Goal: Task Accomplishment & Management: Manage account settings

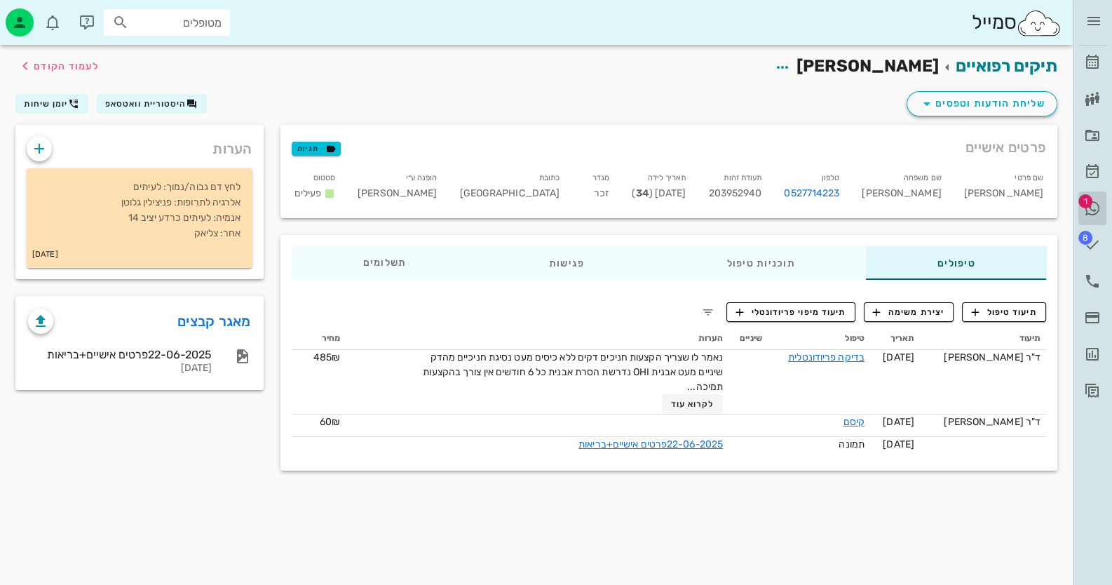
click at [1091, 200] on span "1" at bounding box center [1085, 201] width 14 height 14
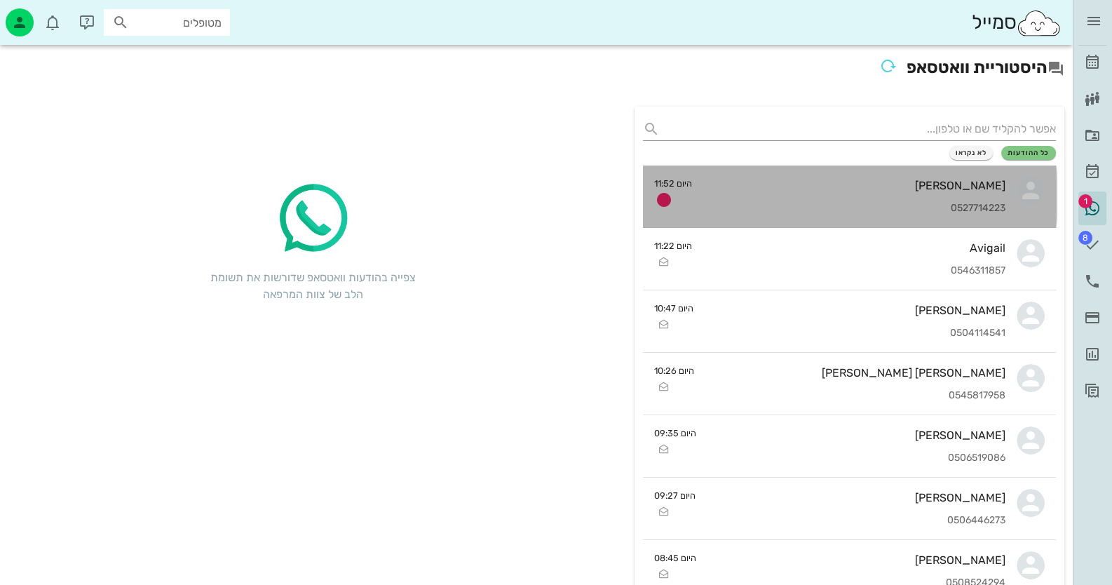
click at [902, 174] on div "אורי מנור 0527714223" at bounding box center [854, 196] width 303 height 62
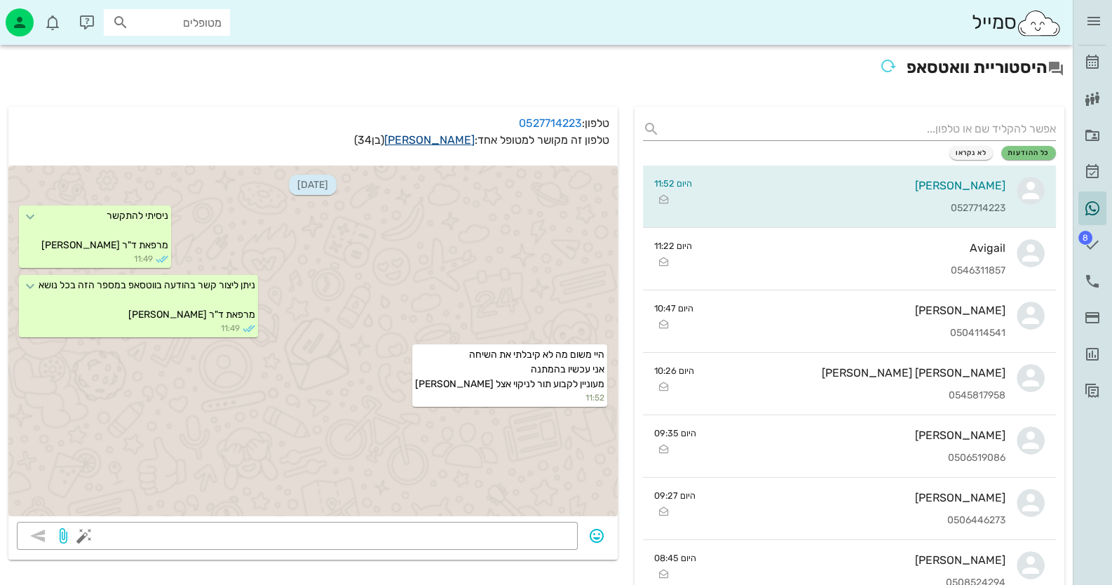
click at [456, 137] on link "אורי מנור" at bounding box center [429, 139] width 90 height 13
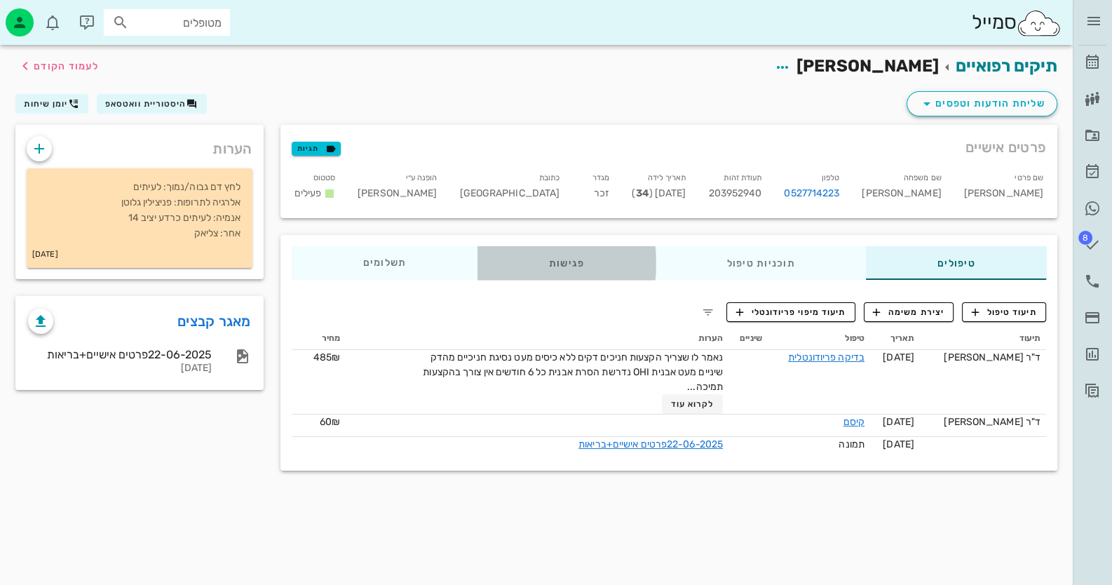
click at [585, 269] on div "פגישות" at bounding box center [566, 263] width 178 height 34
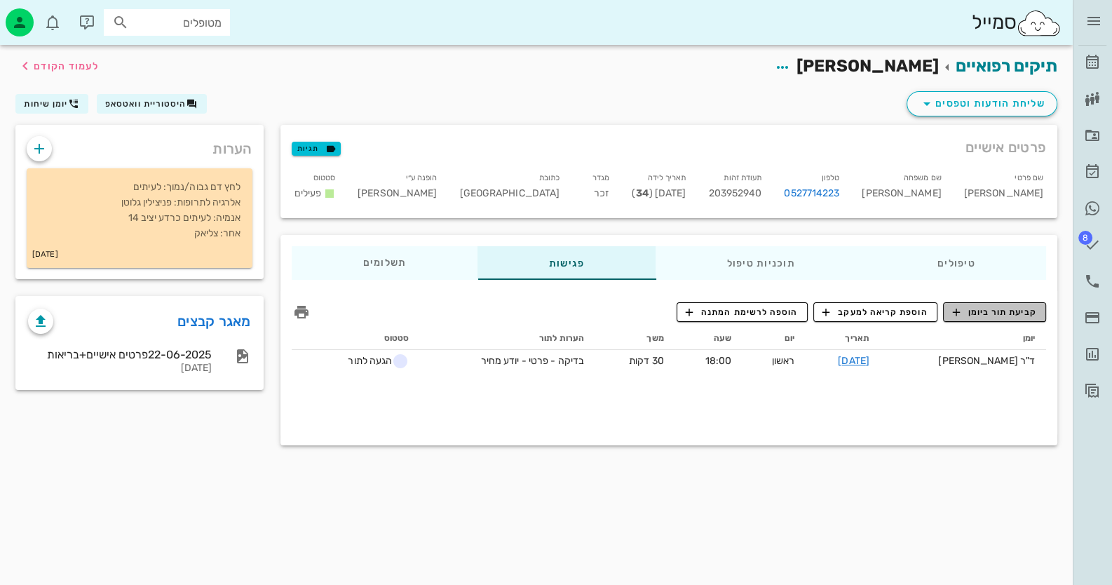
click at [1022, 316] on span "קביעת תור ביומן" at bounding box center [994, 312] width 84 height 13
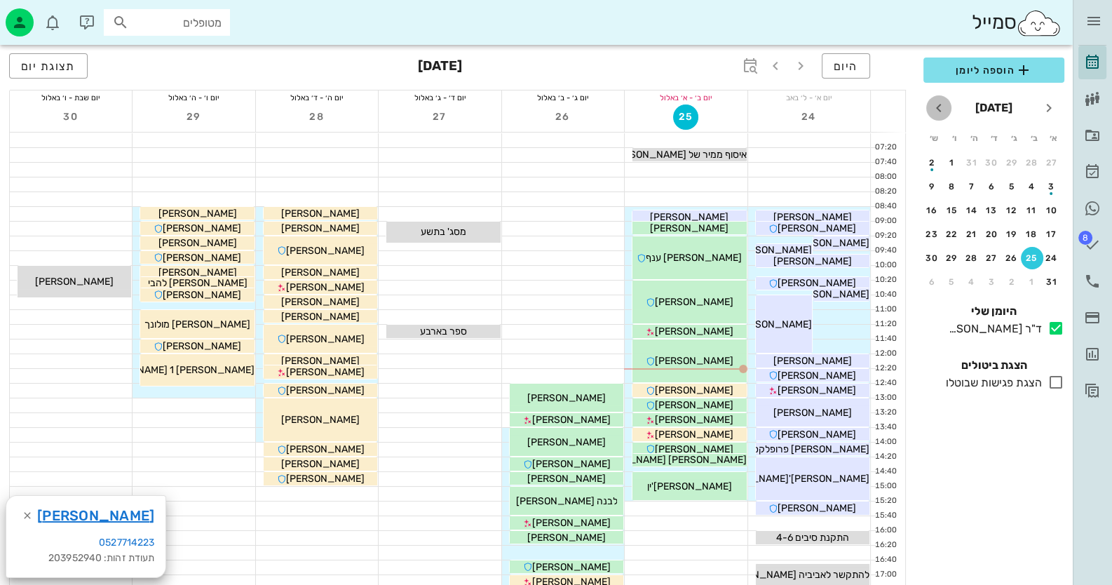
click at [950, 104] on span "חודש הבא" at bounding box center [938, 108] width 25 height 17
click at [1057, 182] on div "2" at bounding box center [1051, 187] width 22 height 10
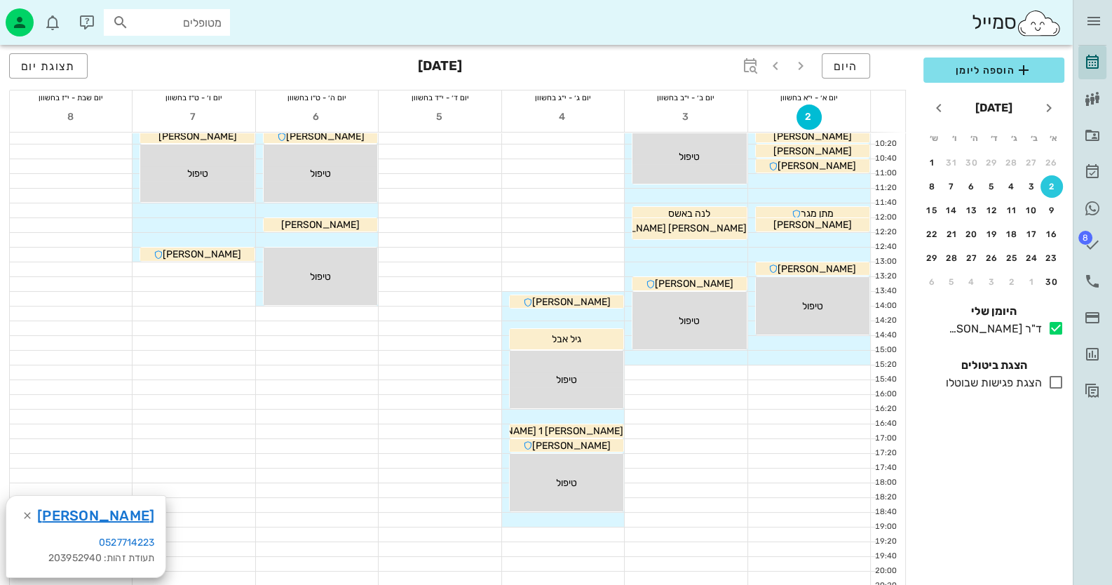
scroll to position [140, 0]
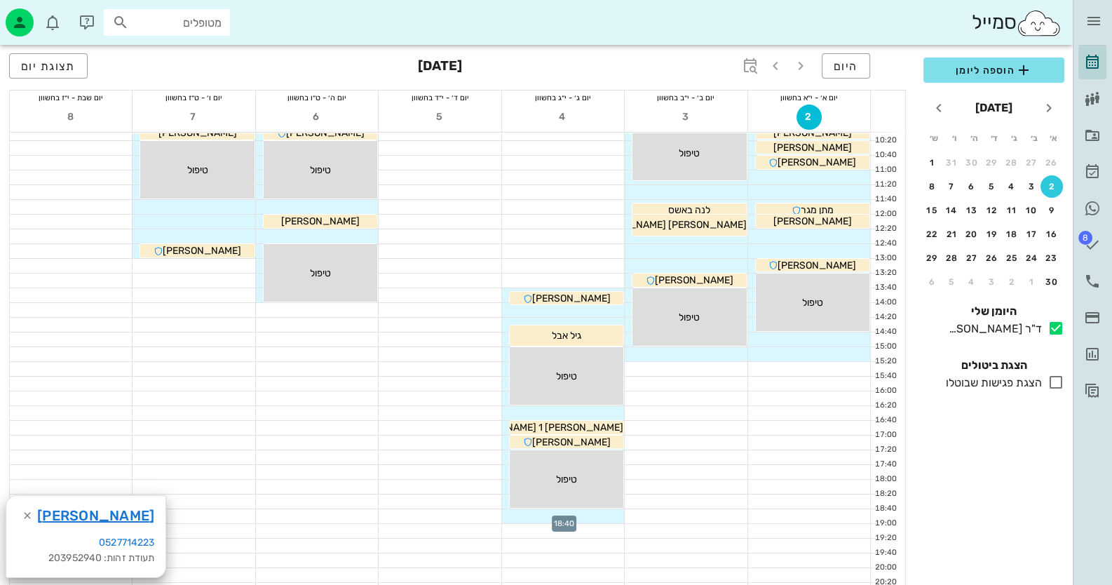
click at [589, 515] on div at bounding box center [563, 516] width 122 height 14
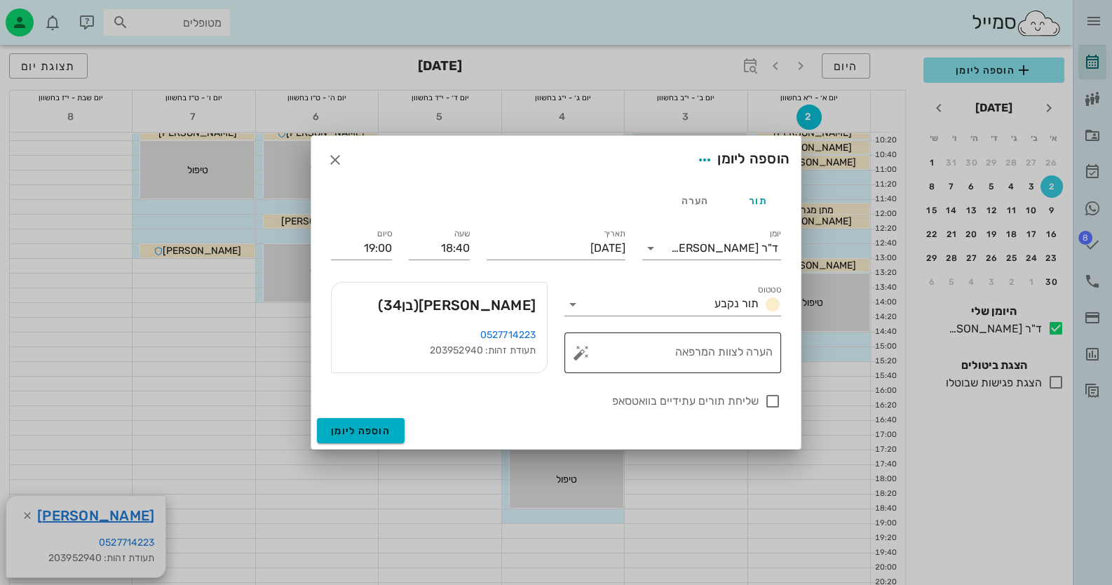
click at [588, 350] on button "button" at bounding box center [581, 352] width 17 height 17
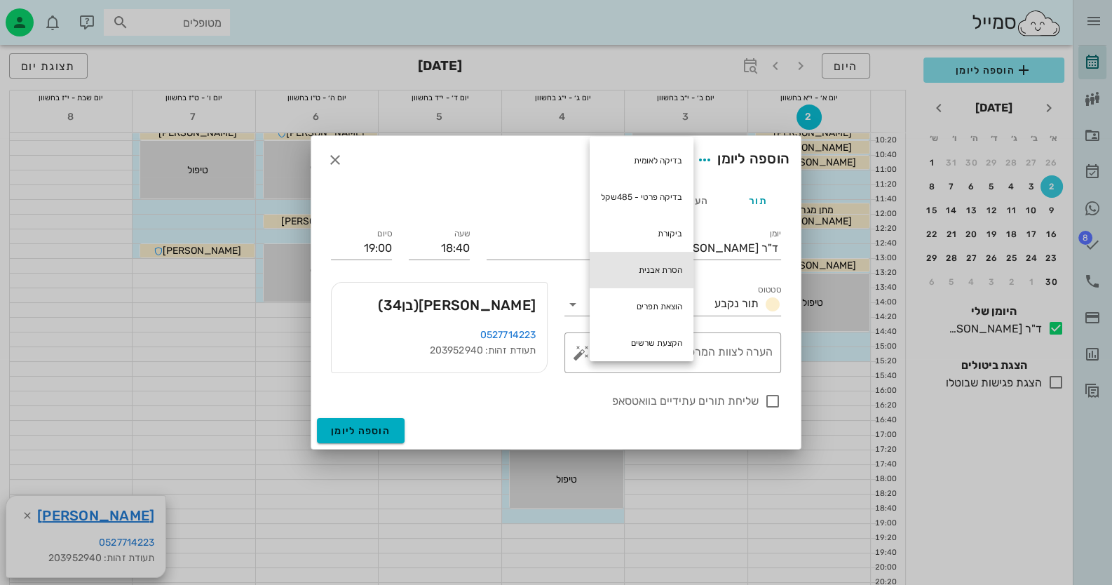
click at [646, 257] on div "הסרת אבנית" at bounding box center [642, 270] width 104 height 36
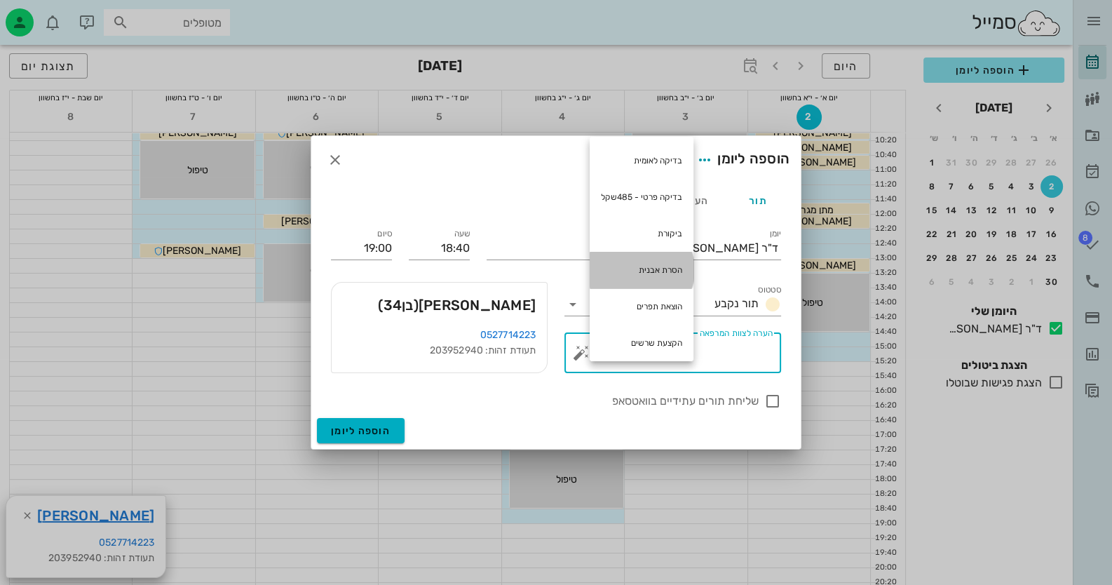
type textarea "הסרת אבנית"
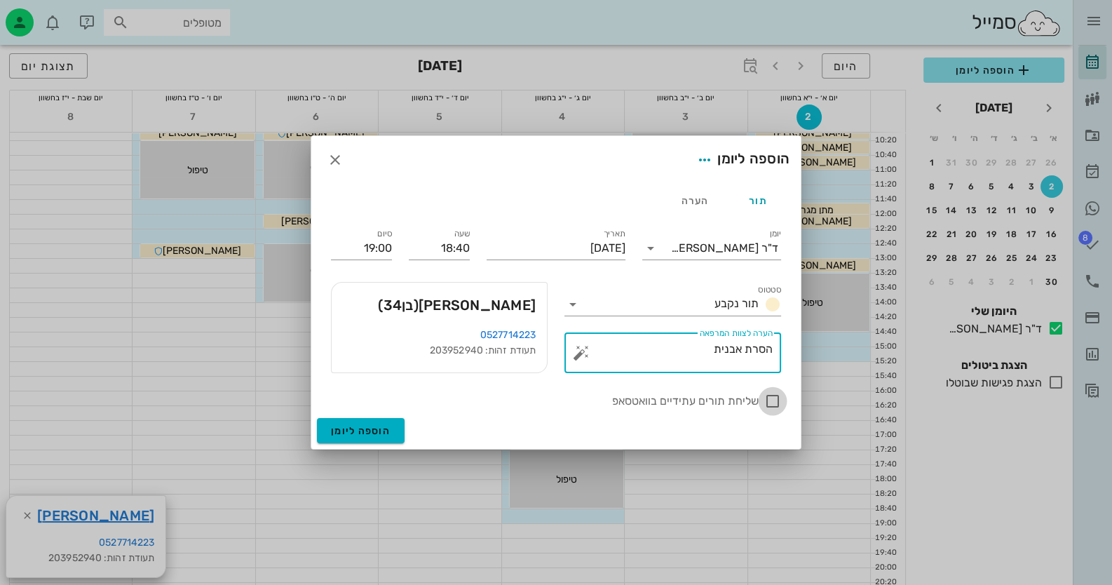
click at [778, 402] on div at bounding box center [773, 401] width 24 height 24
checkbox input "true"
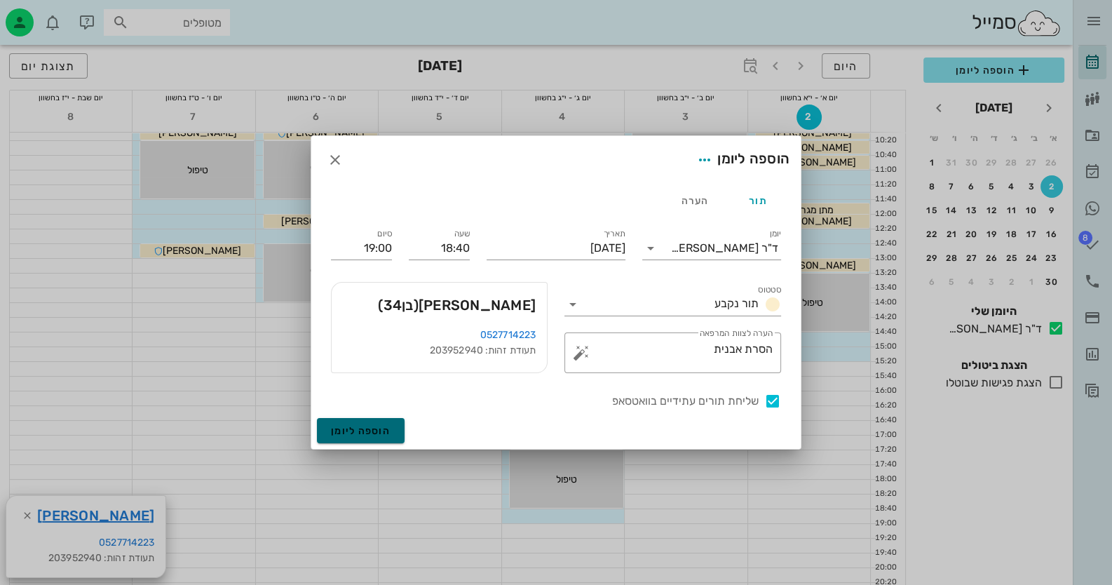
click at [372, 433] on span "הוספה ליומן" at bounding box center [361, 431] width 60 height 12
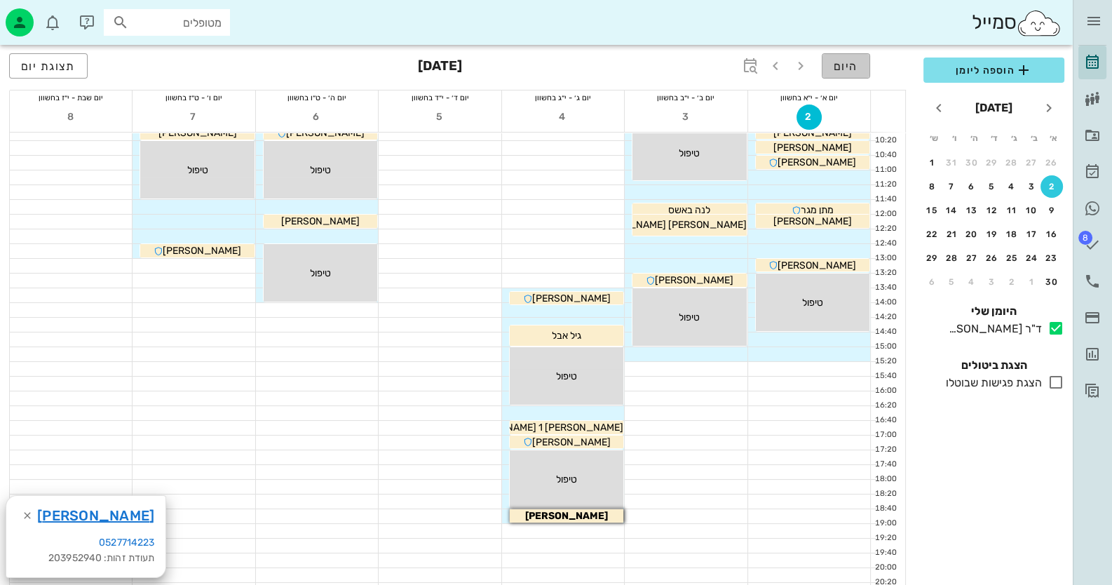
click at [841, 67] on span "היום" at bounding box center [846, 66] width 25 height 13
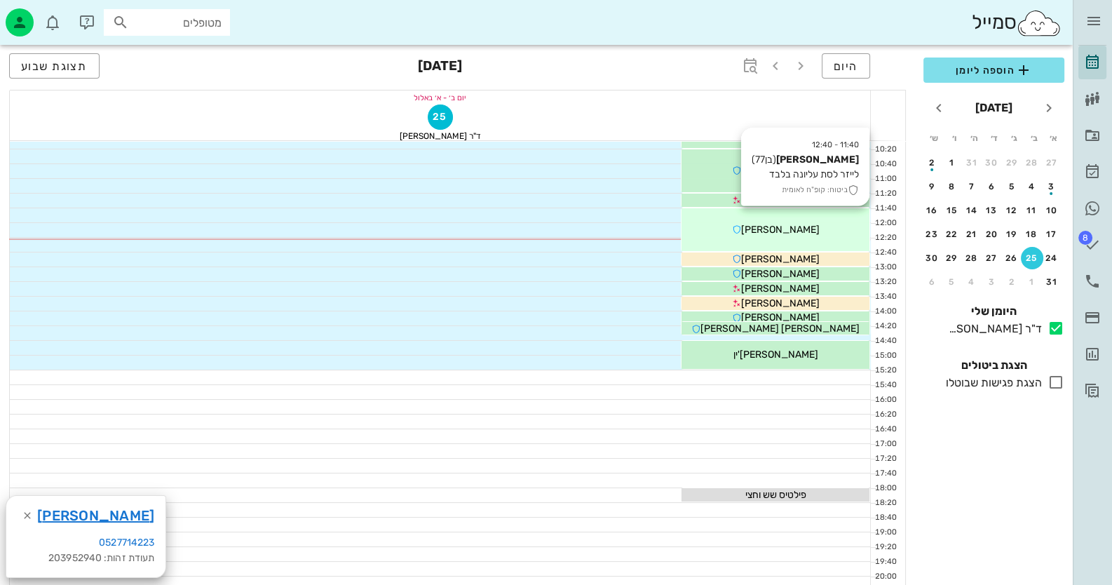
click at [772, 224] on span "[PERSON_NAME]" at bounding box center [780, 230] width 79 height 12
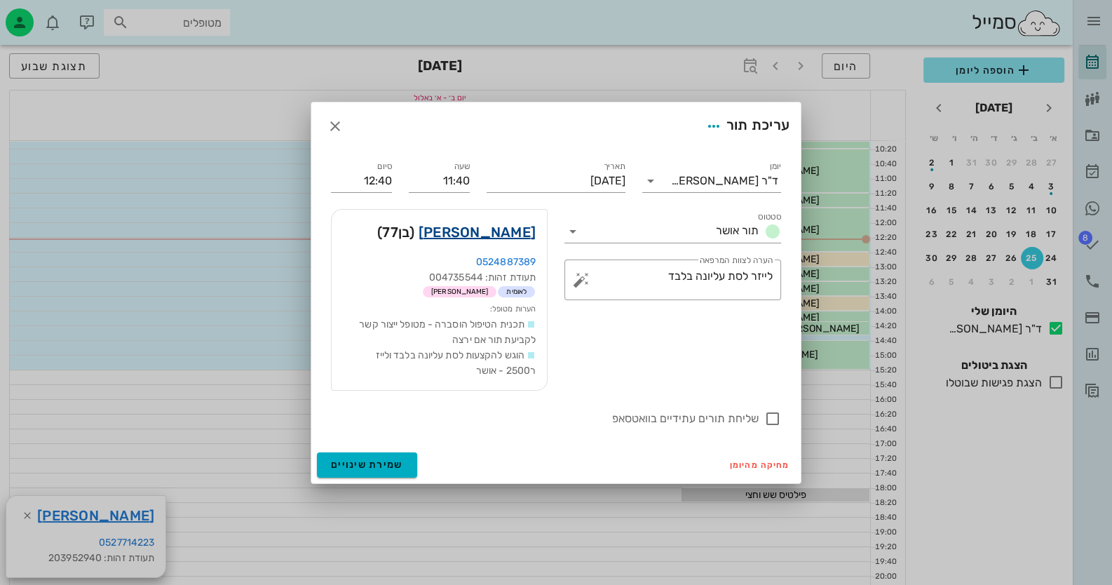
click at [516, 231] on link "כהן עזריאל" at bounding box center [477, 232] width 117 height 22
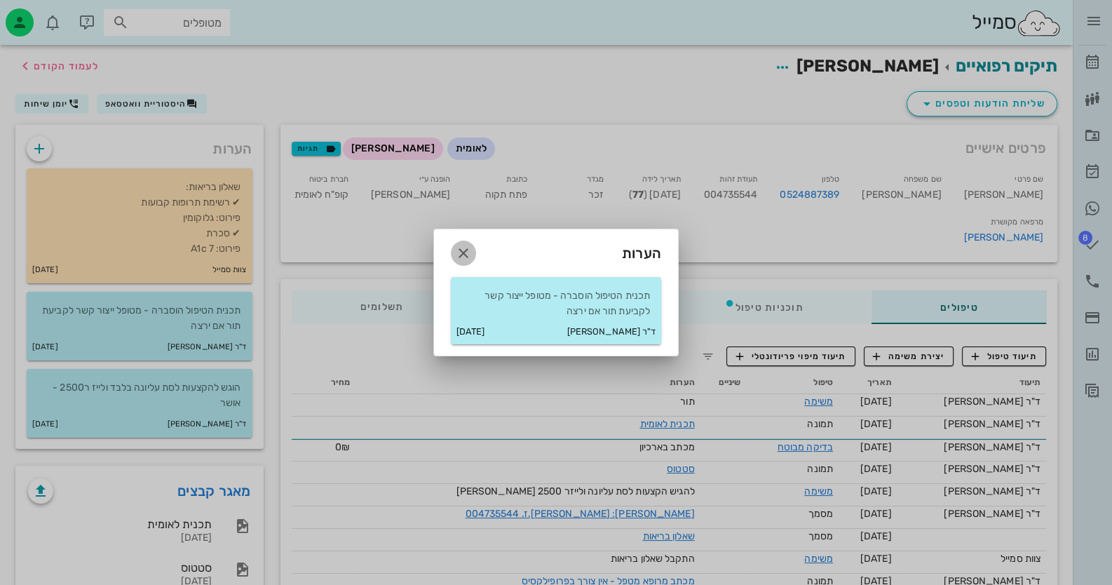
click at [463, 252] on icon "button" at bounding box center [463, 253] width 17 height 17
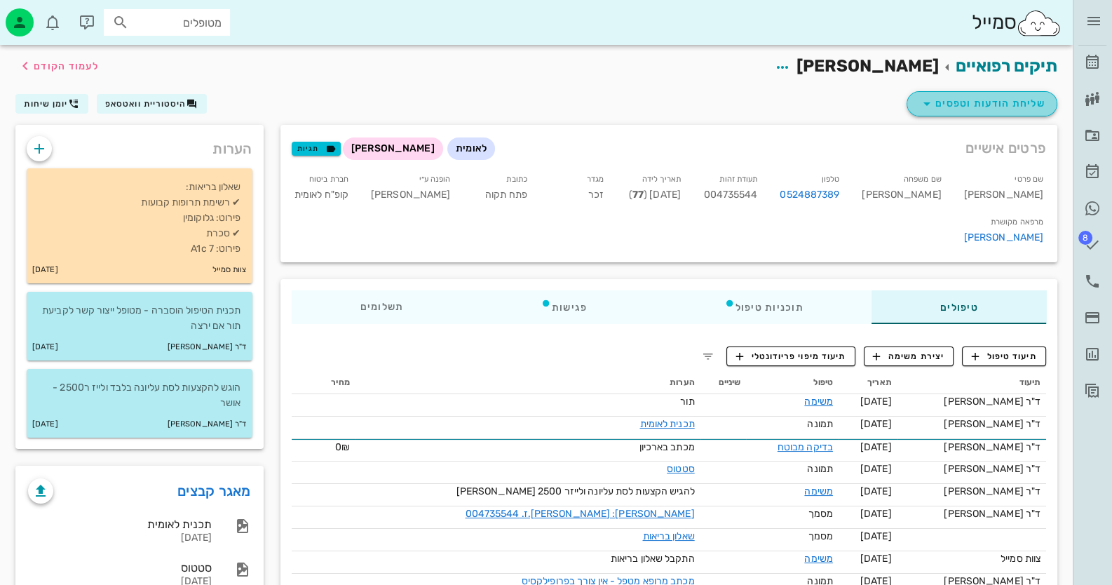
click at [972, 100] on span "שליחת הודעות וטפסים" at bounding box center [981, 103] width 127 height 17
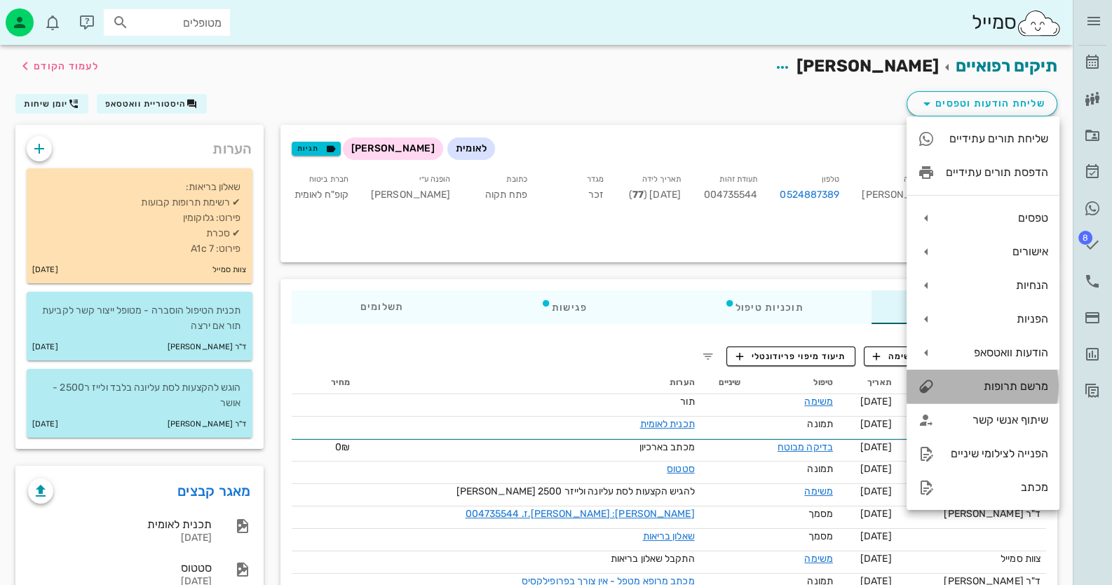
click at [1019, 390] on div "מרשם תרופות" at bounding box center [997, 385] width 102 height 13
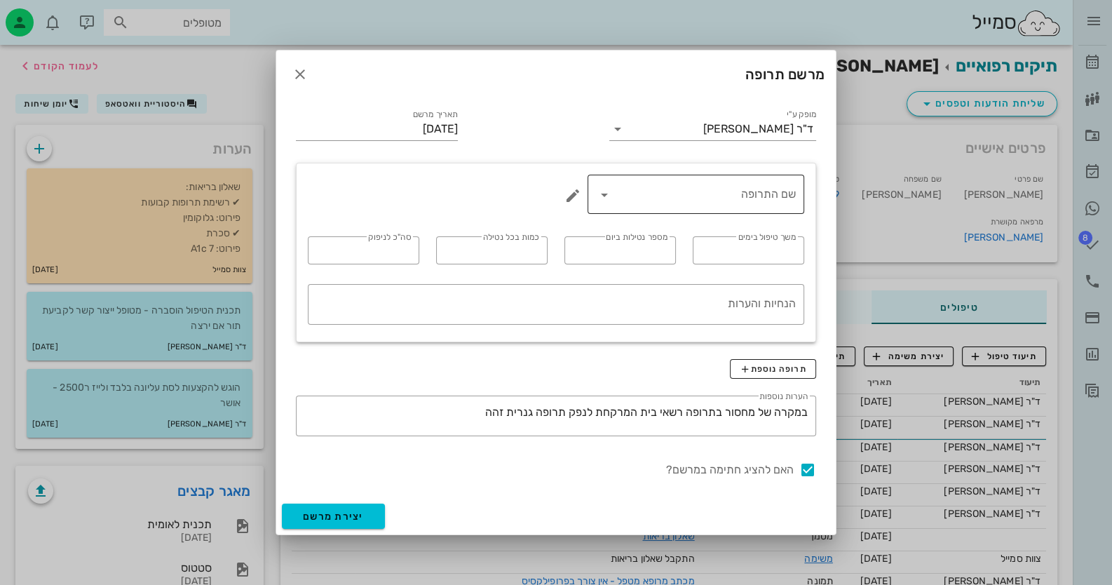
click at [663, 195] on input "שם התרופה" at bounding box center [706, 194] width 180 height 22
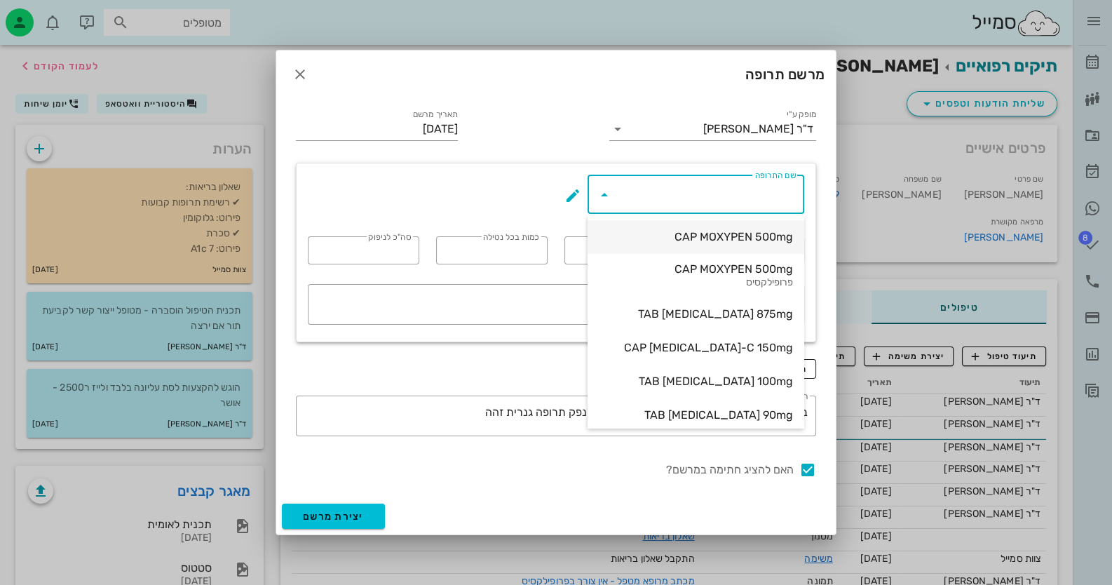
click at [703, 233] on div "CAP MOXYPEN 500mg" at bounding box center [696, 236] width 194 height 13
type input "CAP MOXYPEN 500mg"
type input "5"
type input "3"
type input "1"
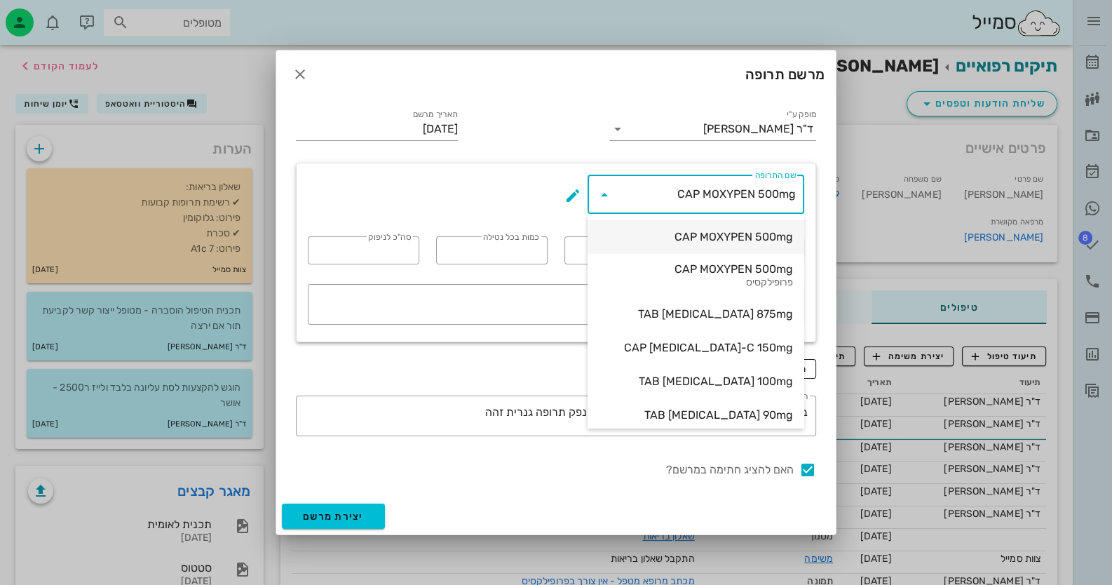
type input "15"
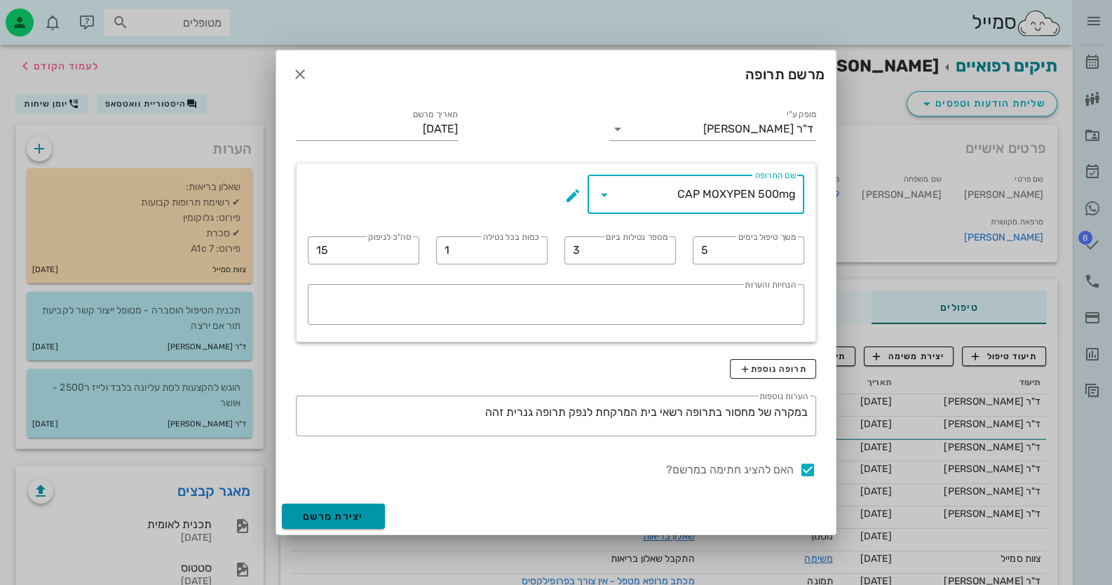
click at [368, 512] on button "יצירת מרשם" at bounding box center [333, 515] width 103 height 25
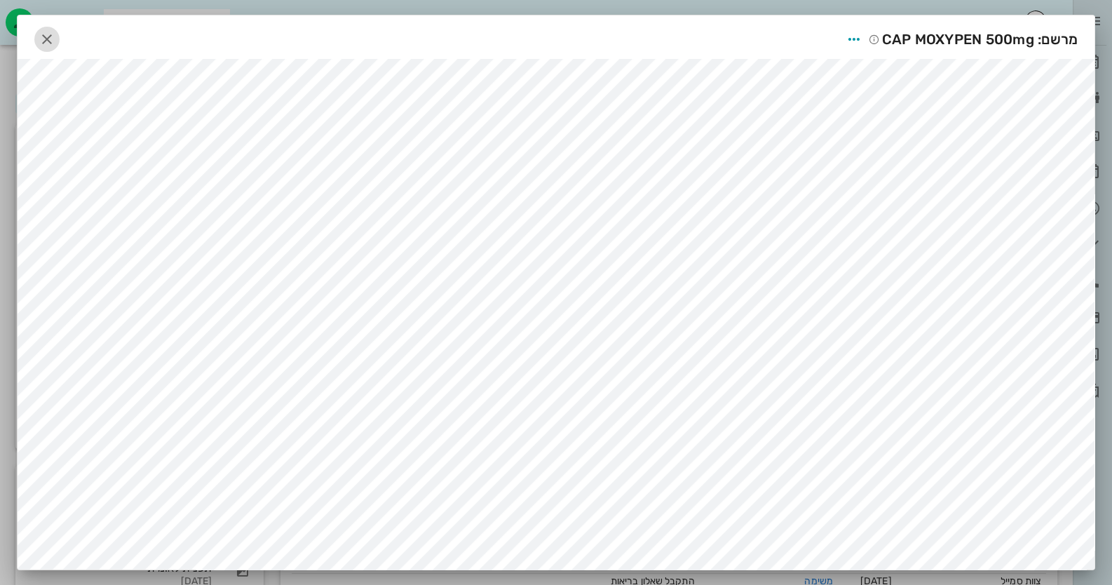
click at [54, 34] on icon "button" at bounding box center [47, 39] width 17 height 17
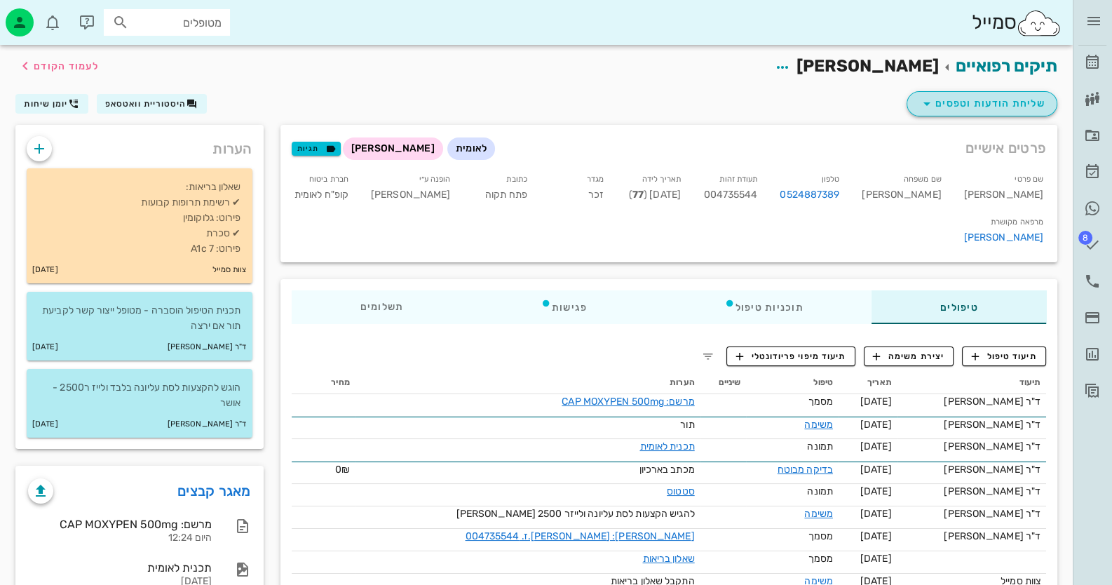
click at [1019, 104] on span "שליחת הודעות וטפסים" at bounding box center [981, 103] width 127 height 17
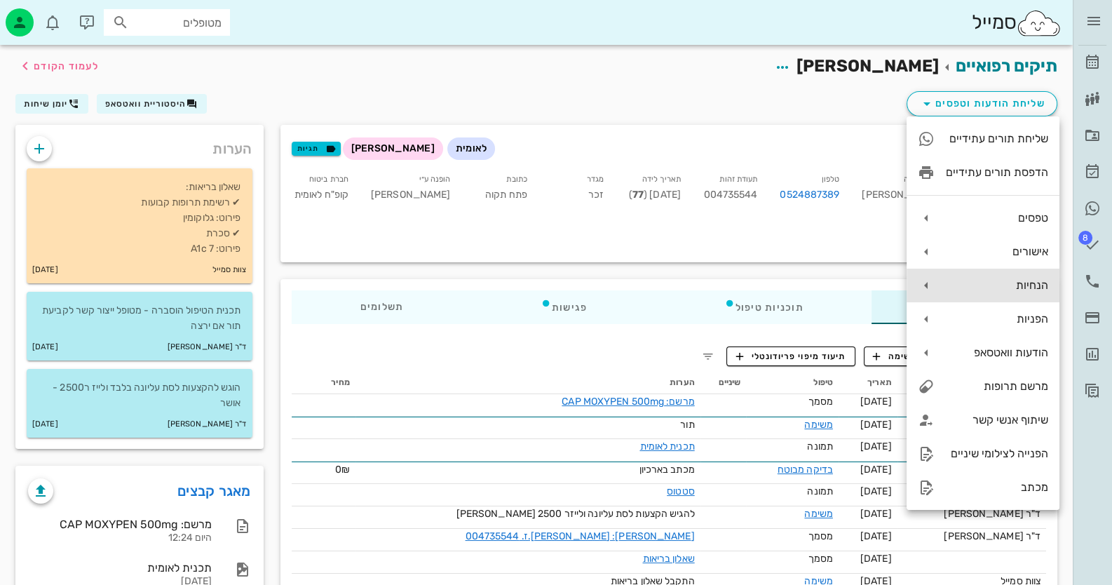
click at [1033, 283] on div "הנחיות" at bounding box center [997, 284] width 102 height 13
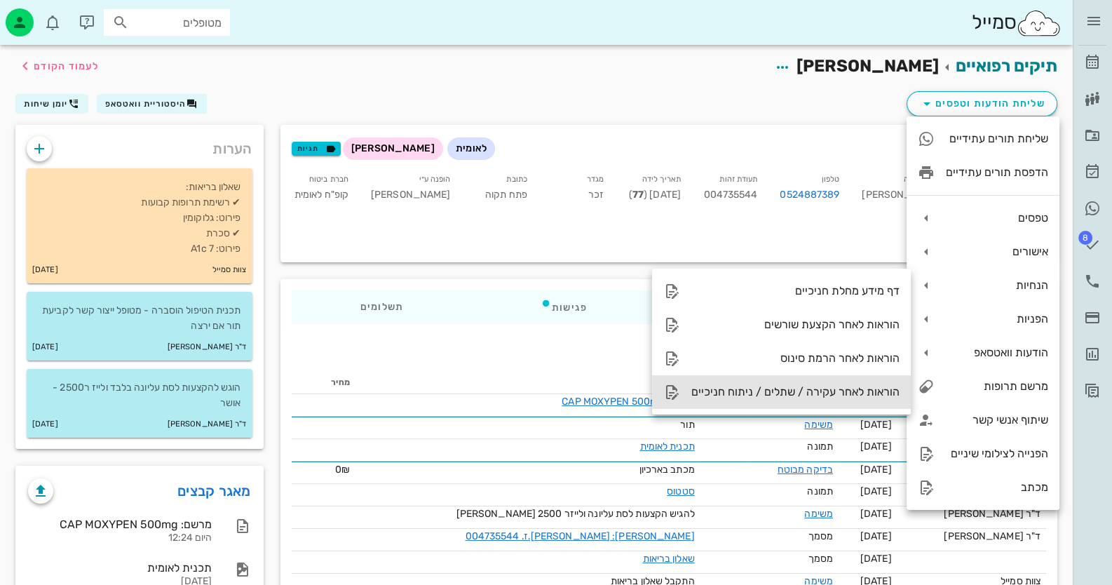
click at [883, 391] on div "הוראות לאחר עקירה / שתלים / ניתוח חניכיים" at bounding box center [795, 391] width 208 height 13
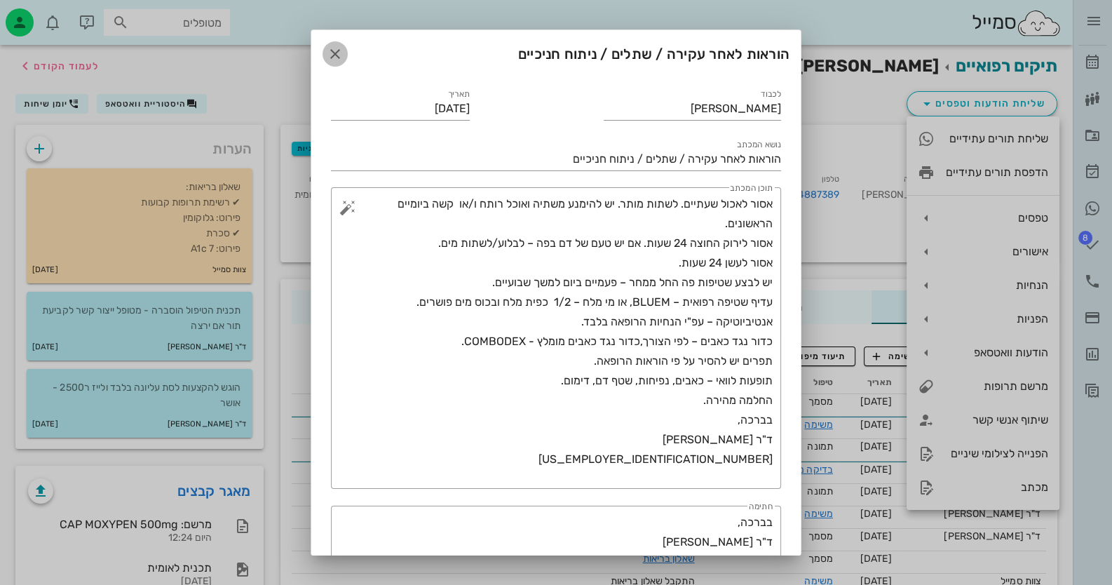
click at [344, 50] on icon "button" at bounding box center [335, 54] width 17 height 17
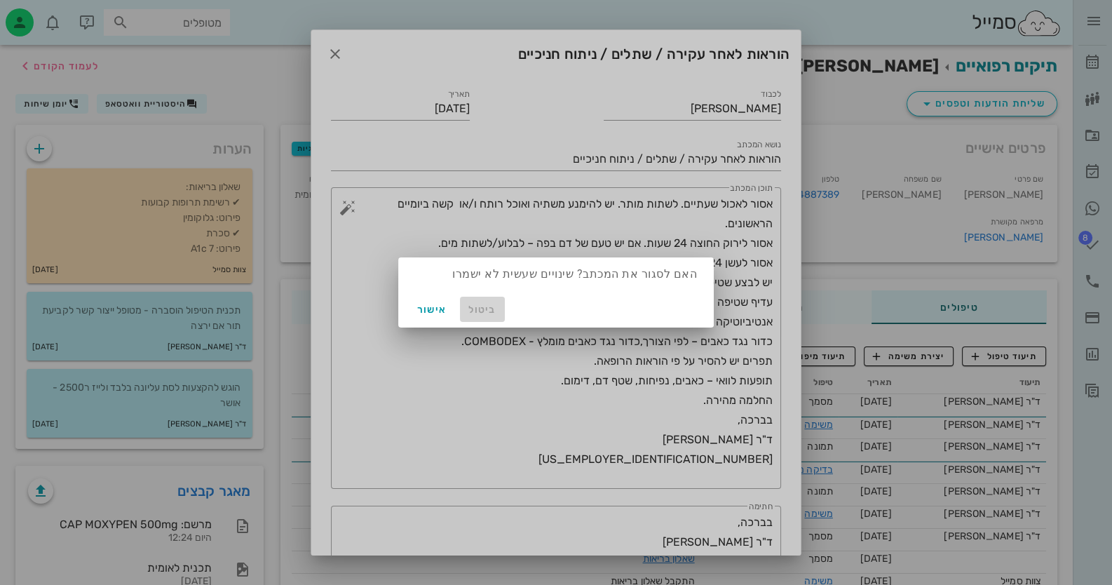
click at [477, 305] on span "ביטול" at bounding box center [483, 310] width 34 height 12
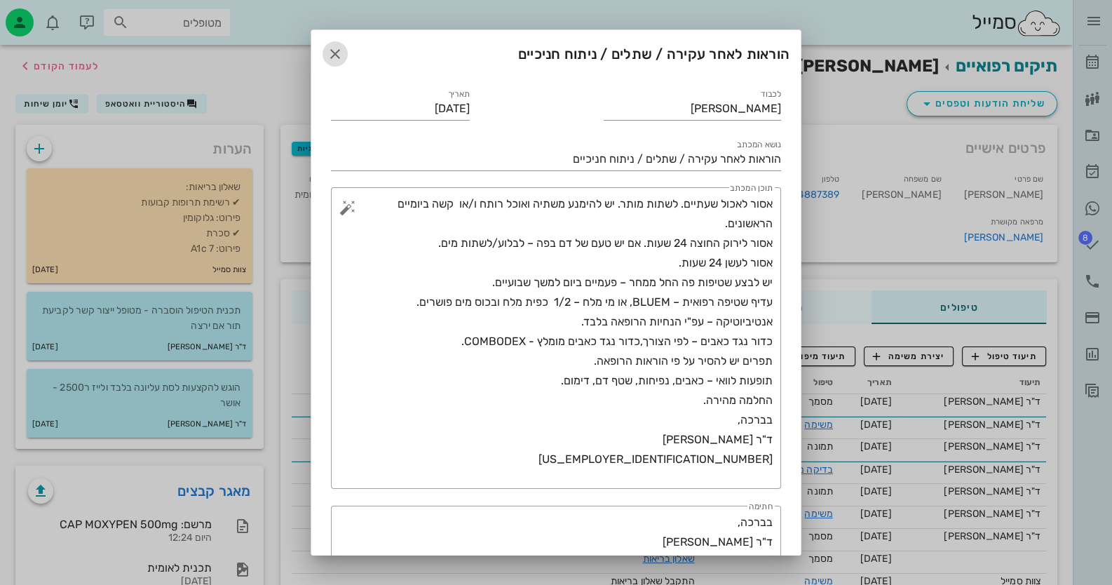
click at [344, 53] on icon "button" at bounding box center [335, 54] width 17 height 17
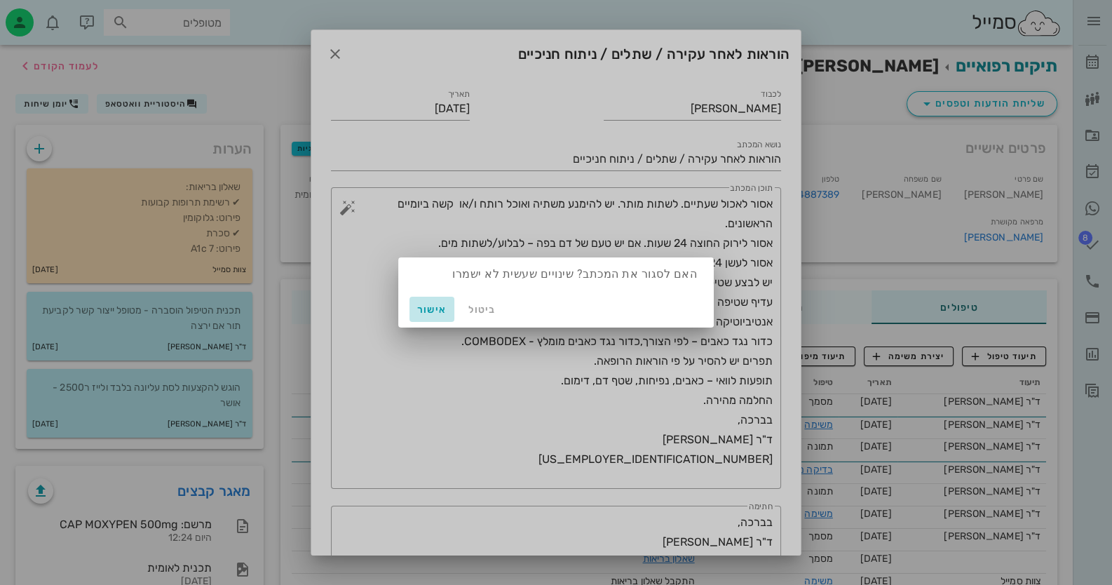
click at [440, 309] on span "אישור" at bounding box center [432, 310] width 34 height 12
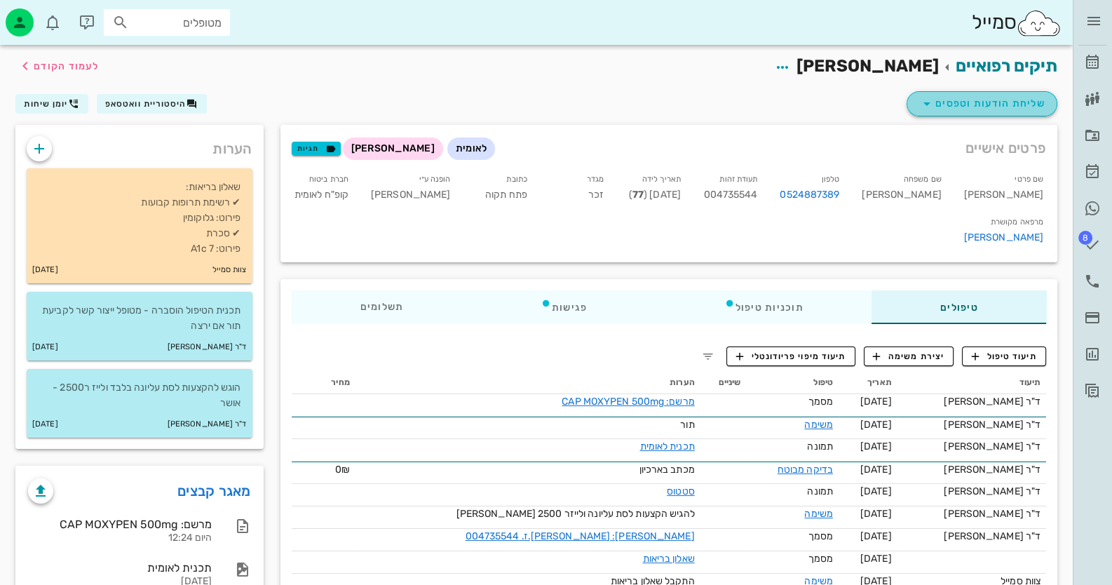
click at [1012, 102] on span "שליחת הודעות וטפסים" at bounding box center [981, 103] width 127 height 17
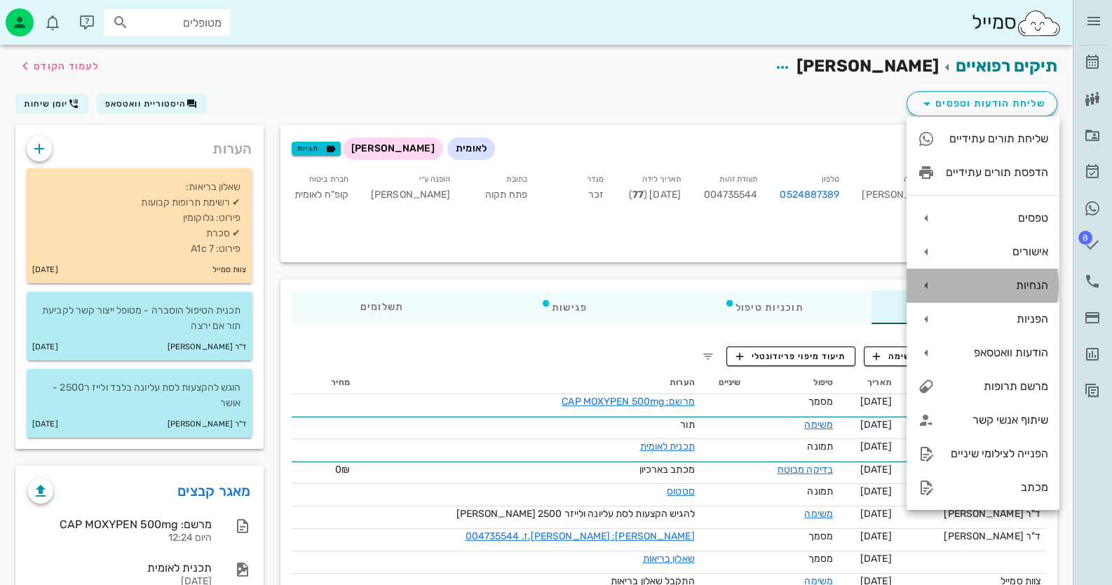
click at [1026, 275] on div "הנחיות" at bounding box center [983, 286] width 153 height 34
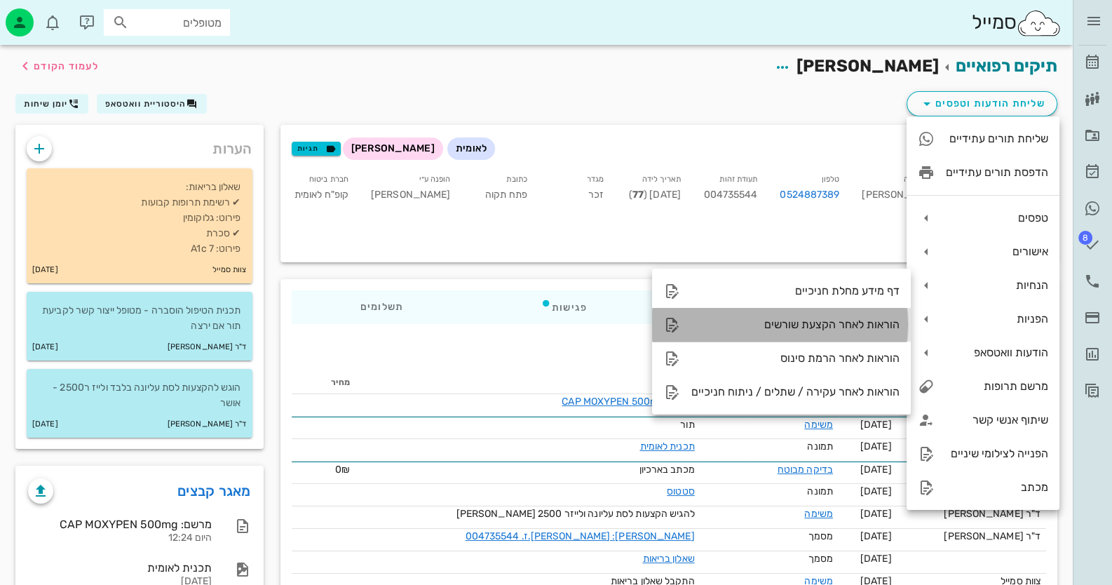
click at [865, 313] on div "הוראות לאחר הקצעת שורשים" at bounding box center [781, 325] width 259 height 34
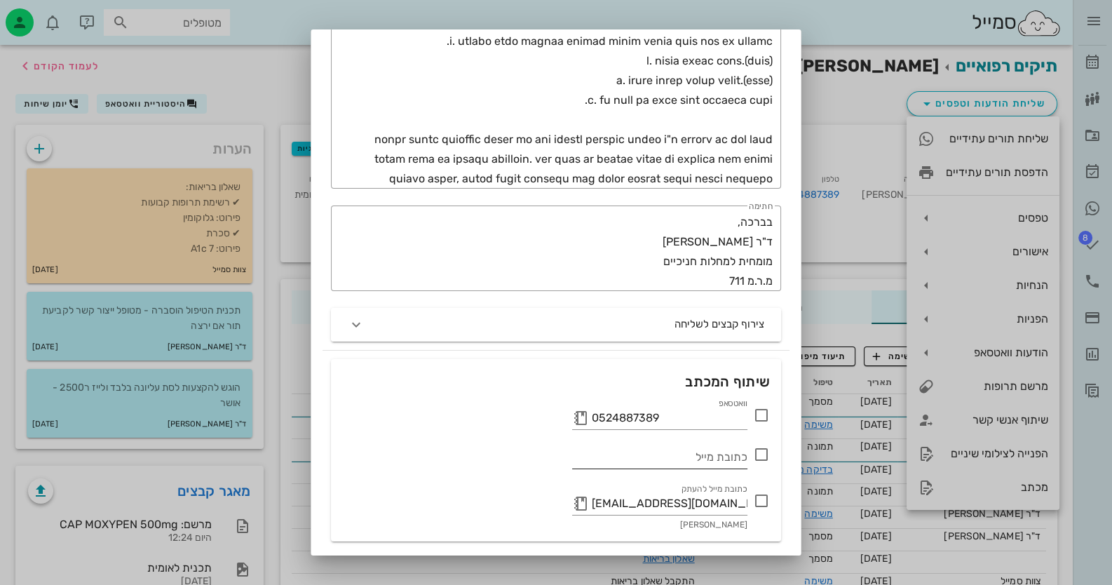
scroll to position [655, 0]
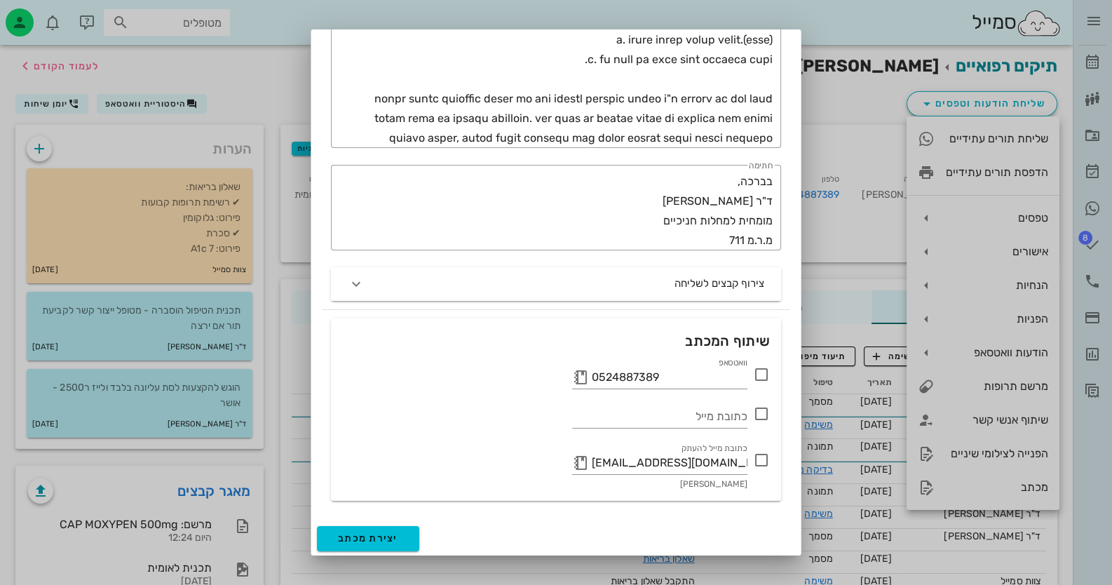
click at [762, 374] on icon at bounding box center [761, 374] width 17 height 17
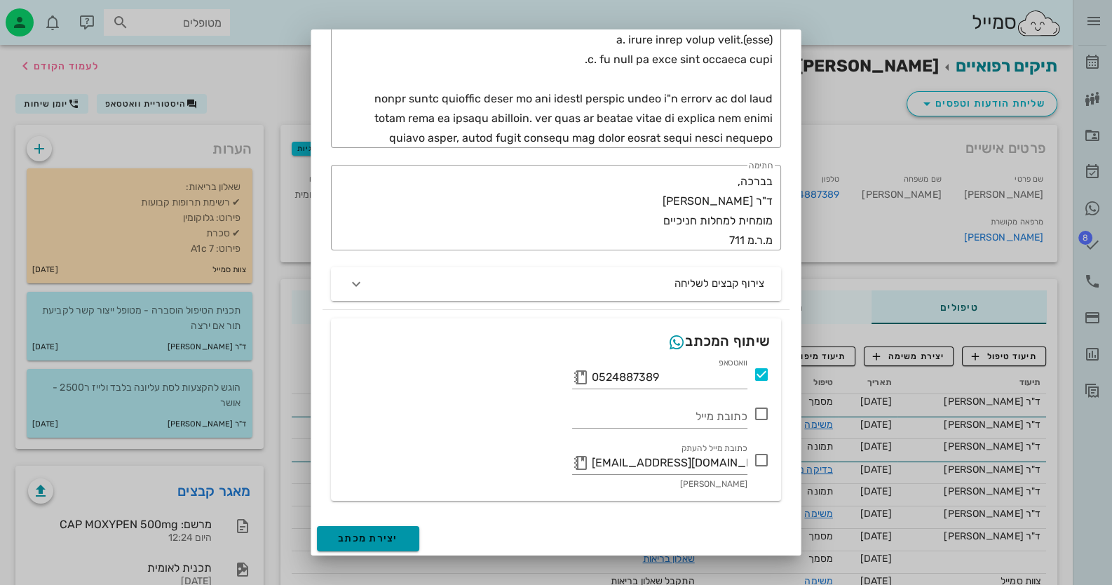
click at [398, 532] on span "יצירת מכתב" at bounding box center [368, 538] width 60 height 12
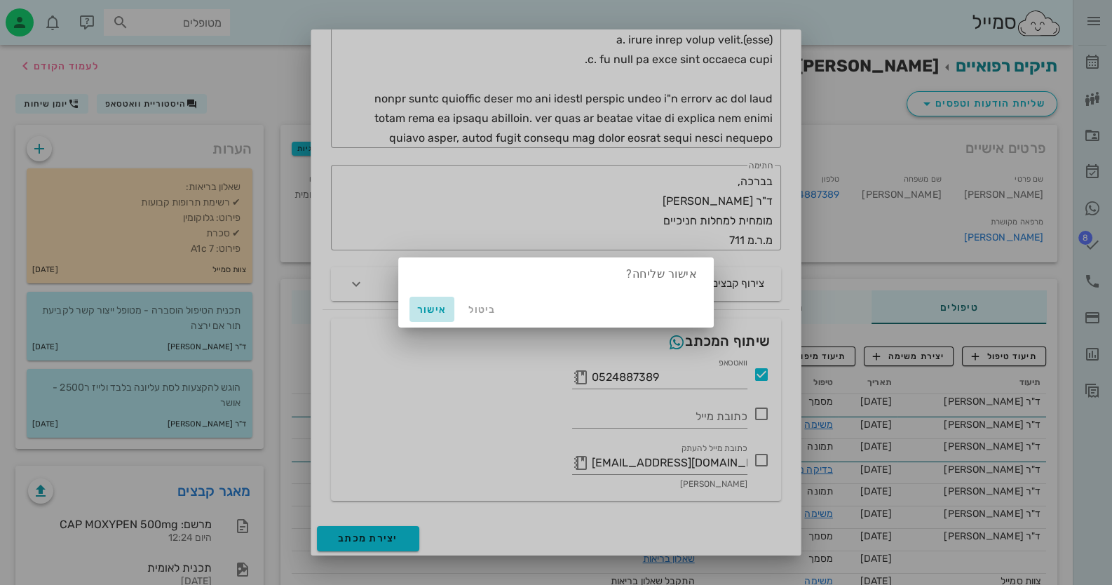
click at [434, 301] on button "אישור" at bounding box center [431, 309] width 45 height 25
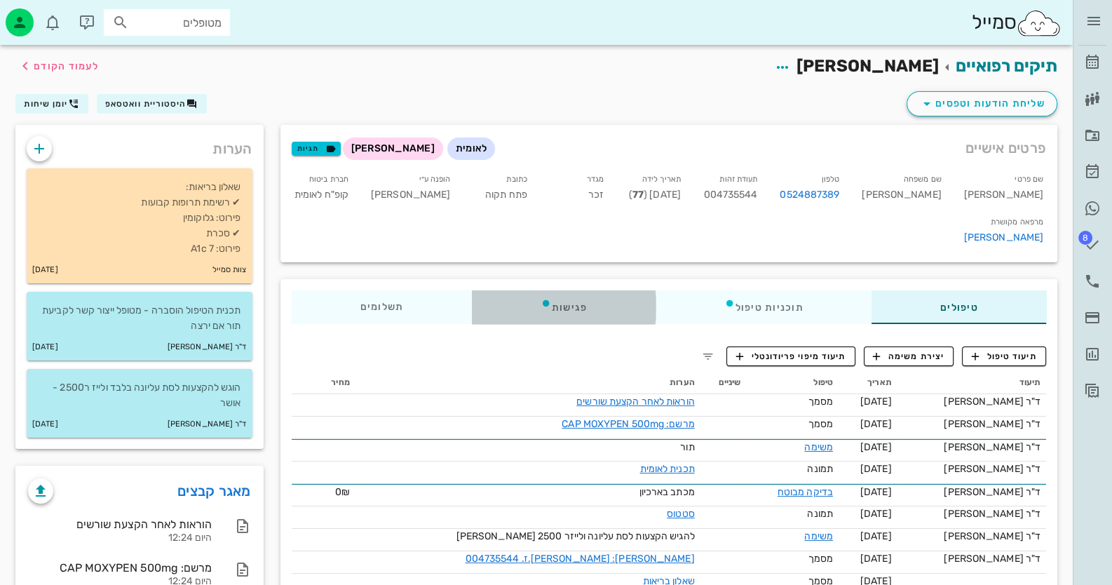
click at [571, 290] on div "פגישות" at bounding box center [564, 307] width 184 height 34
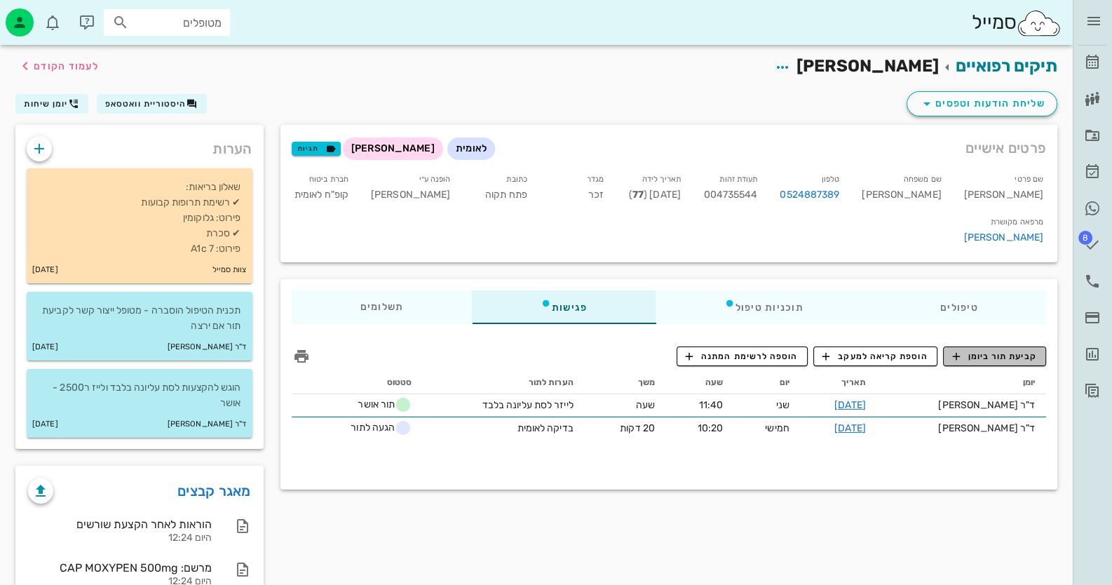
click at [995, 350] on span "קביעת תור ביומן" at bounding box center [994, 356] width 84 height 13
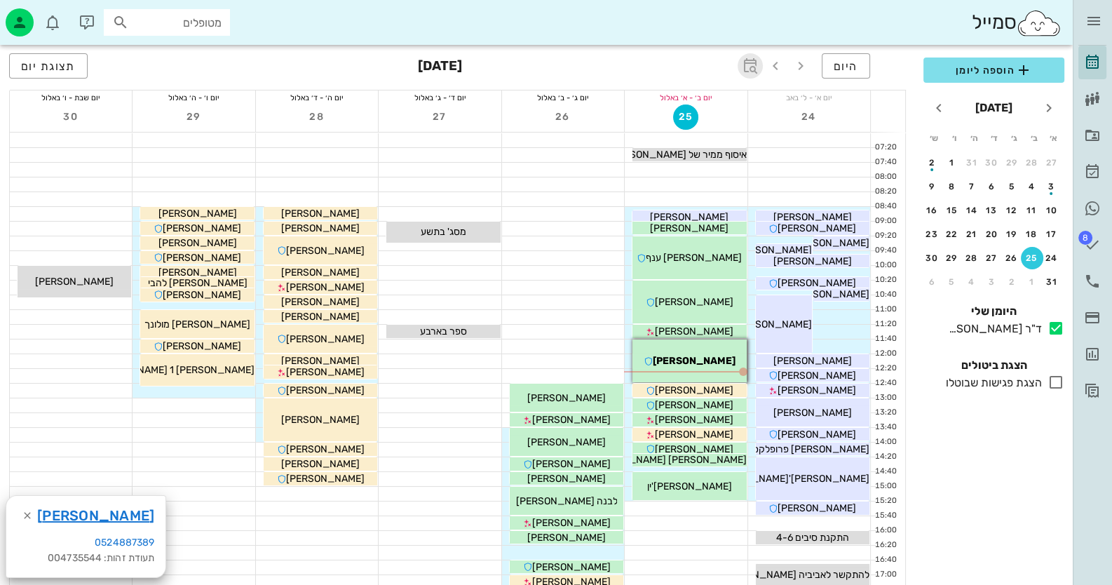
click at [757, 63] on icon "button" at bounding box center [750, 65] width 17 height 17
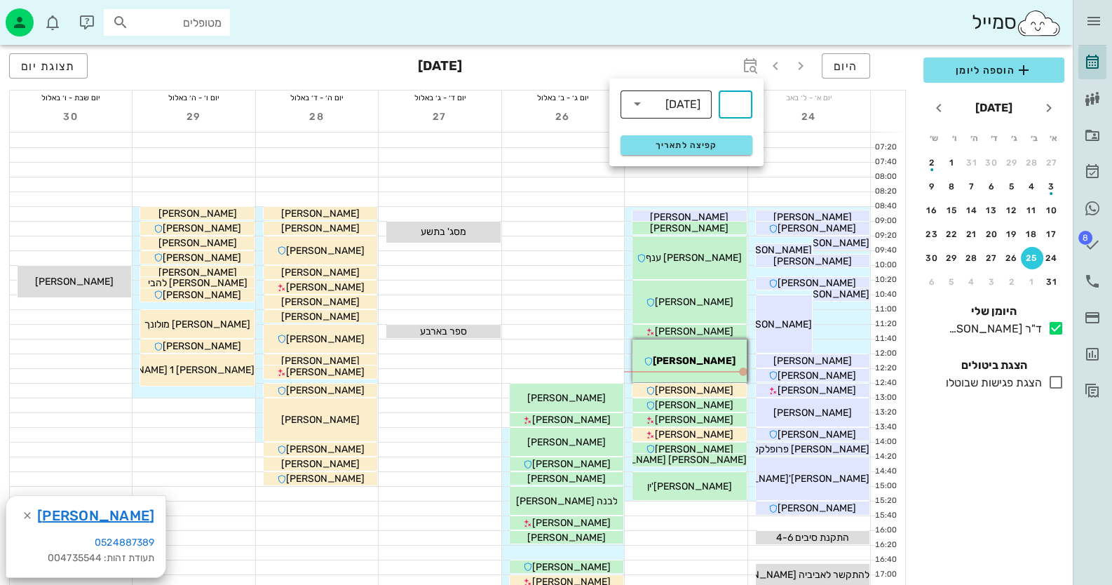
click at [691, 106] on div "שבועות" at bounding box center [682, 104] width 35 height 13
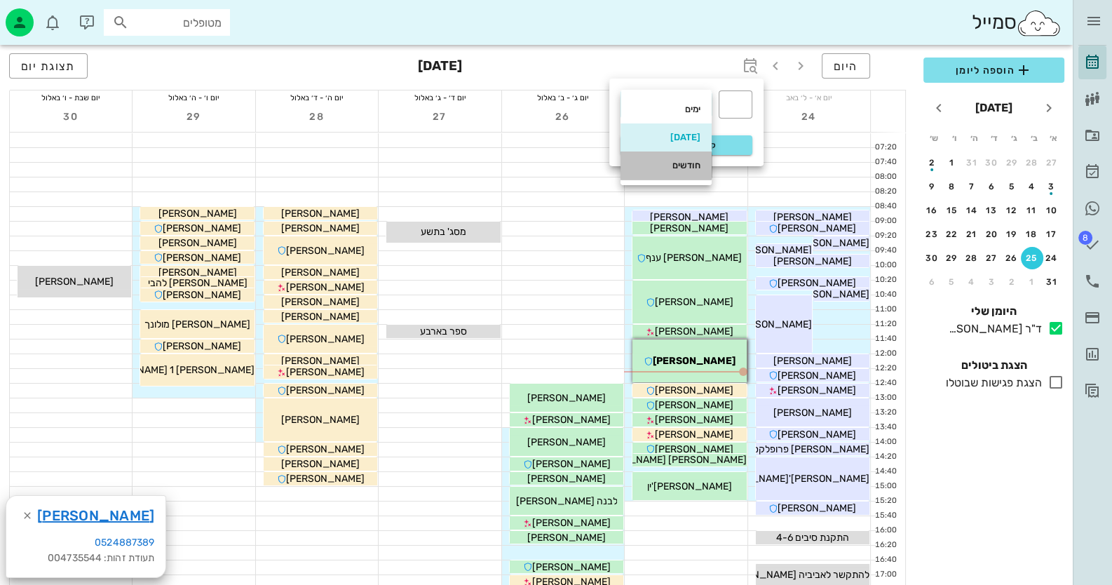
click at [681, 168] on div "חודשים" at bounding box center [666, 165] width 69 height 11
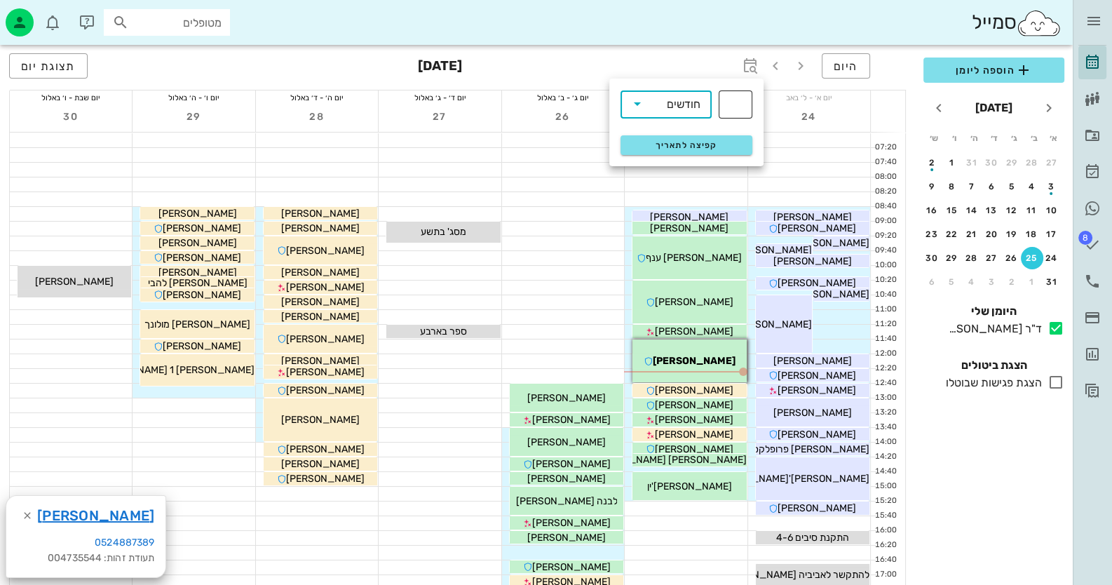
click at [737, 100] on input "text" at bounding box center [735, 104] width 17 height 22
type input "3"
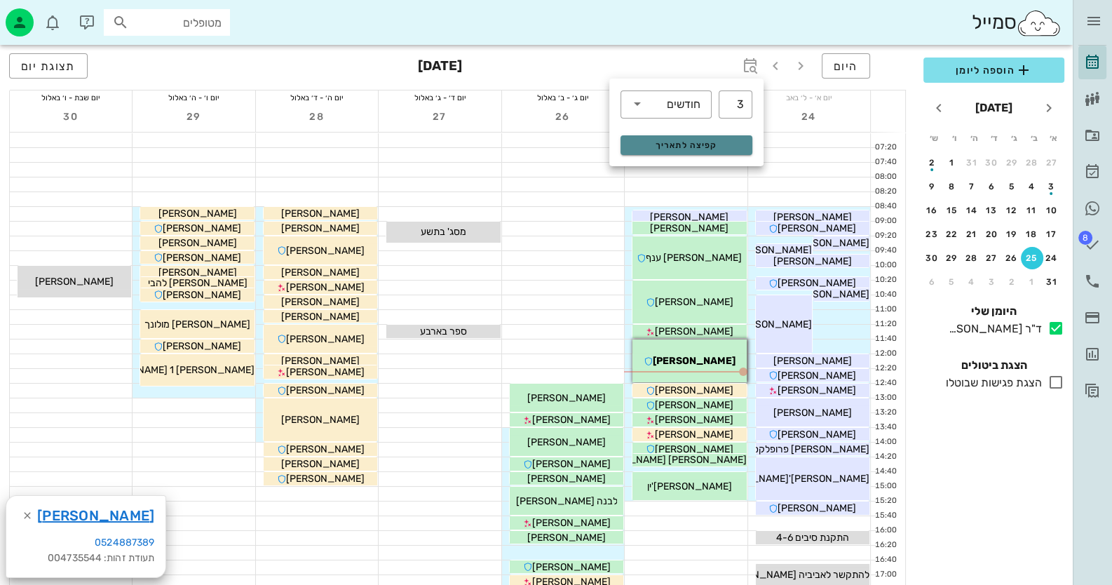
click at [705, 154] on button "קפיצה לתאריך" at bounding box center [687, 145] width 132 height 20
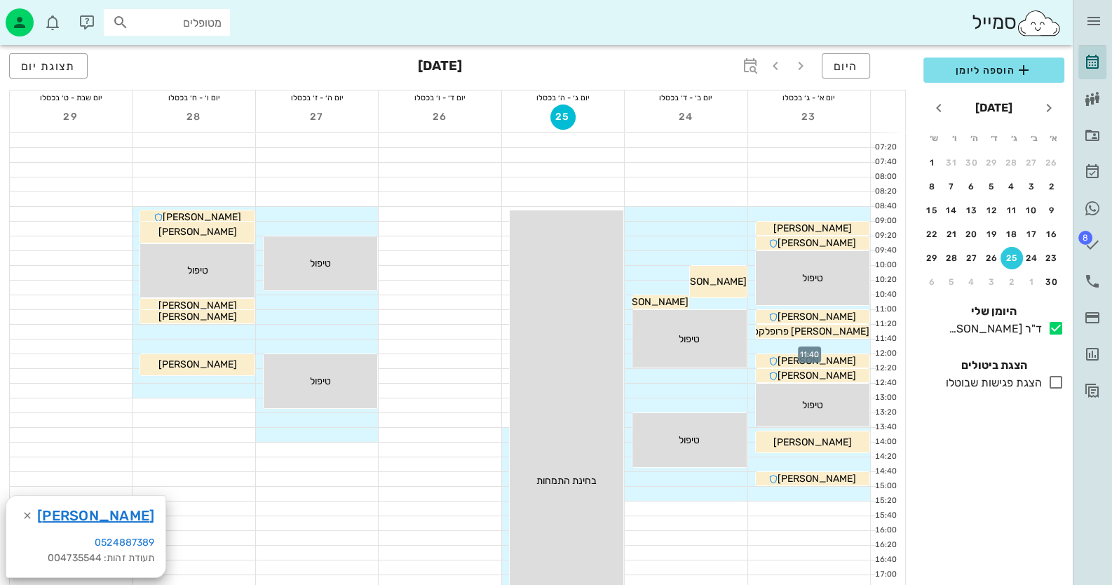
click at [844, 344] on div at bounding box center [809, 346] width 122 height 14
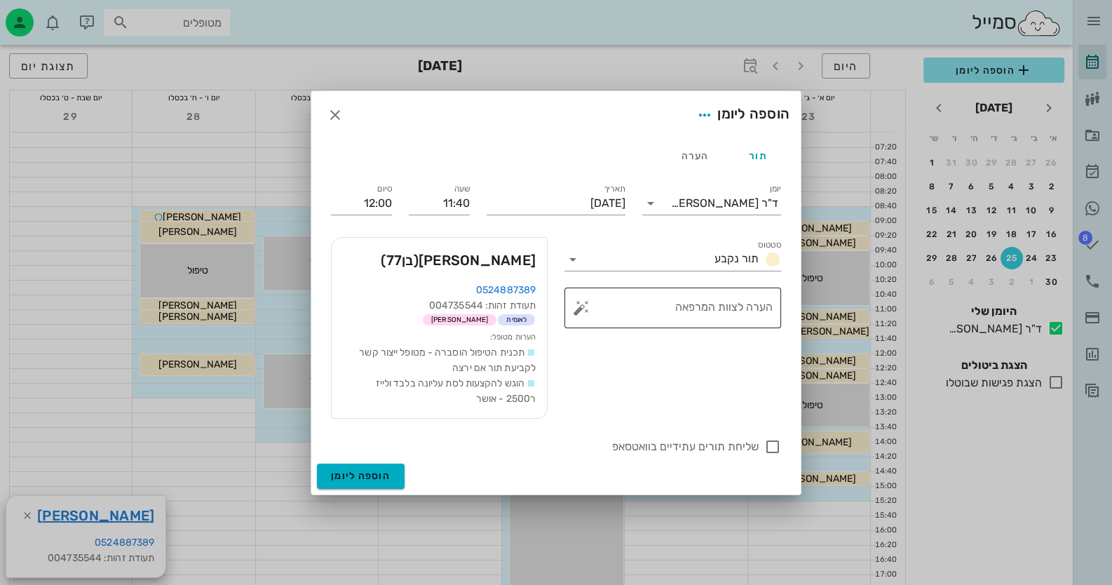
click at [569, 309] on div "​ הערה לצוות המרפאה" at bounding box center [672, 307] width 217 height 41
click at [583, 308] on button "button" at bounding box center [581, 307] width 17 height 17
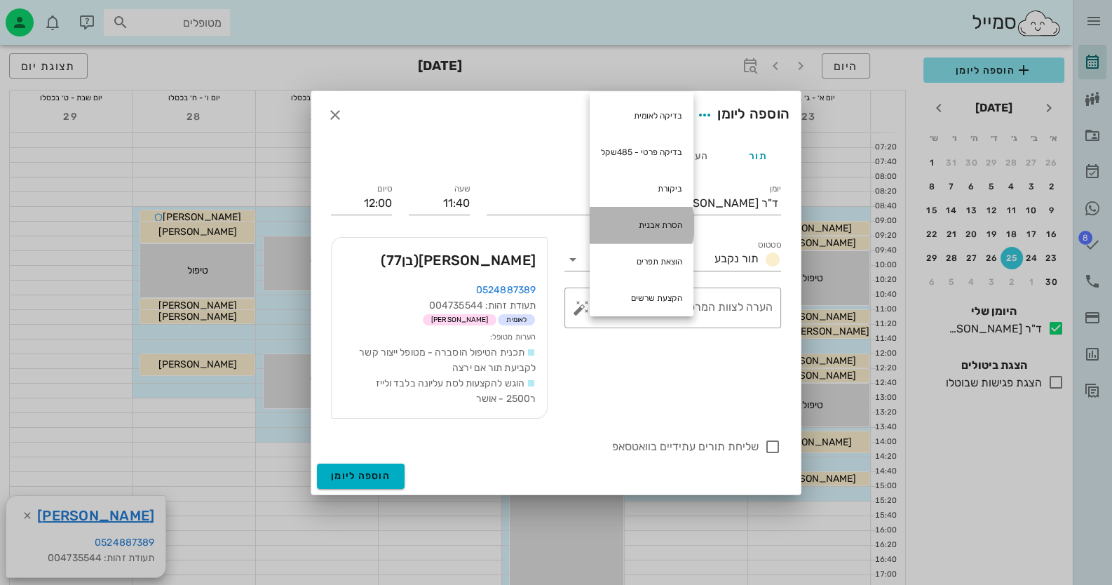
click at [630, 229] on div "הסרת אבנית" at bounding box center [642, 225] width 104 height 36
type textarea "הסרת אבנית"
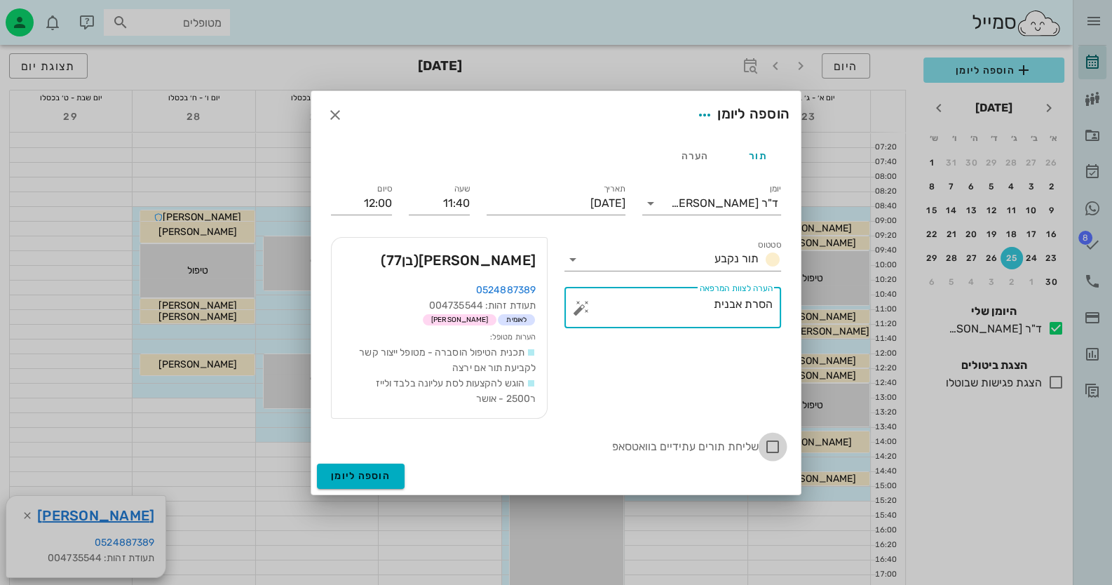
click at [773, 440] on div at bounding box center [773, 447] width 24 height 24
checkbox input "true"
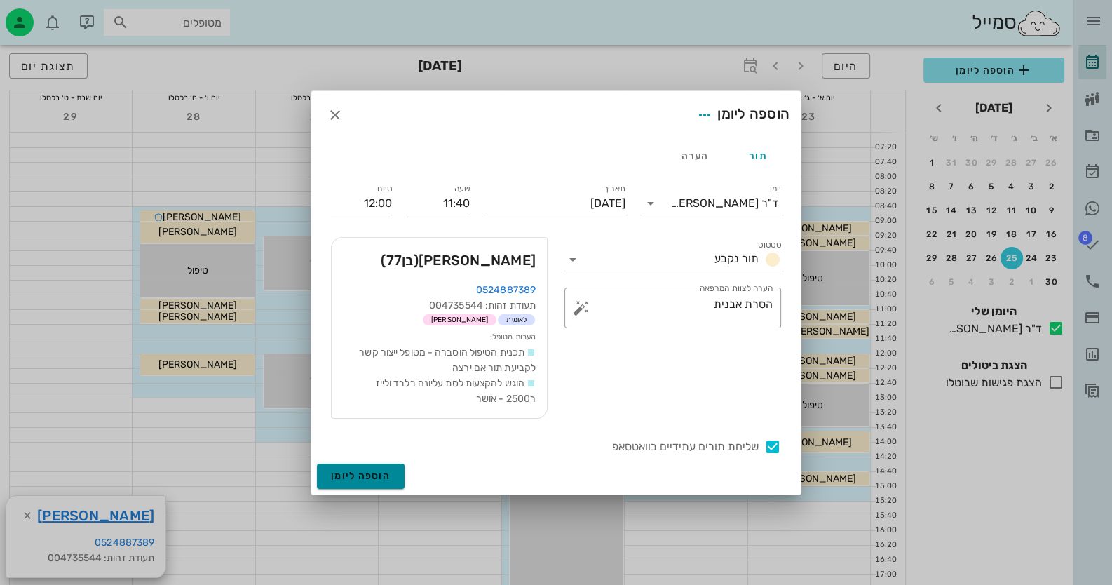
click at [341, 476] on span "הוספה ליומן" at bounding box center [361, 476] width 60 height 12
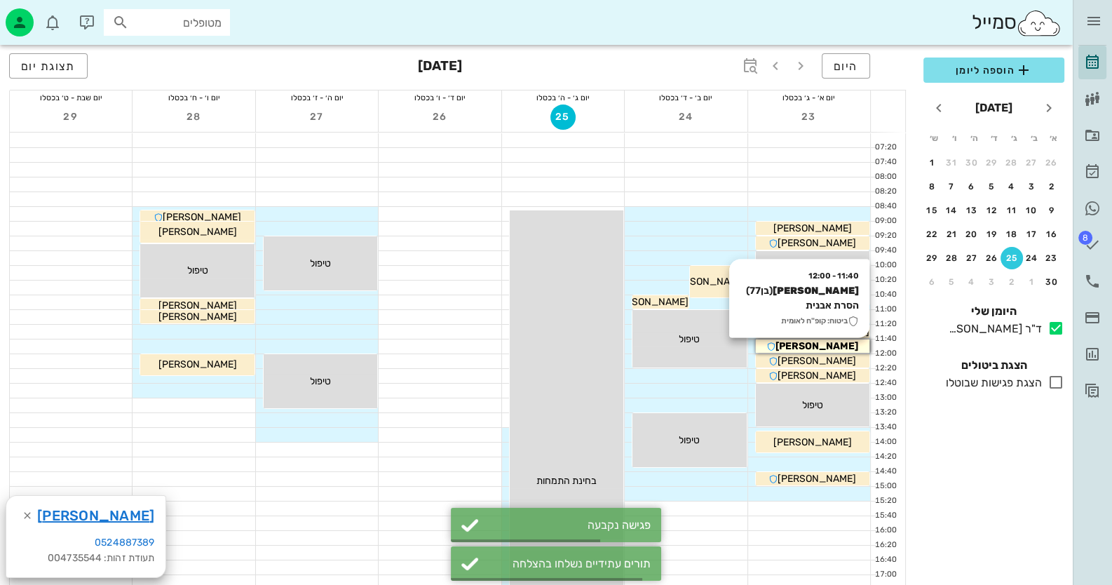
click at [820, 346] on span "[PERSON_NAME]" at bounding box center [816, 346] width 83 height 12
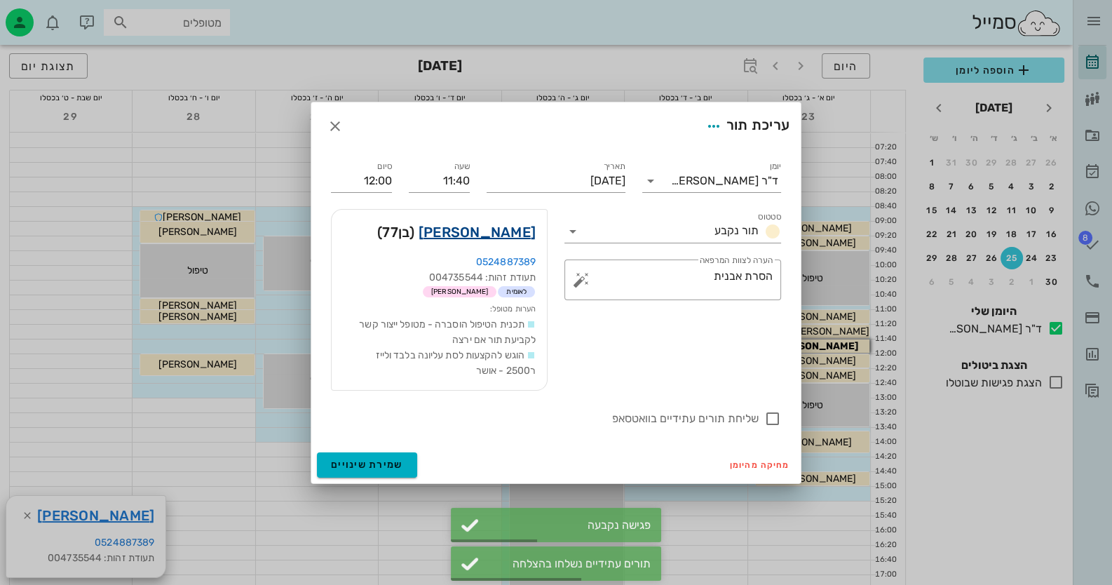
click at [474, 234] on link "[PERSON_NAME]" at bounding box center [477, 232] width 117 height 22
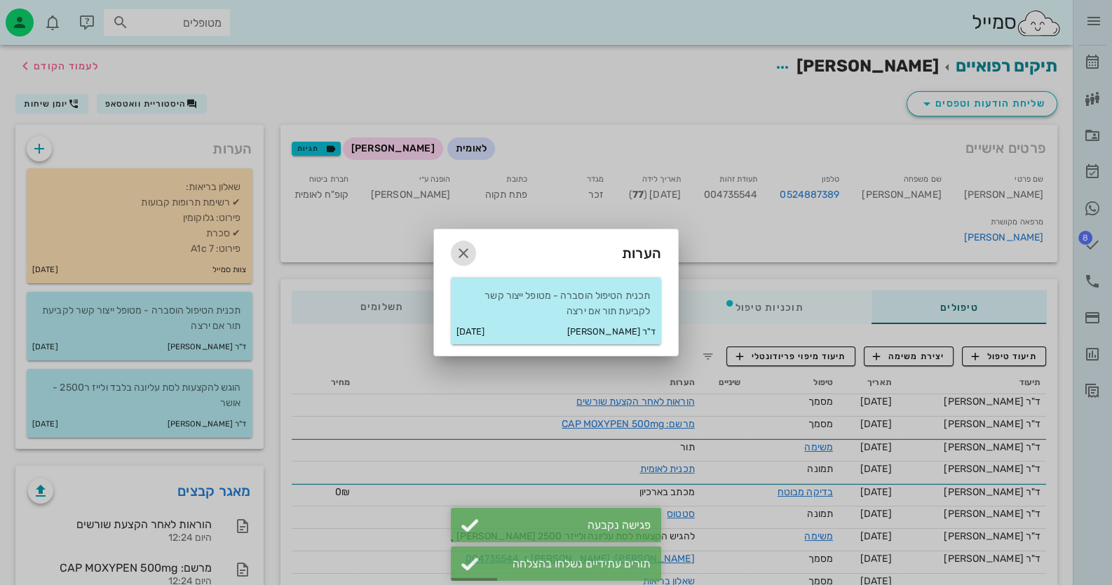
click at [468, 252] on icon "button" at bounding box center [463, 253] width 17 height 17
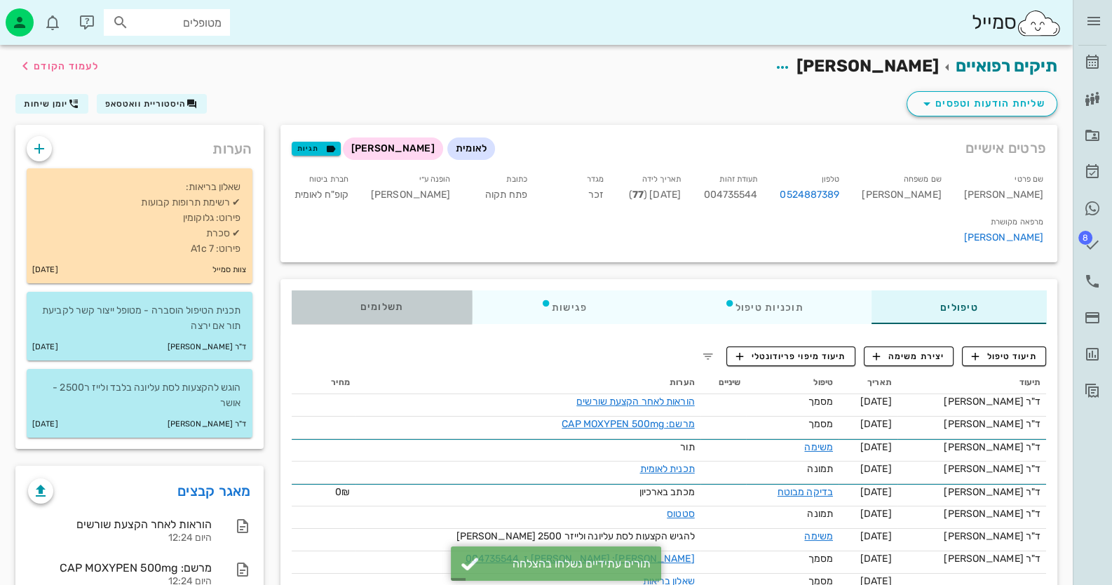
click at [420, 290] on div "תשלומים 0₪" at bounding box center [382, 307] width 180 height 34
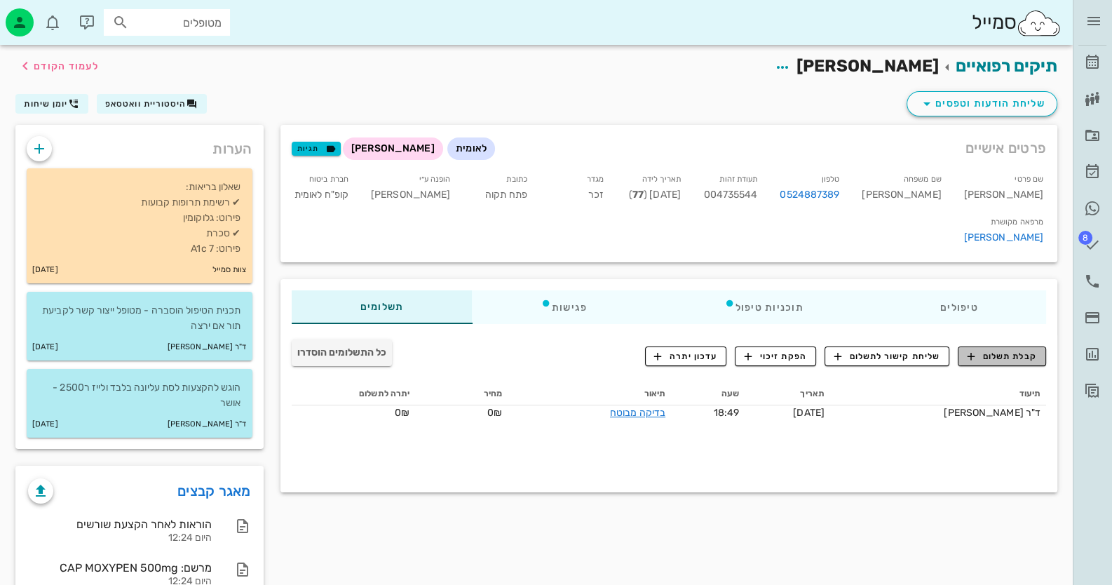
click at [1003, 350] on span "קבלת תשלום" at bounding box center [1002, 356] width 69 height 13
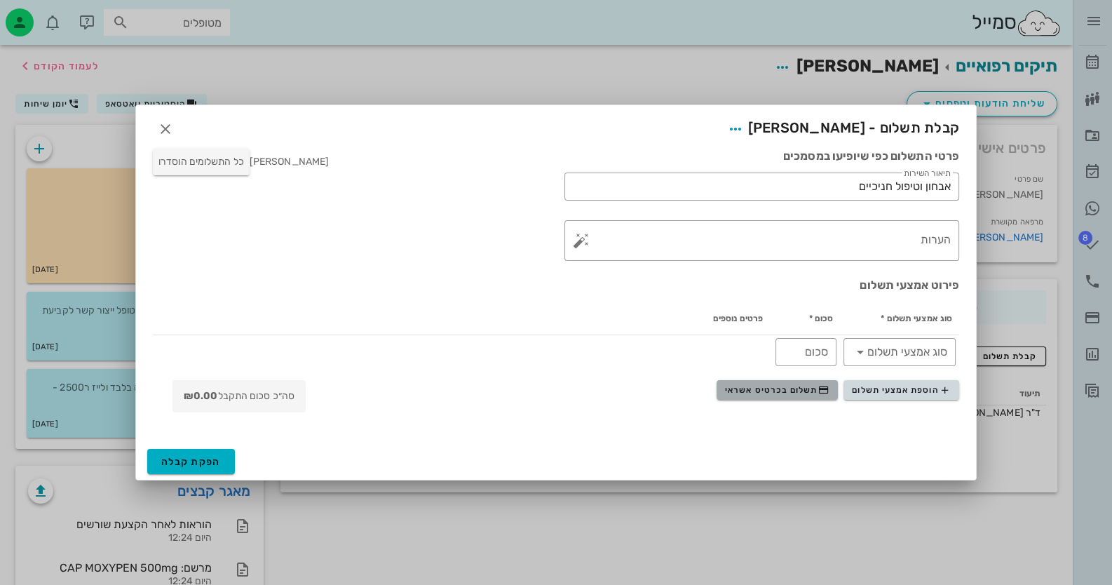
click at [779, 387] on span "תשלום בכרטיס אשראי" at bounding box center [777, 389] width 104 height 11
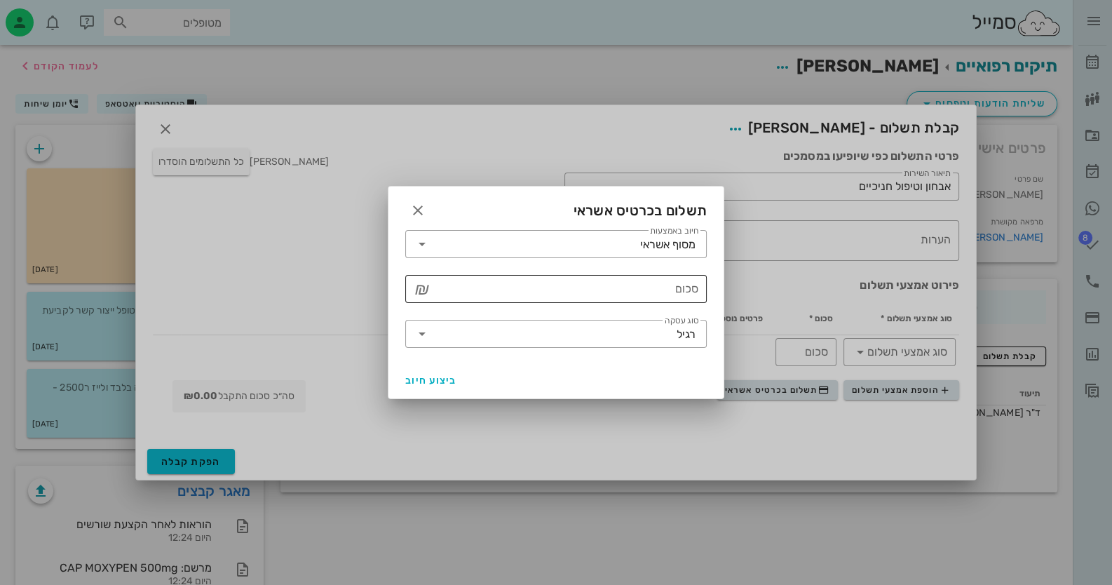
click at [667, 289] on input "סכום" at bounding box center [565, 289] width 265 height 22
type input "2"
type input "2600"
click at [421, 332] on icon at bounding box center [422, 333] width 17 height 17
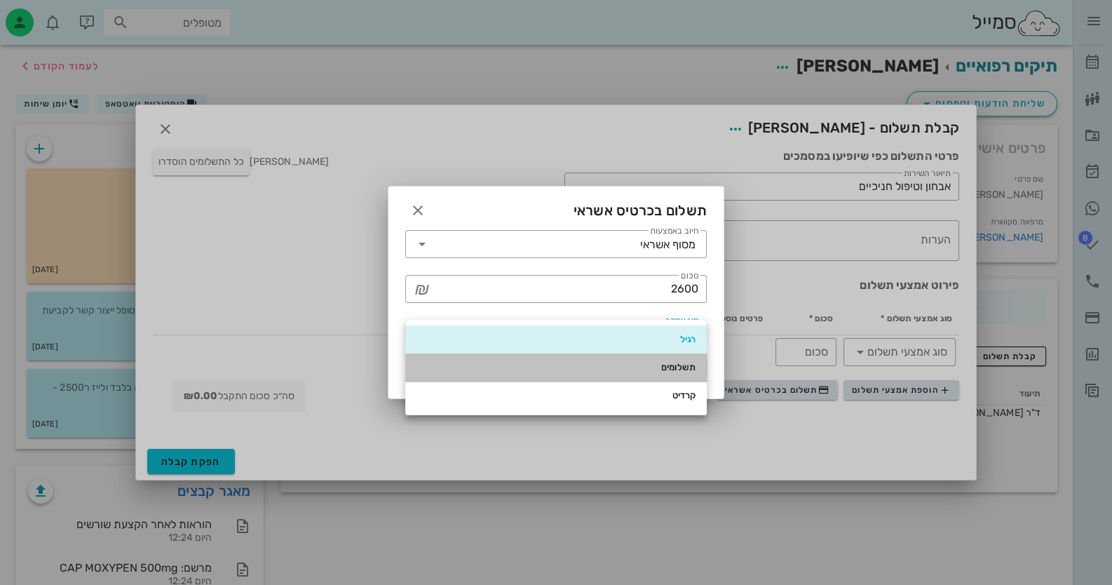
click at [455, 372] on div "תשלומים" at bounding box center [555, 367] width 279 height 11
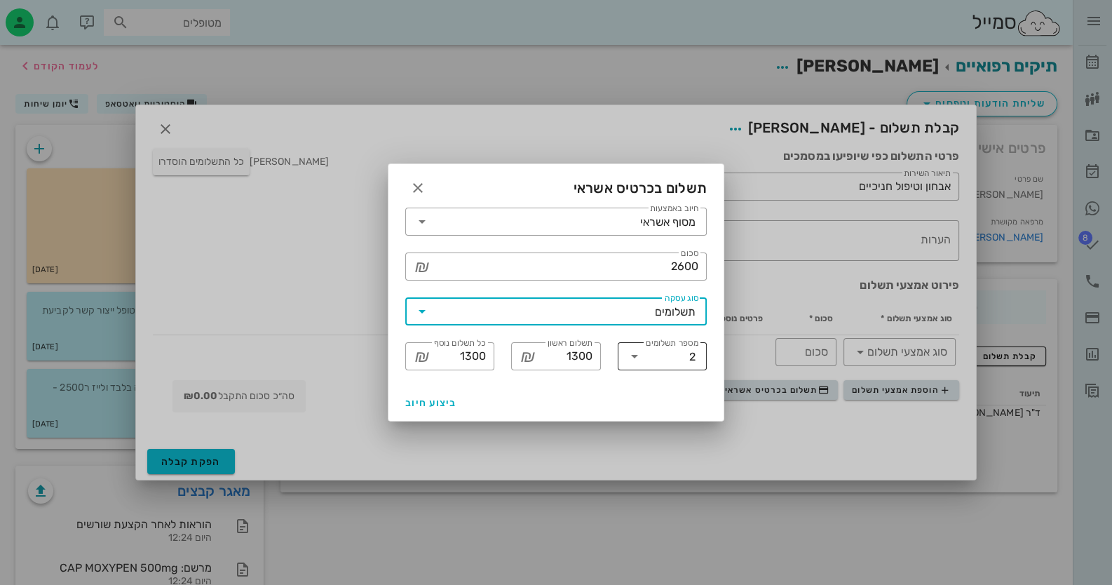
click at [635, 362] on icon at bounding box center [634, 356] width 17 height 17
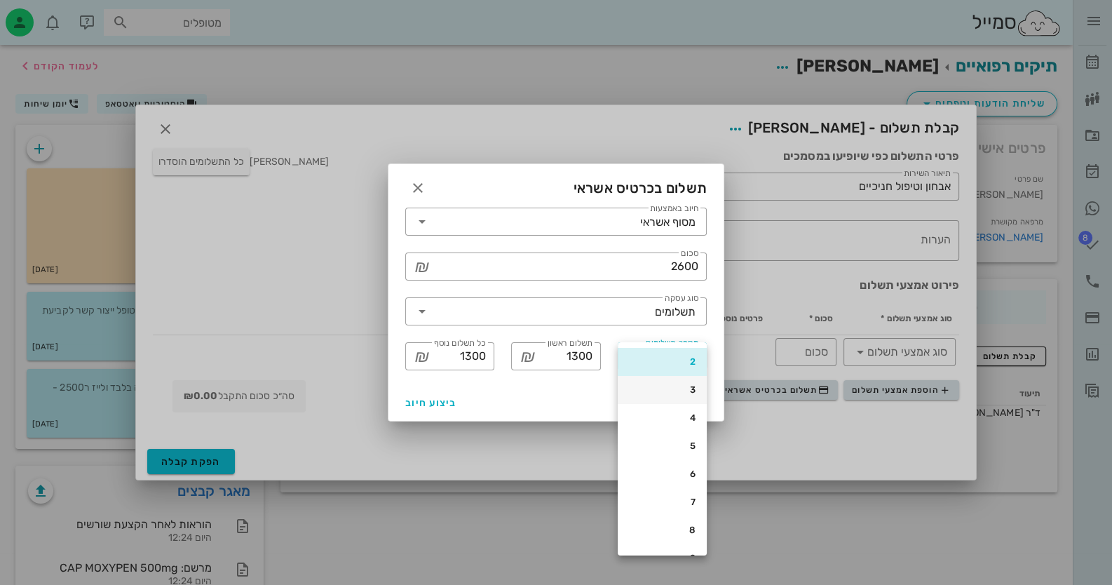
click at [670, 396] on div "3" at bounding box center [662, 390] width 67 height 22
type input "868"
type input "866"
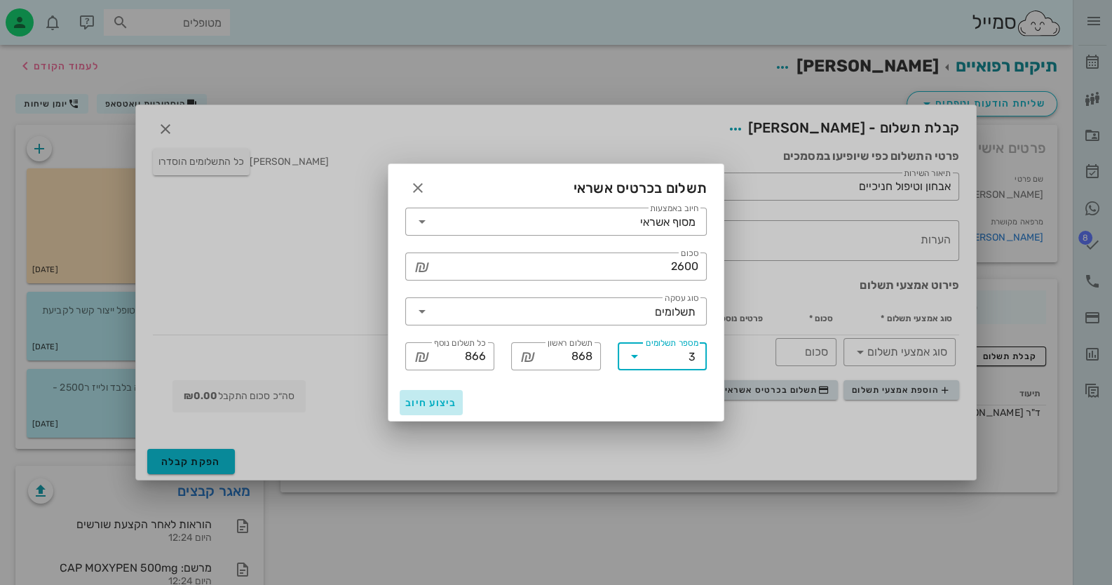
click at [416, 402] on span "ביצוע חיוב" at bounding box center [431, 403] width 52 height 12
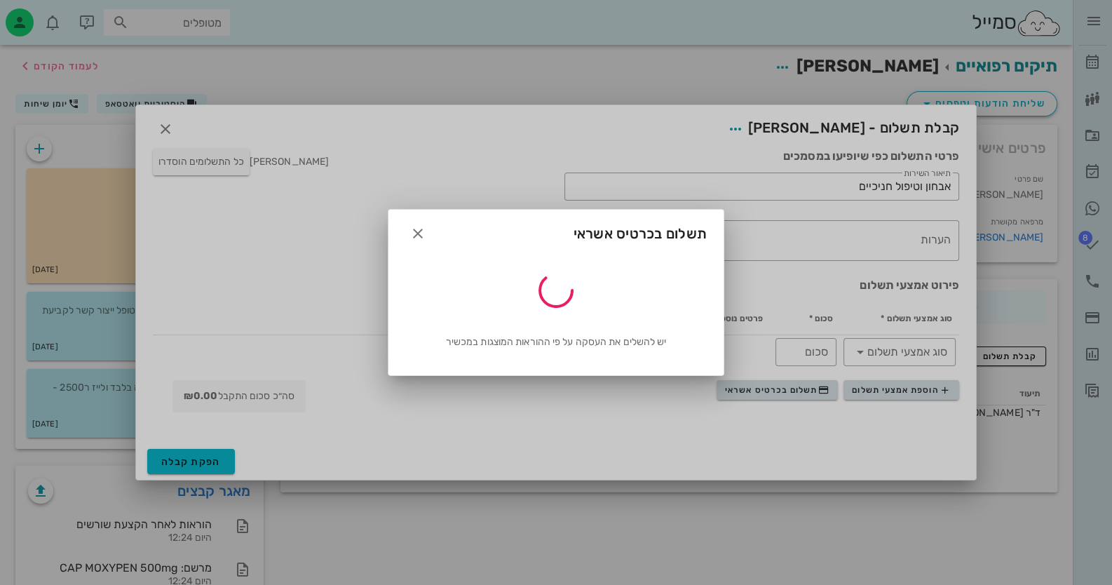
type input "2600"
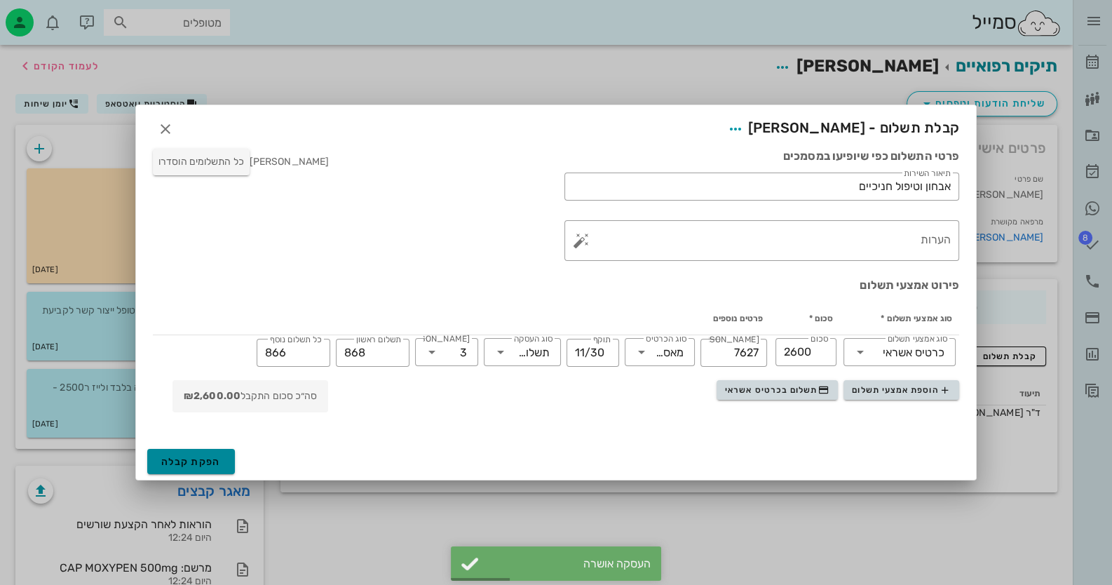
click at [213, 454] on button "הפקת קבלה" at bounding box center [191, 461] width 88 height 25
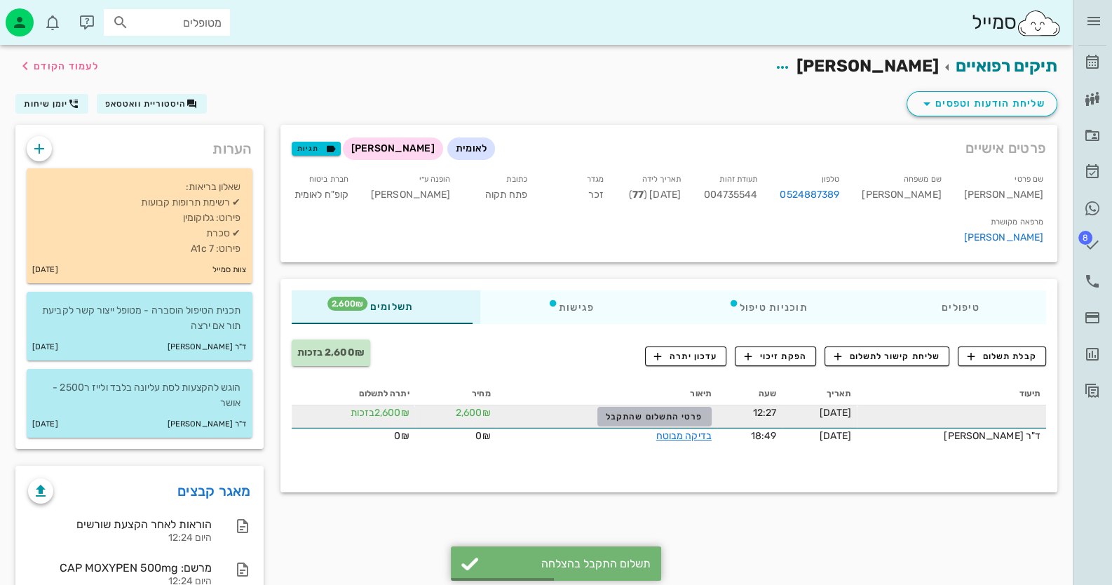
click at [660, 412] on span "פרטי התשלום שהתקבל" at bounding box center [654, 417] width 97 height 10
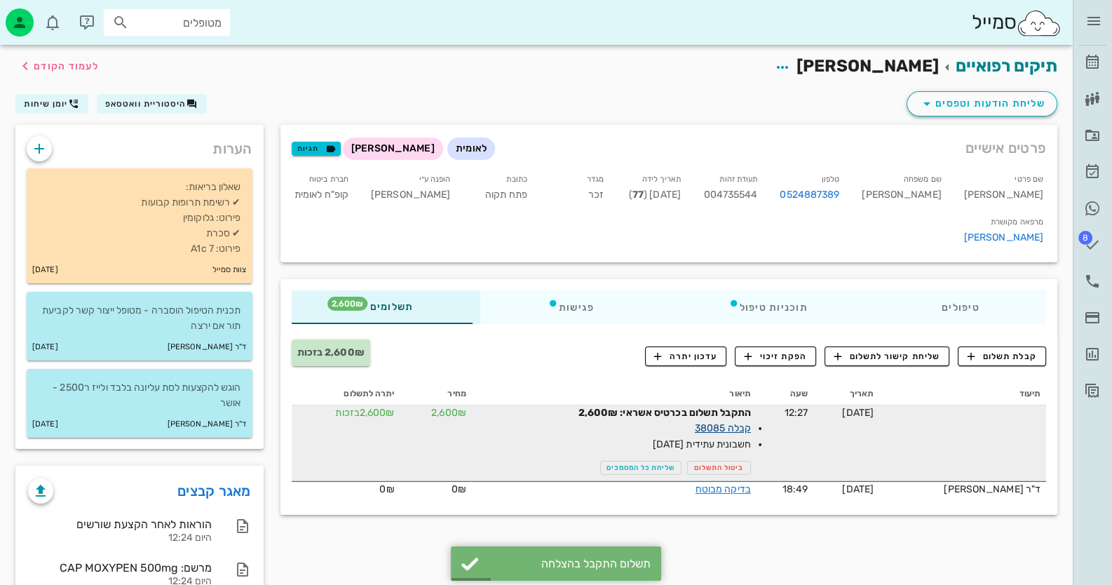
click at [740, 422] on link "קבלה 38085" at bounding box center [723, 428] width 56 height 12
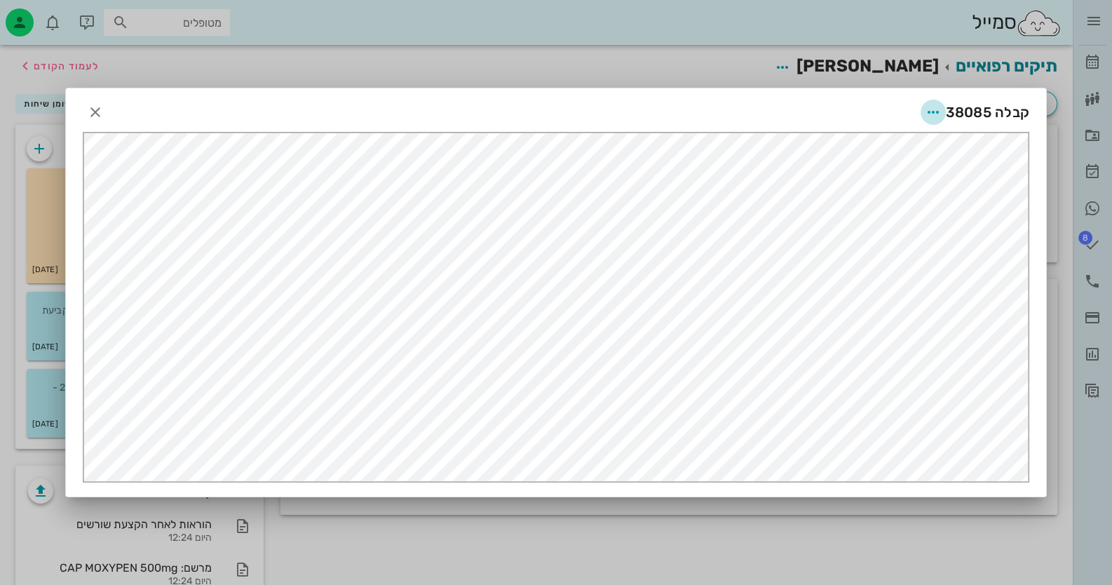
click at [942, 110] on span "button" at bounding box center [933, 112] width 25 height 17
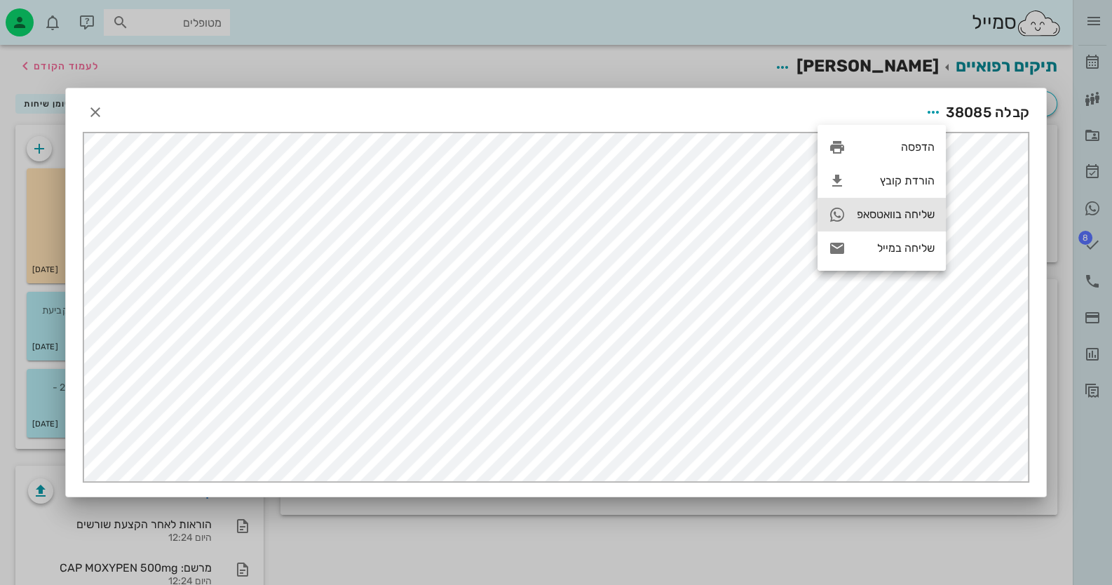
click at [909, 215] on div "שליחה בוואטסאפ" at bounding box center [896, 214] width 78 height 13
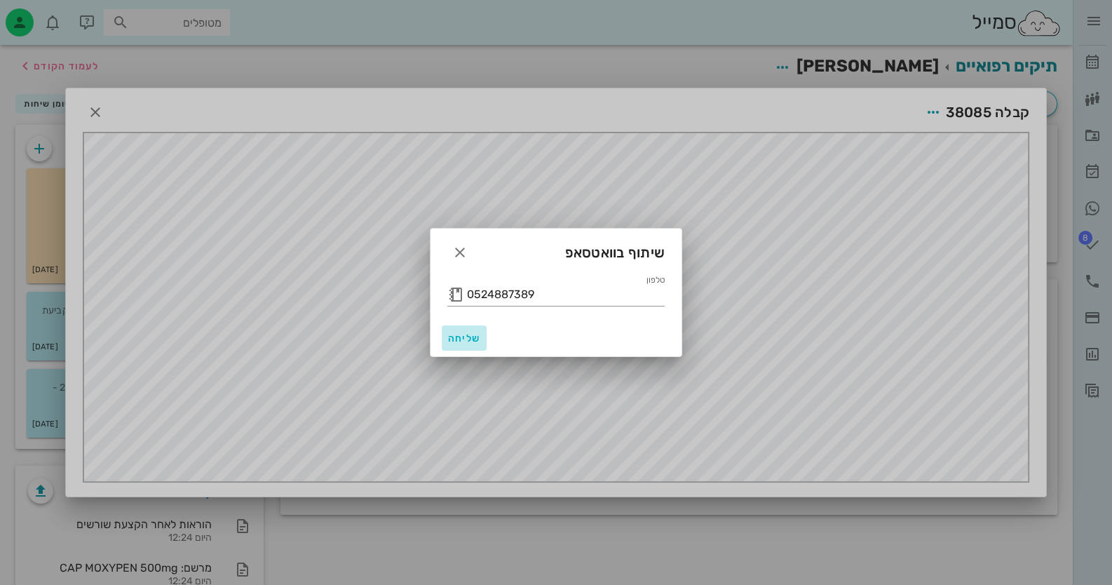
click at [455, 330] on button "שליחה" at bounding box center [464, 337] width 45 height 25
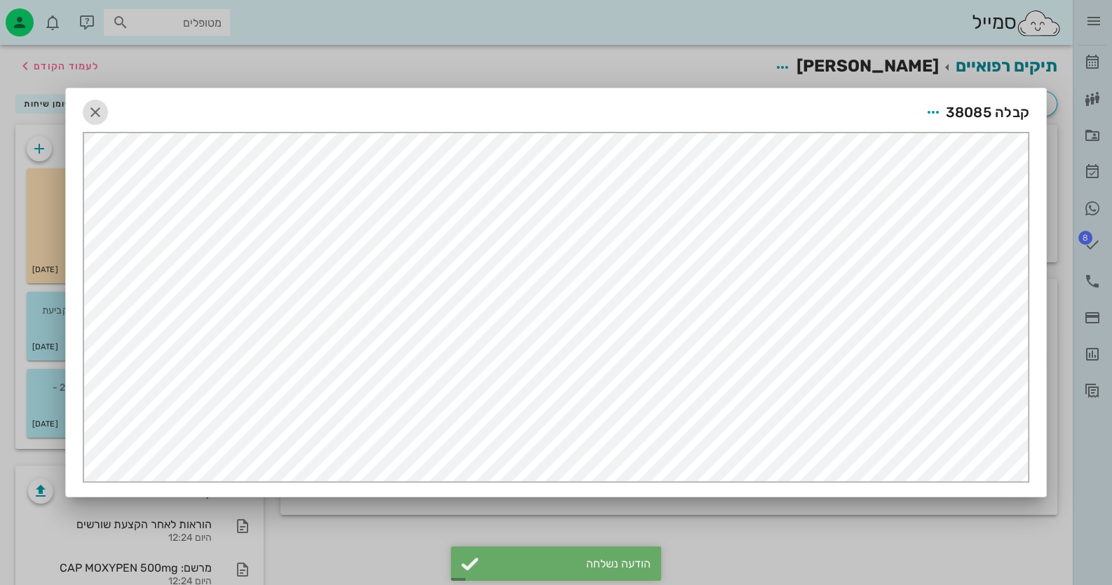
click at [102, 104] on icon "button" at bounding box center [95, 112] width 17 height 17
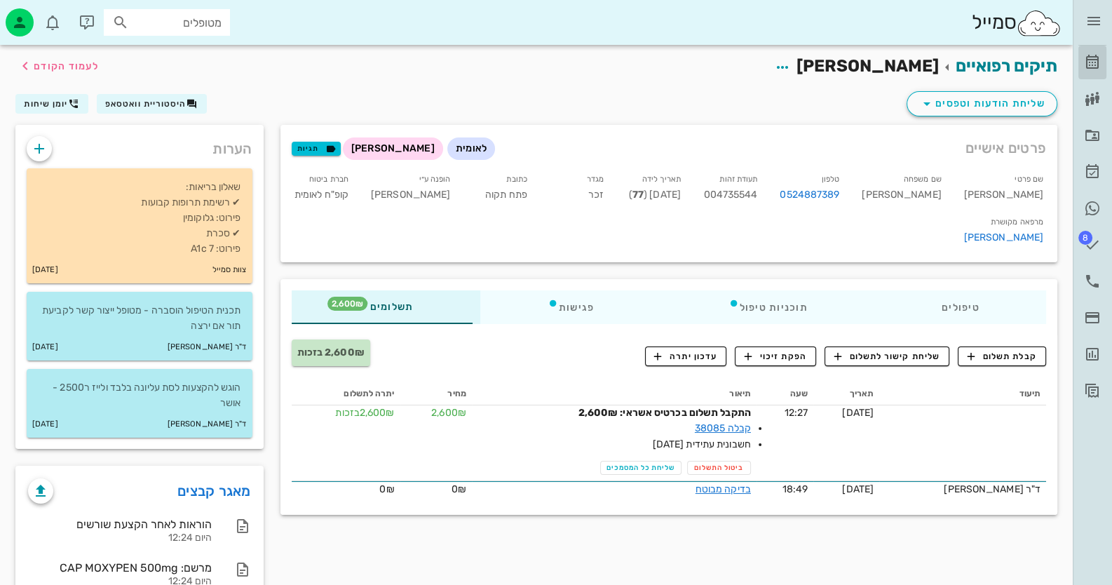
click at [1101, 53] on link "[PERSON_NAME]" at bounding box center [1092, 63] width 28 height 34
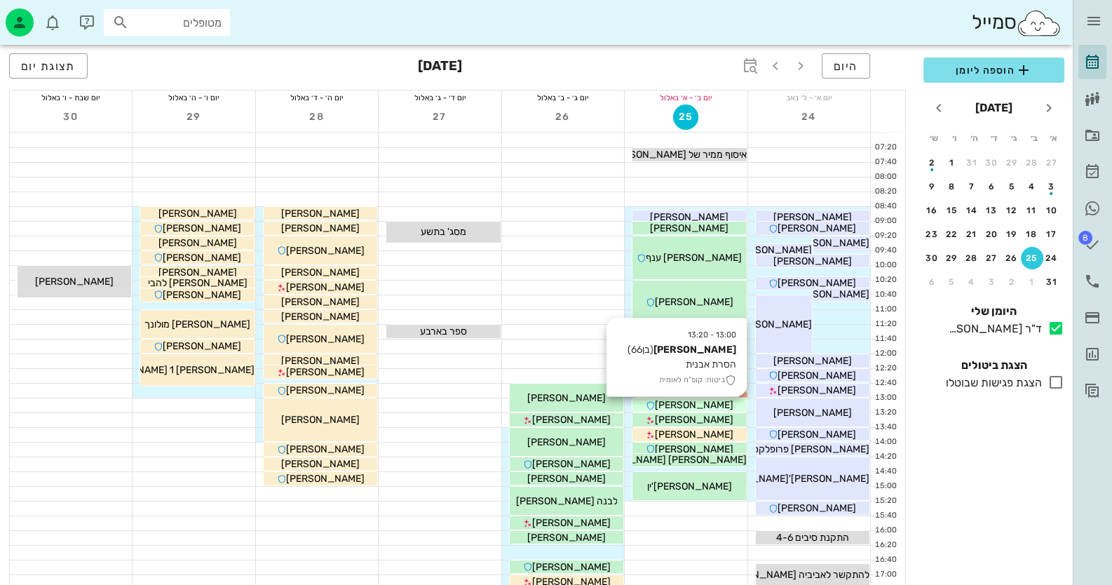
click at [717, 403] on div "[PERSON_NAME]" at bounding box center [689, 405] width 114 height 15
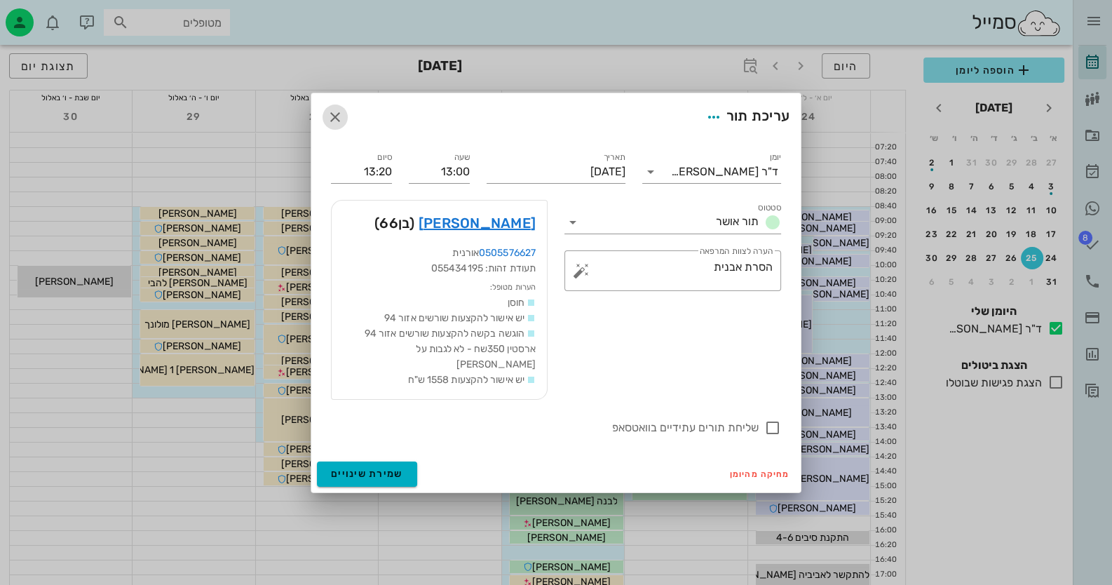
click at [333, 122] on icon "button" at bounding box center [335, 117] width 17 height 17
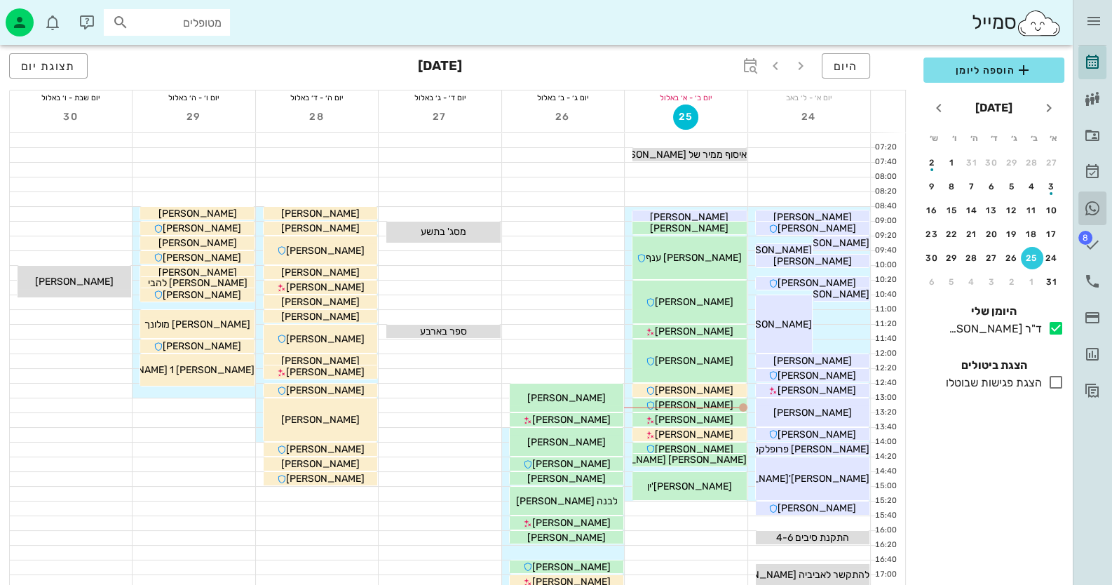
click at [1097, 203] on icon at bounding box center [1092, 208] width 17 height 17
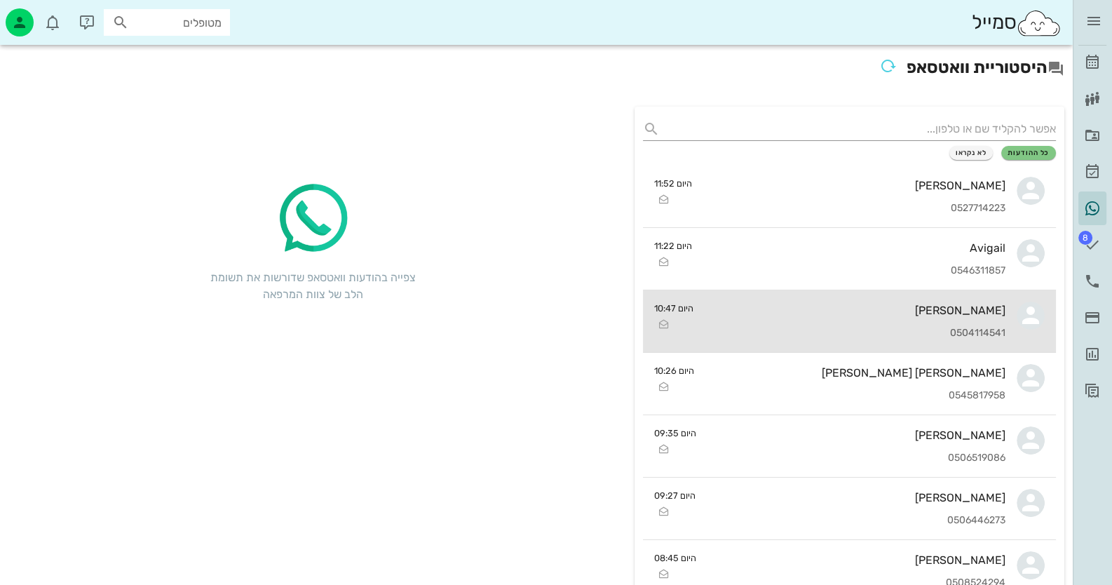
click at [965, 331] on div "0504114541" at bounding box center [855, 333] width 301 height 12
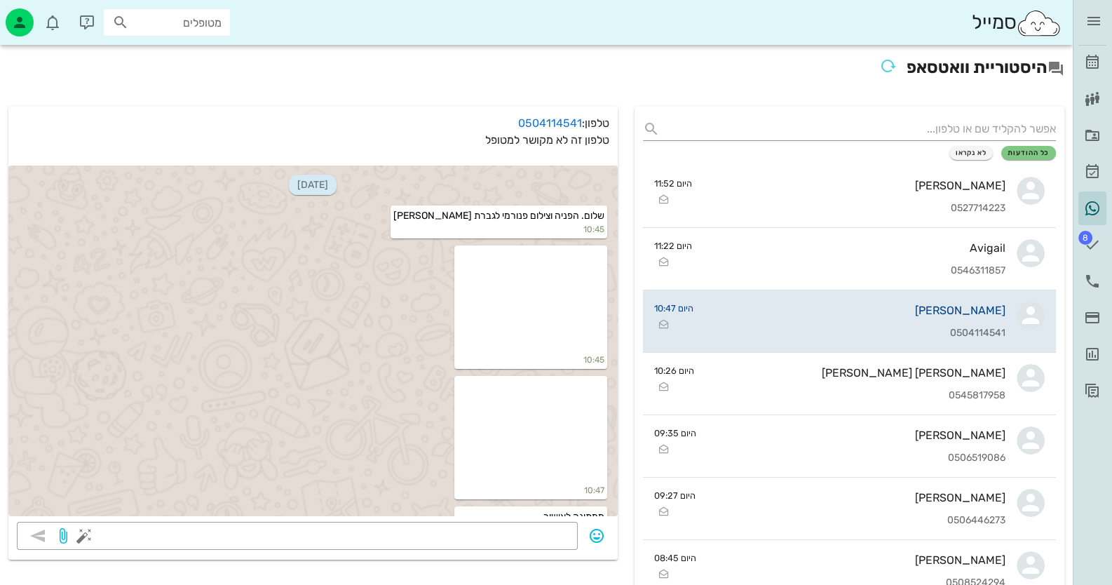
scroll to position [67, 0]
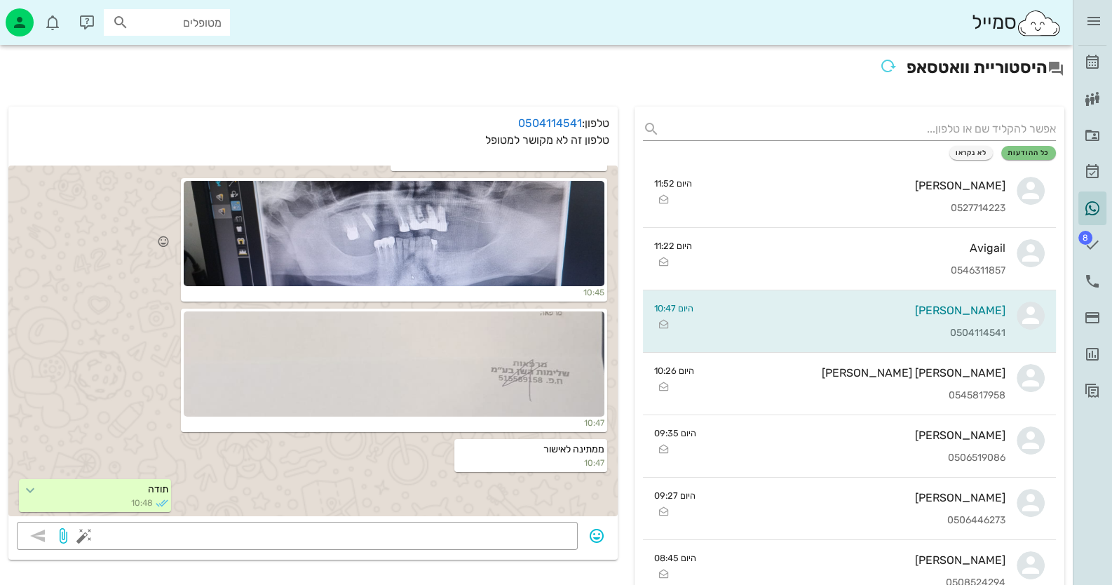
click at [389, 224] on div at bounding box center [394, 233] width 421 height 105
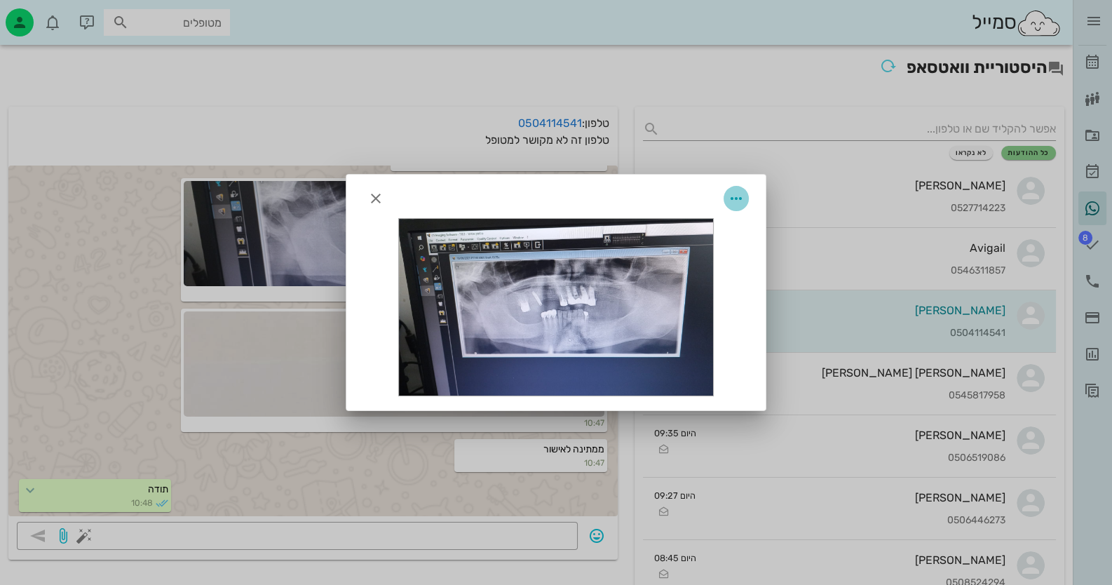
click at [746, 197] on span "button" at bounding box center [736, 198] width 25 height 17
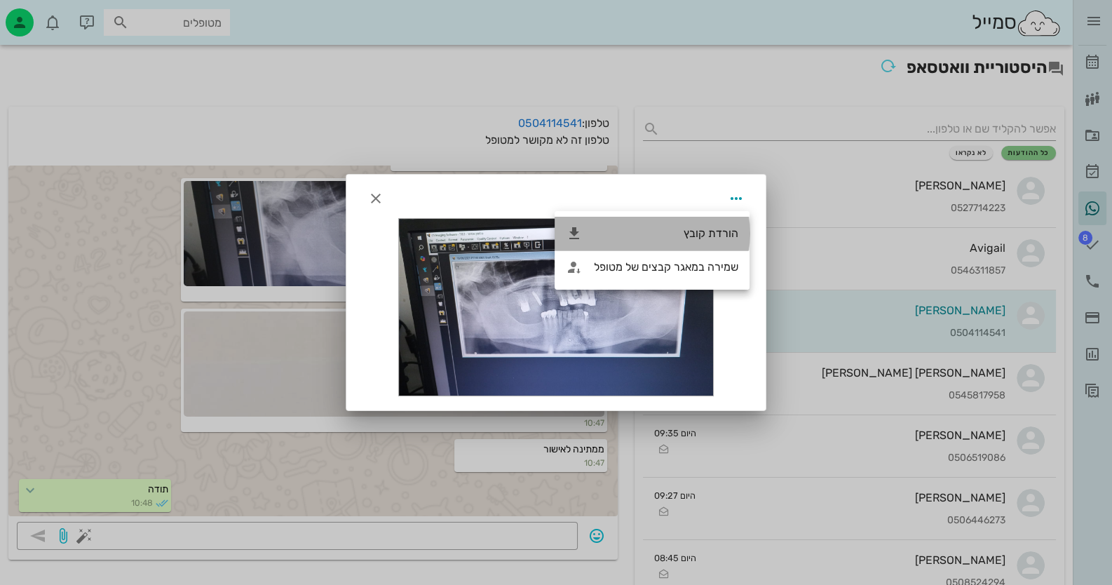
click at [721, 227] on div "הורדת קובץ" at bounding box center [666, 232] width 144 height 13
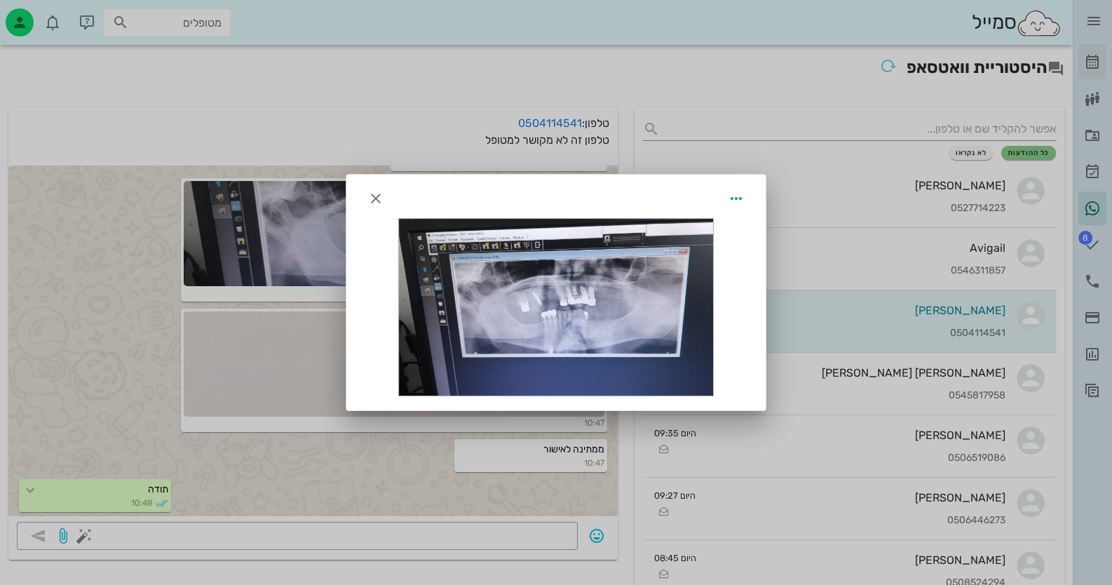
click at [1088, 50] on div at bounding box center [556, 292] width 1112 height 585
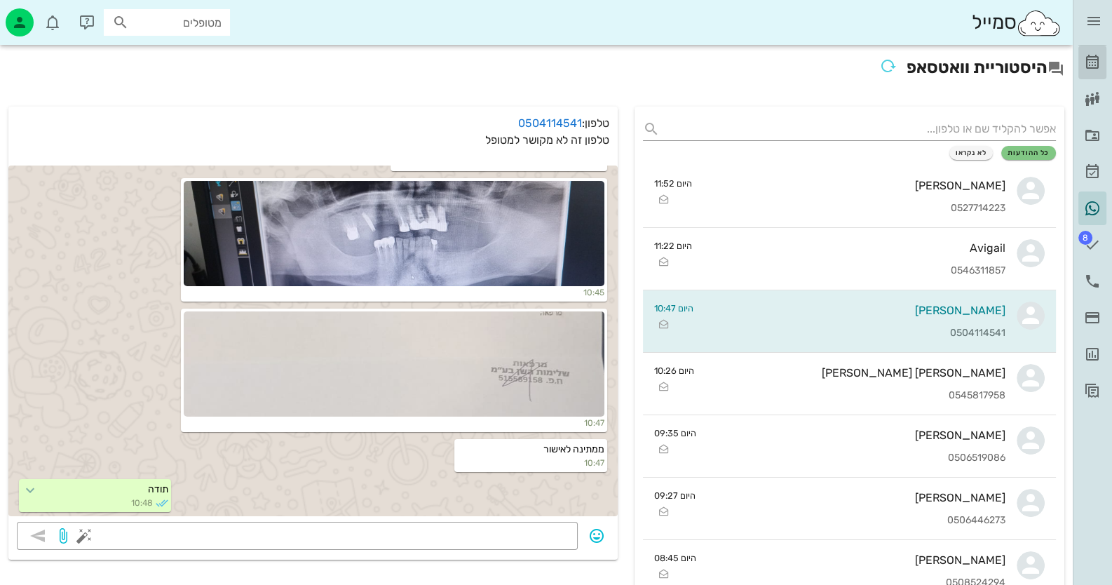
click at [1090, 59] on icon at bounding box center [1092, 62] width 17 height 17
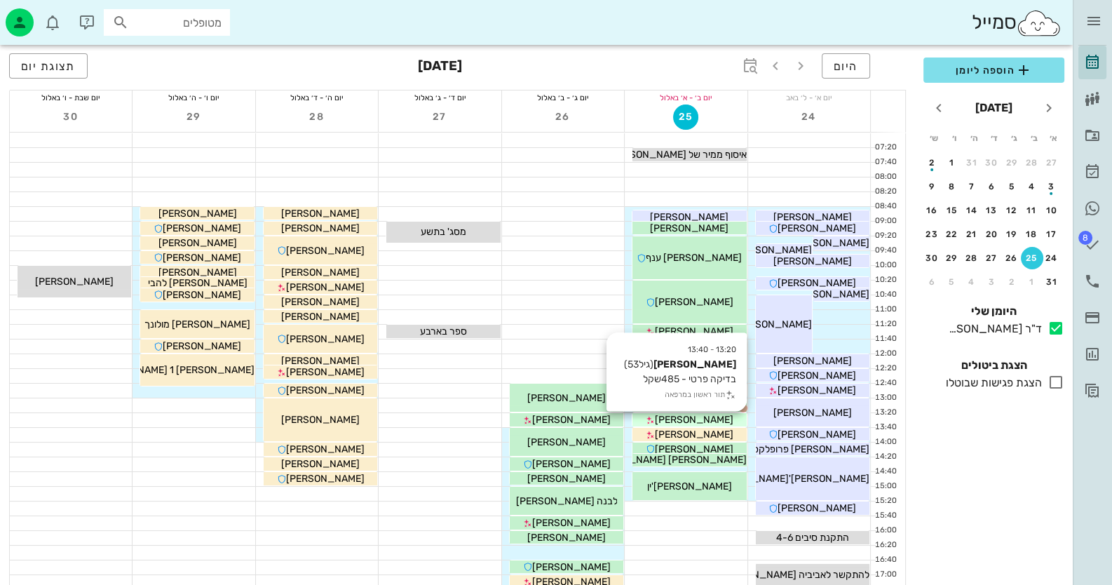
click at [685, 420] on span "[PERSON_NAME]" at bounding box center [694, 420] width 79 height 12
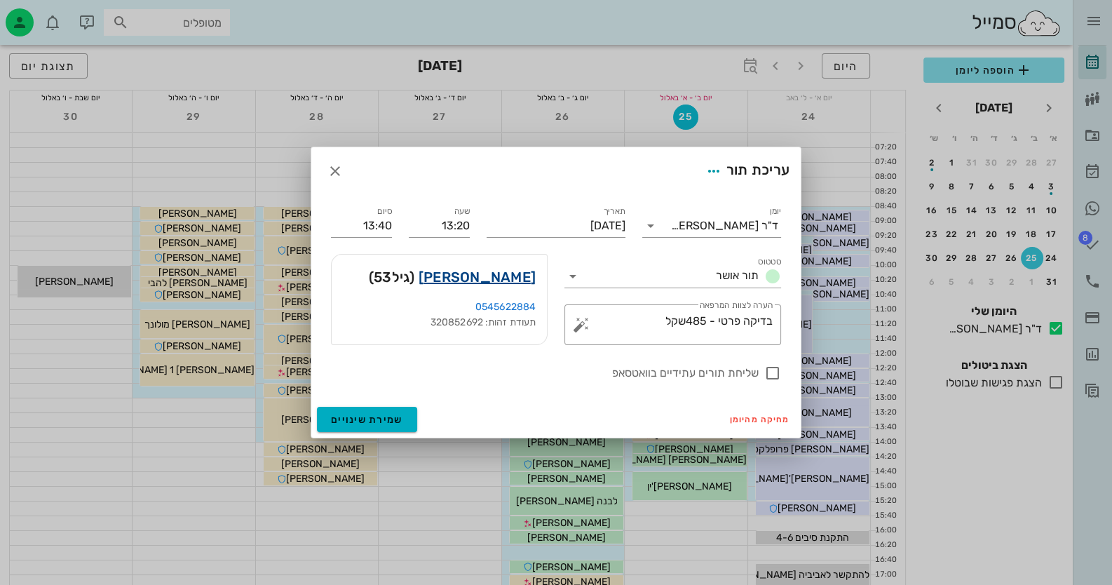
click at [484, 277] on link "ורוניקה בונקובסקי" at bounding box center [477, 277] width 117 height 22
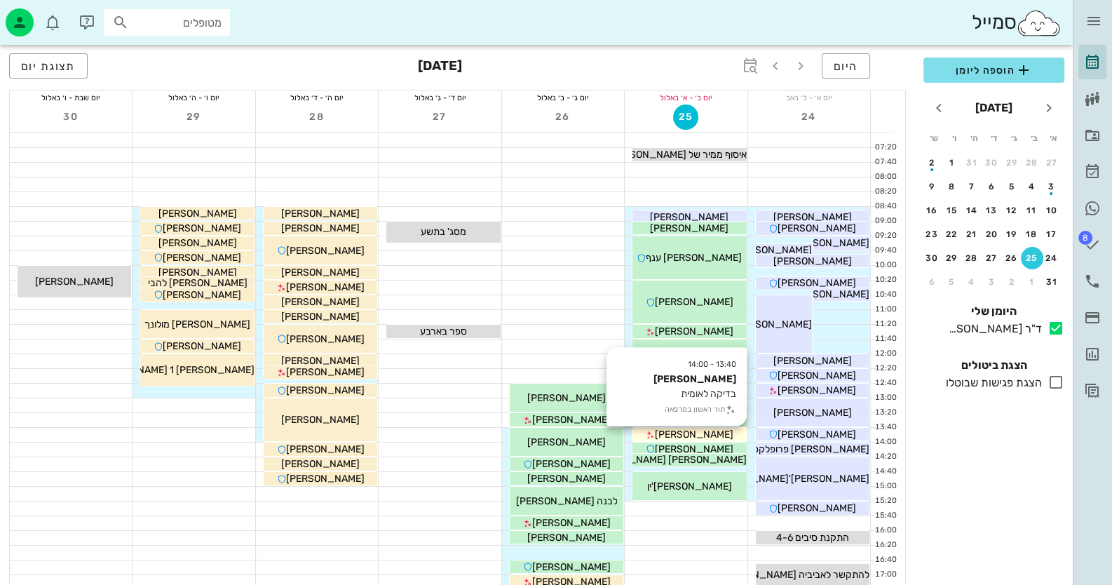
click at [715, 429] on span "[PERSON_NAME]" at bounding box center [694, 434] width 79 height 12
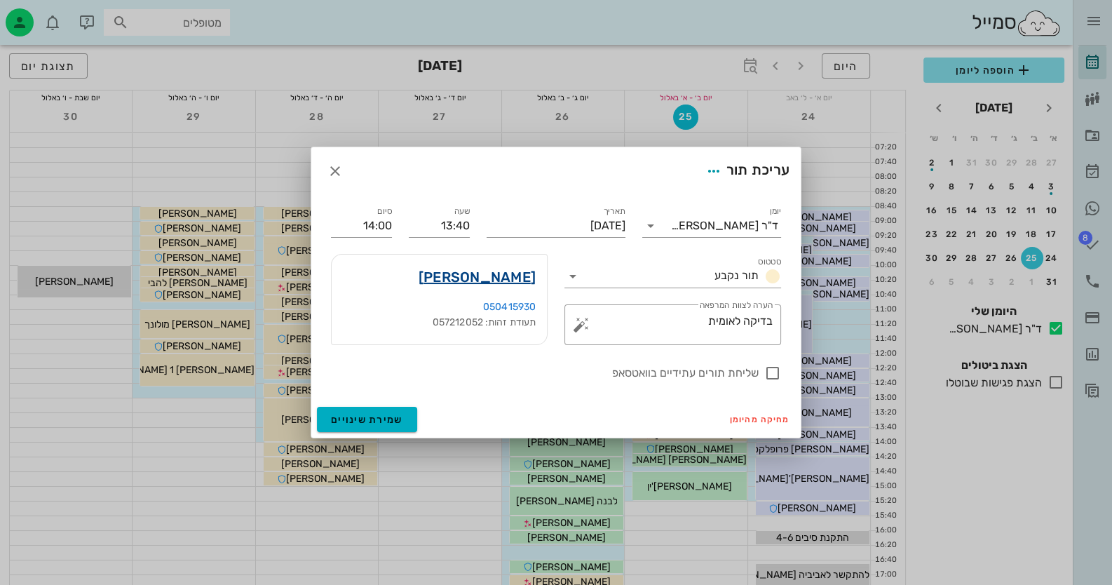
click at [510, 277] on link "אסתר סלמון" at bounding box center [477, 277] width 117 height 22
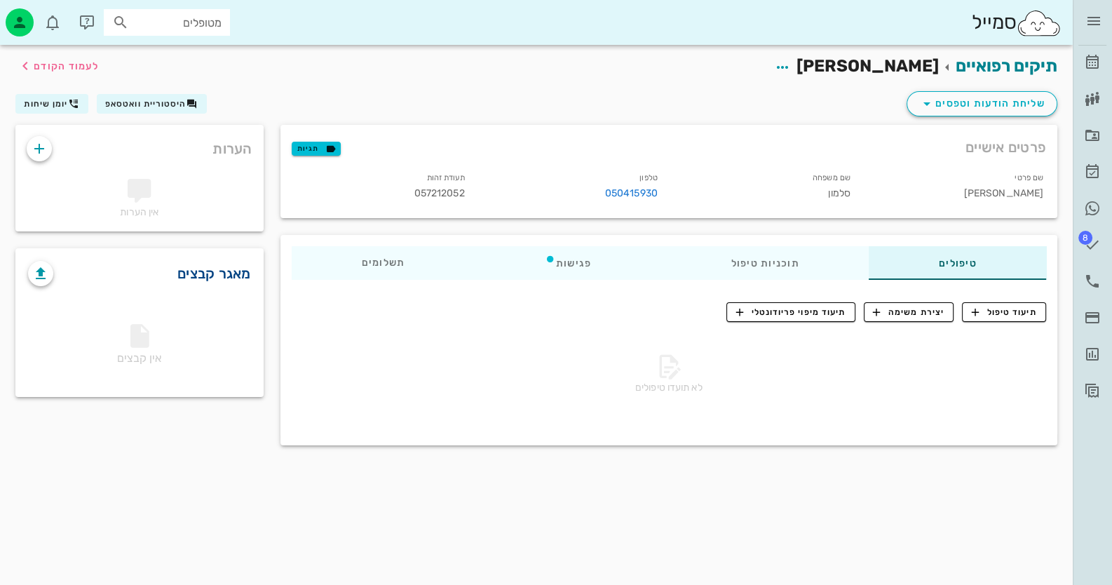
click at [217, 273] on link "מאגר קבצים" at bounding box center [214, 273] width 74 height 22
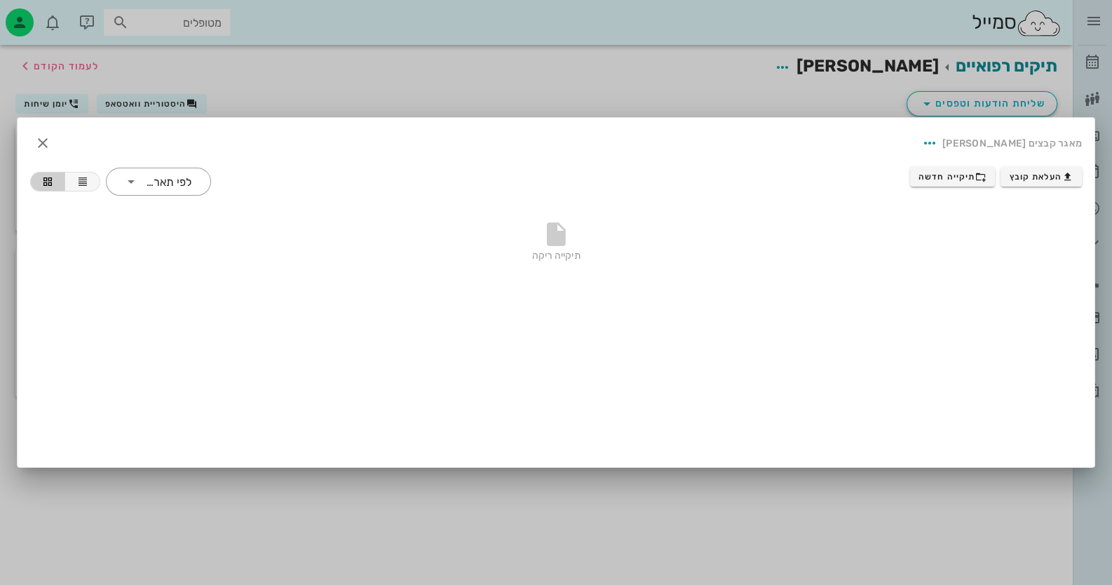
click at [443, 87] on div at bounding box center [556, 292] width 1112 height 585
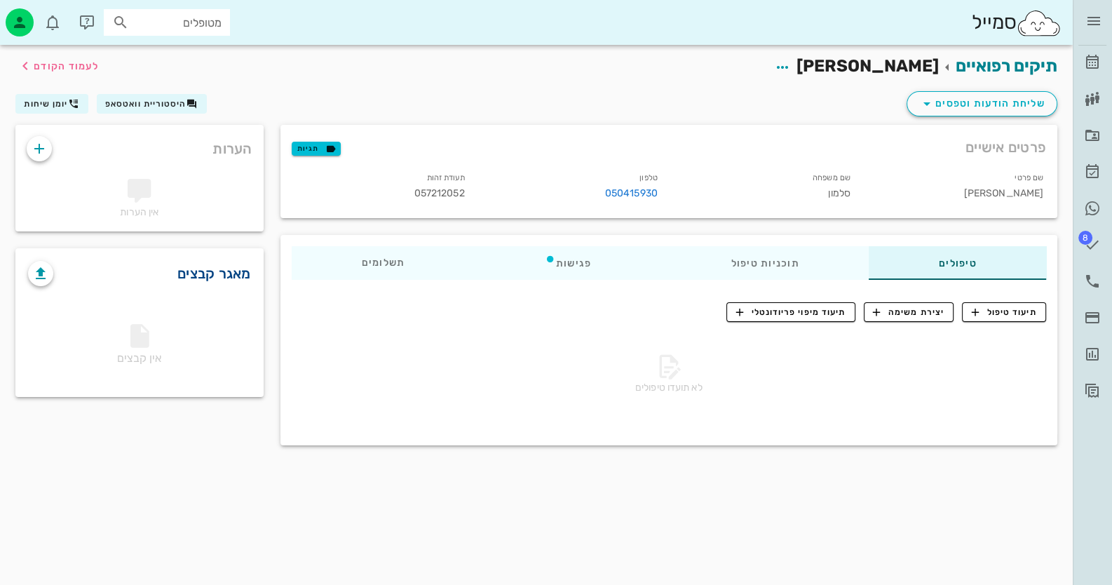
click at [221, 277] on link "מאגר קבצים" at bounding box center [214, 273] width 74 height 22
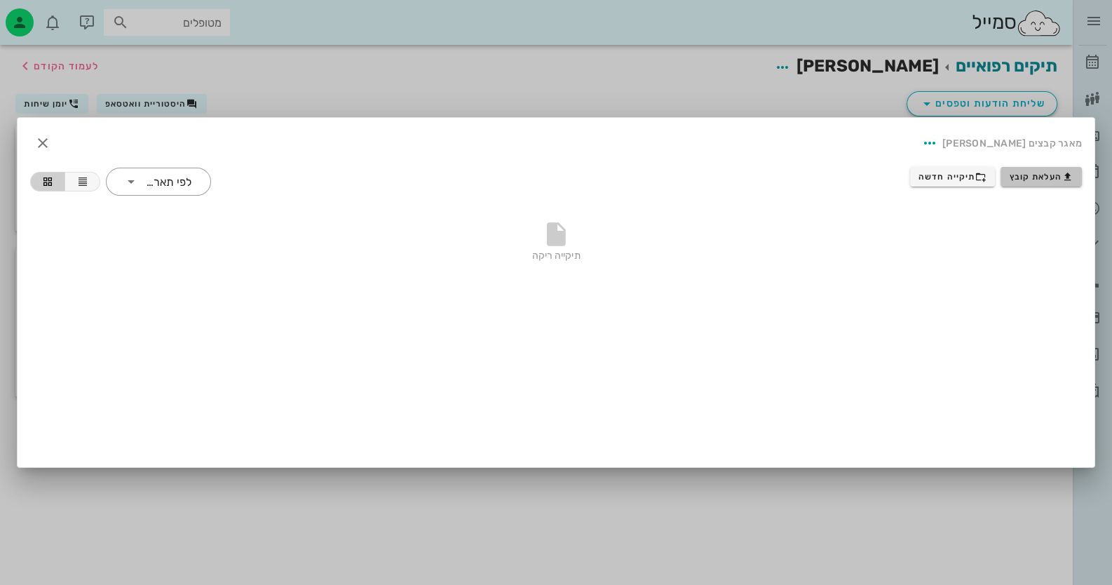
click at [1017, 177] on span "העלאת קובץ" at bounding box center [1042, 176] width 64 height 11
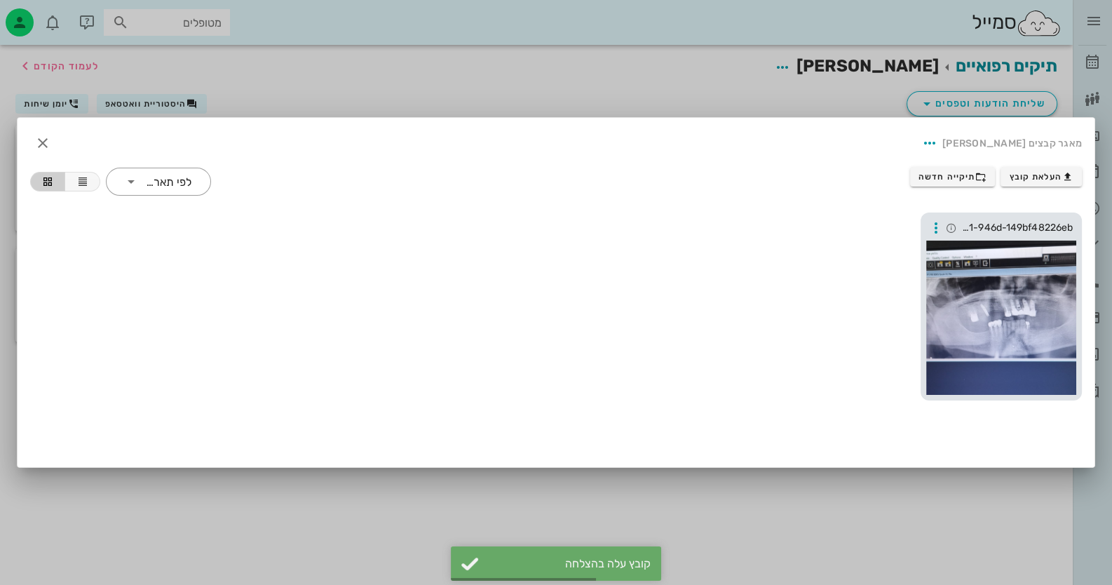
click at [984, 264] on div at bounding box center [1001, 317] width 150 height 154
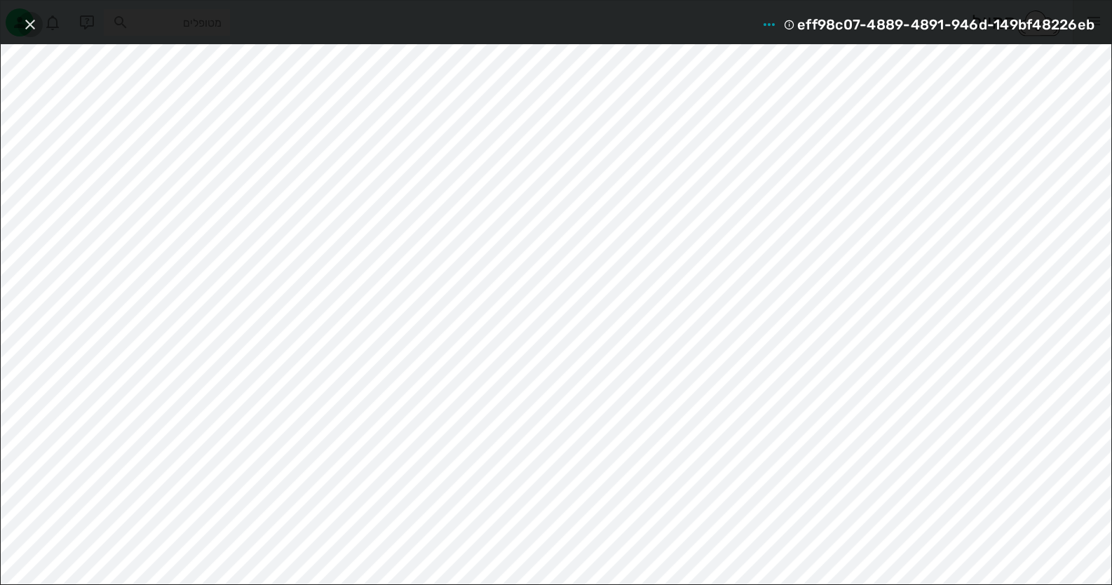
click at [27, 25] on icon "button" at bounding box center [30, 24] width 17 height 17
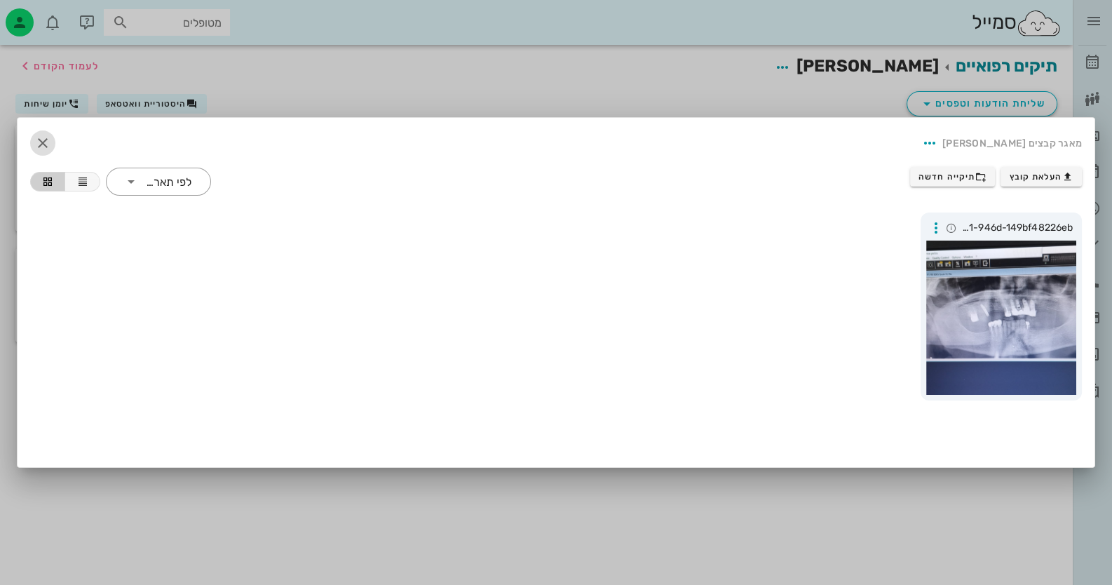
click at [39, 137] on icon "button" at bounding box center [42, 143] width 17 height 17
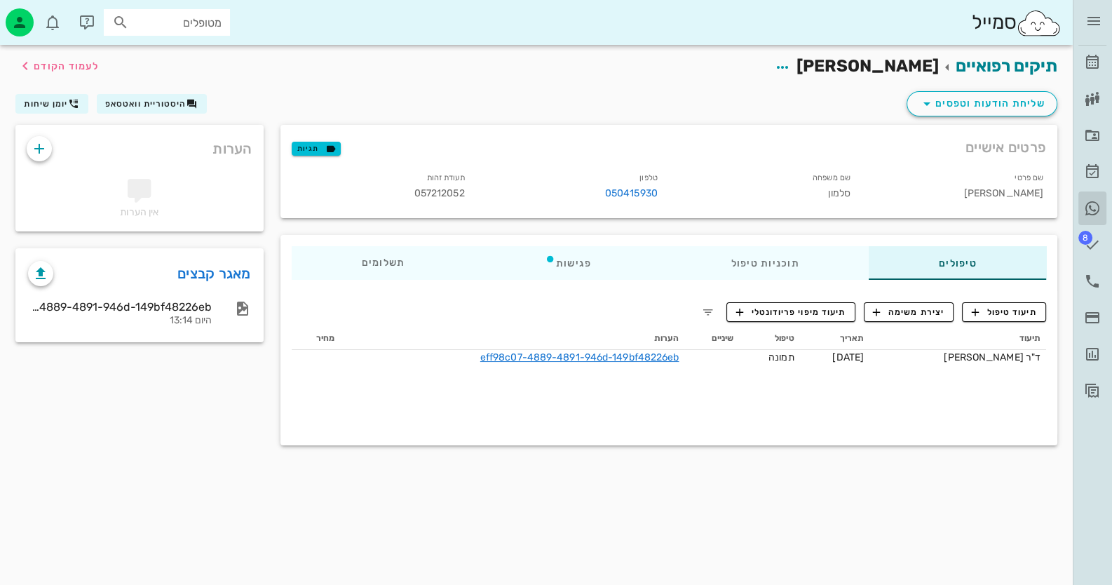
click at [1094, 207] on icon at bounding box center [1092, 208] width 17 height 17
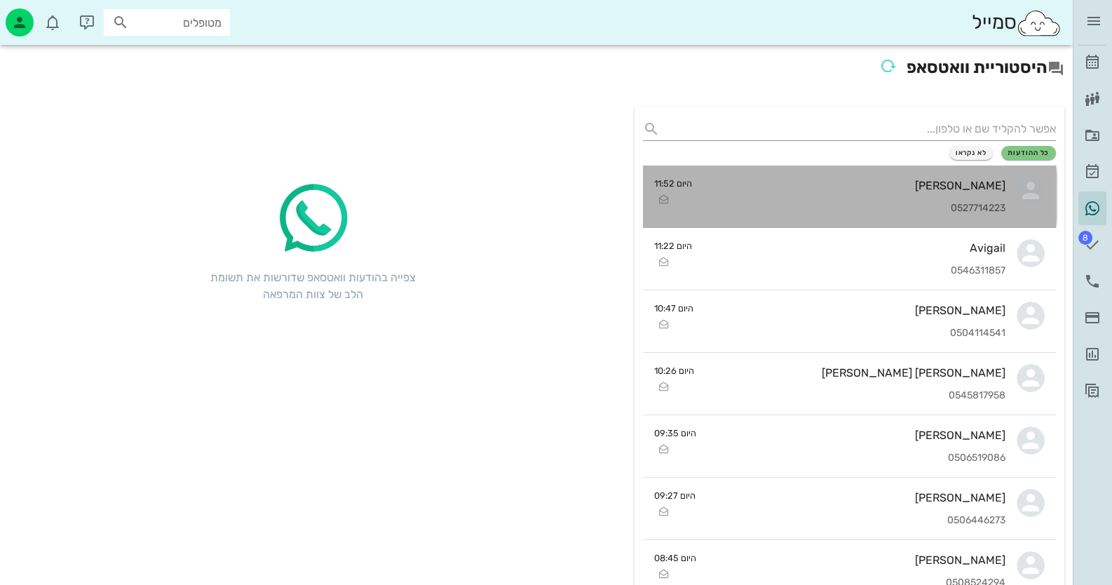
click at [968, 196] on div "אורי מנור 0527714223" at bounding box center [854, 196] width 303 height 62
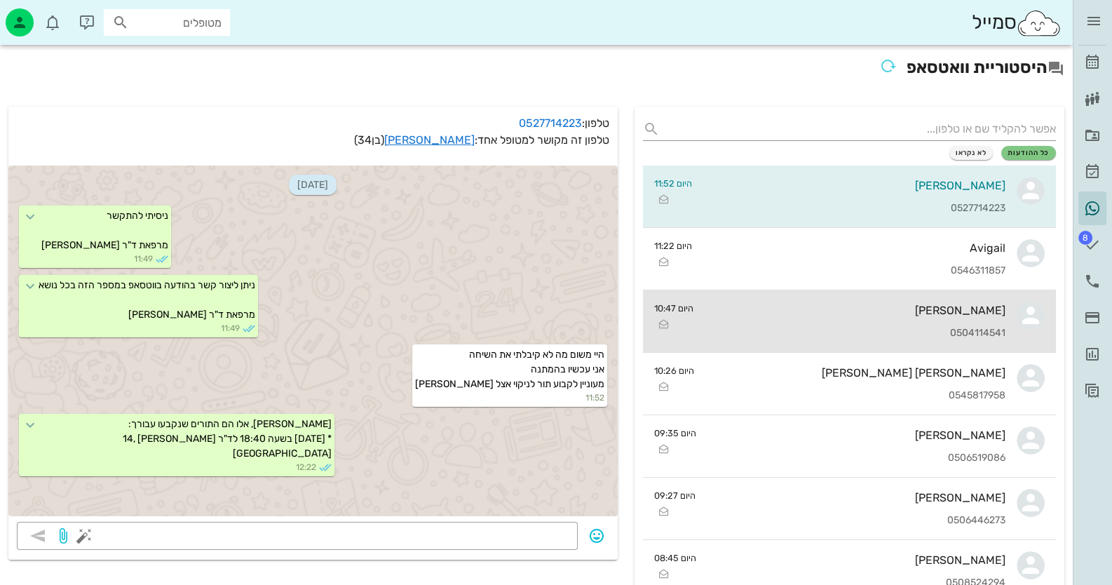
click at [965, 301] on div "רויטל בראי 0504114541" at bounding box center [855, 321] width 301 height 62
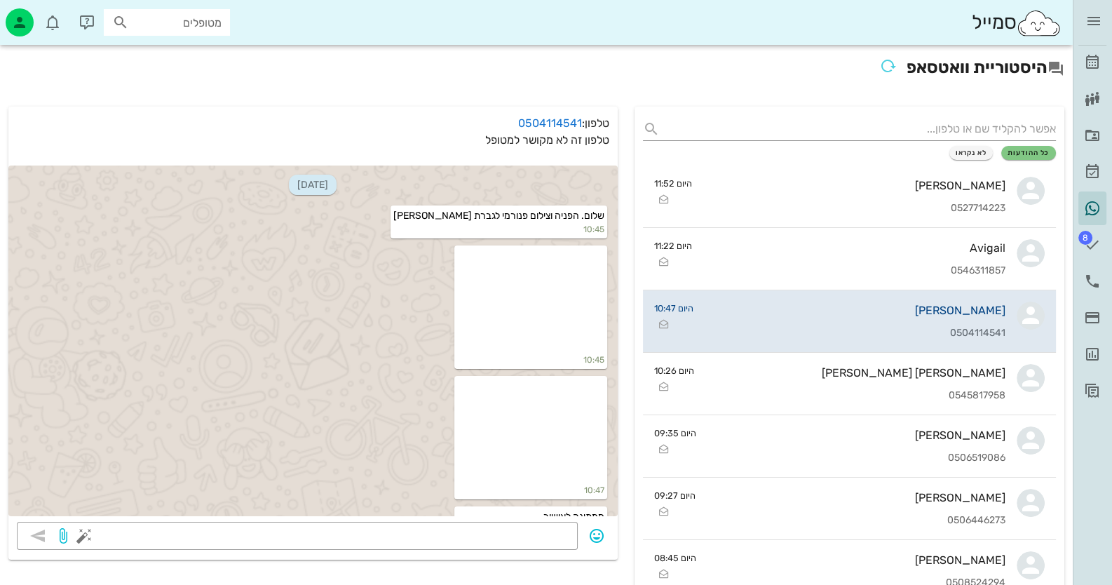
scroll to position [67, 0]
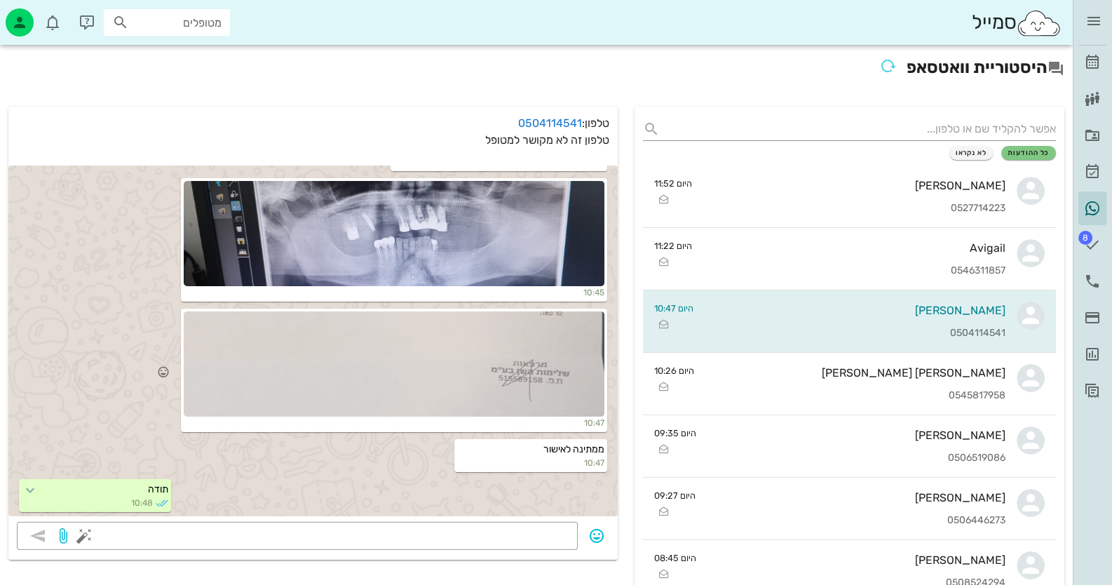
click at [508, 353] on div at bounding box center [394, 363] width 421 height 105
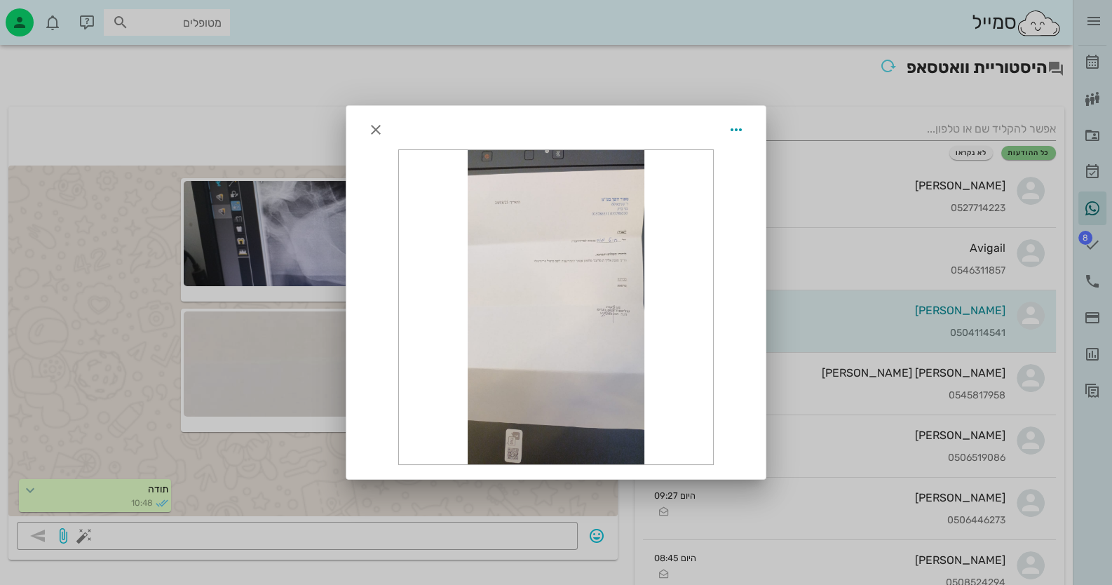
click at [557, 351] on div at bounding box center [556, 307] width 314 height 314
click at [736, 133] on icon "button" at bounding box center [736, 129] width 17 height 17
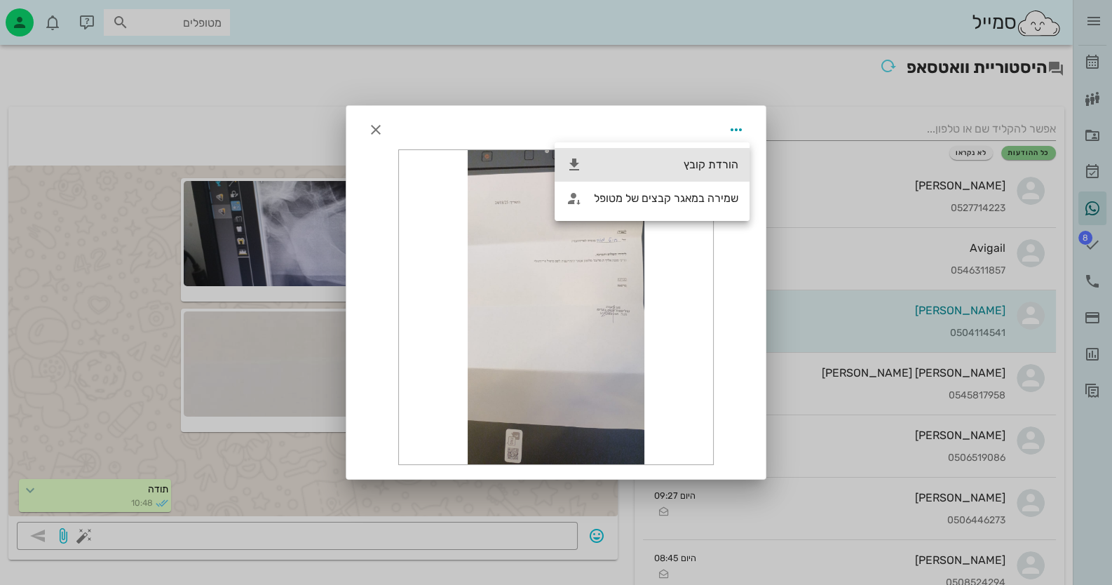
click at [719, 165] on div "הורדת קובץ" at bounding box center [666, 164] width 144 height 13
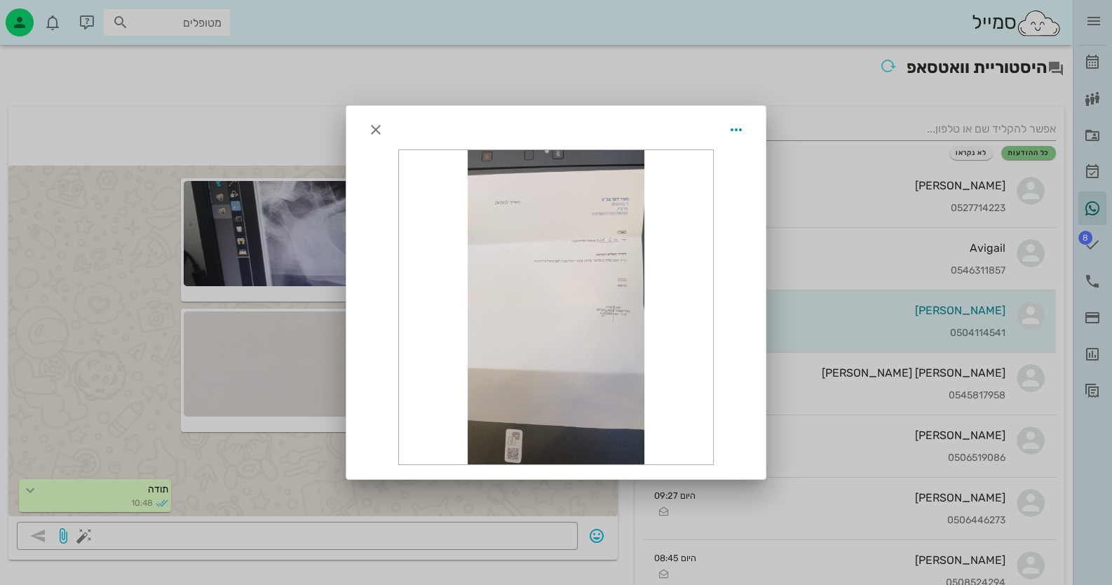
click at [888, 341] on div at bounding box center [556, 292] width 1112 height 585
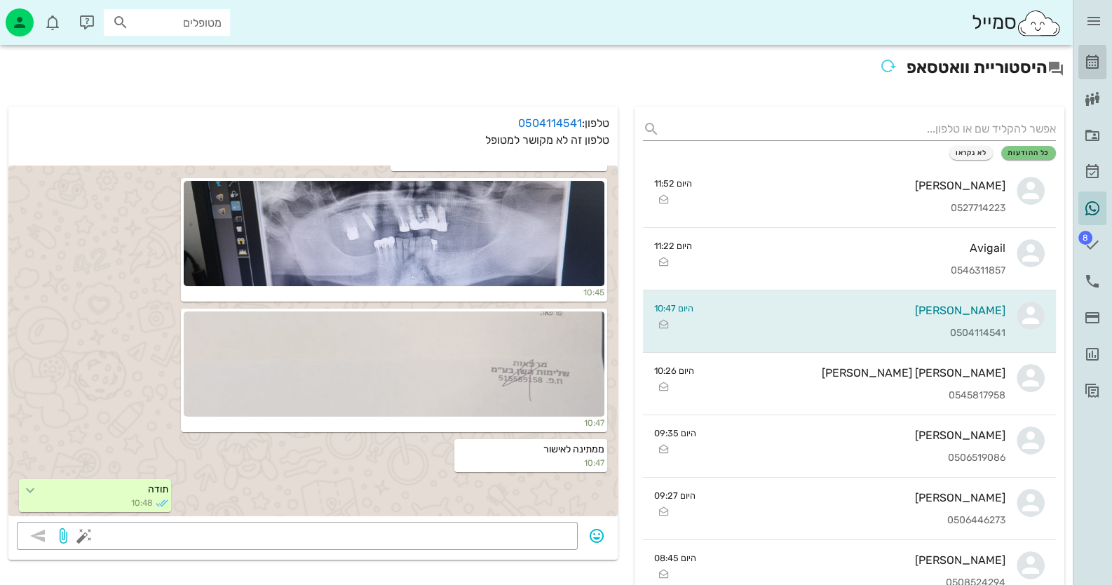
click at [1093, 62] on icon at bounding box center [1092, 62] width 17 height 17
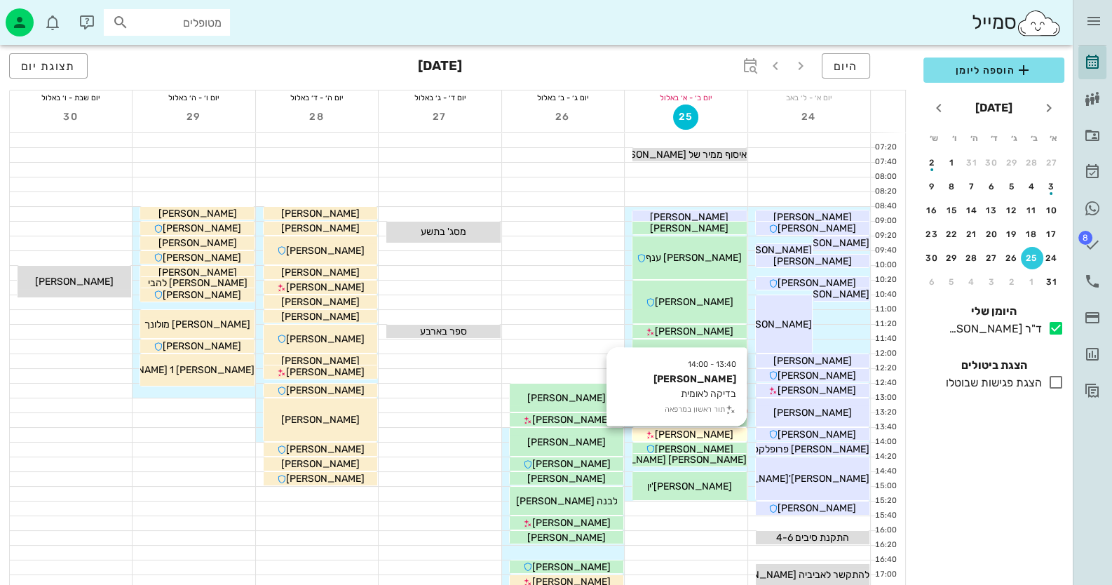
click at [729, 431] on div "[PERSON_NAME]" at bounding box center [689, 434] width 114 height 15
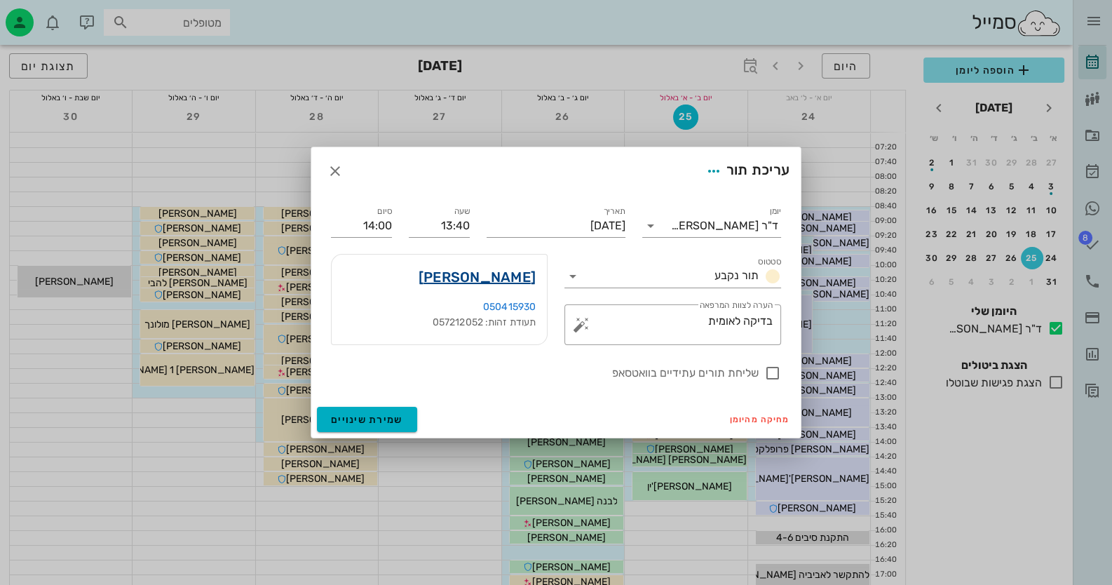
click at [520, 271] on link "אסתר סלמון" at bounding box center [477, 277] width 117 height 22
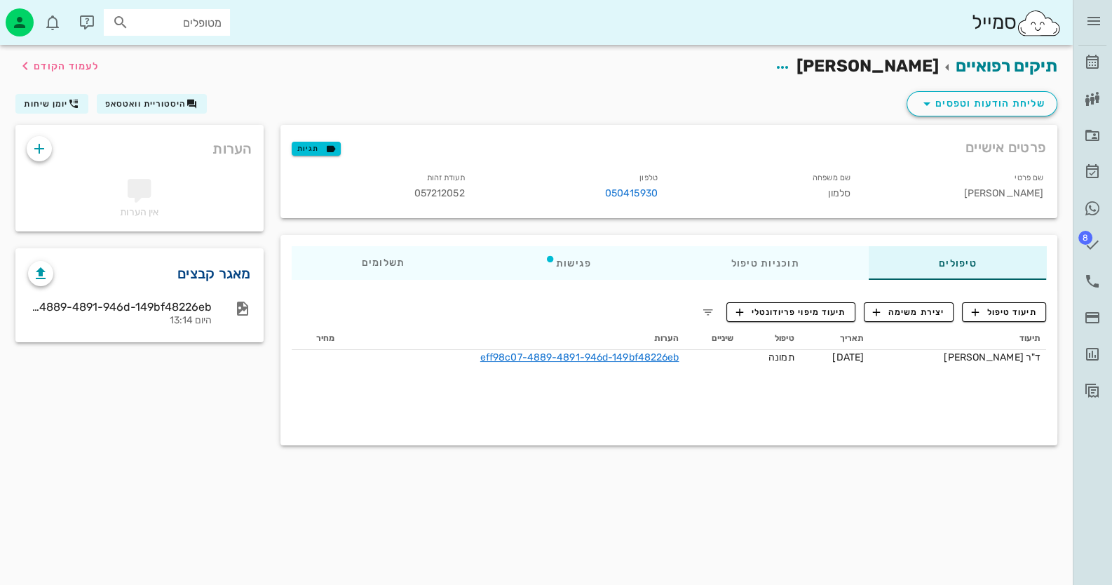
click at [229, 275] on link "מאגר קבצים" at bounding box center [214, 273] width 74 height 22
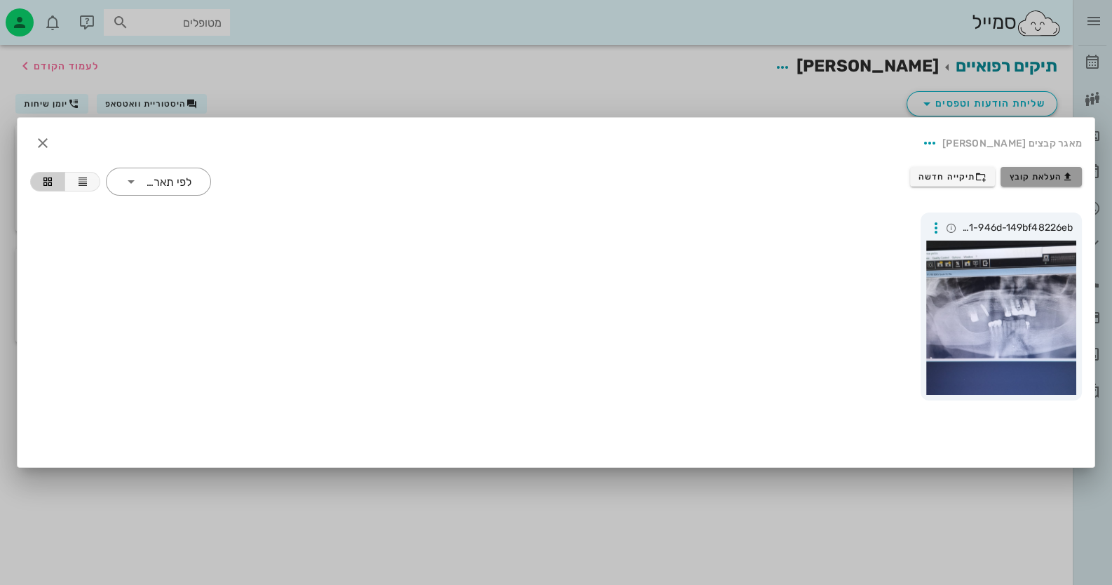
click at [1052, 169] on button "העלאת קובץ" at bounding box center [1041, 177] width 81 height 20
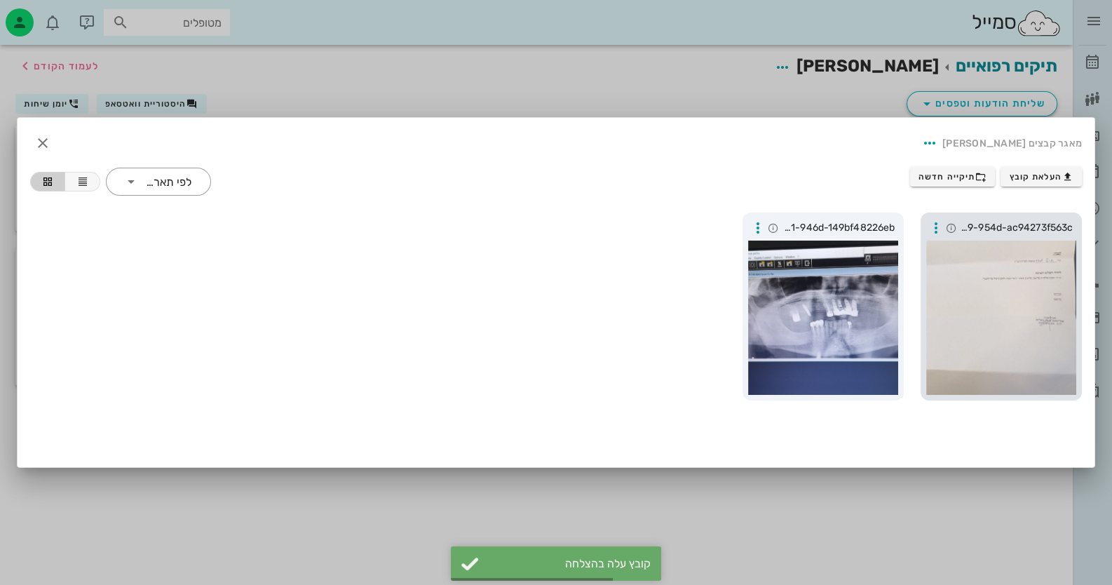
click at [1003, 304] on div at bounding box center [1001, 317] width 150 height 154
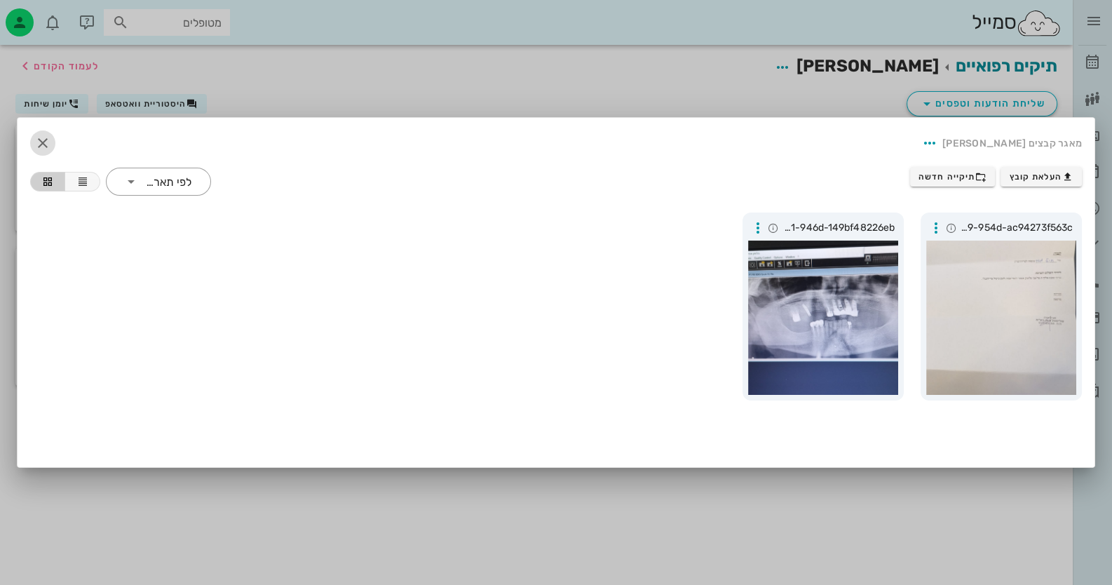
click at [39, 147] on icon "button" at bounding box center [42, 143] width 17 height 17
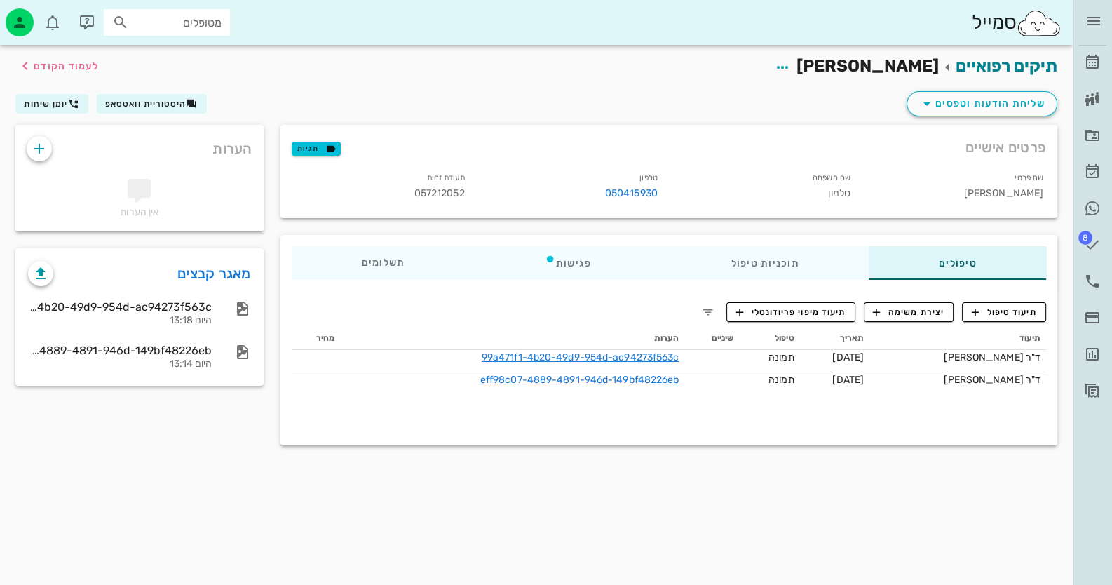
click at [1008, 116] on div "פרטים אישיים תגיות שם פרטי אסתר שם משפחה סלמון טלפון 050415930 תעודת זהות 05721…" at bounding box center [669, 171] width 794 height 110
click at [1010, 108] on span "שליחת הודעות וטפסים" at bounding box center [981, 103] width 127 height 17
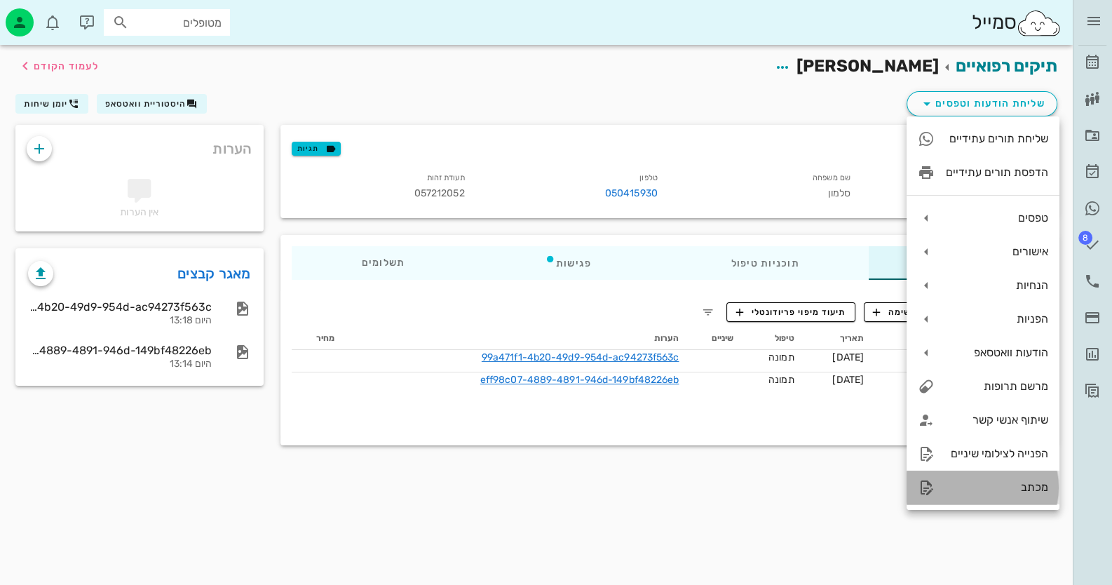
click at [1017, 482] on div "מכתב" at bounding box center [997, 486] width 102 height 13
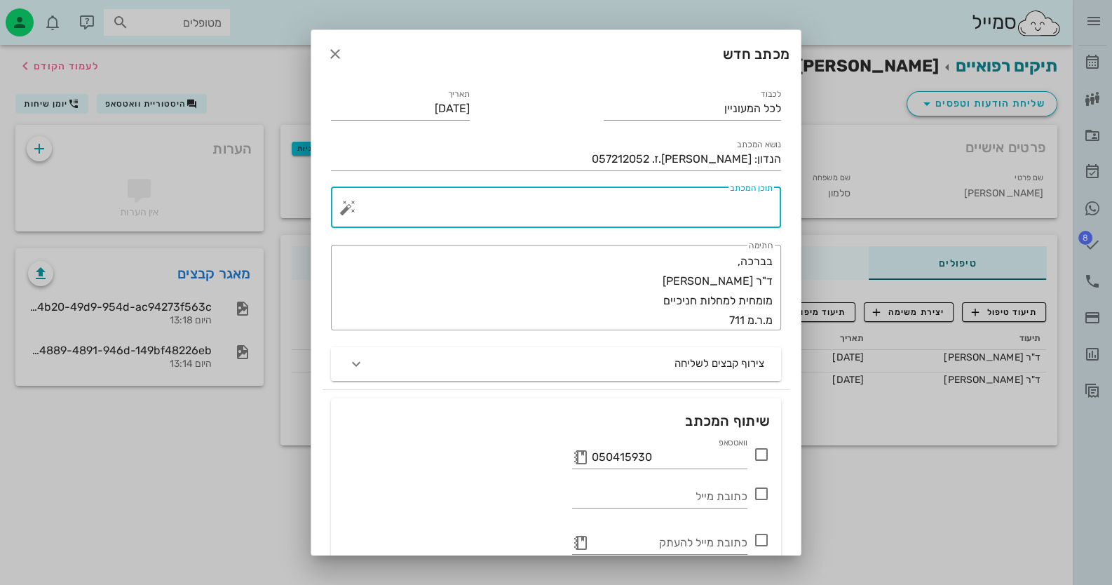
click at [670, 208] on textarea "תוכן המכתב" at bounding box center [562, 211] width 422 height 34
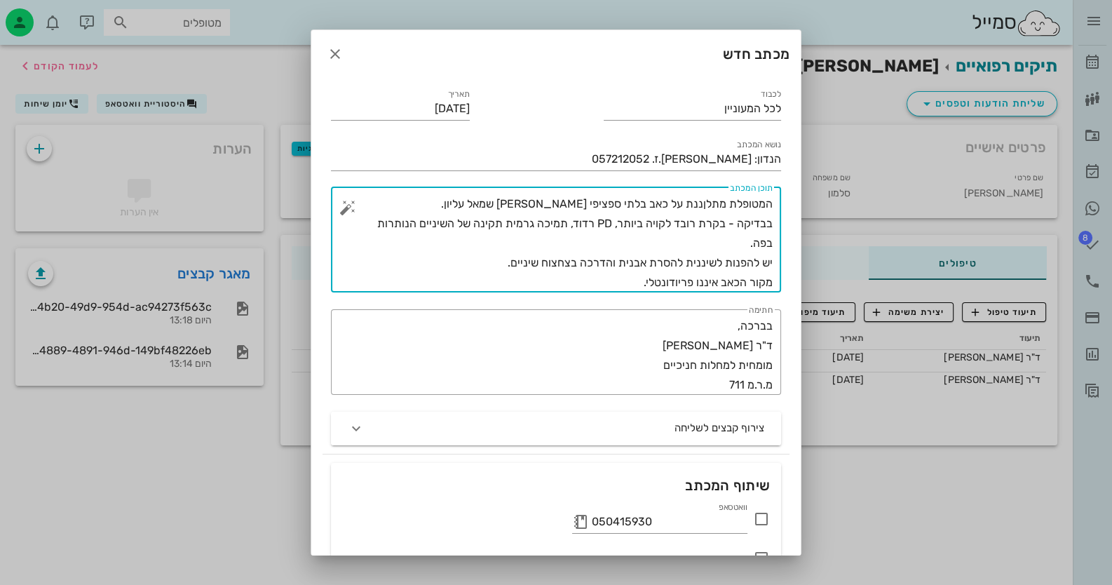
click at [701, 205] on textarea "המטופלת מתלןננת על כאב בלתי ספציפי מאיזור שמאל עליון. בבדיקה - בקרת רובד לקויה …" at bounding box center [562, 243] width 422 height 98
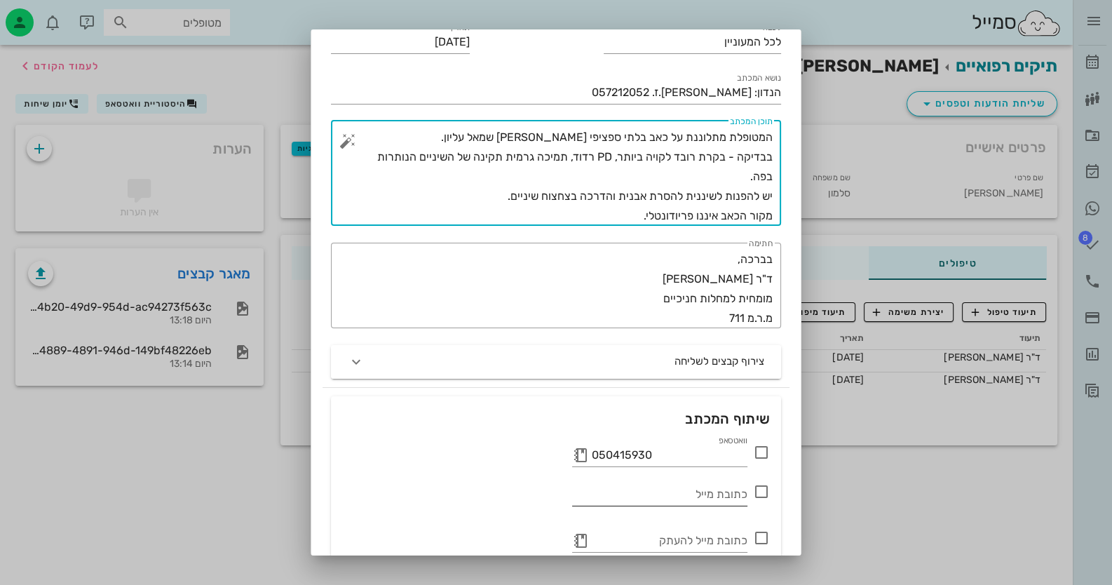
scroll to position [130, 0]
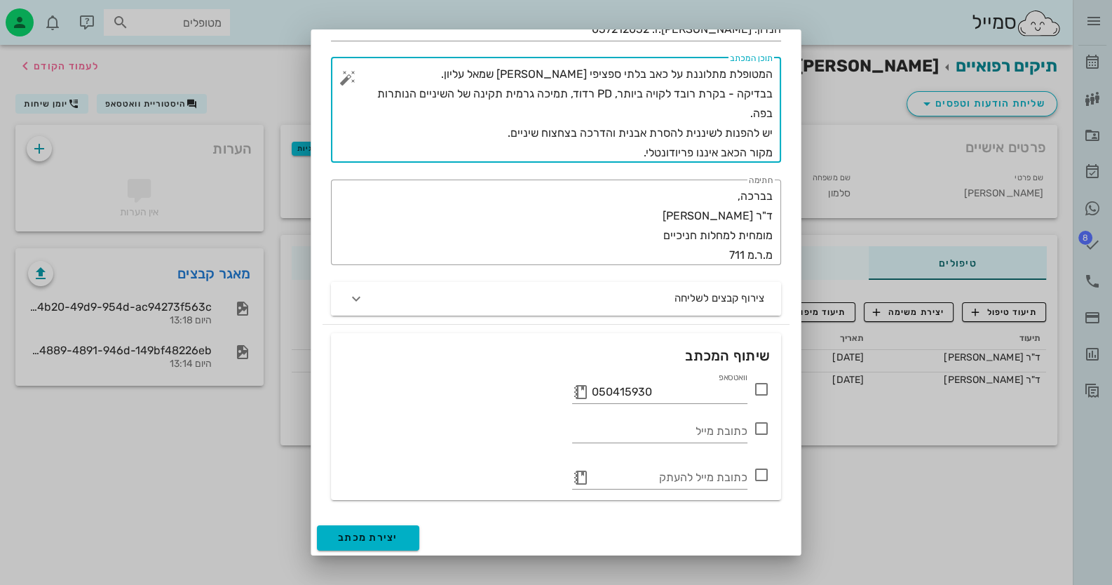
type textarea "המטופלת מתלוננת על כאב בלתי ספציפי מאיזור שמאל עליון. בבדיקה - בקרת רובד לקויה …"
click at [397, 537] on span "יצירת מכתב" at bounding box center [368, 537] width 60 height 12
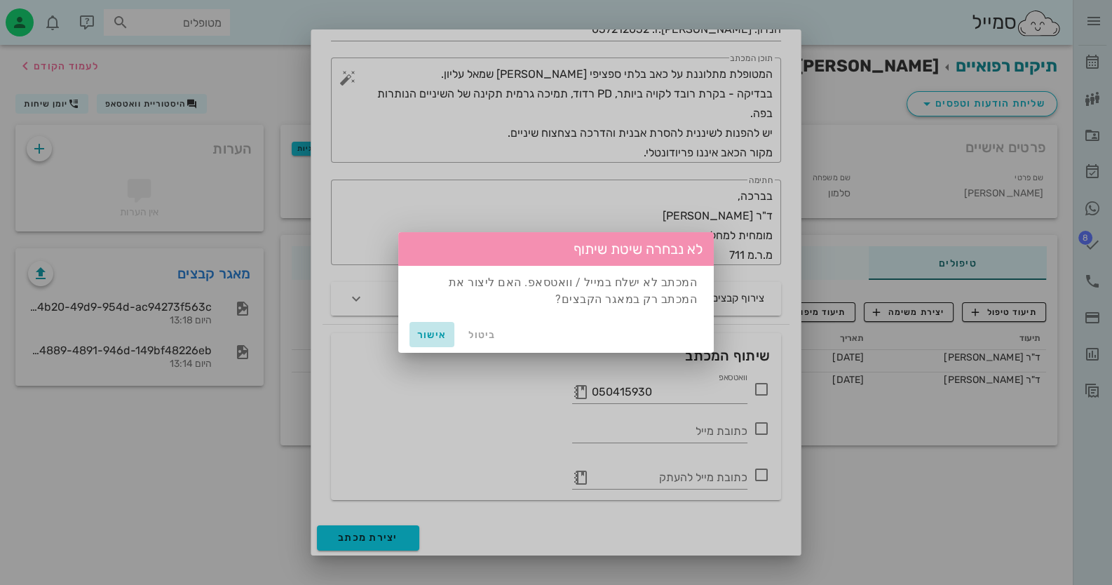
click at [435, 337] on span "אישור" at bounding box center [432, 335] width 34 height 12
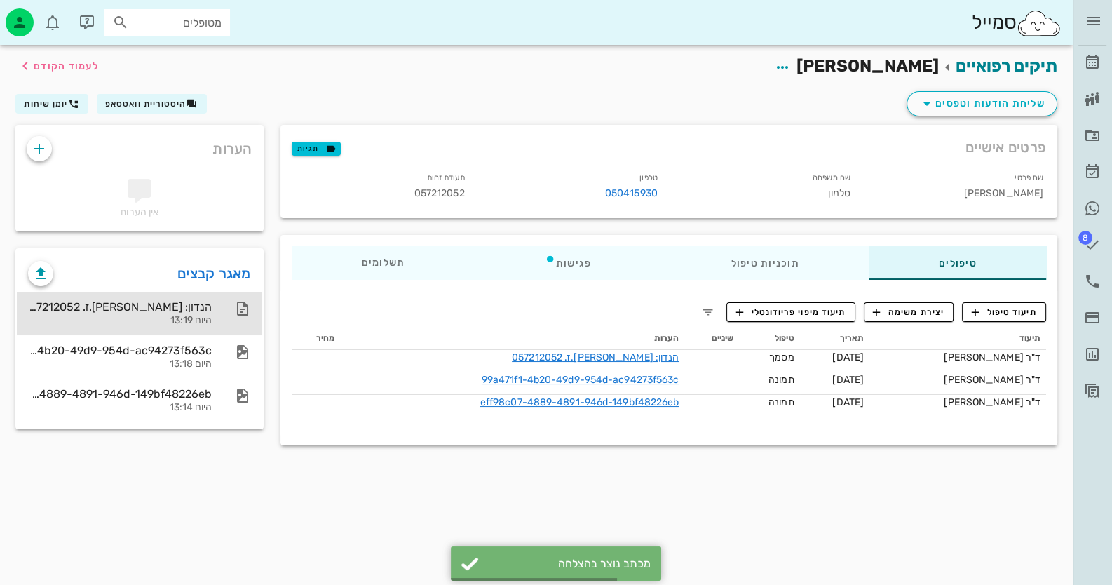
click at [184, 298] on div "הנדון: אסתר סלמון - ת.ז. 057212052 היום 13:19" at bounding box center [120, 313] width 184 height 43
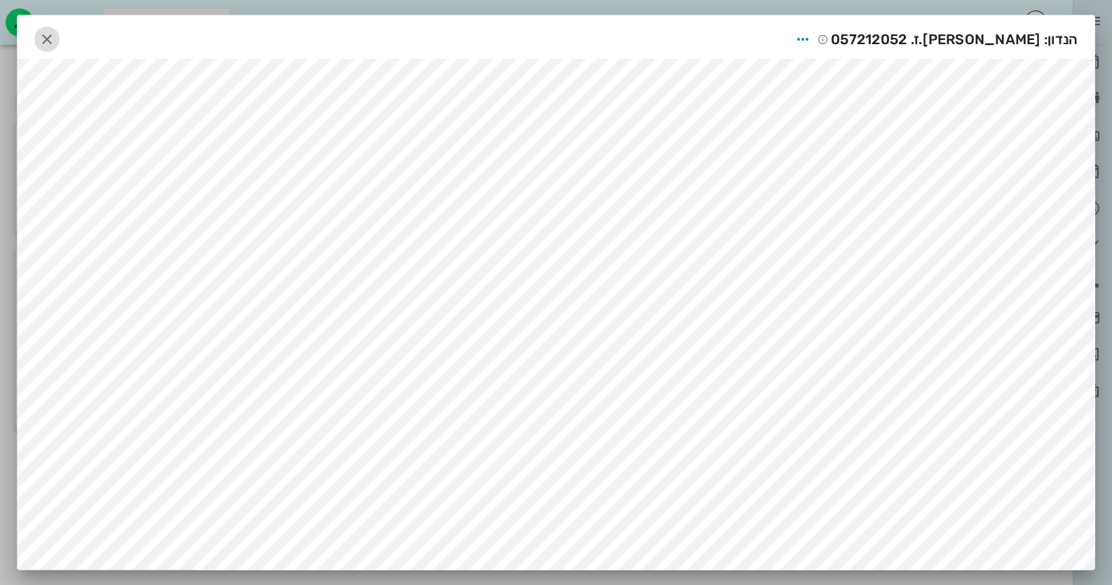
click at [55, 35] on icon "button" at bounding box center [47, 39] width 17 height 17
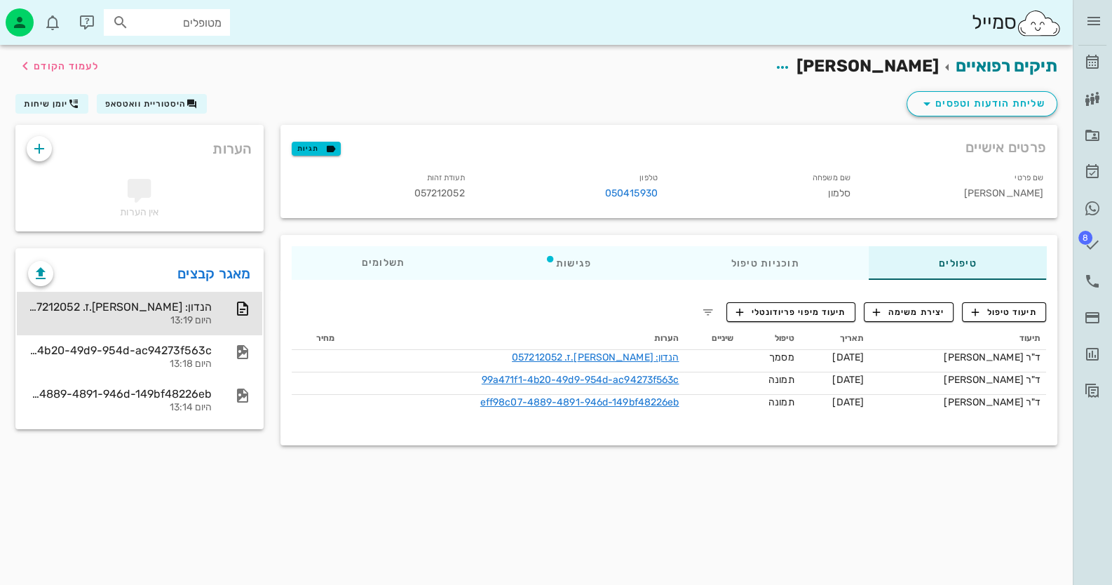
click at [734, 474] on div "תיקים רפואיים אסתר סלמון לעמוד הקודם שליחת הודעות וטפסים היסטוריית וואטסאפ יומן…" at bounding box center [536, 315] width 1073 height 540
click at [1096, 50] on link "[PERSON_NAME]" at bounding box center [1092, 63] width 28 height 34
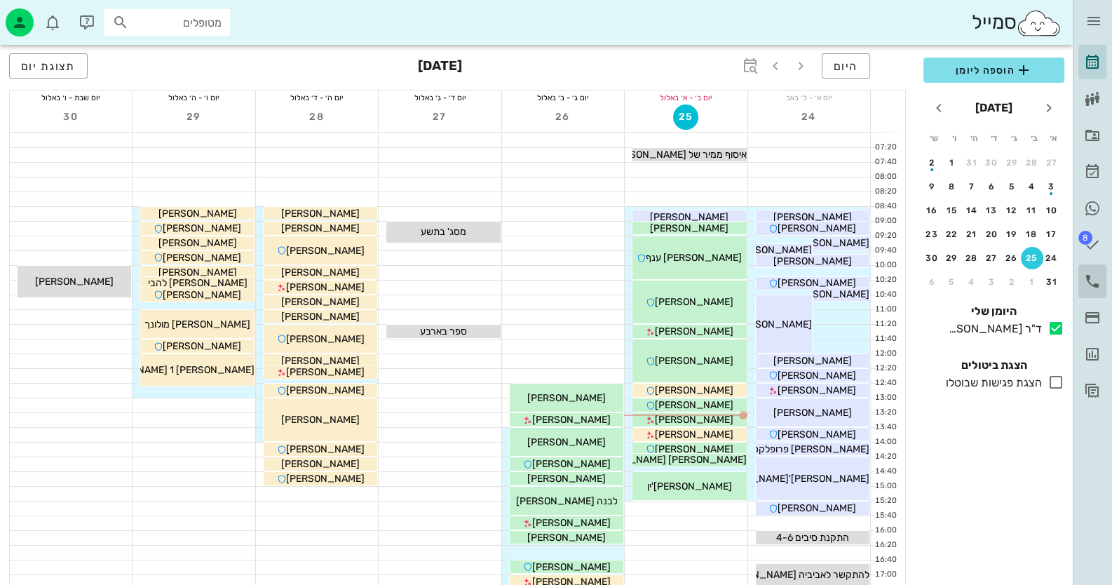
click at [1096, 283] on icon at bounding box center [1092, 281] width 17 height 17
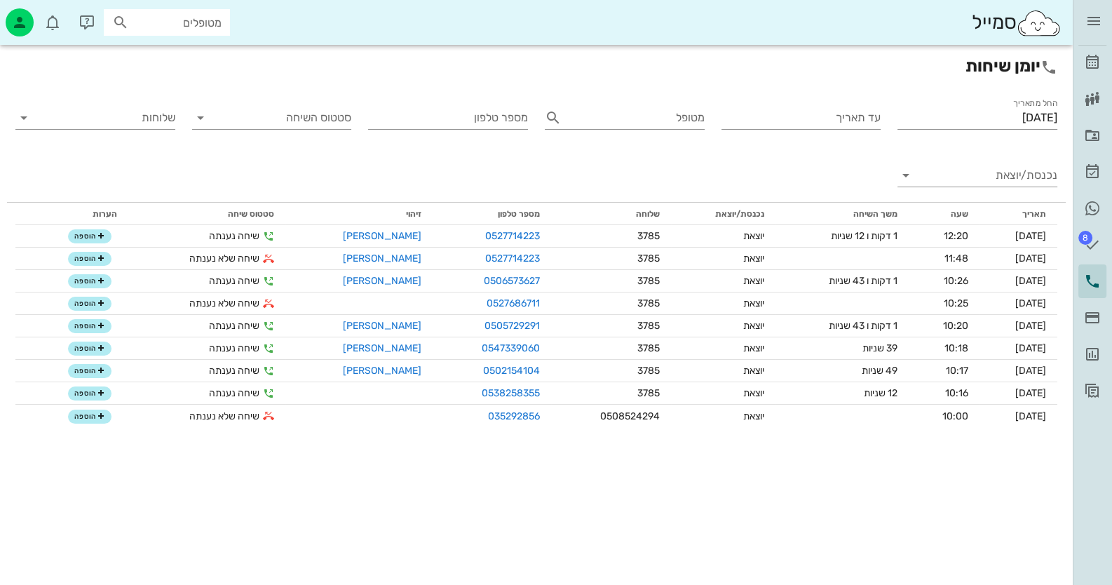
click at [81, 82] on div "יומן שיחות" at bounding box center [536, 66] width 1059 height 42
click at [25, 26] on icon "button" at bounding box center [19, 22] width 17 height 17
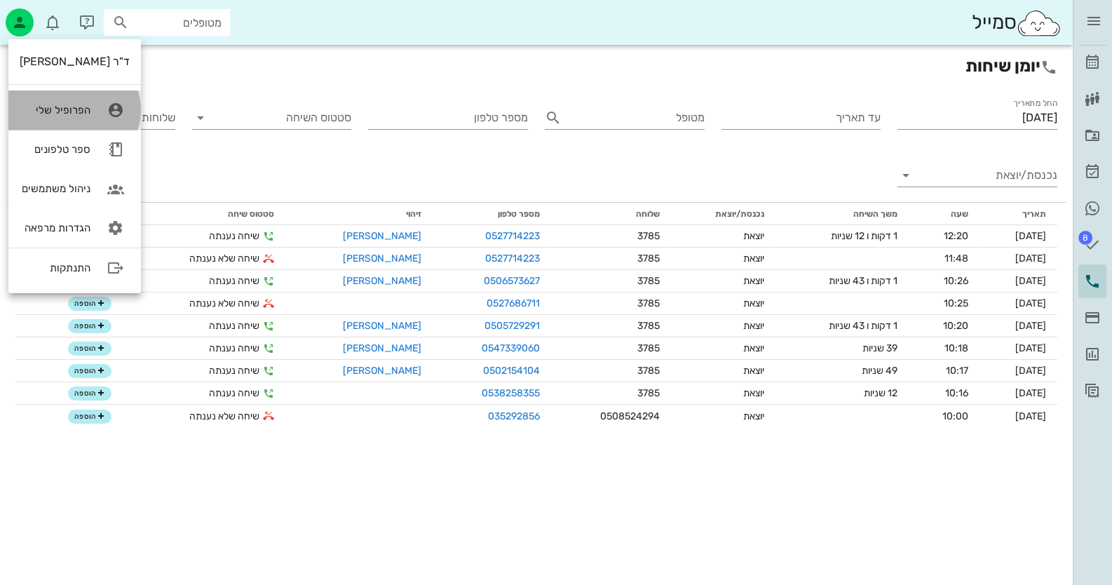
click at [75, 107] on div "הפרופיל שלי" at bounding box center [55, 110] width 71 height 13
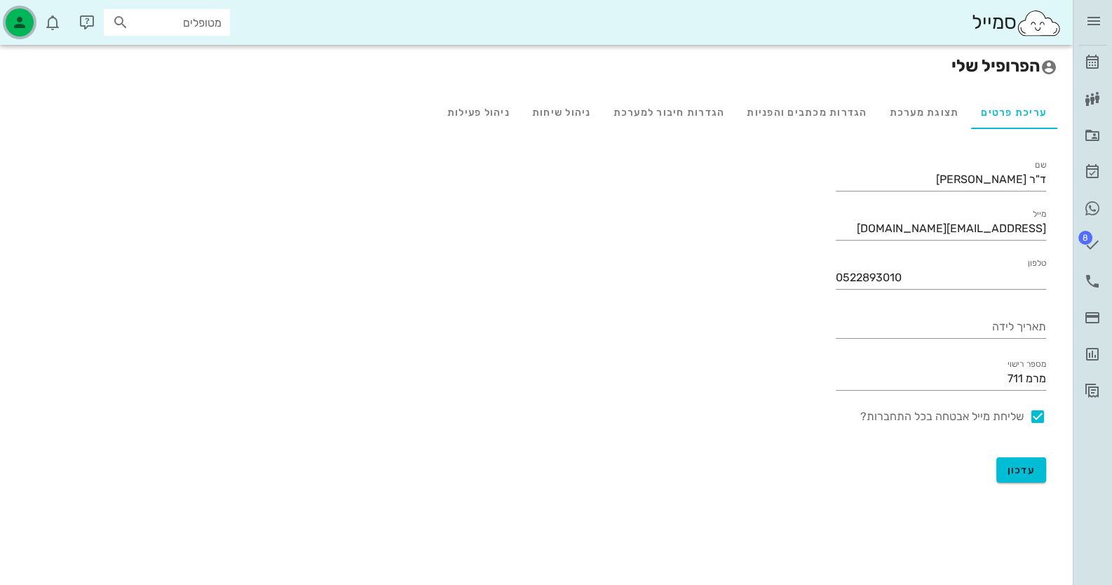
click at [13, 18] on icon "button" at bounding box center [19, 22] width 17 height 17
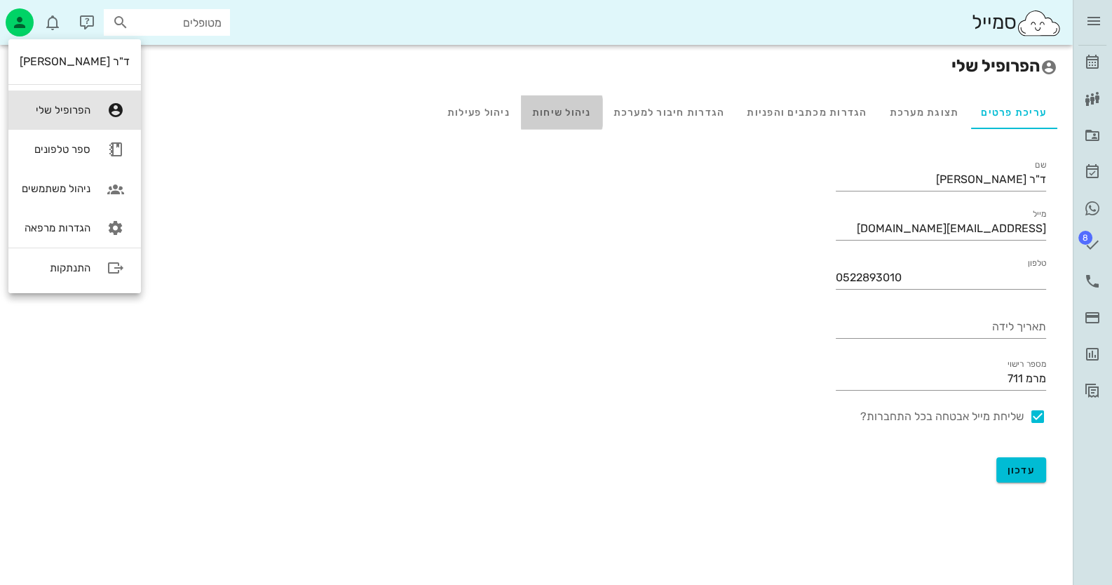
click at [578, 104] on div "ניהול שיחות" at bounding box center [561, 112] width 81 height 34
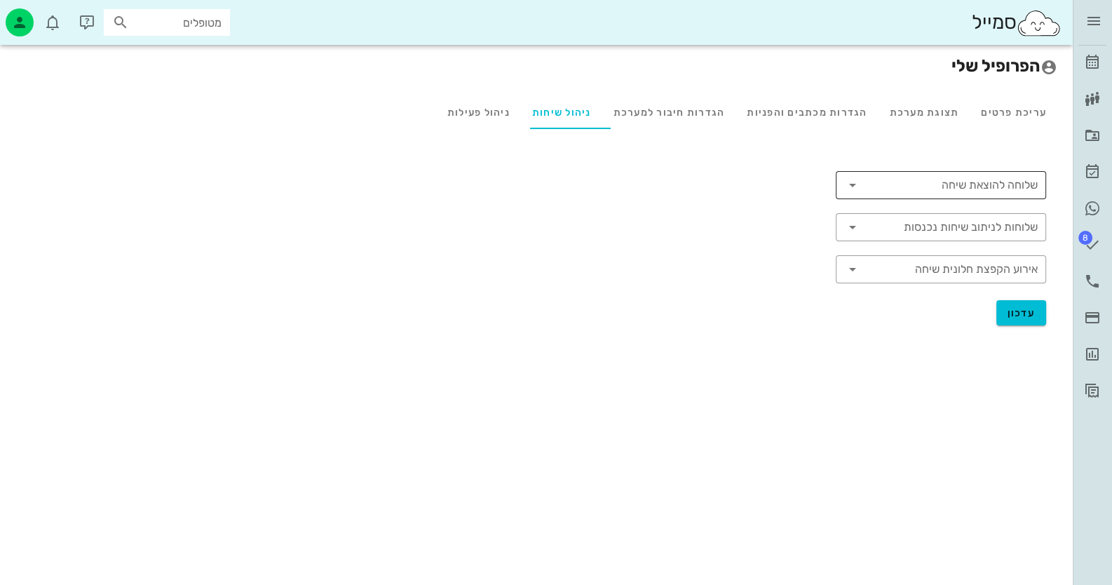
click at [970, 179] on input "שלוחה להוצאת שיחה" at bounding box center [952, 185] width 171 height 22
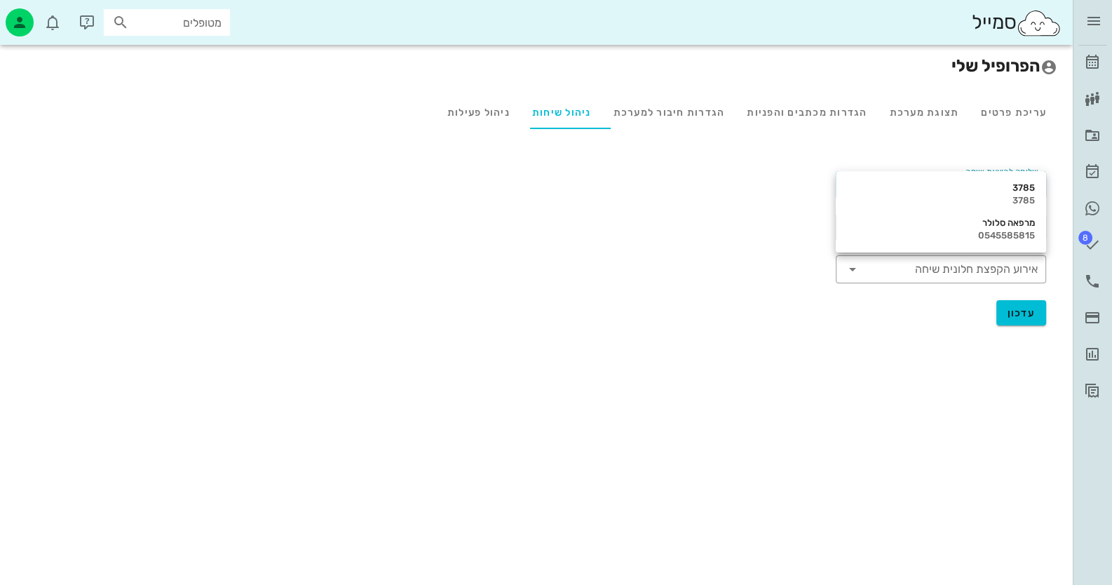
click at [740, 201] on div "​ שלוחה להוצאת שיחה ​ שלוחות לניתוב שיחות נכנסות ​ אירוע הקפצת חלונית שיחה" at bounding box center [536, 220] width 1042 height 126
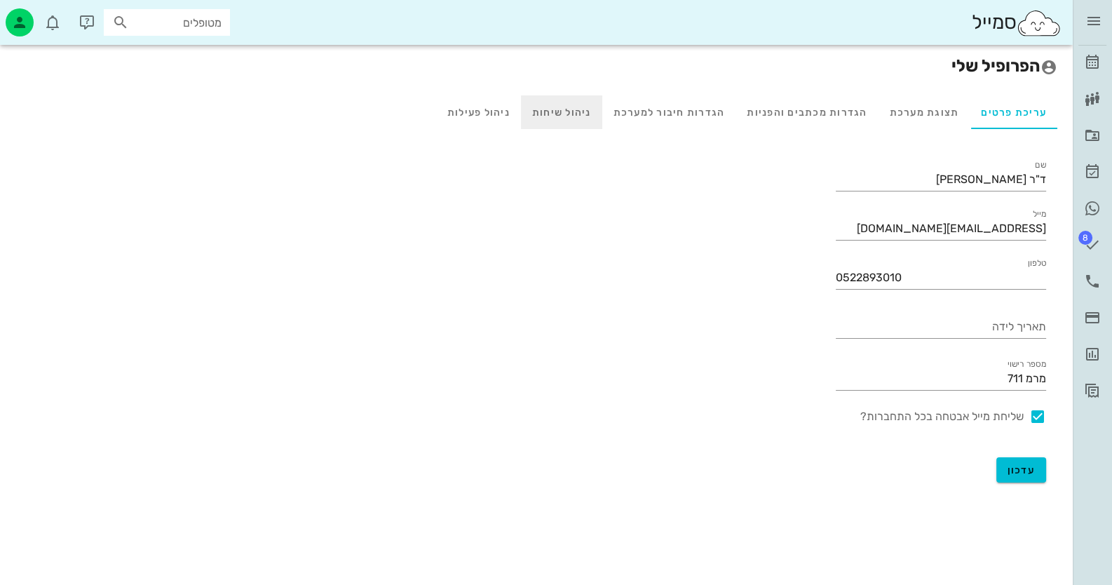
click at [566, 109] on div "ניהול שיחות" at bounding box center [561, 112] width 81 height 34
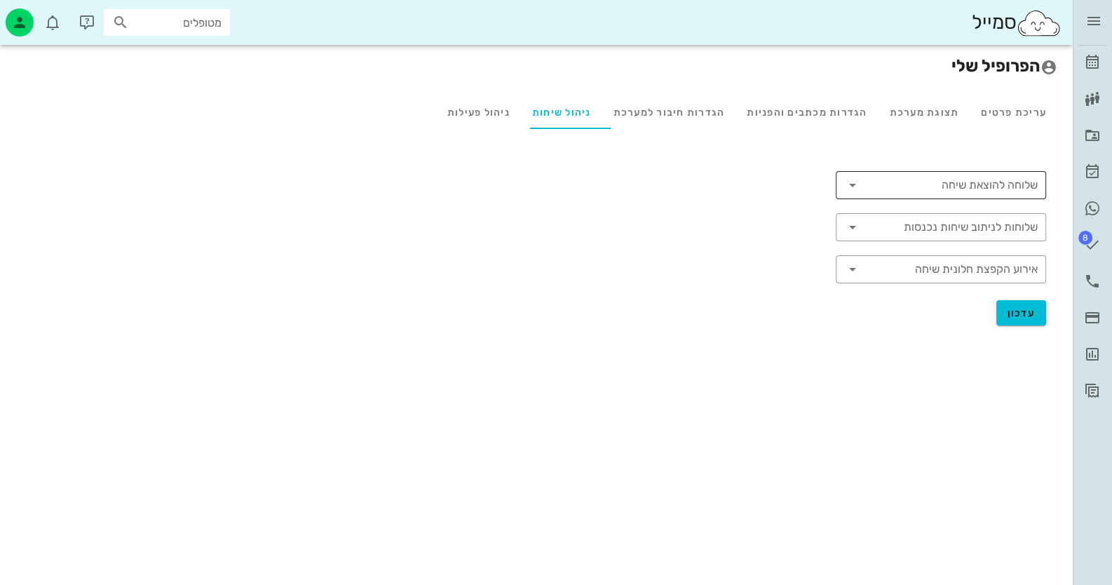
click at [933, 178] on input "שלוחה להוצאת שיחה" at bounding box center [952, 185] width 171 height 22
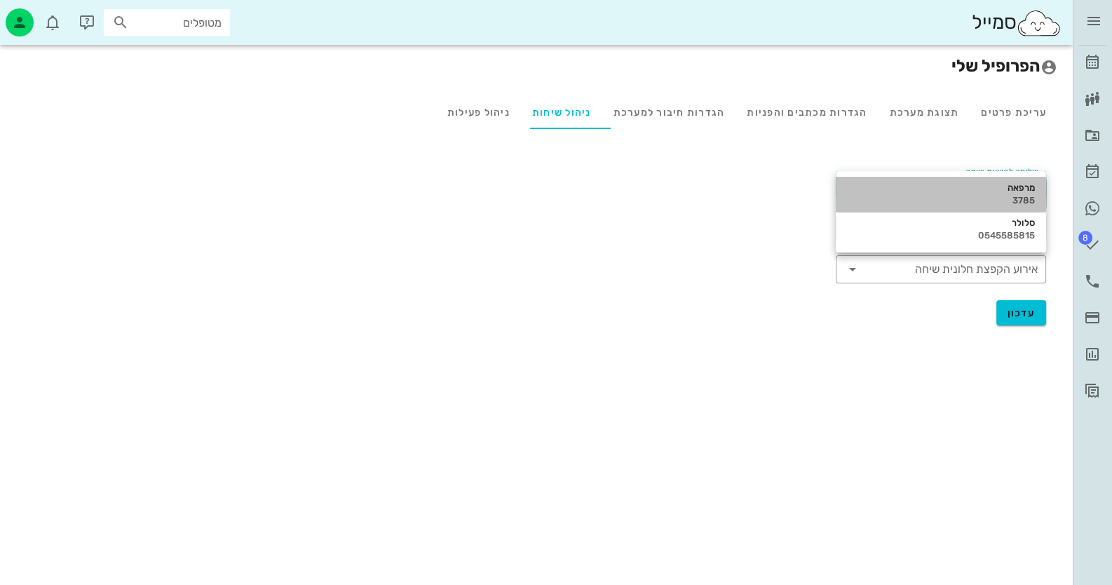
click at [979, 195] on div "3785" at bounding box center [941, 200] width 188 height 11
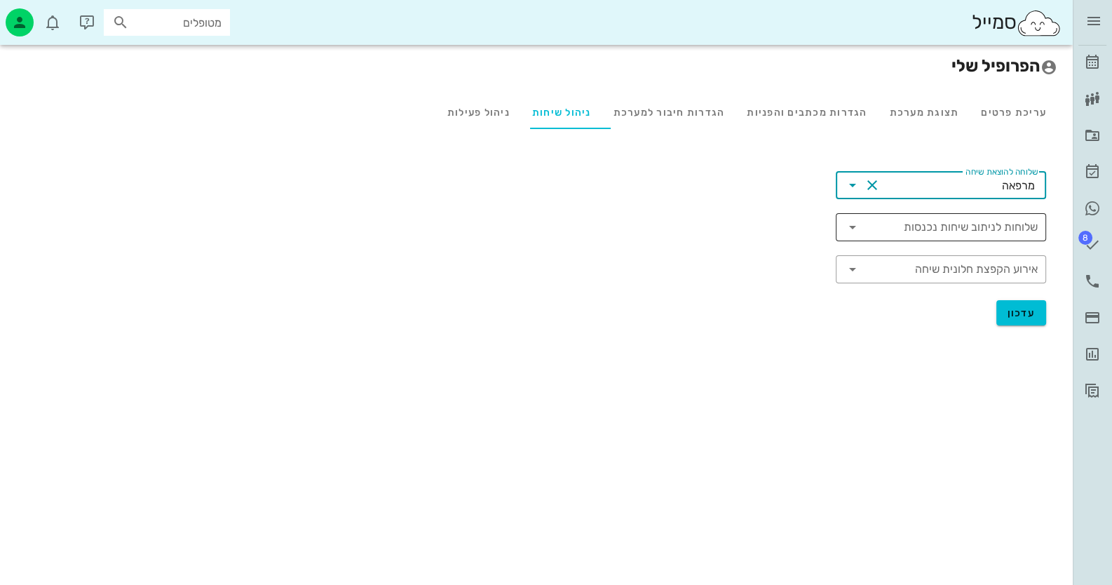
click at [991, 228] on input "שלוחות לניתוב שיחות נכנסות" at bounding box center [952, 227] width 171 height 22
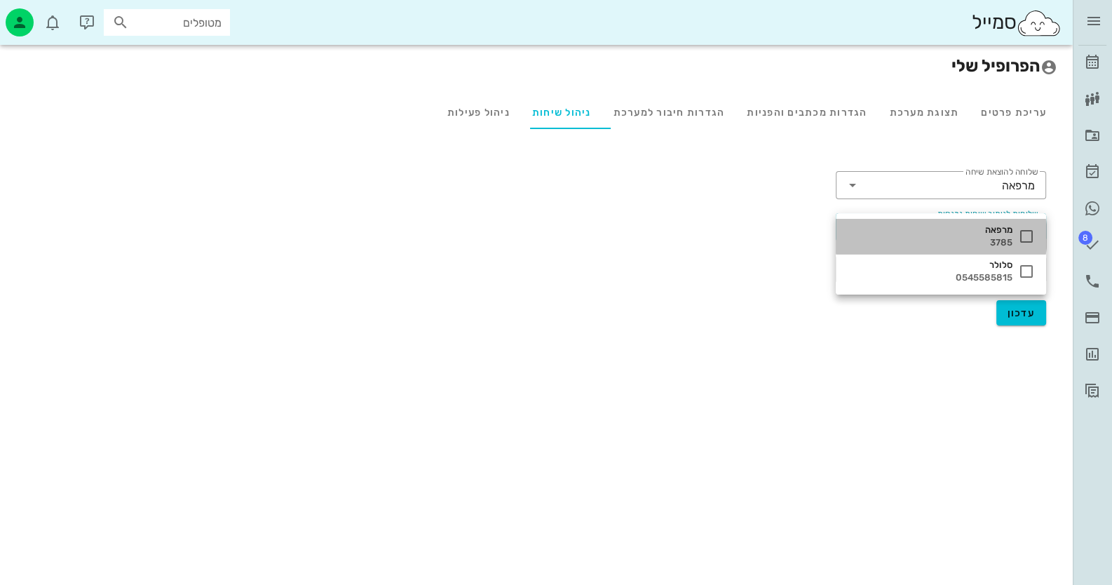
click at [949, 240] on div "3785" at bounding box center [929, 242] width 165 height 11
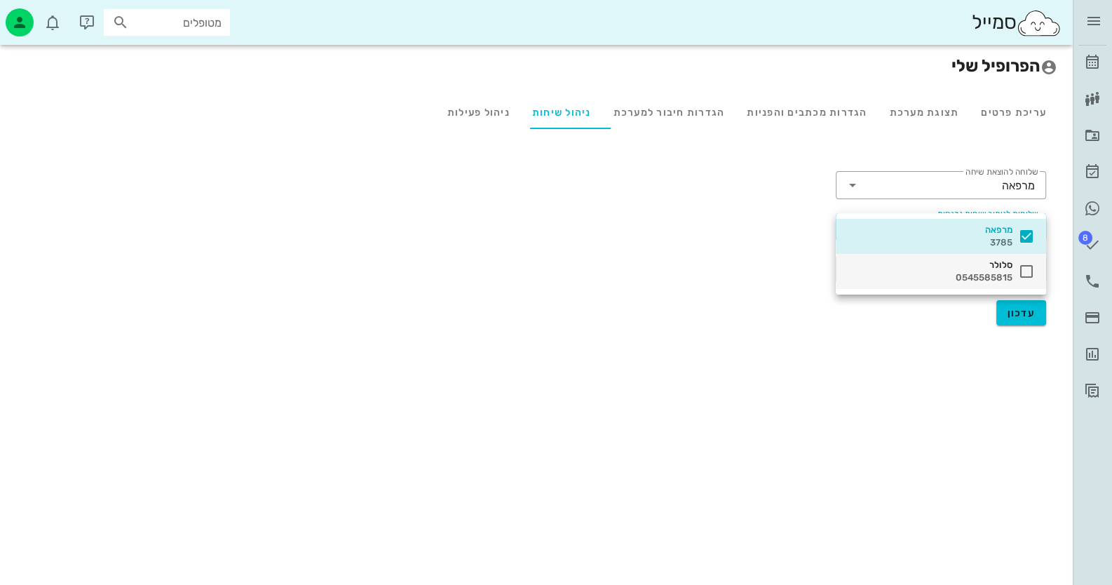
click at [943, 266] on div "סלולר" at bounding box center [929, 264] width 165 height 11
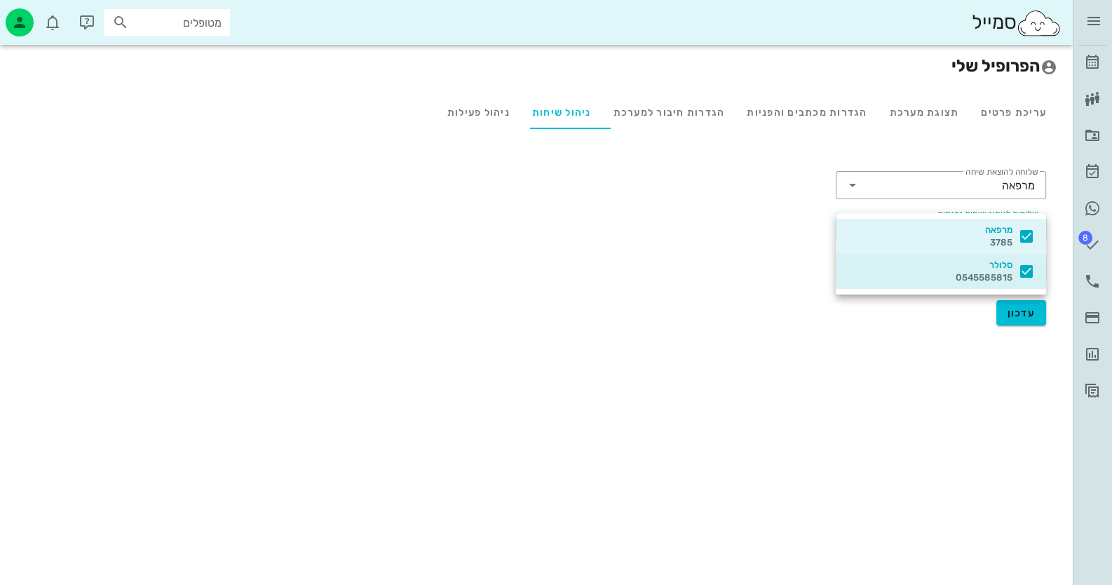
click at [757, 257] on div "​ שלוחה להוצאת שיחה מרפאה ​ שלוחות לניתוב שיחות נכנסות מרפאה, סלולר ​ אירוע הקפ…" at bounding box center [536, 220] width 1042 height 126
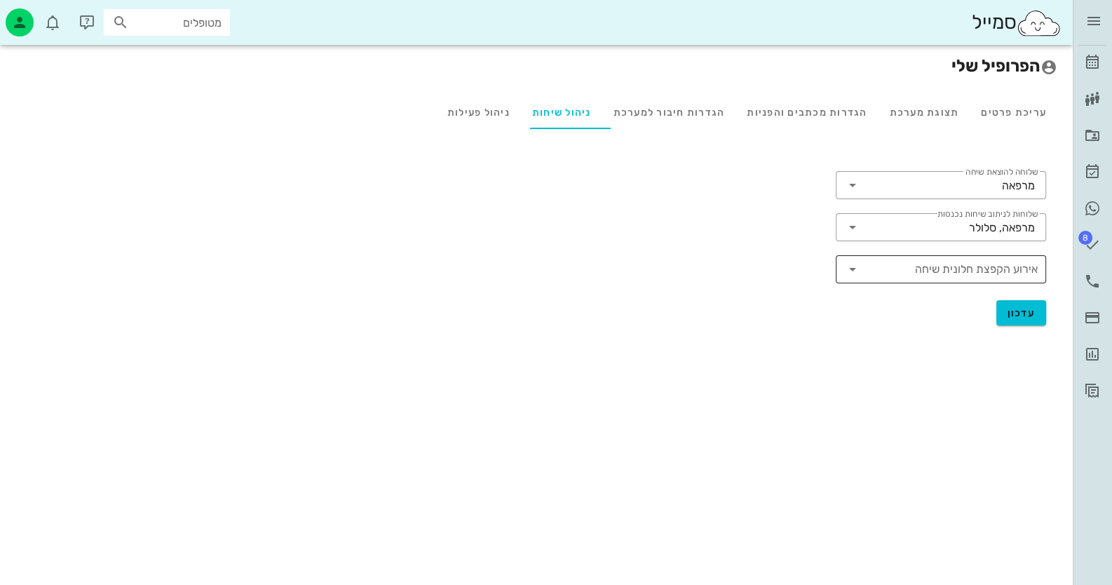
click at [936, 269] on input "אירוע הקפצת חלונית שיחה" at bounding box center [952, 269] width 171 height 22
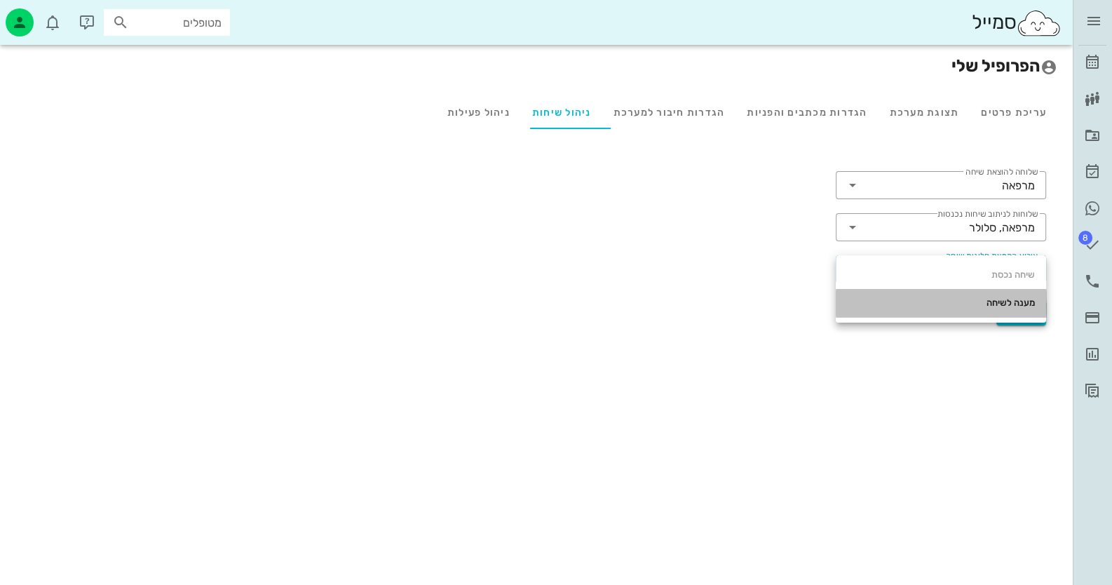
click at [911, 305] on div "מענה לשיחה" at bounding box center [941, 302] width 188 height 11
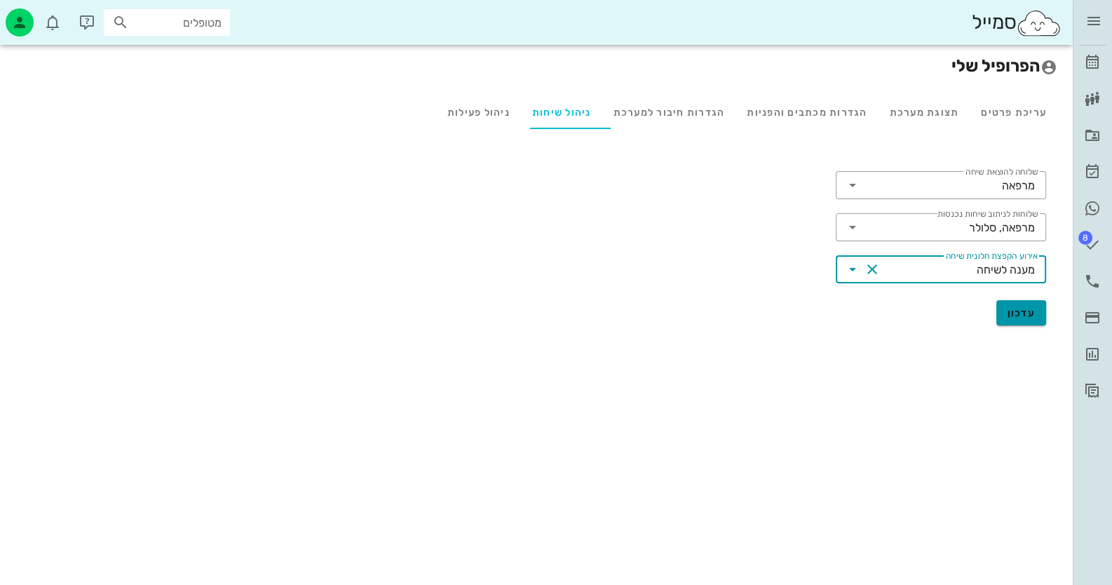
click at [1010, 312] on span "עדכון" at bounding box center [1022, 313] width 28 height 12
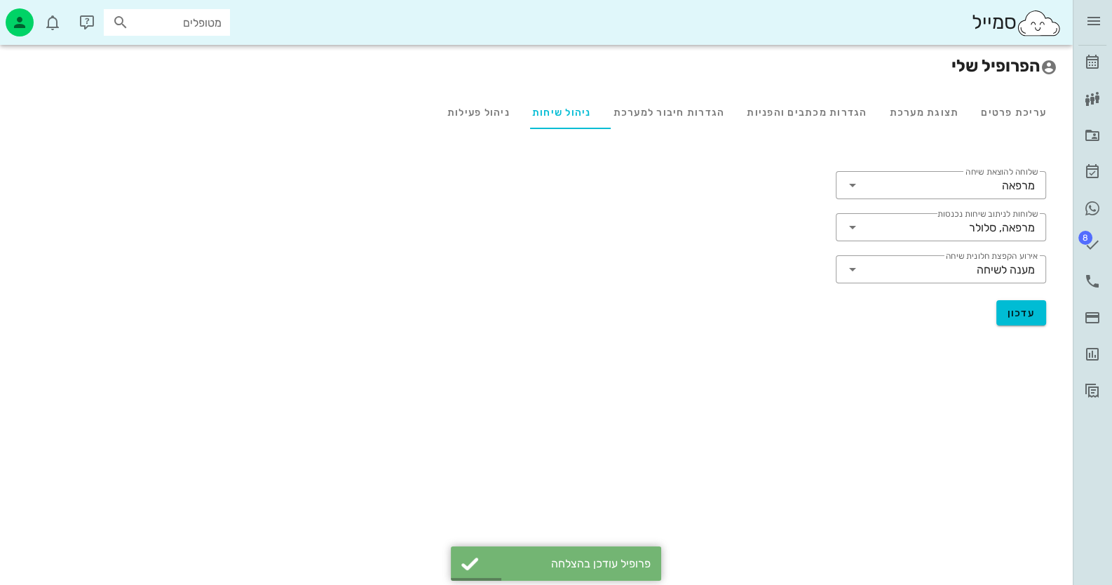
click at [653, 455] on form "הפרופיל שלי עריכת פרטים תצוגת מערכת הגדרות מכתבים והפניות הגדרות חיבור למערכת נ…" at bounding box center [536, 300] width 1042 height 510
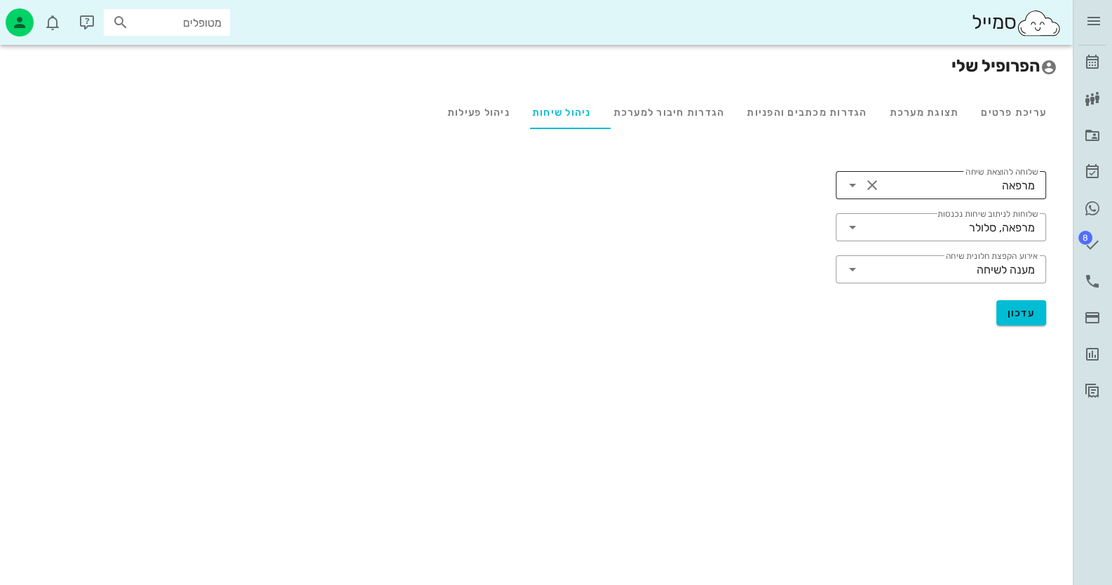
click at [929, 192] on input "שלוחה להוצאת שיחה" at bounding box center [942, 185] width 118 height 22
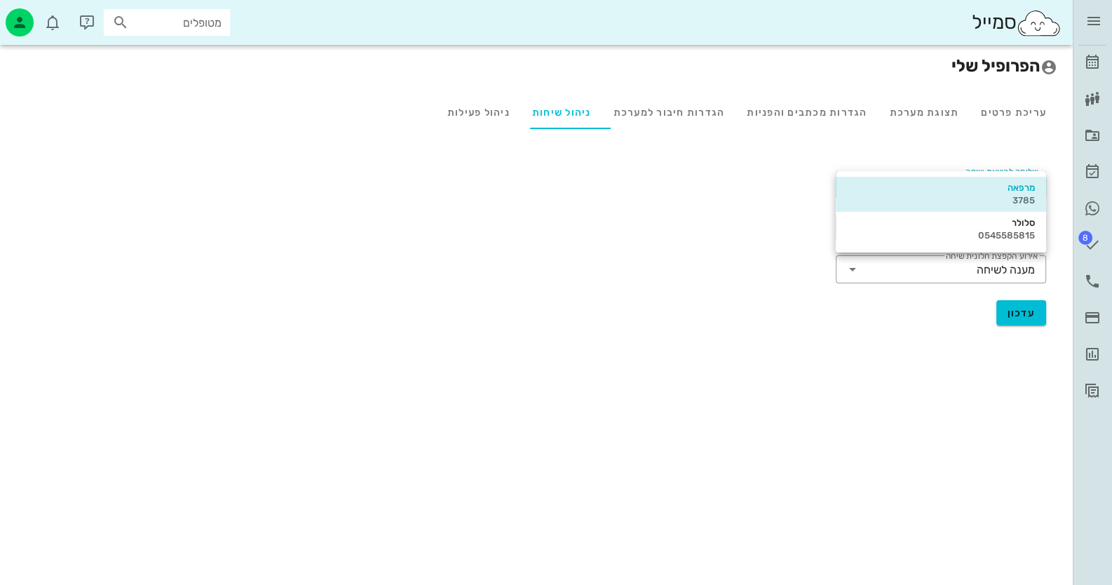
click at [759, 220] on div "​ שלוחה להוצאת שיחה מרפאה ​ שלוחות לניתוב שיחות נכנסות מרפאה, סלולר ​ אירוע הקפ…" at bounding box center [536, 220] width 1042 height 126
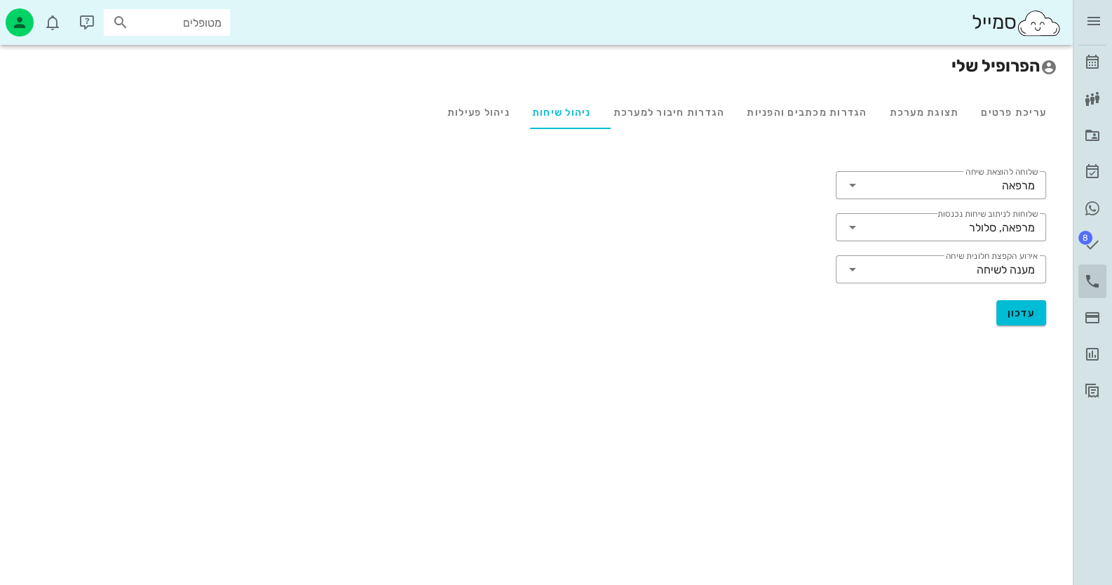
click at [1094, 278] on icon at bounding box center [1092, 281] width 17 height 17
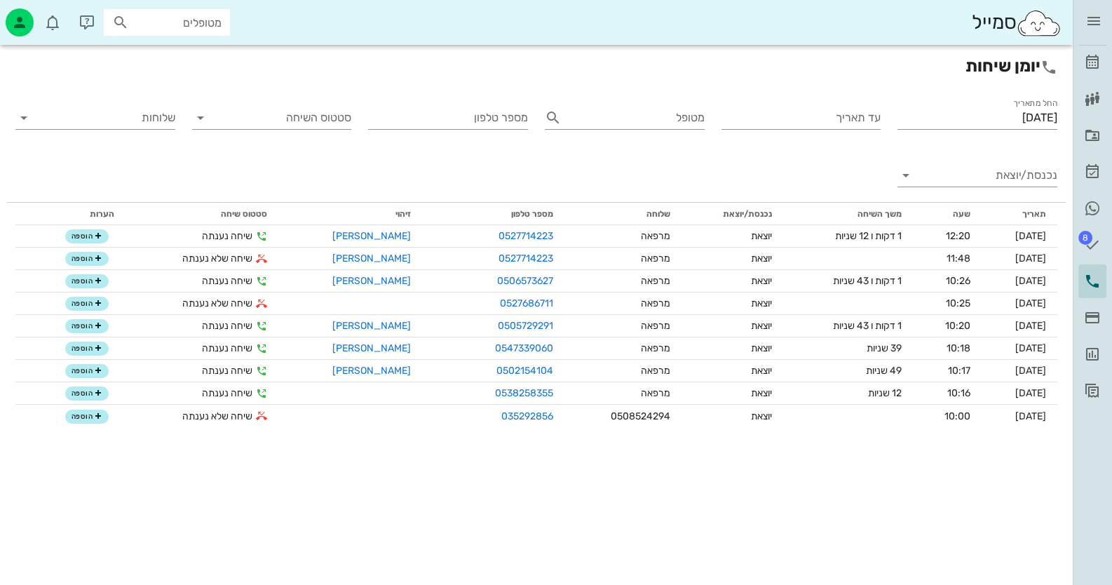
click at [194, 34] on div "סמייל מטופלים" at bounding box center [536, 22] width 1073 height 45
click at [196, 22] on input "text" at bounding box center [177, 22] width 90 height 18
type input "055272"
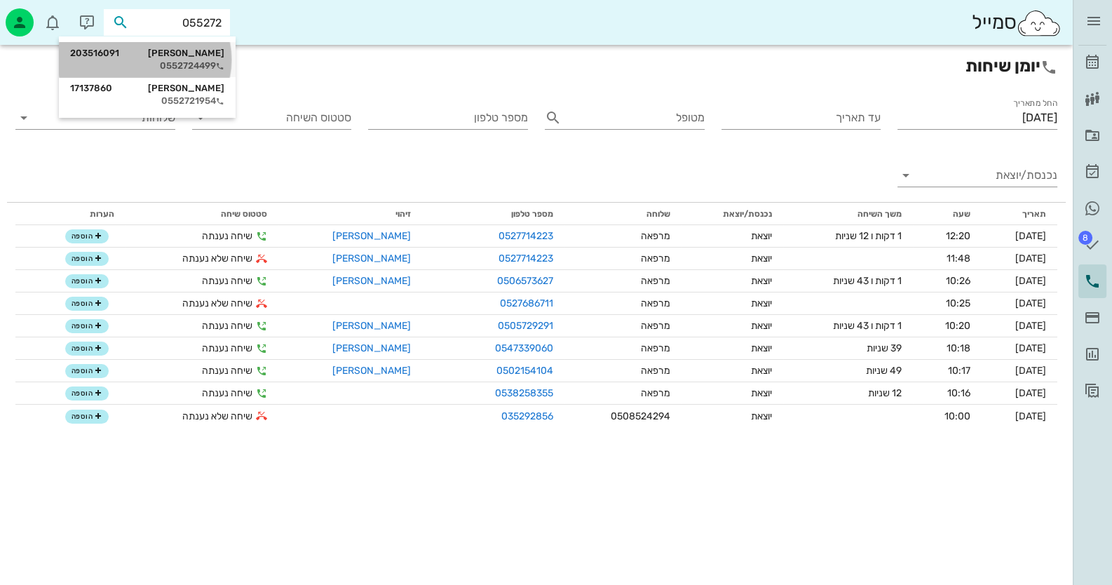
click at [189, 61] on div "0552724499" at bounding box center [147, 65] width 154 height 11
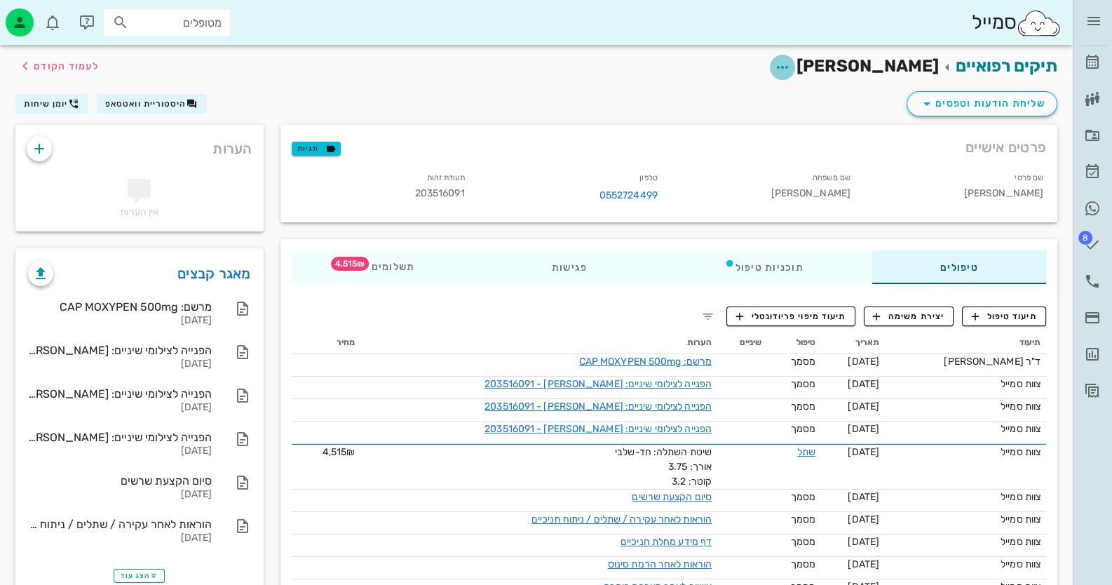
click at [791, 69] on icon "button" at bounding box center [782, 67] width 17 height 17
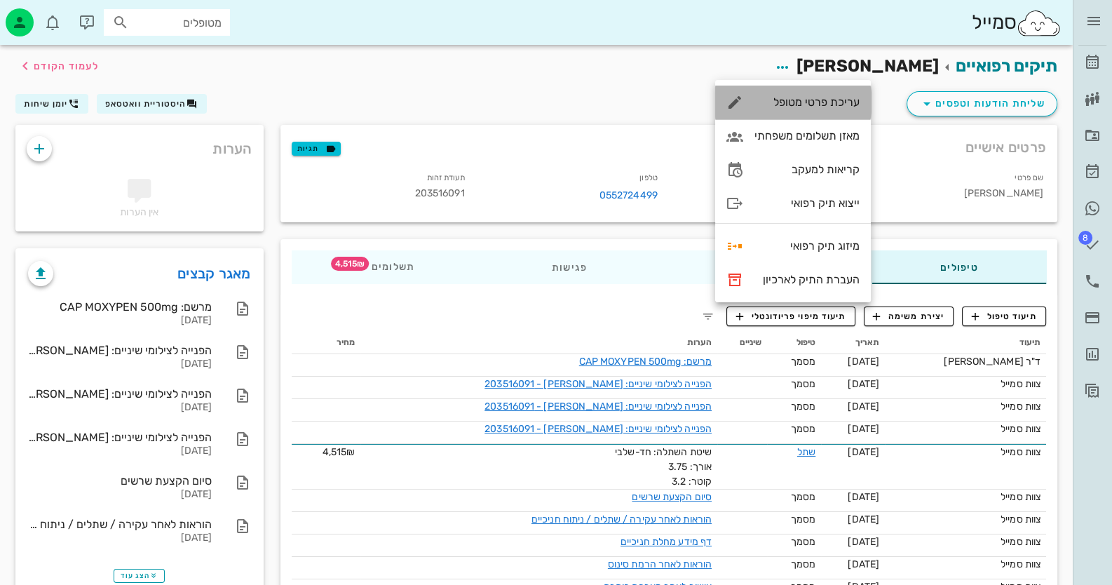
click at [833, 98] on div "עריכת פרטי מטופל" at bounding box center [806, 101] width 105 height 13
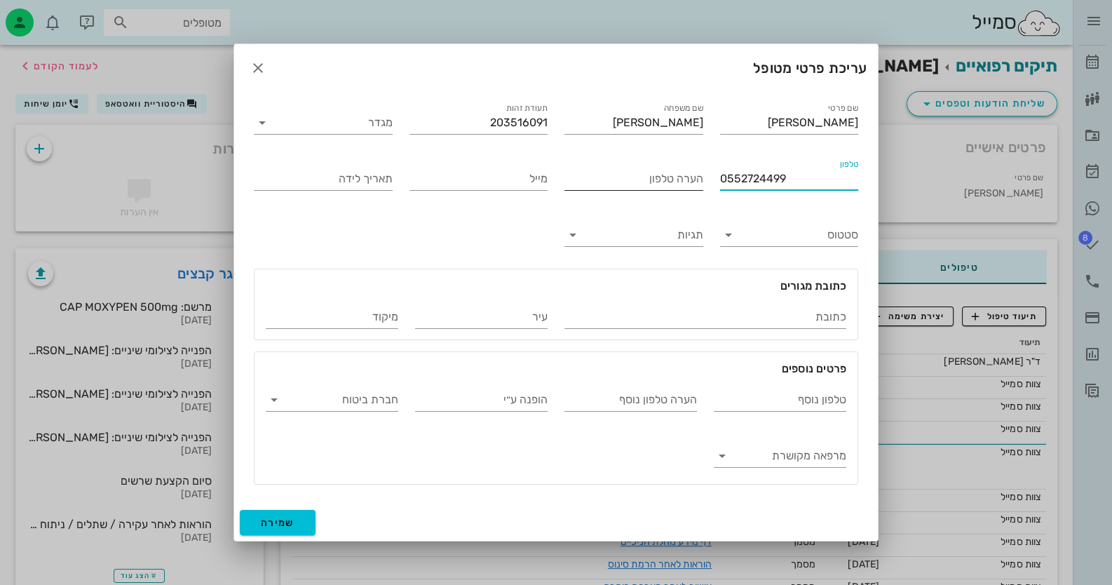
drag, startPoint x: 806, startPoint y: 182, endPoint x: 588, endPoint y: 181, distance: 218.8
click at [588, 181] on div "שם פרטי יניב שם משפחה דוידי תעודת זהות 203516091 מגדר טלפון 0552724499 הערה טלפ…" at bounding box center [555, 292] width 621 height 401
type input "093301600"
click at [297, 524] on button "שמירה" at bounding box center [278, 522] width 76 height 25
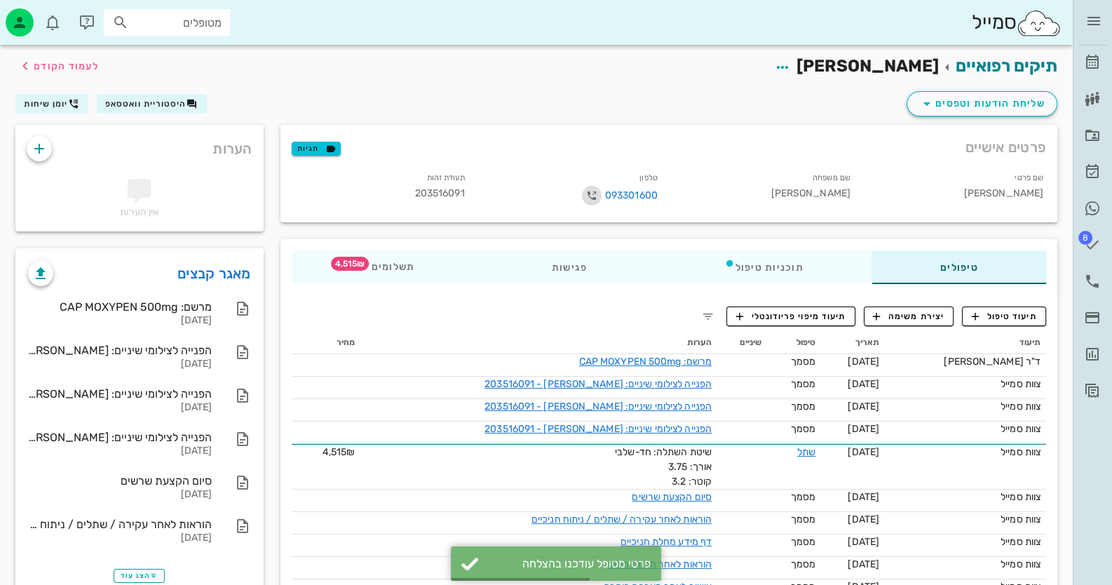
click at [592, 196] on icon "button" at bounding box center [591, 195] width 17 height 17
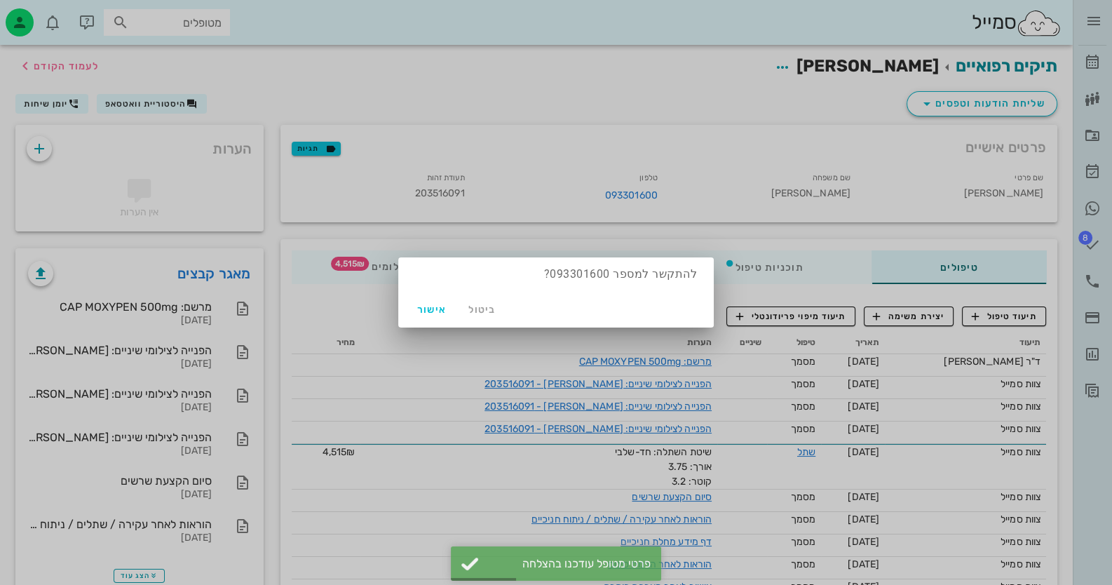
click at [588, 231] on div at bounding box center [556, 292] width 1112 height 585
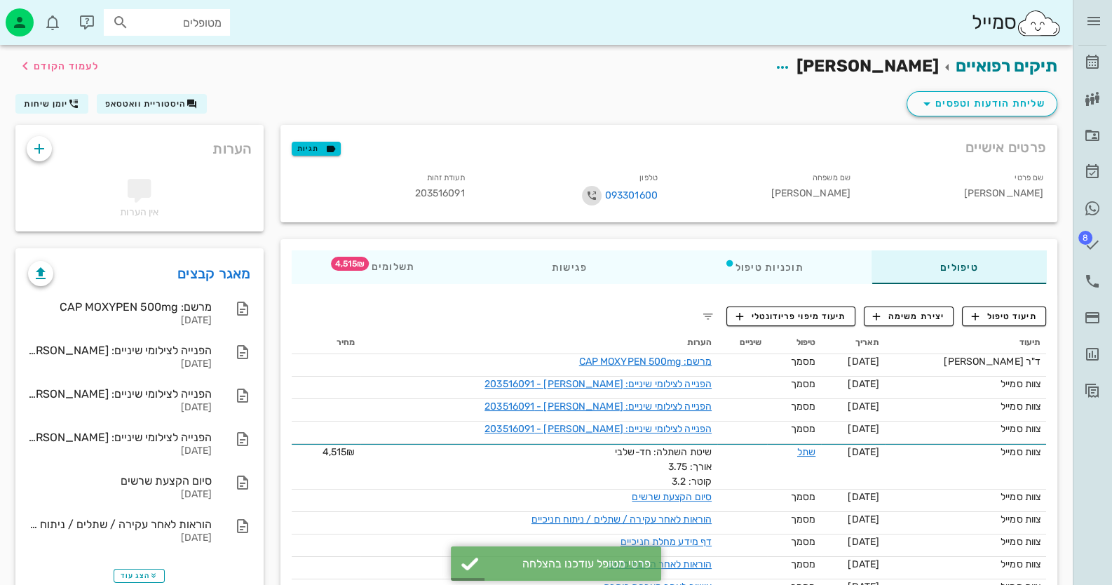
click at [592, 192] on icon "button" at bounding box center [591, 195] width 17 height 17
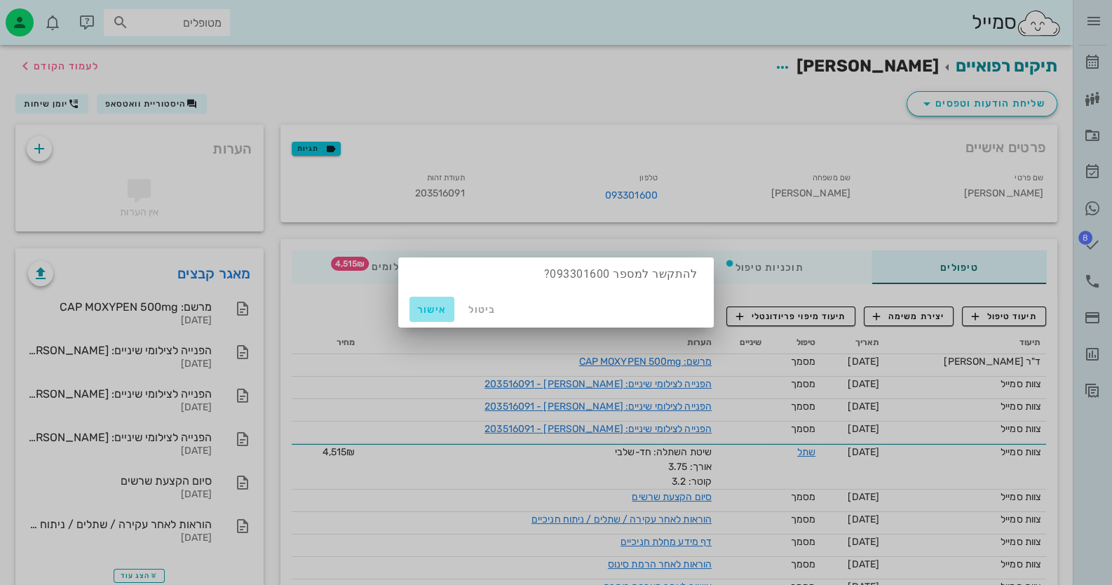
click at [428, 312] on span "אישור" at bounding box center [432, 310] width 34 height 12
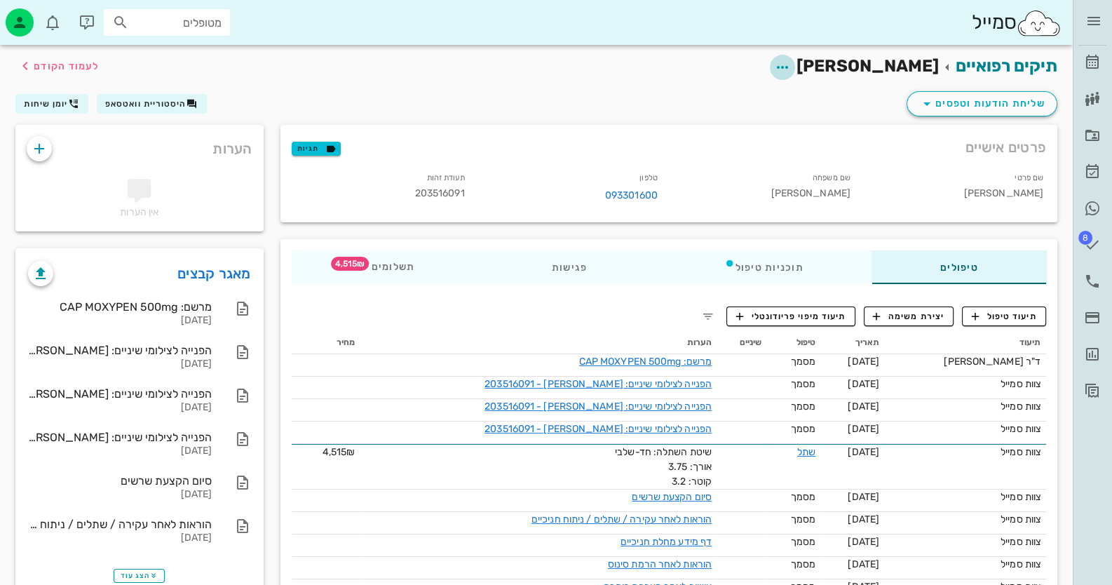
click at [791, 67] on icon "button" at bounding box center [782, 67] width 17 height 17
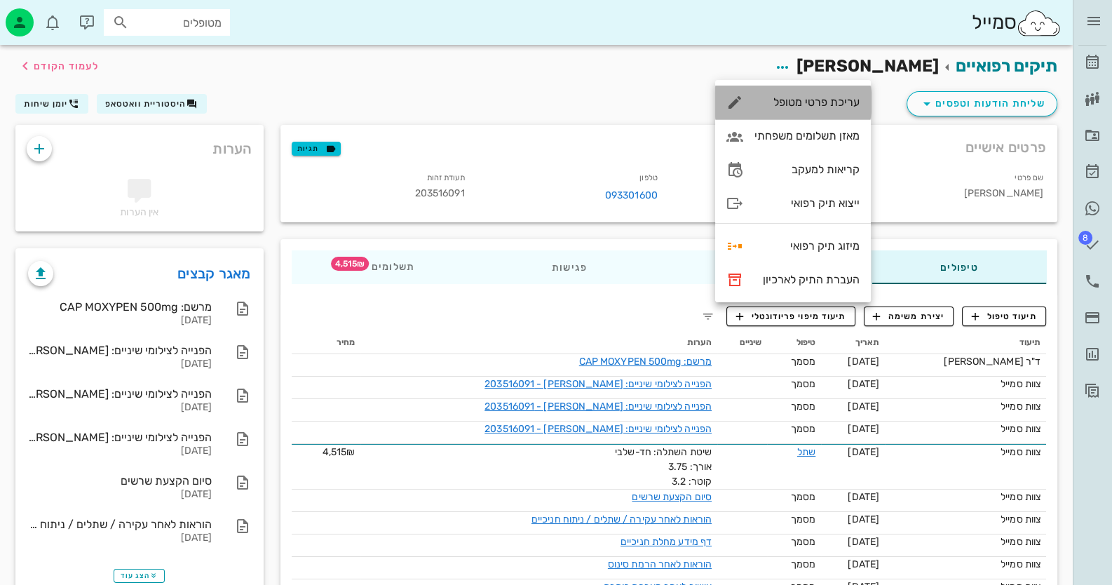
click at [852, 98] on div "עריכת פרטי מטופל" at bounding box center [806, 101] width 105 height 13
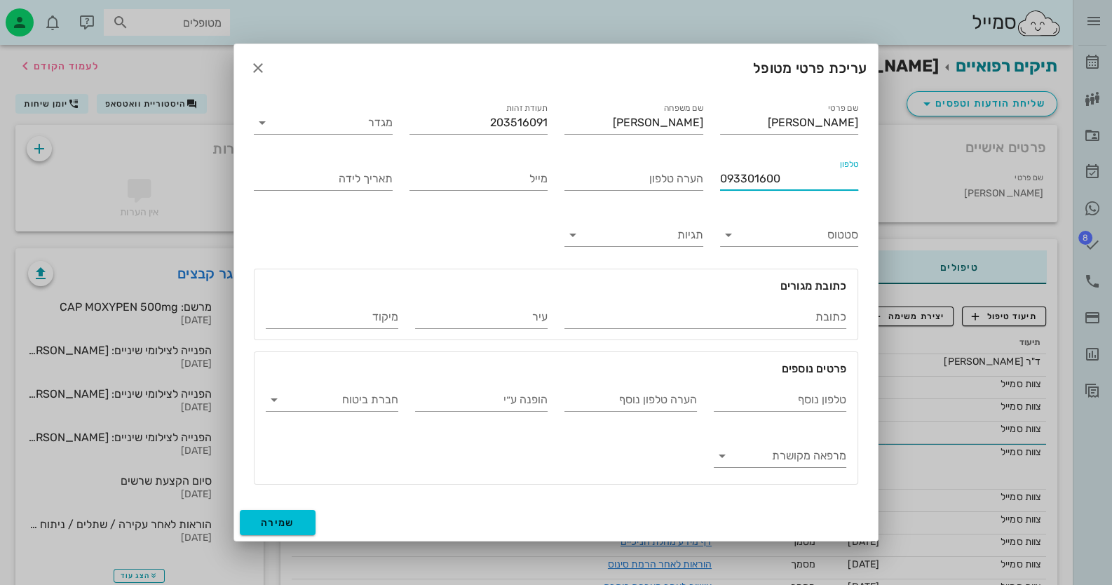
click at [731, 184] on input "093301600" at bounding box center [789, 179] width 139 height 22
type input "0552724499"
click at [271, 513] on button "שמירה" at bounding box center [278, 522] width 76 height 25
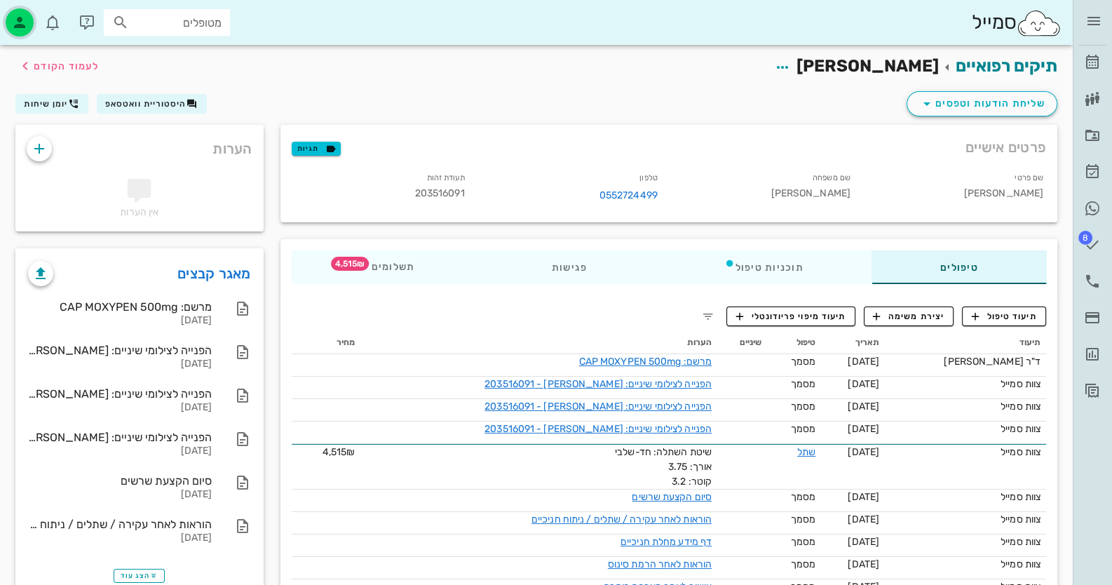
click at [29, 26] on div "button" at bounding box center [20, 22] width 28 height 28
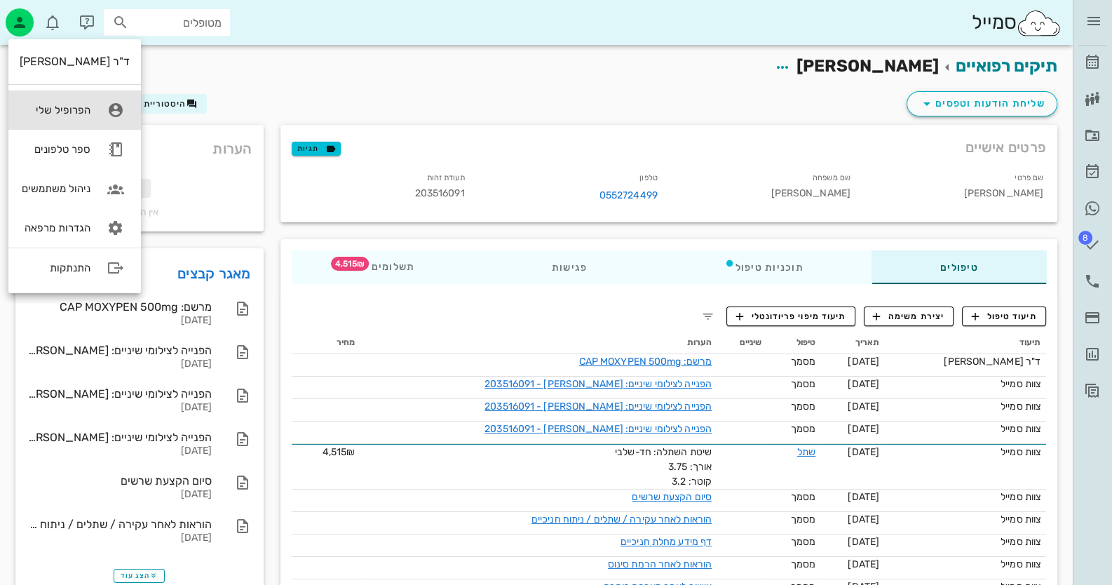
click at [82, 111] on div "הפרופיל שלי" at bounding box center [55, 110] width 71 height 13
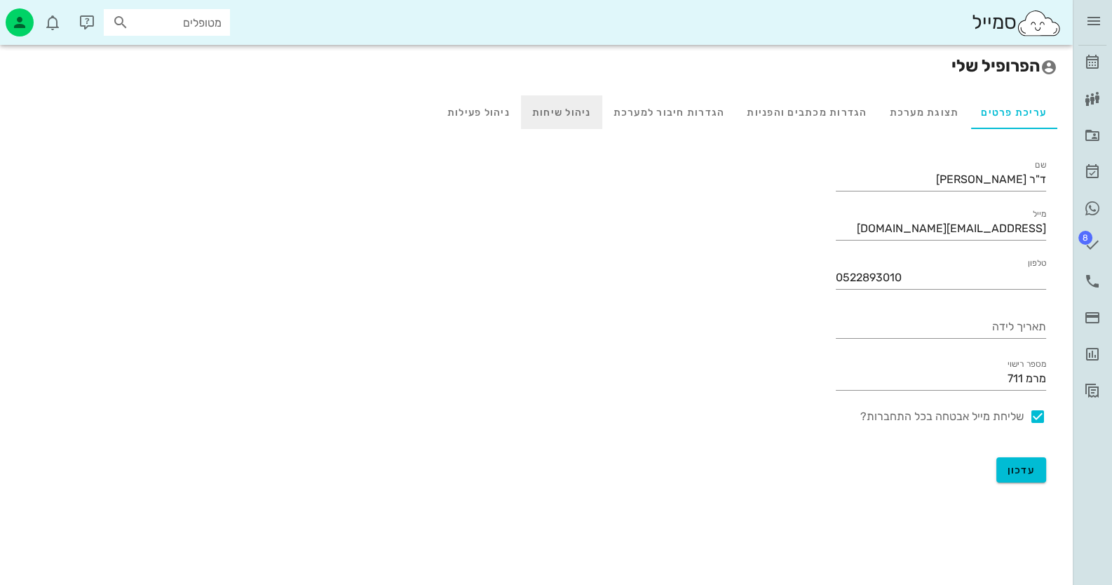
click at [569, 108] on div "ניהול שיחות" at bounding box center [561, 112] width 81 height 34
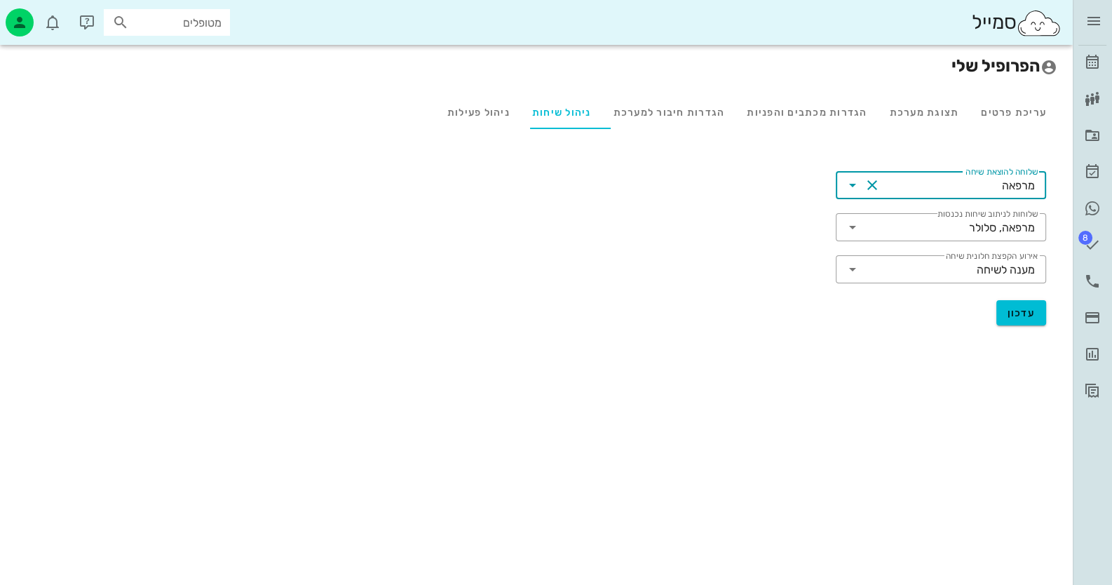
click at [972, 185] on input "שלוחה להוצאת שיחה" at bounding box center [942, 185] width 118 height 22
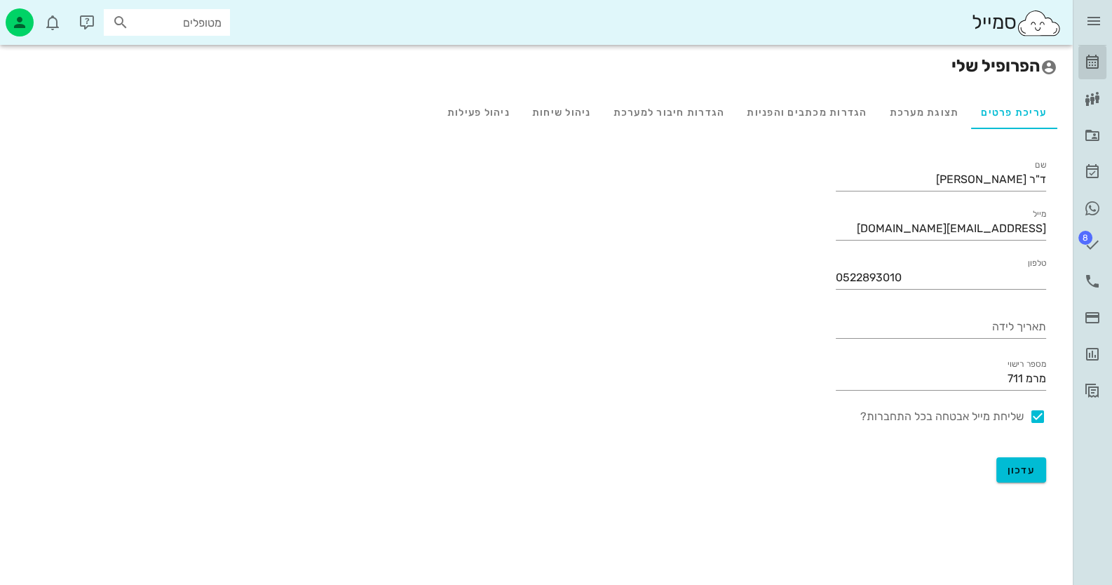
click at [1097, 65] on icon at bounding box center [1092, 62] width 17 height 17
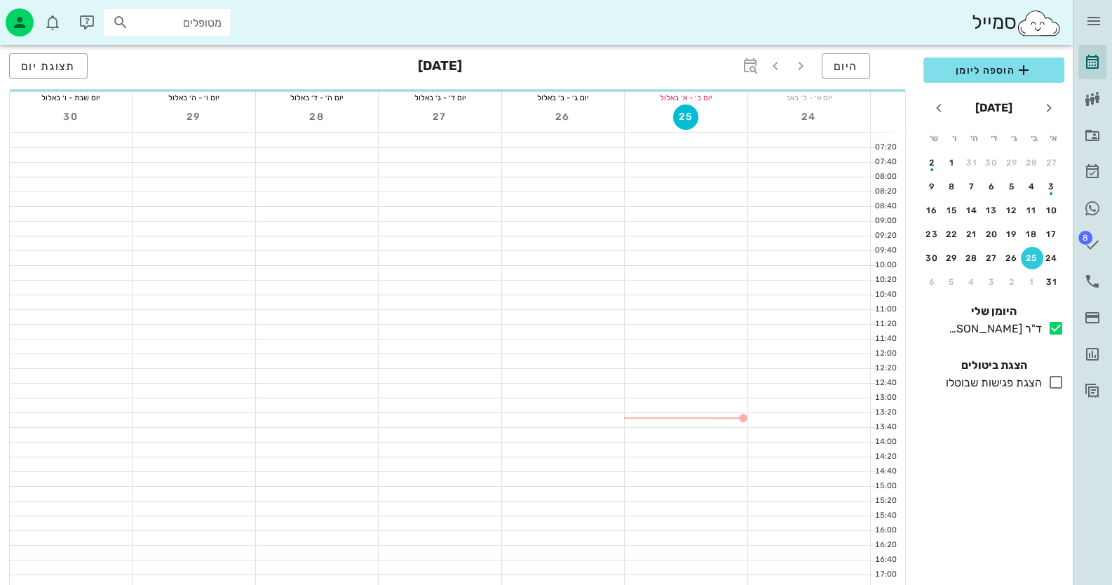
click at [186, 11] on div "מטופלים" at bounding box center [167, 22] width 126 height 27
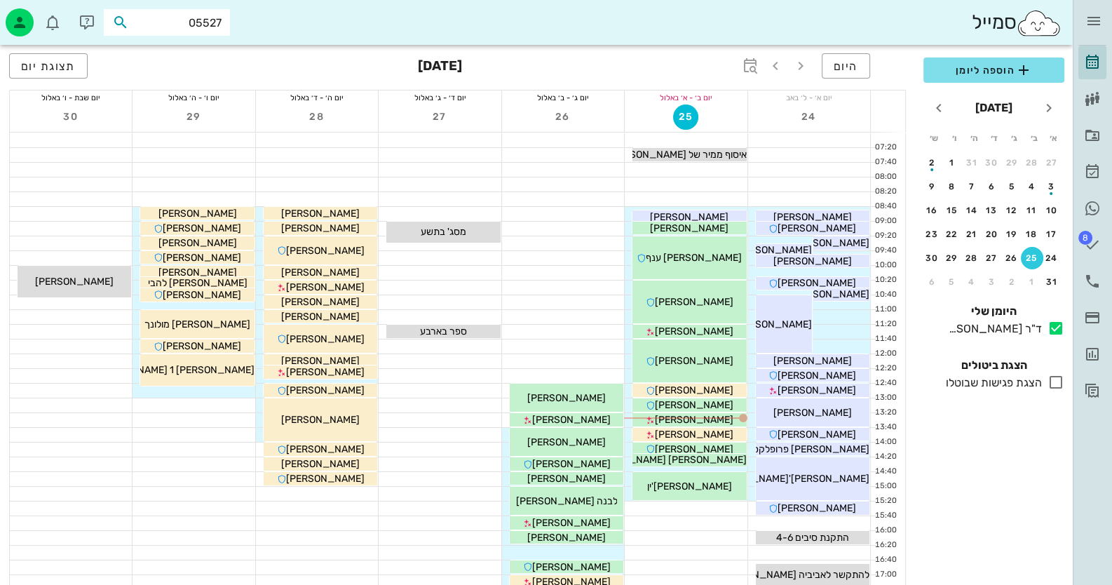
type input "055272"
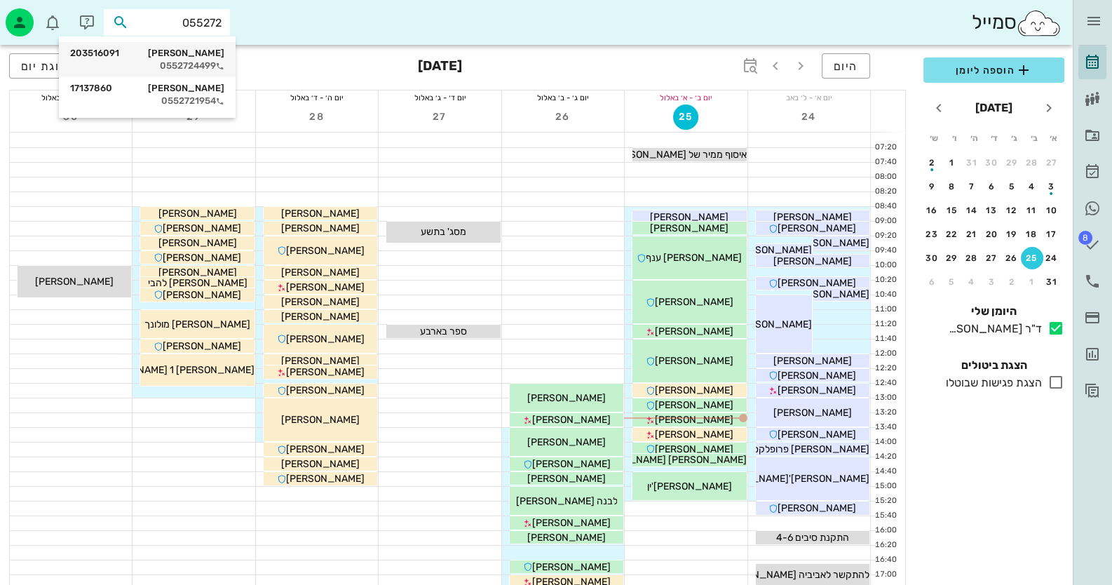
click at [179, 68] on div "0552724499" at bounding box center [147, 65] width 154 height 11
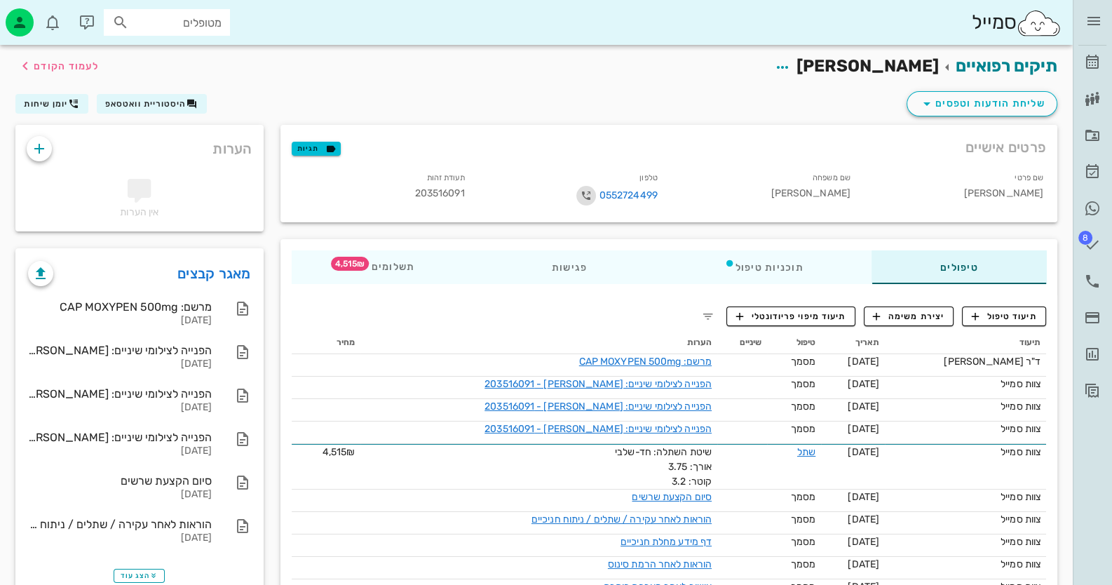
click at [585, 190] on icon "button" at bounding box center [586, 195] width 17 height 17
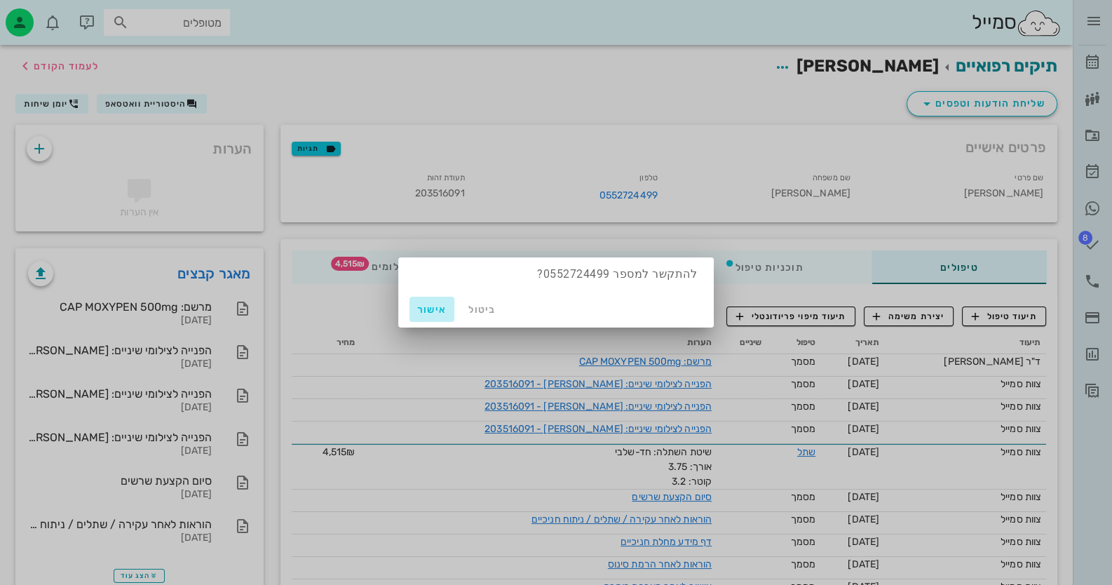
click at [438, 309] on span "אישור" at bounding box center [432, 310] width 34 height 12
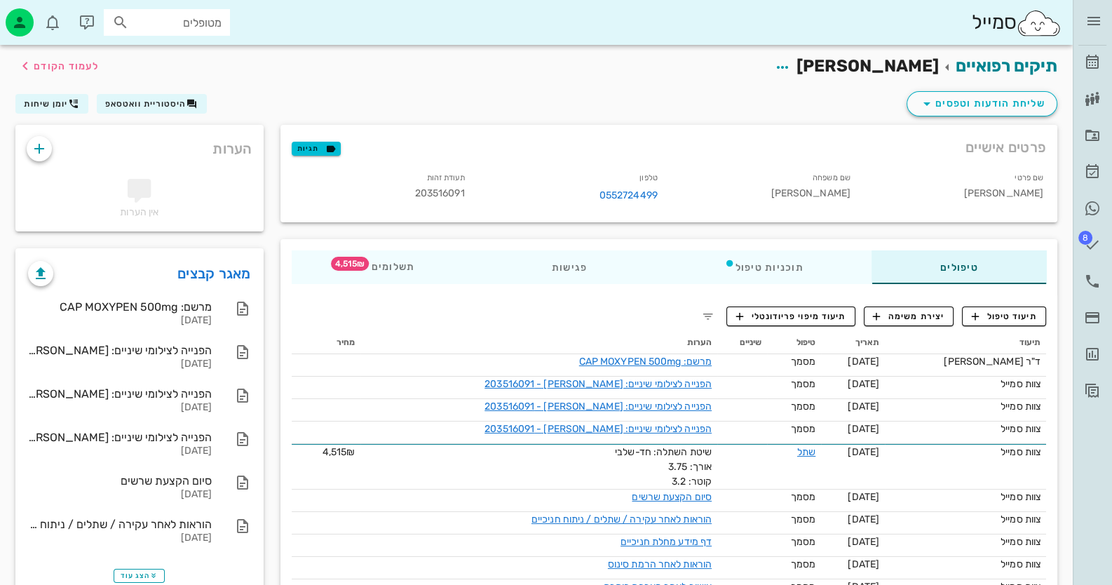
click at [1, 21] on div "סמייל מטופלים" at bounding box center [536, 22] width 1073 height 45
click at [13, 27] on icon "button" at bounding box center [19, 22] width 17 height 17
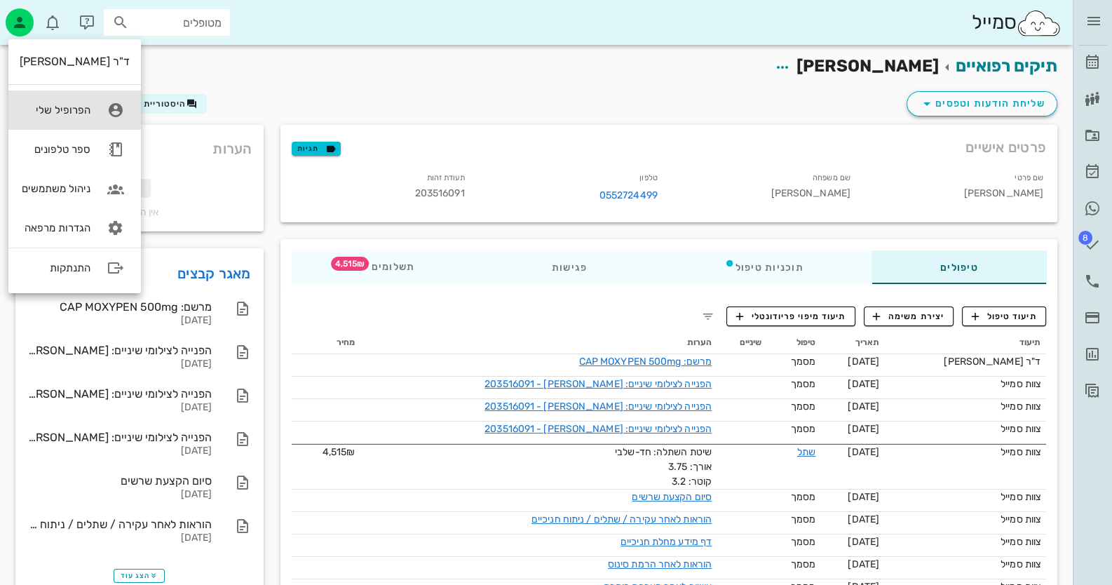
click at [49, 101] on link "הפרופיל שלי" at bounding box center [74, 109] width 133 height 39
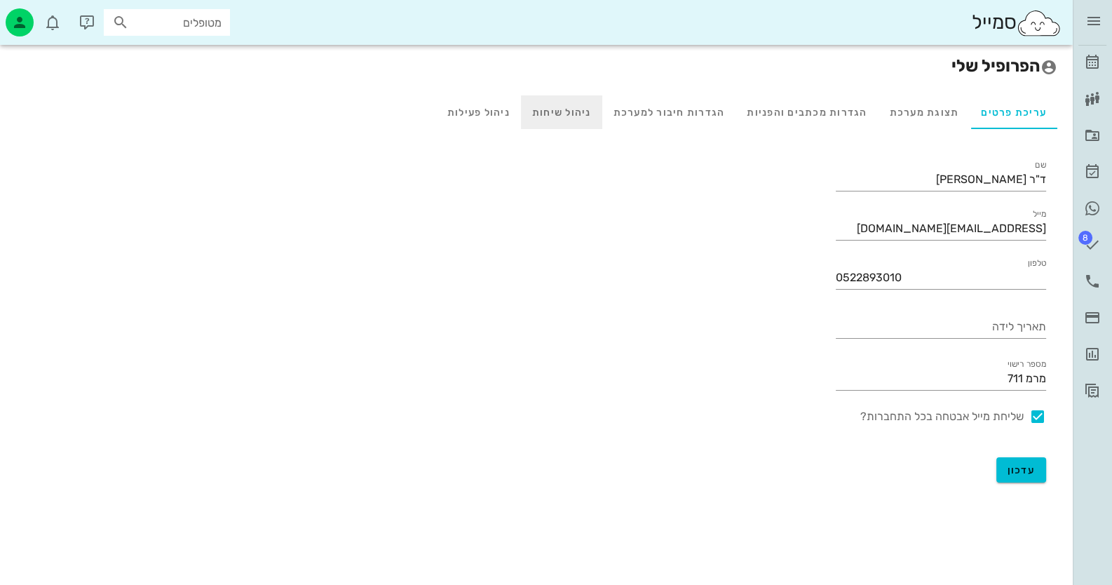
click at [561, 109] on div "ניהול שיחות" at bounding box center [561, 112] width 81 height 34
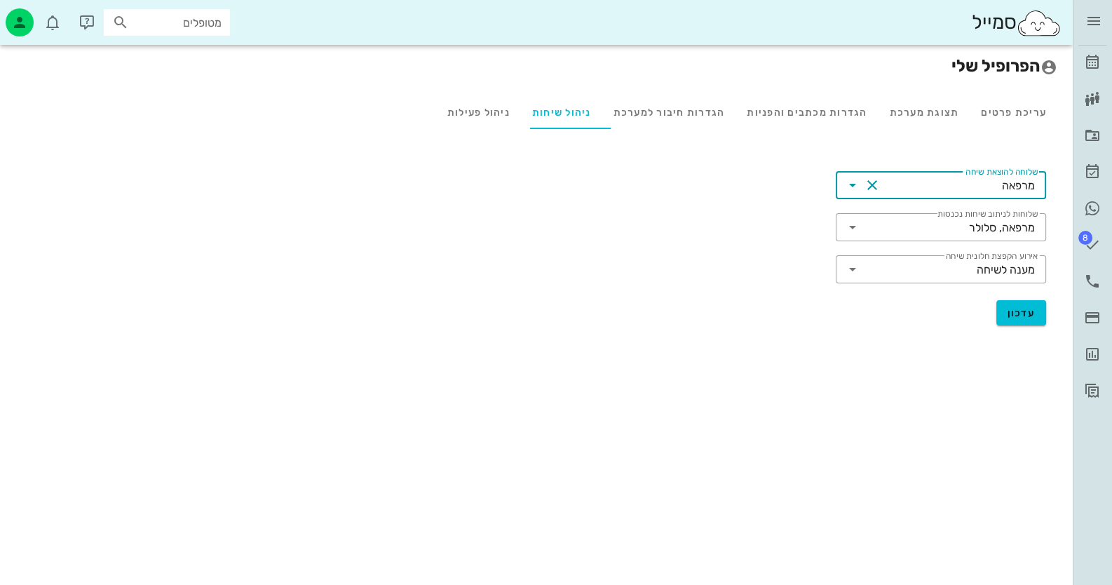
click at [950, 185] on input "שלוחה להוצאת שיחה" at bounding box center [942, 185] width 118 height 22
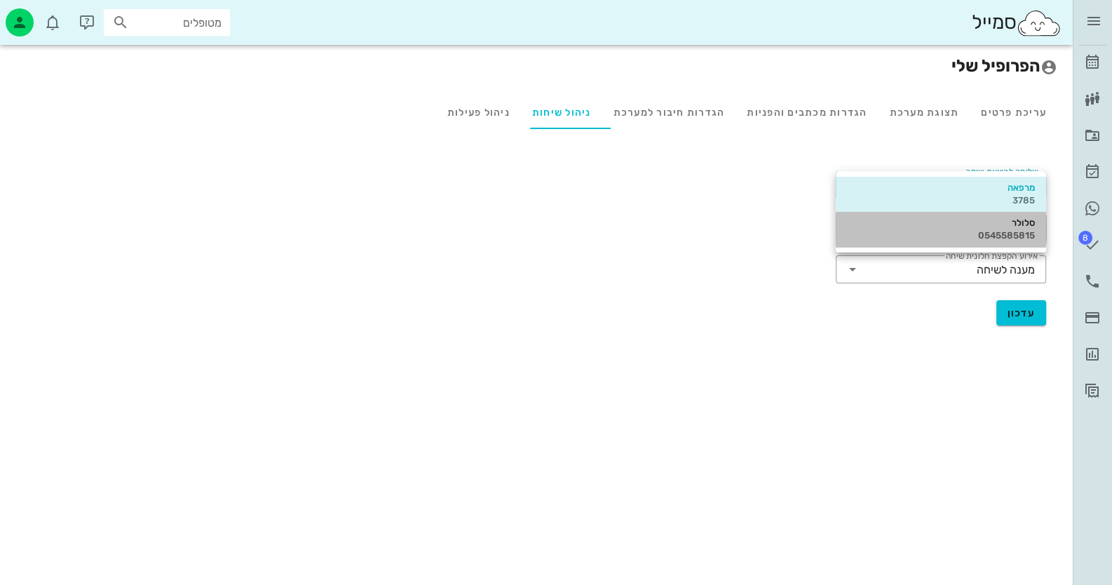
click at [962, 229] on div "סלולר 0545585815" at bounding box center [941, 229] width 188 height 35
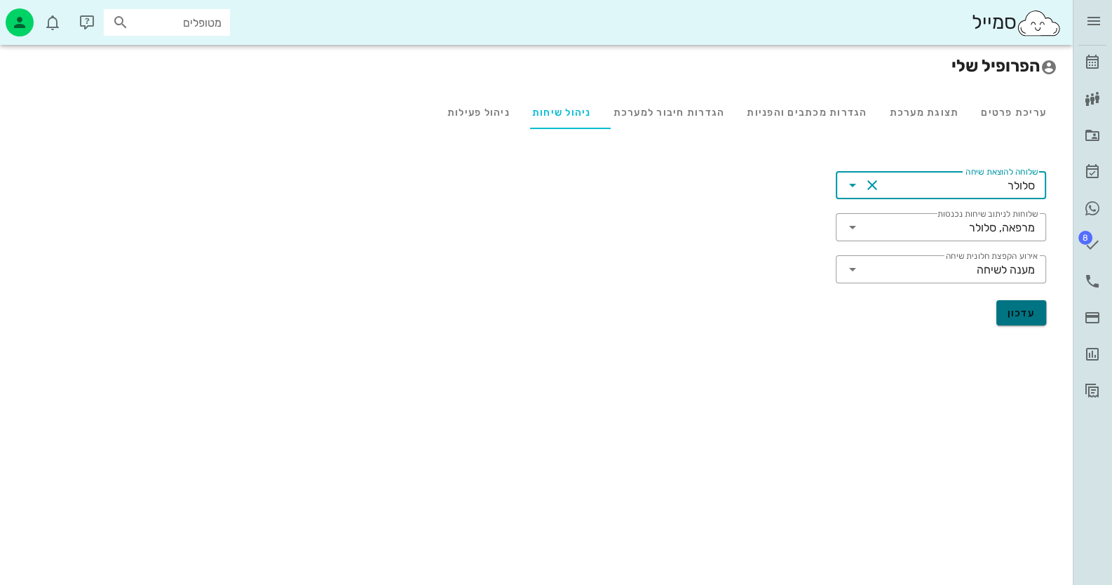
click at [1027, 311] on span "עדכון" at bounding box center [1022, 313] width 28 height 12
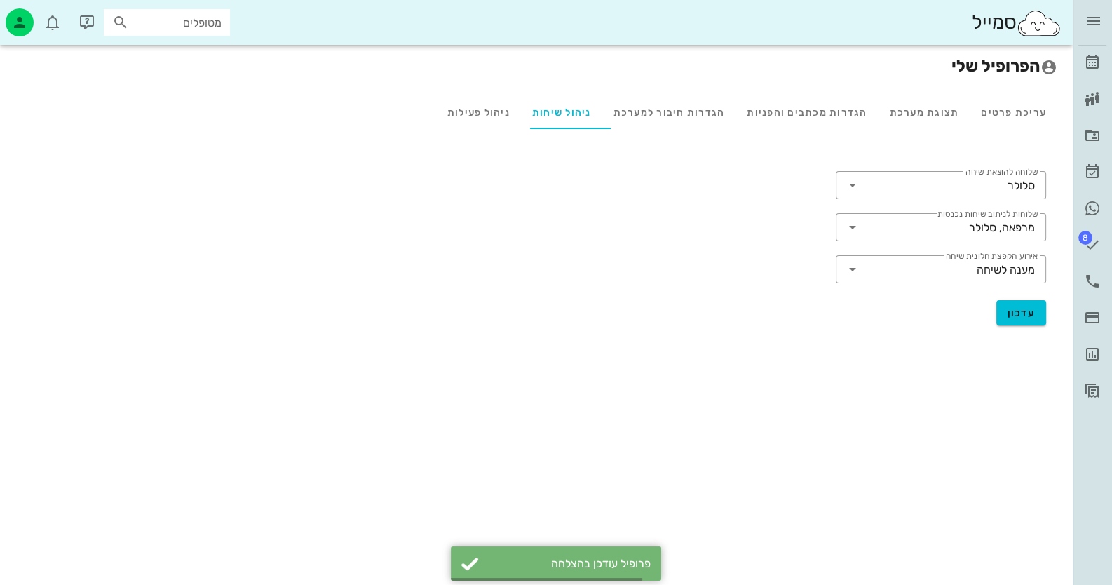
click at [184, 20] on input "מטופלים" at bounding box center [177, 22] width 90 height 18
type input "055272449"
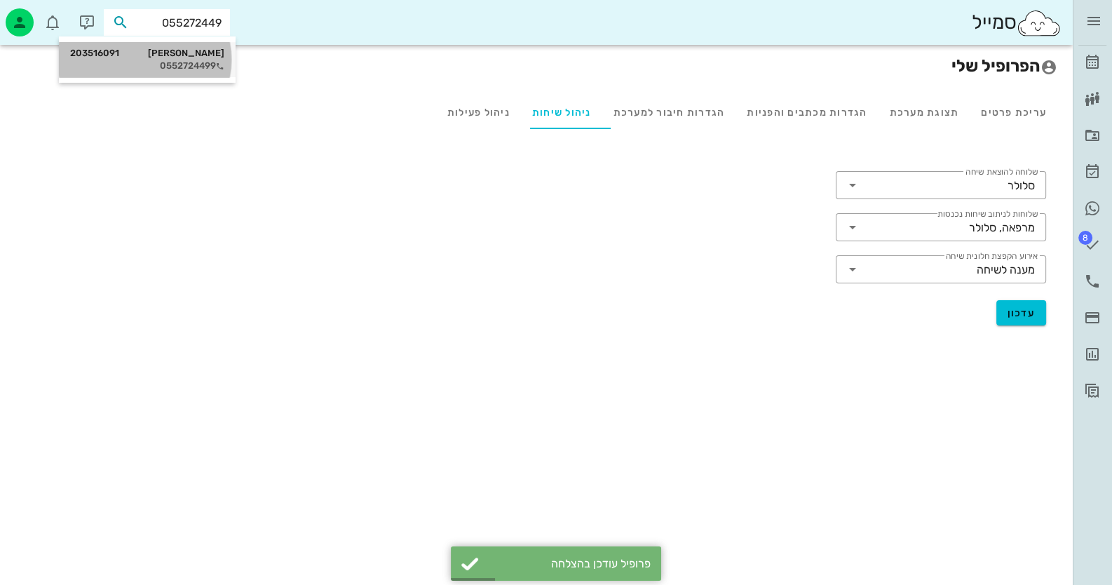
click at [181, 46] on div "יניב דוידי 203516091 0552724499" at bounding box center [147, 59] width 154 height 35
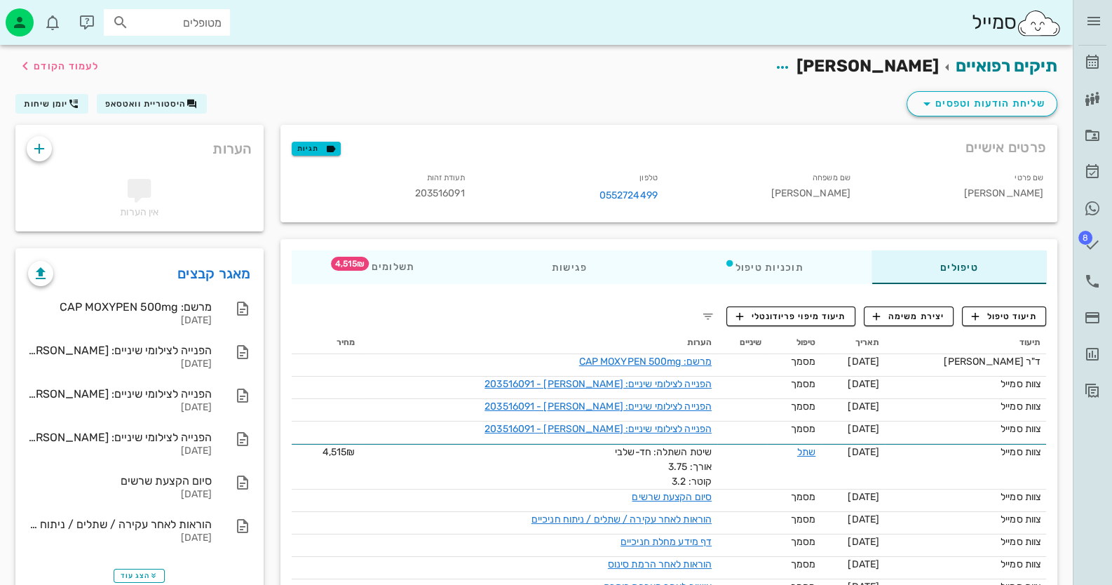
click at [584, 198] on icon "button" at bounding box center [586, 195] width 17 height 17
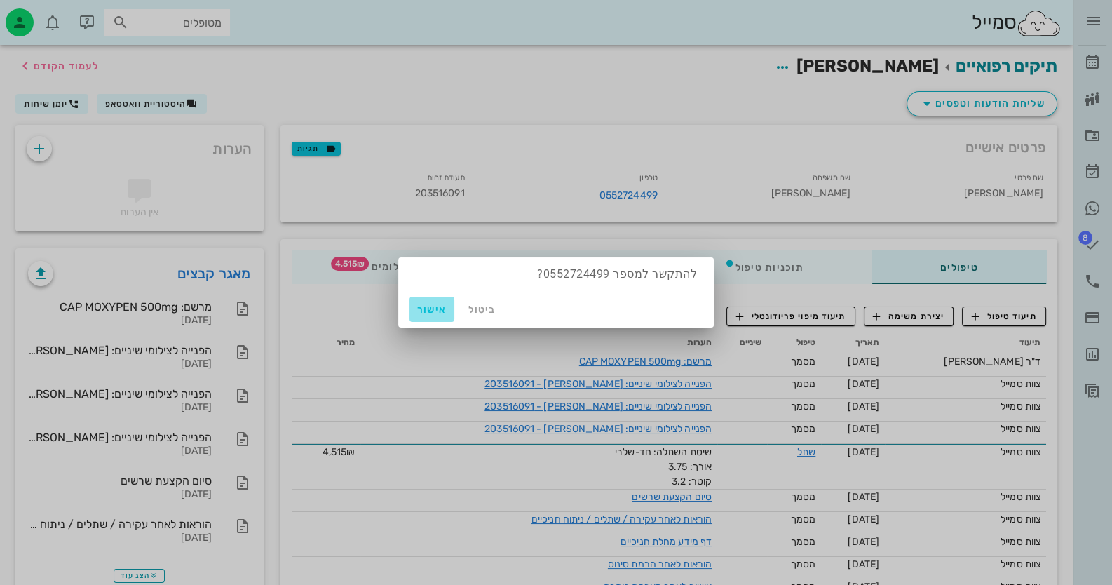
click at [439, 312] on span "אישור" at bounding box center [432, 310] width 34 height 12
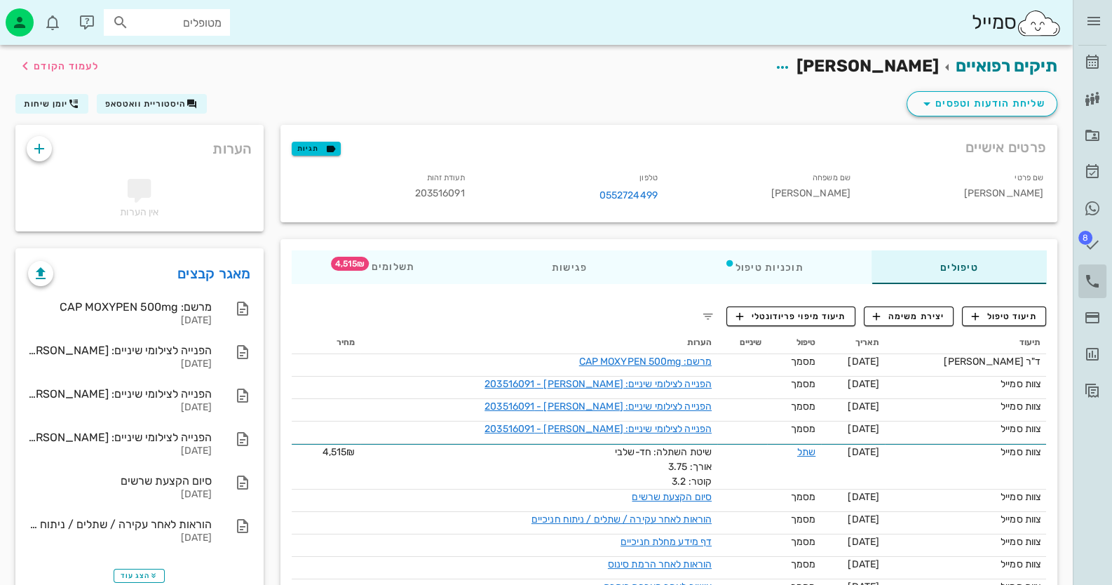
click at [1091, 286] on icon at bounding box center [1092, 281] width 17 height 17
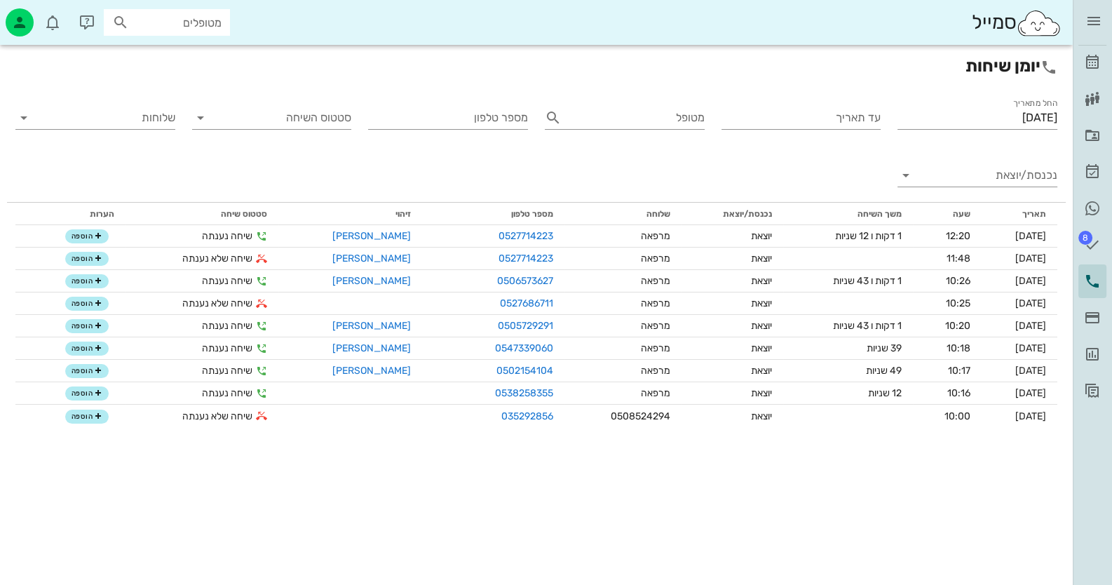
click at [696, 175] on div "החל מתאריך [DATE] עד תאריך מטופל מספר טלפון סטטוס השיחה שלוחות נכנסת/יוצאת" at bounding box center [536, 145] width 1059 height 116
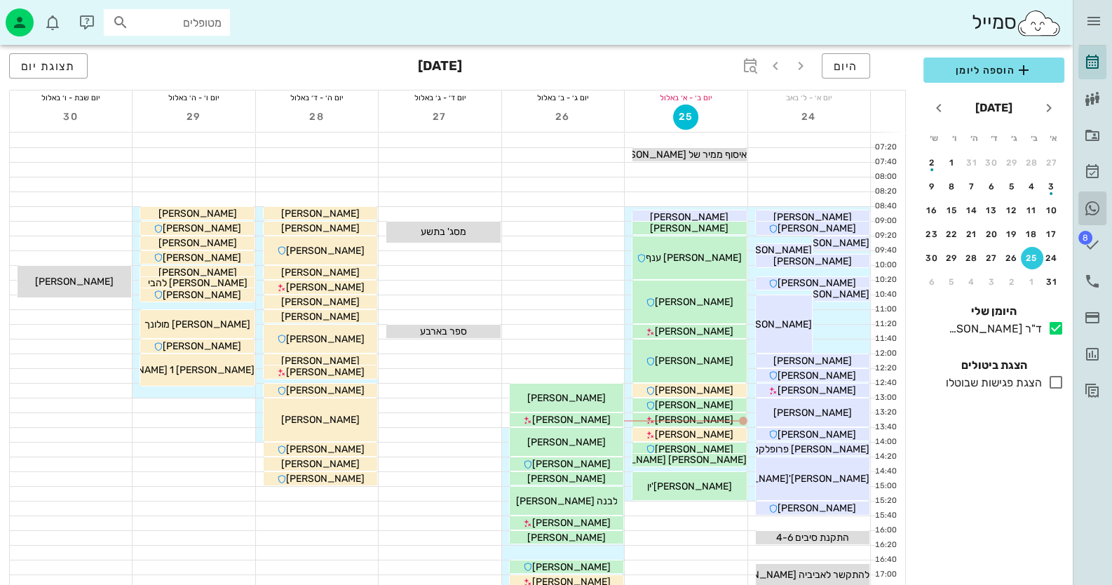
click at [1094, 197] on link "היסטוריית וואטסאפ" at bounding box center [1092, 208] width 28 height 34
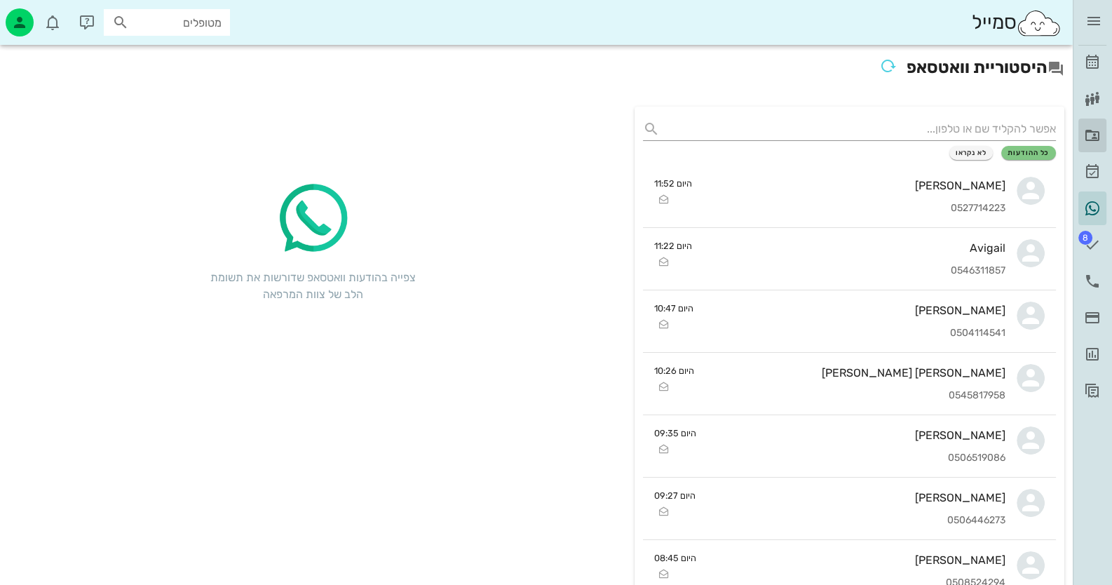
click at [1094, 130] on icon at bounding box center [1092, 135] width 17 height 17
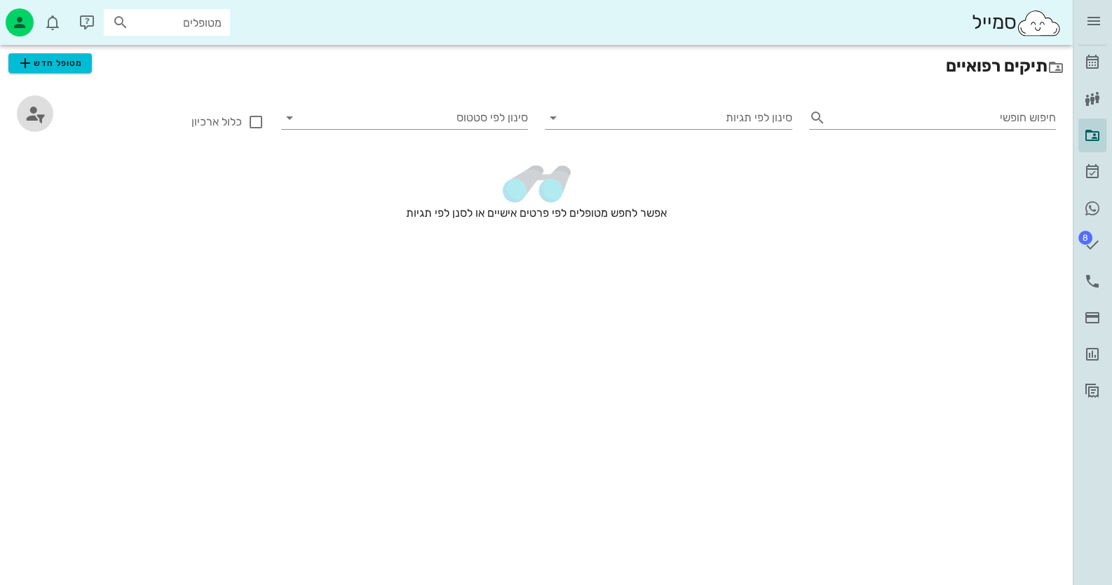
click at [47, 108] on span "button" at bounding box center [35, 113] width 36 height 22
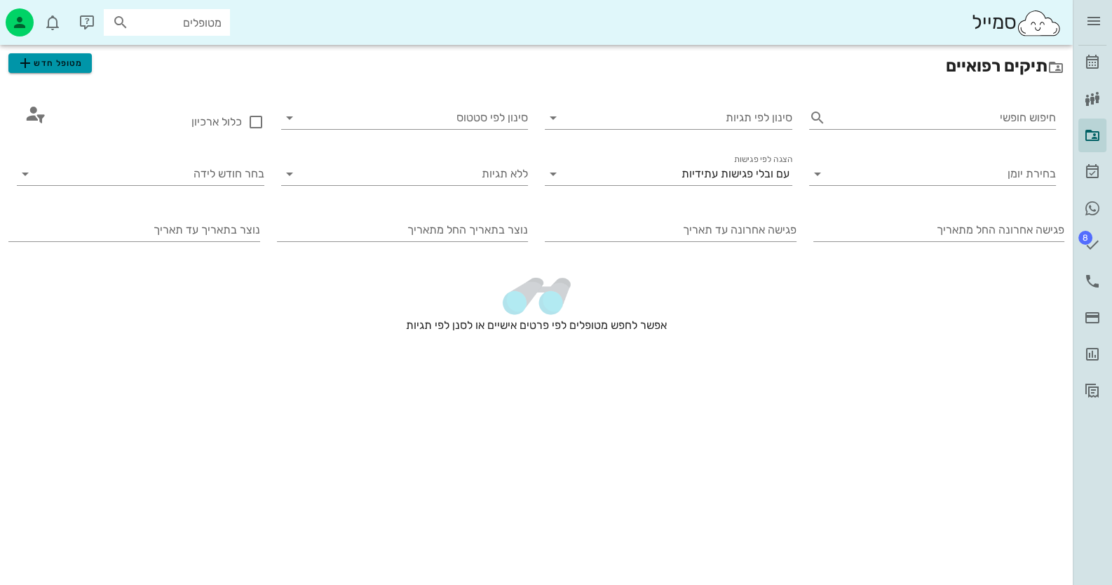
click at [67, 70] on span "מטופל חדש" at bounding box center [50, 63] width 66 height 17
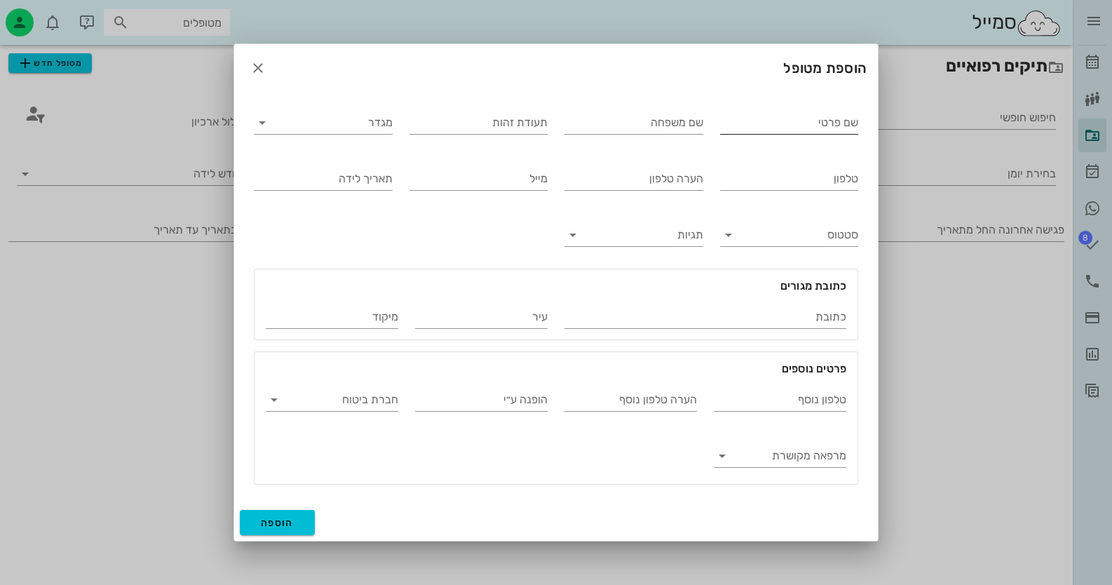
click at [816, 128] on input "שם פרטי" at bounding box center [789, 122] width 139 height 22
type input "[PERSON_NAME]"
click at [606, 122] on input "שם משפחה" at bounding box center [633, 122] width 139 height 22
type input "[PERSON_NAME]"
click at [498, 126] on input "תעודת זהות" at bounding box center [478, 122] width 139 height 22
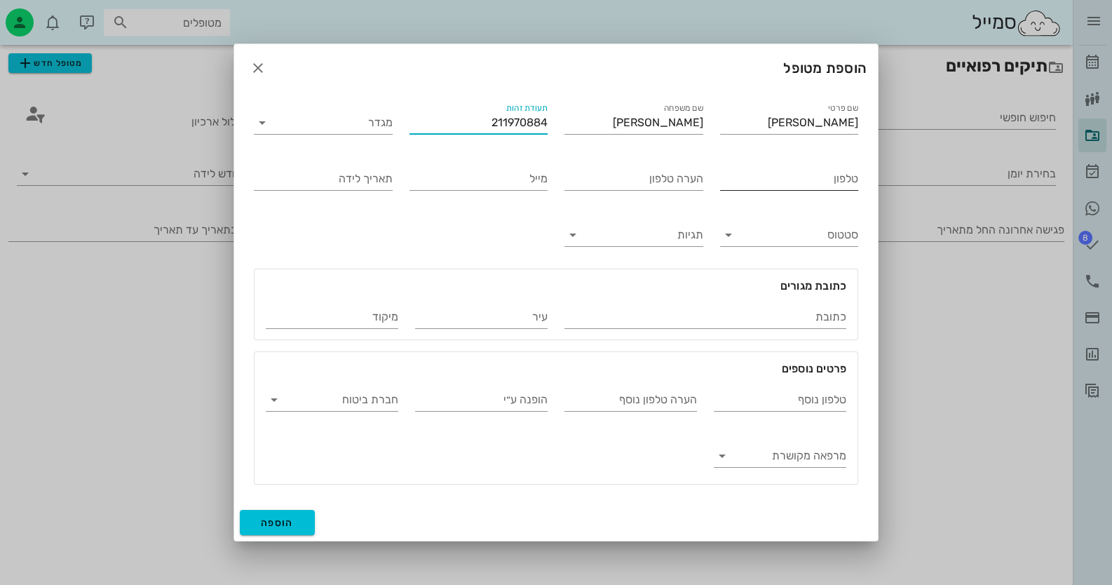
type input "211970884"
click at [813, 189] on input "טלפון" at bounding box center [789, 179] width 139 height 22
type input "0542868410"
click at [290, 513] on button "הוספה" at bounding box center [277, 522] width 75 height 25
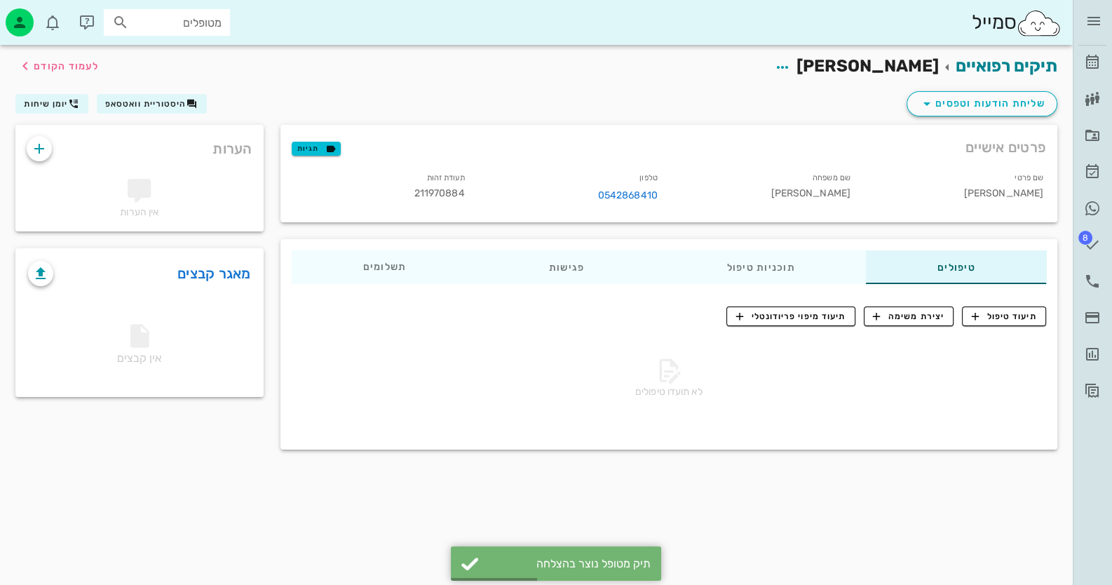
click at [431, 190] on span "211970884" at bounding box center [439, 193] width 50 height 12
copy span "211970884"
click at [328, 144] on icon "button" at bounding box center [331, 148] width 13 height 13
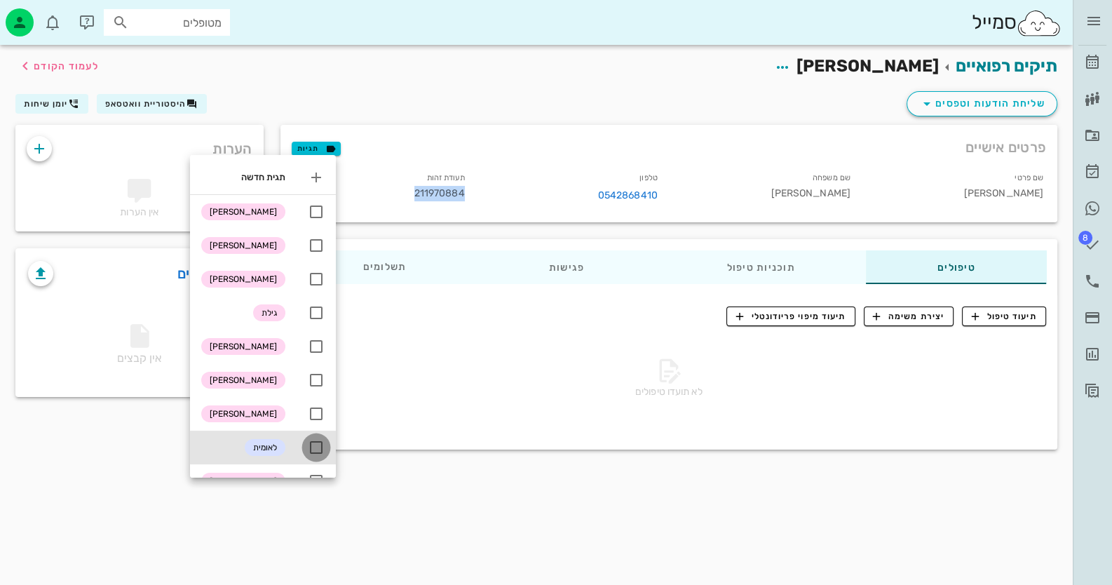
click at [325, 447] on div at bounding box center [316, 447] width 24 height 24
checkbox input "true"
click at [601, 532] on div "תיקים רפואיים [PERSON_NAME] לעמוד הקודם שליחת הודעות וטפסים היסטוריית וואטסאפ י…" at bounding box center [536, 315] width 1073 height 540
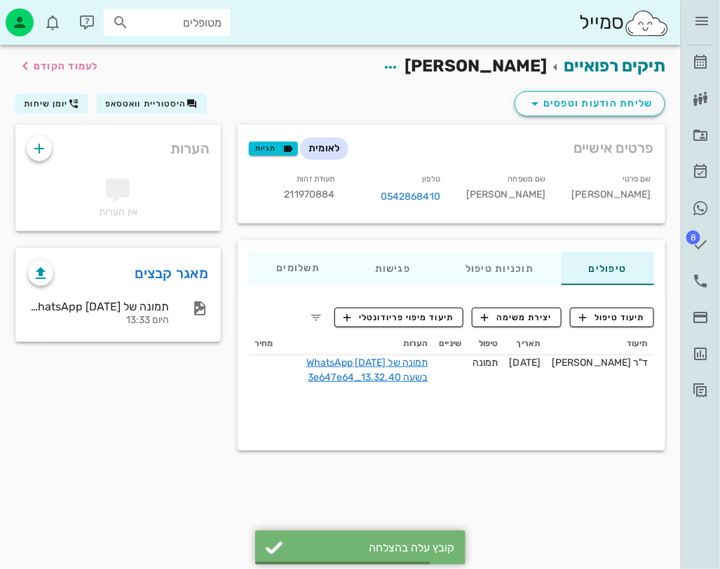
click at [158, 335] on div "תמונה של WhatsApp [DATE] בשעה 13.32.40_3e647e64 היום 13:33" at bounding box center [118, 313] width 203 height 55
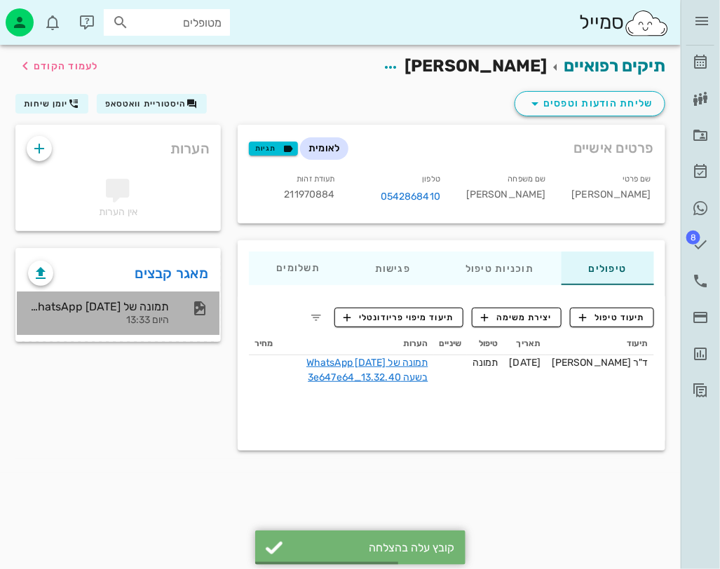
click at [162, 313] on div "תמונה של WhatsApp [DATE] בשעה 13.32.40_3e647e64 היום 13:33" at bounding box center [98, 313] width 141 height 43
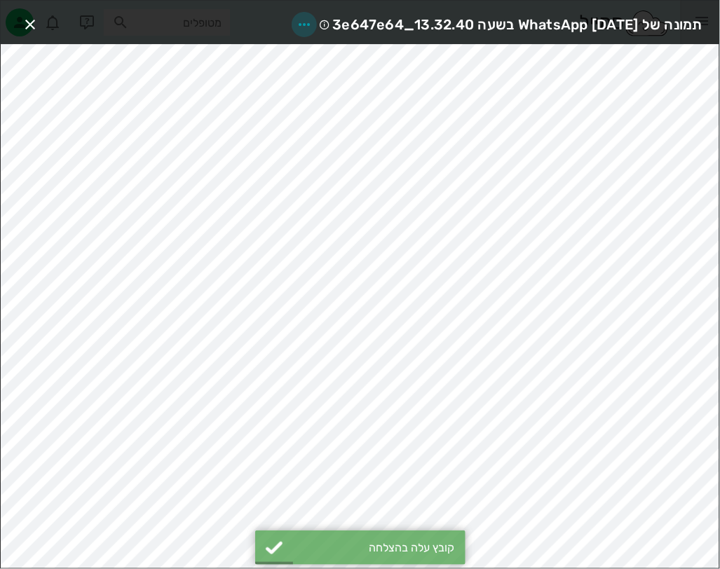
click at [296, 19] on icon "button" at bounding box center [304, 24] width 17 height 17
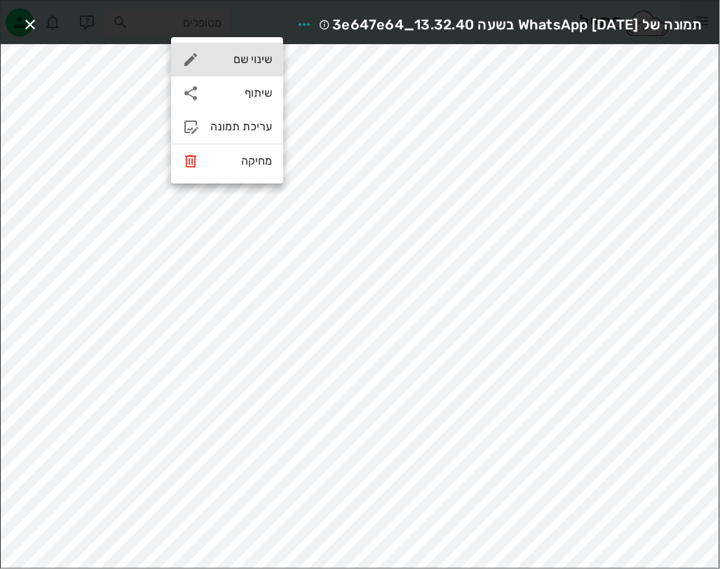
click at [248, 58] on div "שינוי שם" at bounding box center [241, 59] width 62 height 13
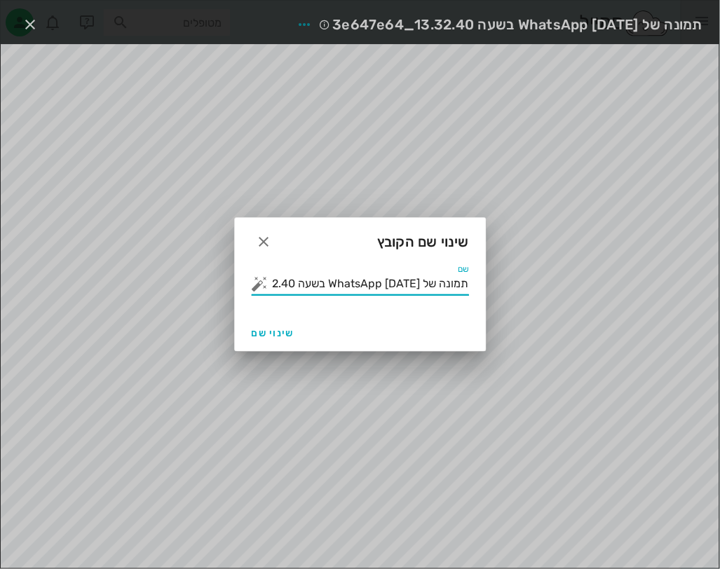
click at [319, 285] on input "תמונה של WhatsApp [DATE] בשעה 13.32.40_3e647e64" at bounding box center [370, 284] width 198 height 22
click at [320, 285] on input "תמונה של WhatsApp [DATE] בשעה 13.32.40_3e647e64" at bounding box center [370, 284] width 198 height 22
click at [259, 286] on button "button" at bounding box center [260, 284] width 17 height 17
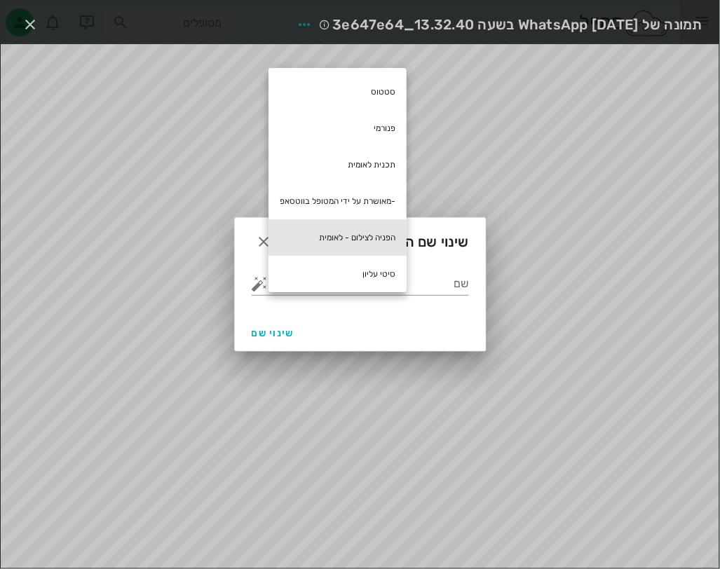
click at [387, 245] on div "הפניה לצילום - לאומית" at bounding box center [338, 237] width 138 height 36
type input "הפניה לצילום - לאומית"
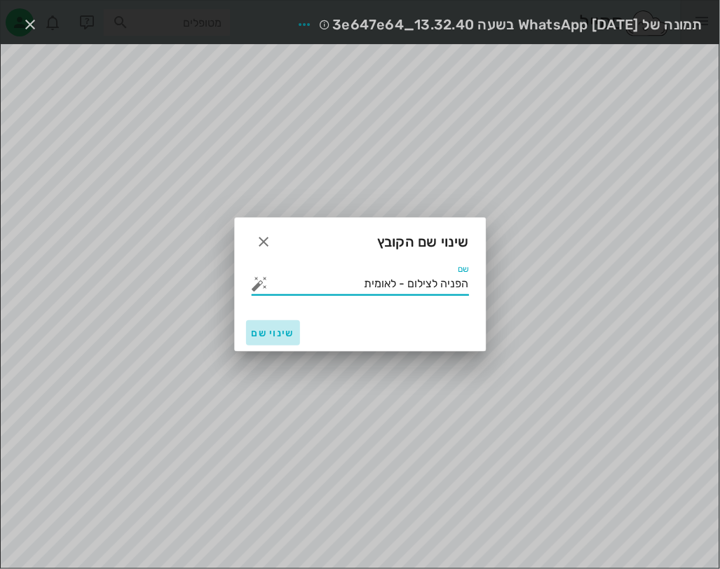
click at [278, 339] on button "שינוי שם" at bounding box center [273, 332] width 54 height 25
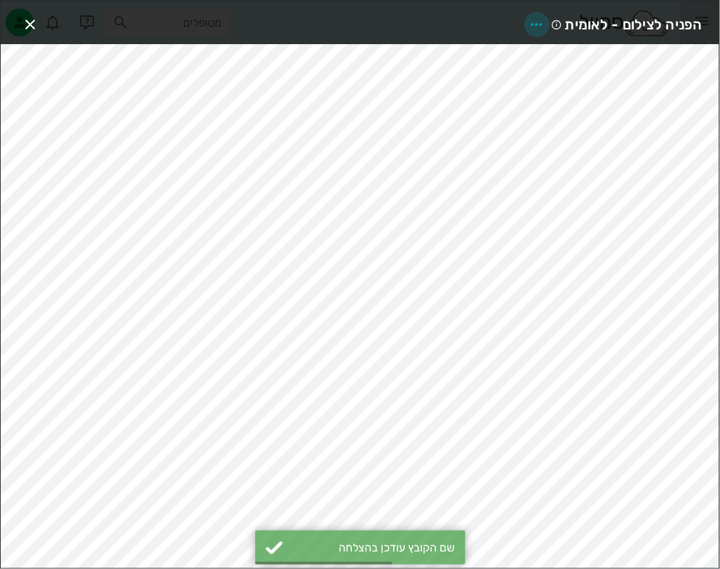
click at [536, 20] on icon "button" at bounding box center [537, 24] width 17 height 17
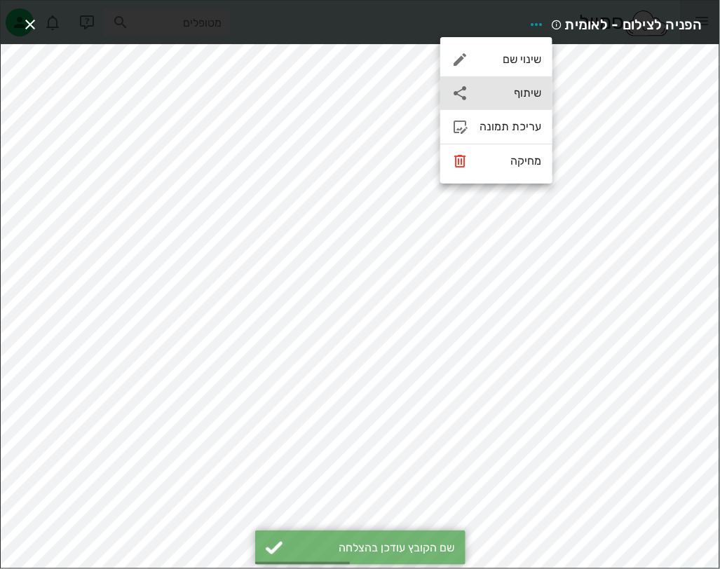
click at [511, 97] on div "שיתוף" at bounding box center [511, 92] width 62 height 13
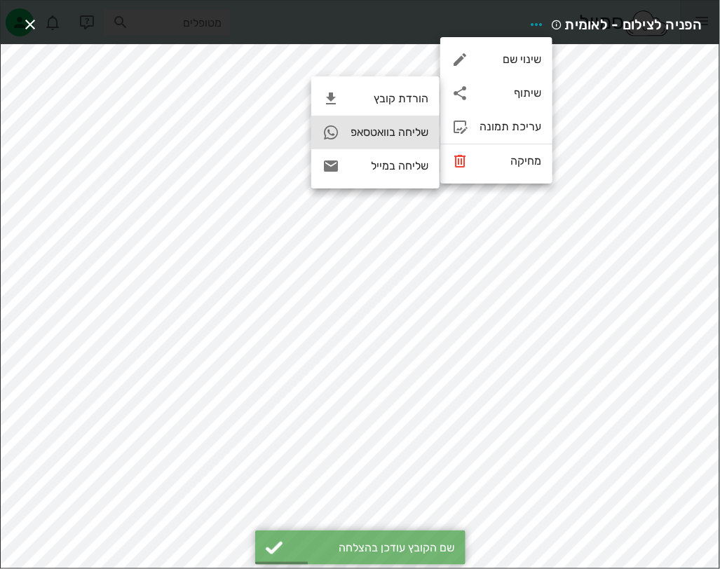
click at [428, 135] on div "שליחה בוואטסאפ" at bounding box center [390, 132] width 78 height 13
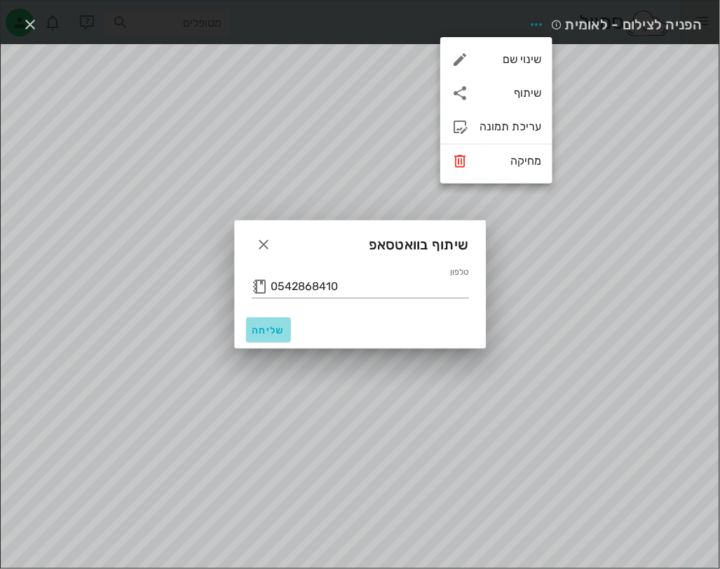
click at [268, 333] on span "שליחה" at bounding box center [269, 331] width 34 height 12
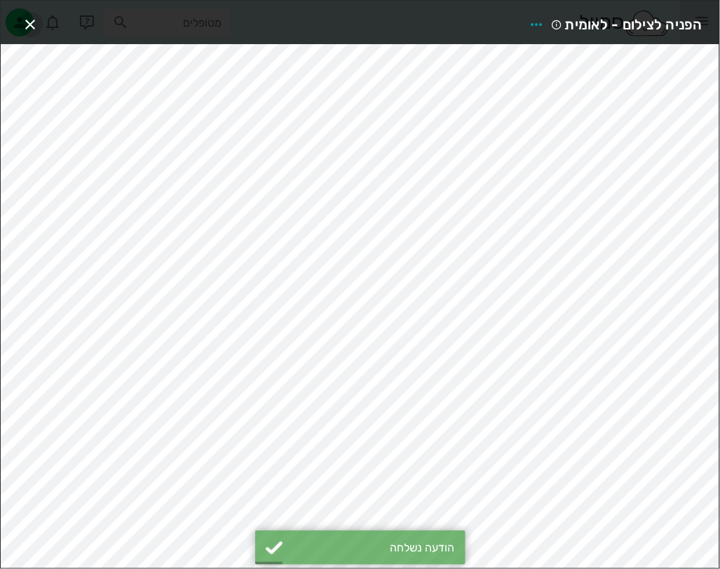
click at [32, 17] on icon "button" at bounding box center [30, 24] width 17 height 17
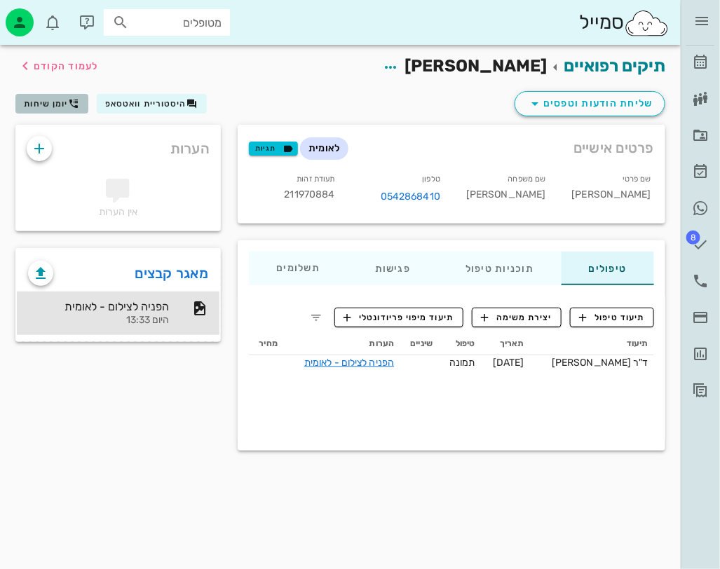
click at [55, 94] on button "יומן שיחות" at bounding box center [51, 104] width 73 height 20
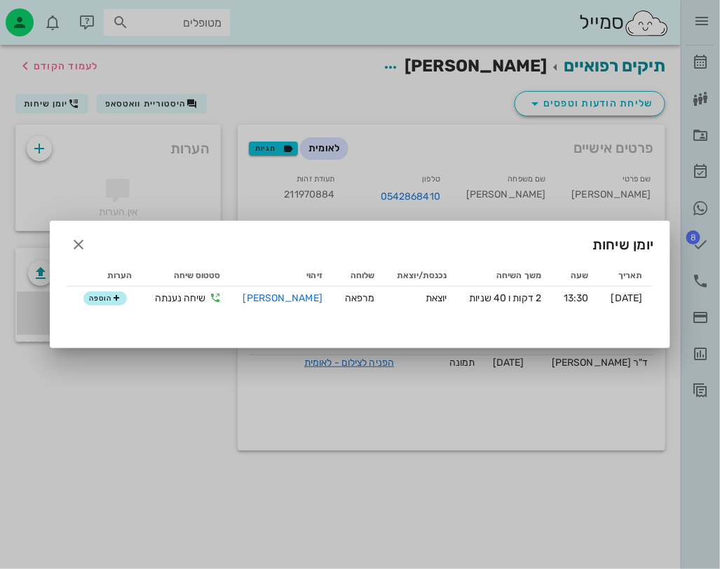
click at [165, 102] on div at bounding box center [360, 284] width 720 height 569
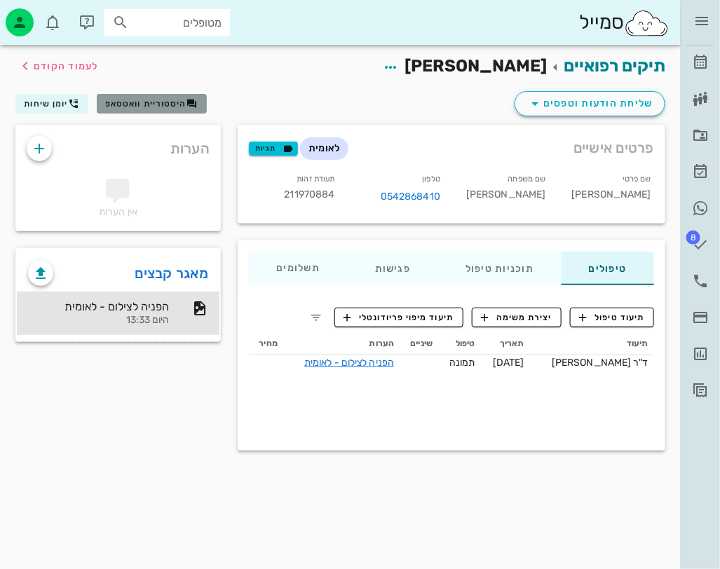
click at [165, 102] on span "היסטוריית וואטסאפ" at bounding box center [145, 104] width 81 height 10
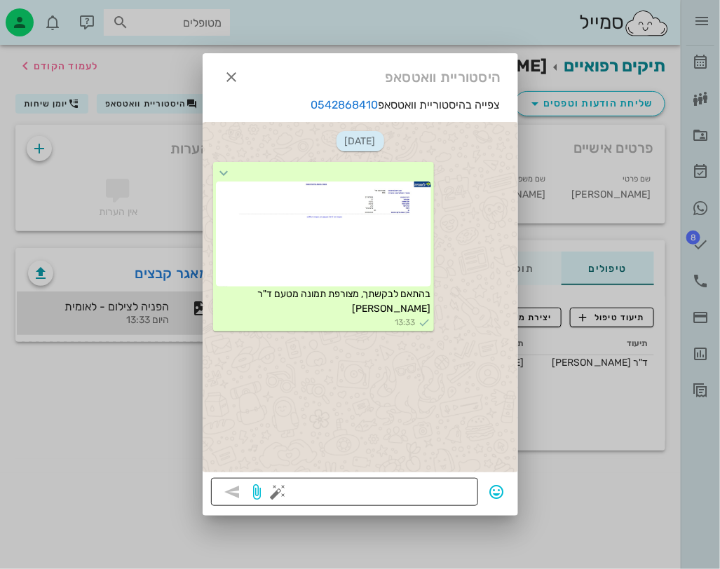
click at [280, 494] on button "button" at bounding box center [278, 492] width 17 height 17
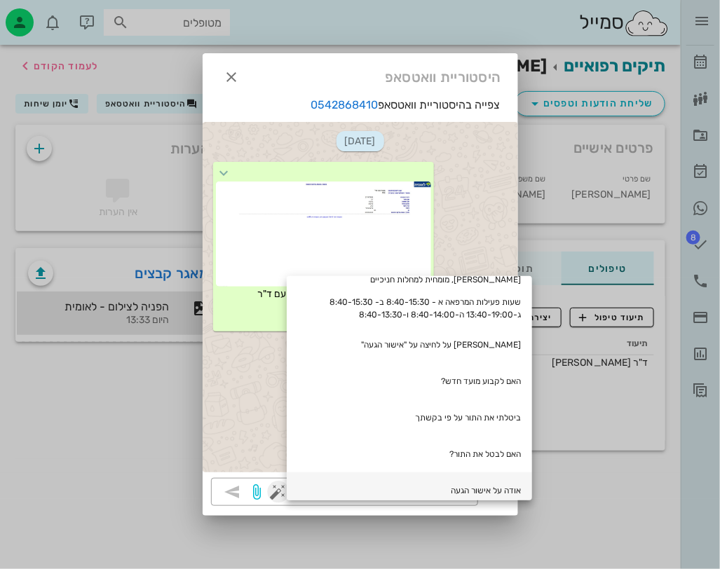
scroll to position [294, 0]
click at [233, 405] on div "[DATE] בהתאם לבקשתך, מצורפת תמונה מטעם ד"ר [PERSON_NAME] 13:33" at bounding box center [361, 297] width 316 height 351
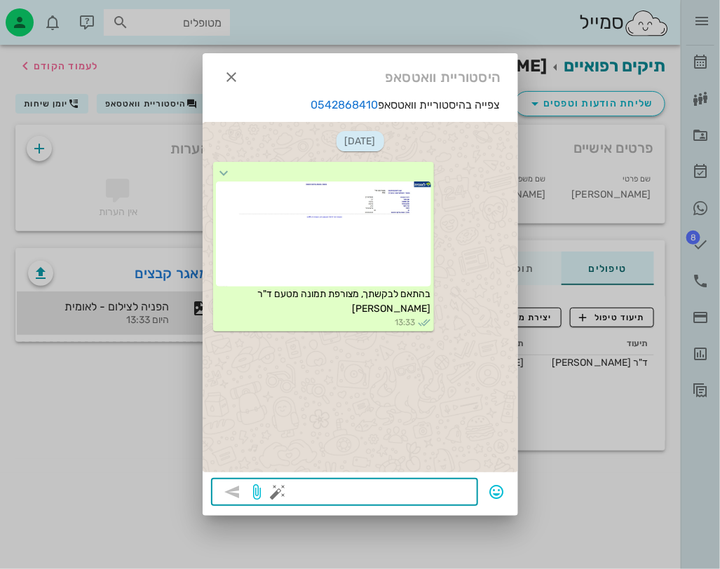
paste textarea "מצורפת הפניה לצילום, מכון הצילום [PERSON_NAME] השן- אין צורך לתאם תור מראש לציל…"
type textarea "מצורפת הפניה לצילום, מכון הצילום [PERSON_NAME] השן- אין צורך לתאם תור מראש לציל…"
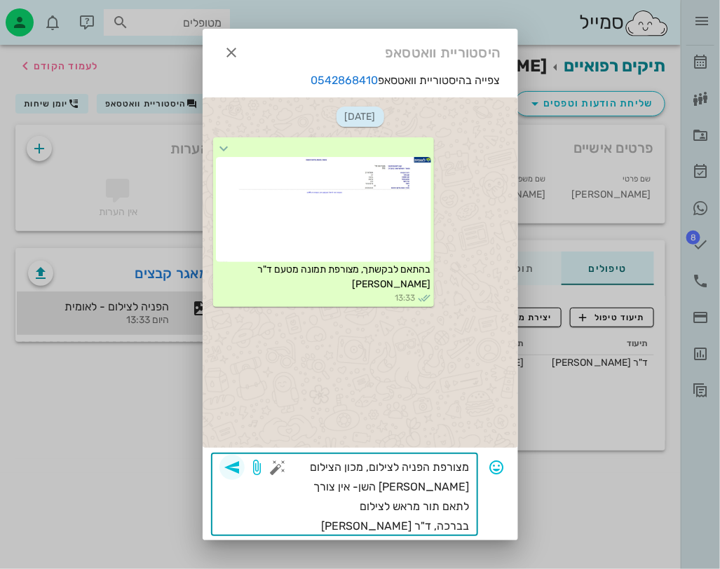
click at [240, 459] on icon "button" at bounding box center [232, 467] width 17 height 17
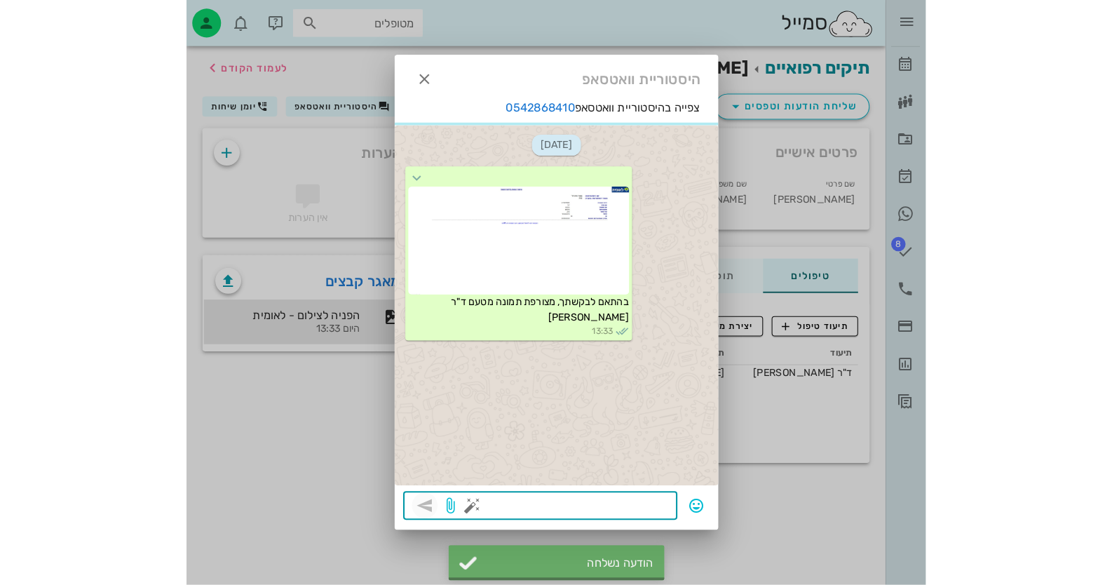
scroll to position [0, 0]
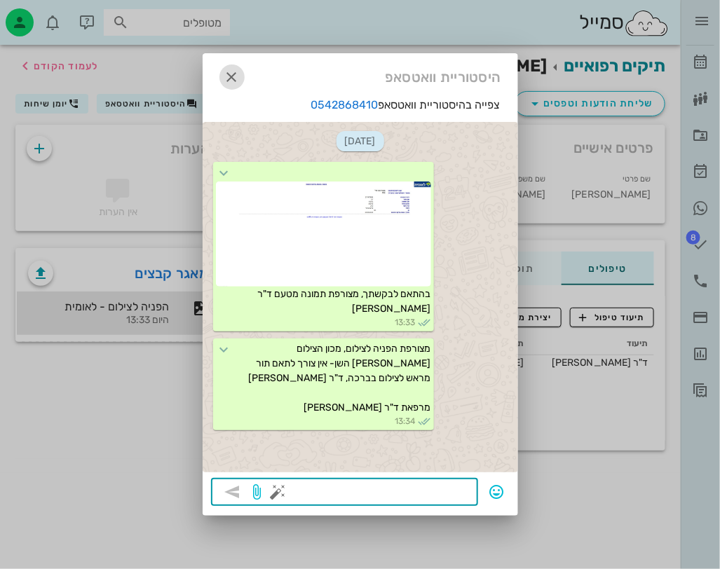
click at [235, 76] on icon "button" at bounding box center [232, 77] width 17 height 17
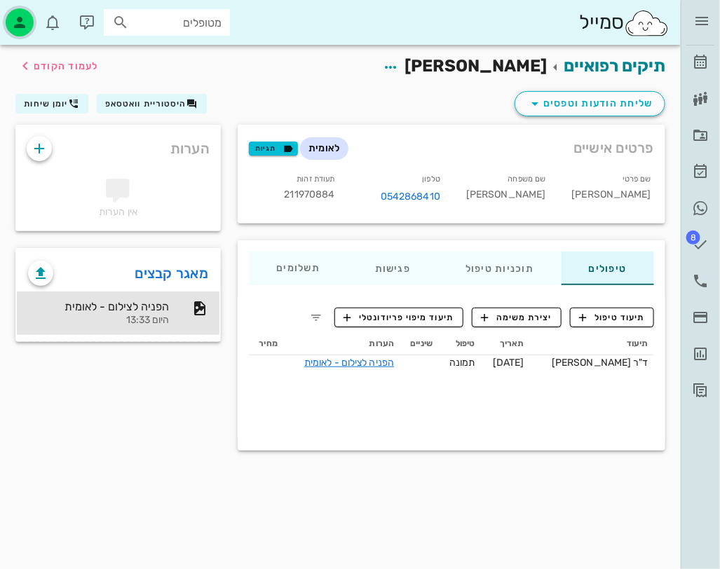
click at [15, 18] on icon "button" at bounding box center [19, 22] width 17 height 17
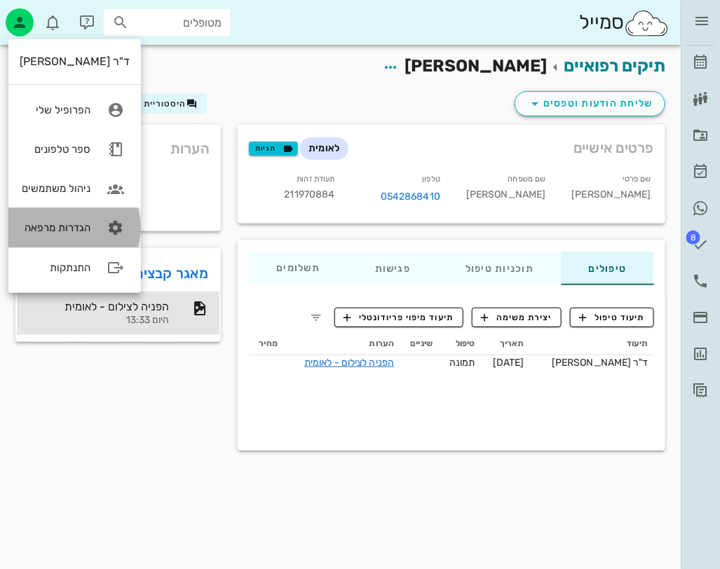
click at [102, 232] on icon at bounding box center [116, 228] width 28 height 28
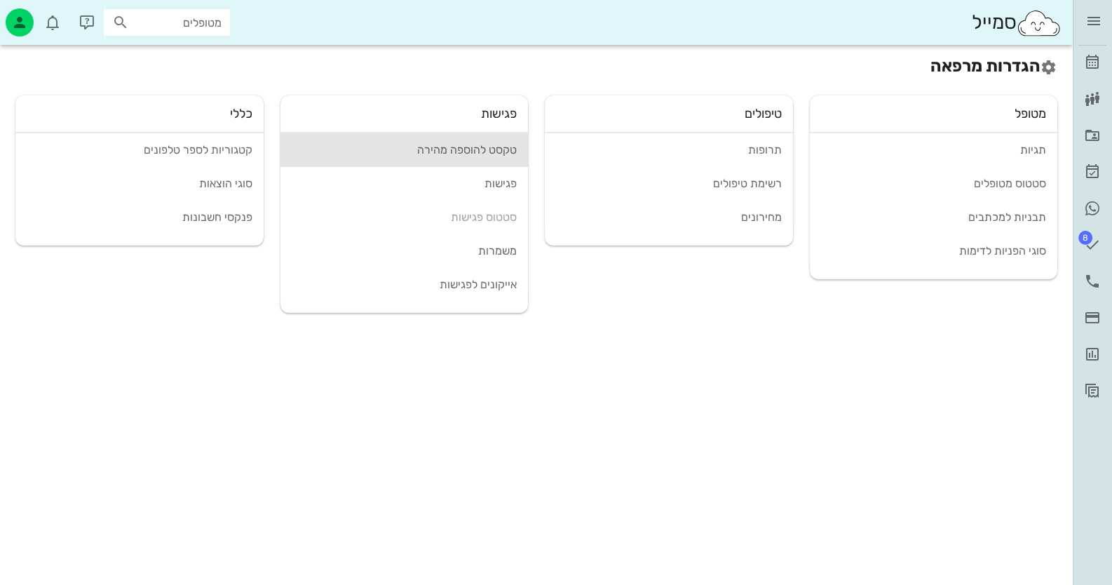
click at [501, 149] on div "טקסט להוספה מהירה" at bounding box center [405, 149] width 226 height 13
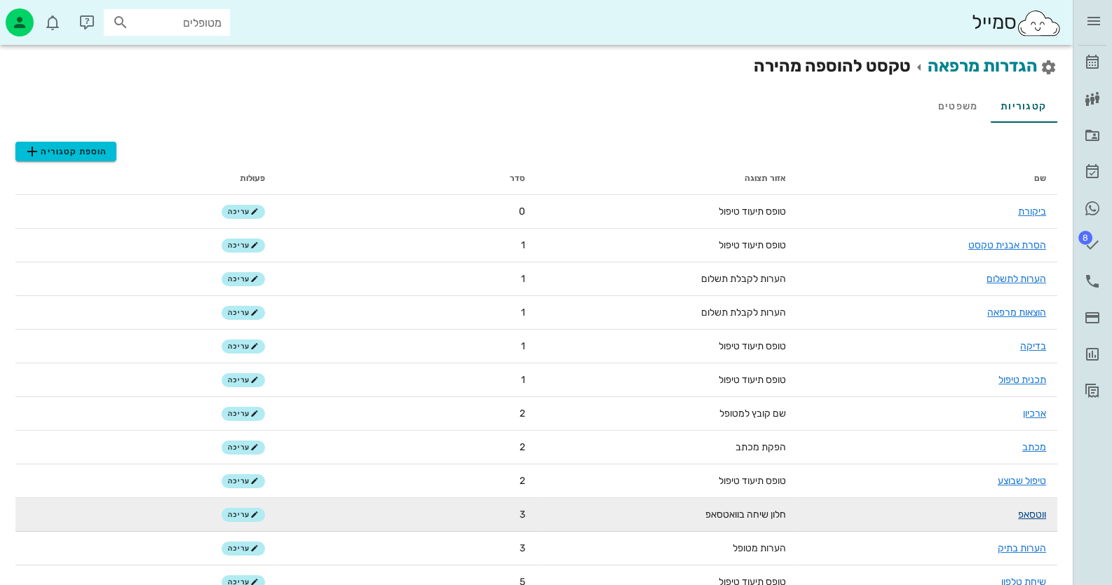
click at [1029, 519] on link "ווטסאפ" at bounding box center [1032, 514] width 28 height 12
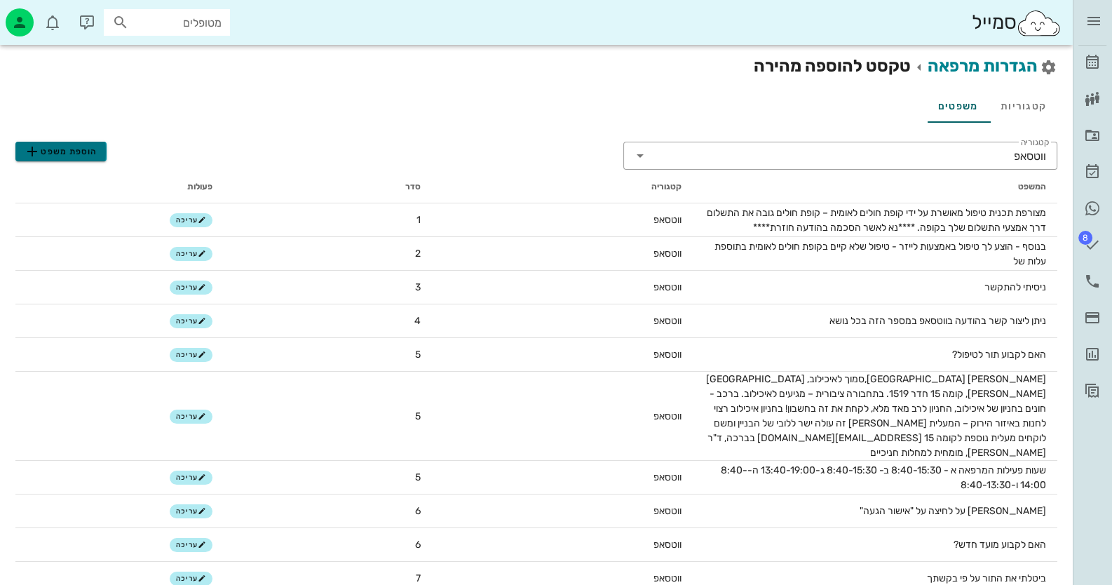
click at [76, 149] on span "הוספת משפט" at bounding box center [61, 151] width 74 height 17
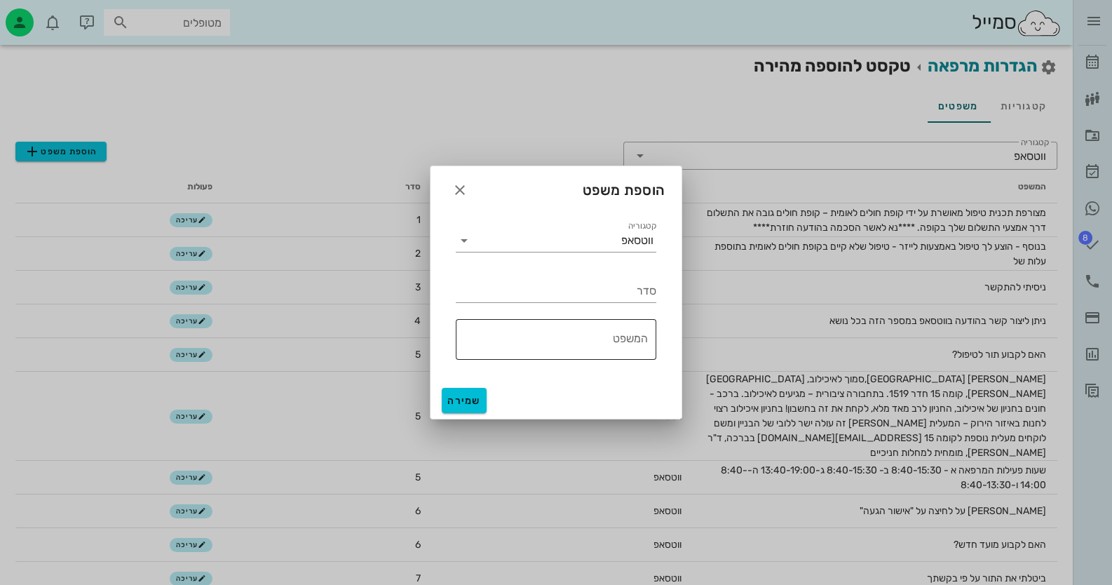
click at [645, 348] on textarea "המשפט" at bounding box center [552, 343] width 192 height 34
paste textarea "מצורפת הפניה לצילום, מכון הצילום [PERSON_NAME] השן- אין צורך לתאם תור מראש לציל…"
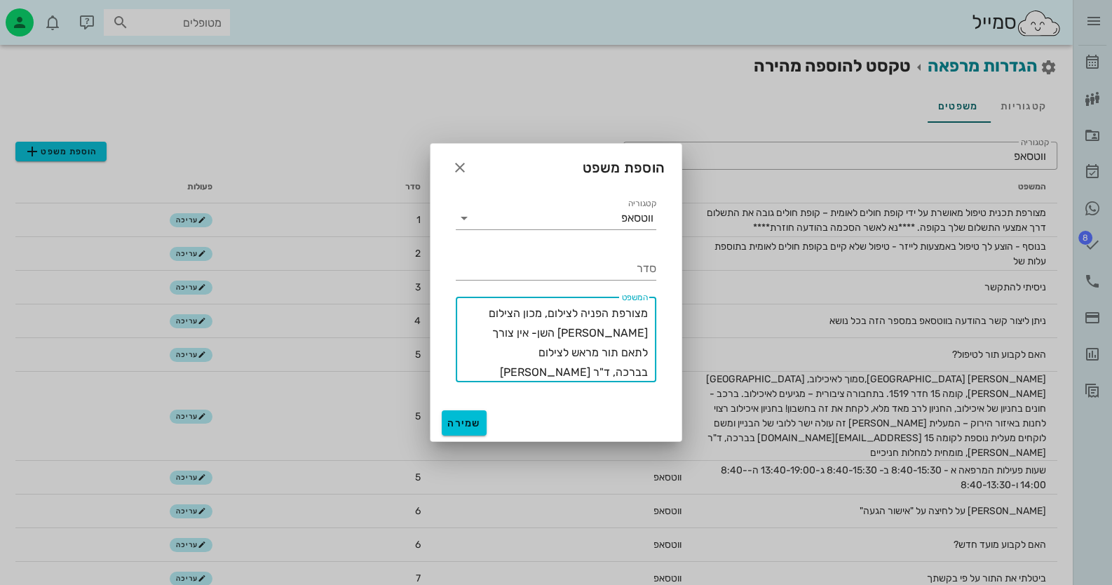
click at [543, 312] on textarea "מצורפת הפניה לצילום, מכון הצילום [PERSON_NAME] השן- אין צורך לתאם תור מראש לציל…" at bounding box center [552, 343] width 192 height 79
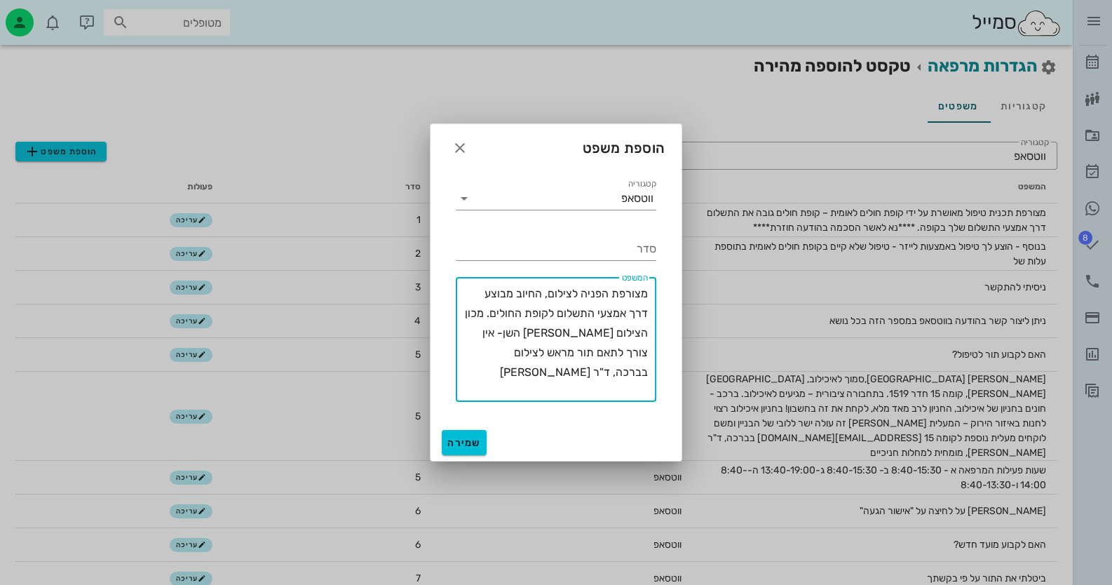
drag, startPoint x: 504, startPoint y: 315, endPoint x: 485, endPoint y: 315, distance: 18.9
click at [485, 315] on textarea "מצורפת הפניה לצילום, החיוב מבוצע דרך אמצעי התשלום לקופת החולים. מכון הצילום [PE…" at bounding box center [552, 343] width 192 height 118
click at [505, 313] on textarea "מצורפת הפניה לצילום, החיוב מבוצע דרך אמצעי התשלום לקופת החולים. מכון הצילום [PE…" at bounding box center [552, 343] width 192 height 118
click at [599, 334] on textarea "מצורפת הפניה לצילום, החיוב מבוצע דרך אמצעי התשלום לקופת החולים. יש לבצע בכל מכו…" at bounding box center [552, 343] width 192 height 118
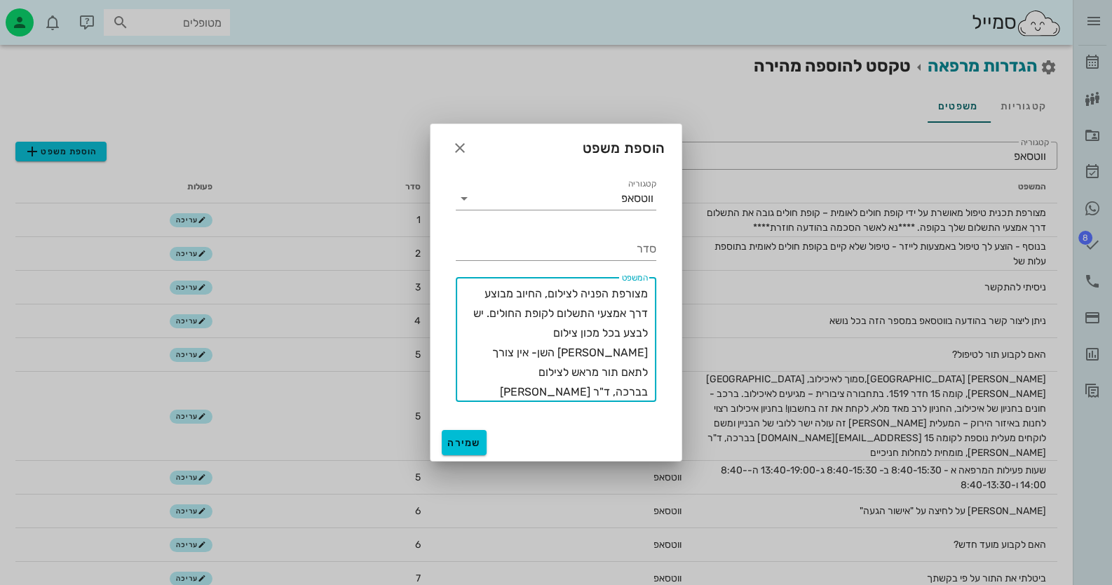
click at [578, 332] on textarea "מצורפת הפניה לצילום, החיוב מבוצע דרך אמצעי התשלום לקופת החולים. יש לבצע בכל מכו…" at bounding box center [552, 343] width 192 height 118
click at [522, 333] on textarea "מצורפת הפניה לצילום, החיוב מבוצע דרך אמצעי התשלום לקופת החולים. יש לבצע בכל מכו…" at bounding box center [552, 343] width 192 height 118
click at [499, 312] on textarea "מצורפת הפניה לצילום, החיוב מבוצע דרך אמצעי התשלום לקופת החולים. יש לבצע בכל מכו…" at bounding box center [552, 343] width 192 height 118
click at [501, 313] on textarea "מצורפת הפניה לצילום, החיוב מבוצע דרך אמצעי התשלום לקופת החולים. יש לבצע בכל מכו…" at bounding box center [552, 343] width 192 height 118
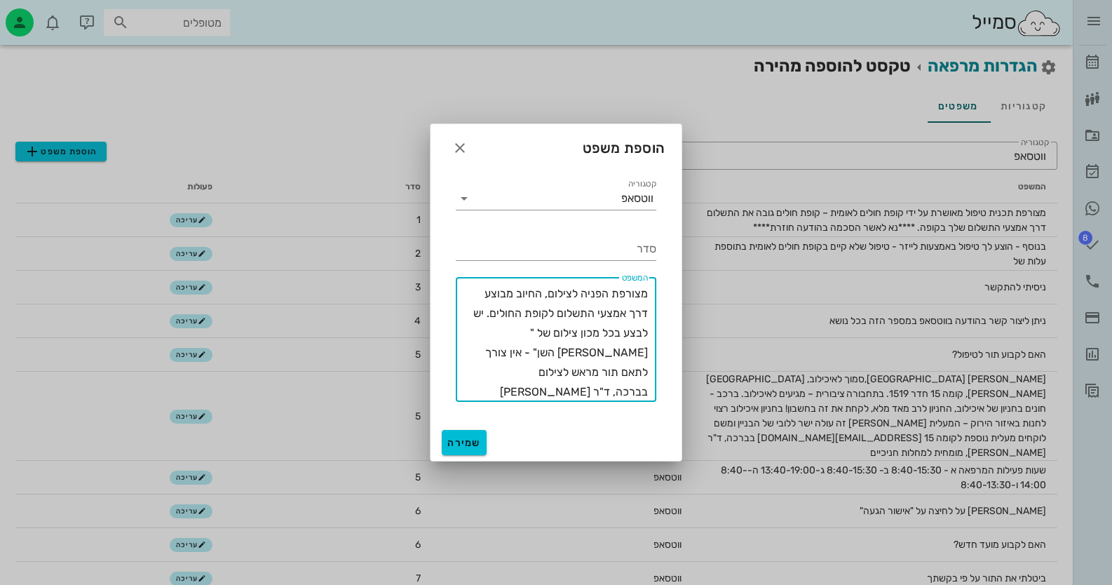
click at [501, 313] on textarea "מצורפת הפניה לצילום, החיוב מבוצע דרך אמצעי התשלום לקופת החולים. יש לבצע בכל מכו…" at bounding box center [552, 343] width 192 height 118
type textarea "מצורפת הפניה לצילום, החיוב מבוצע דרך אמצעי התשלום לקופת החולים. ניתן לבצע בכל מ…"
click at [474, 452] on button "שמירה" at bounding box center [464, 442] width 45 height 25
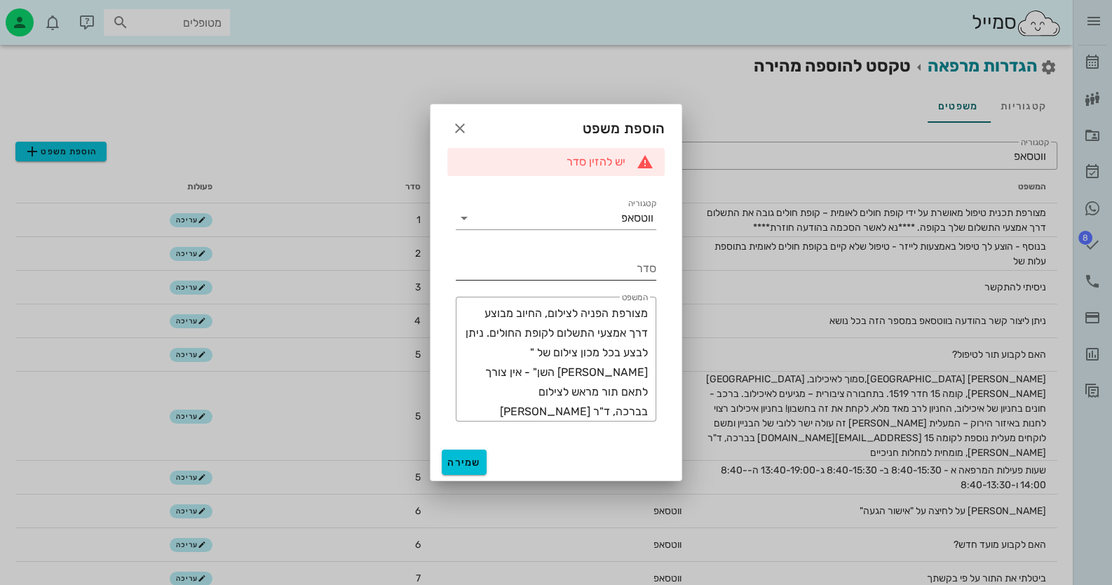
click at [593, 269] on input "סדר" at bounding box center [556, 268] width 201 height 22
type input "3"
click at [461, 467] on span "שמירה" at bounding box center [464, 462] width 34 height 12
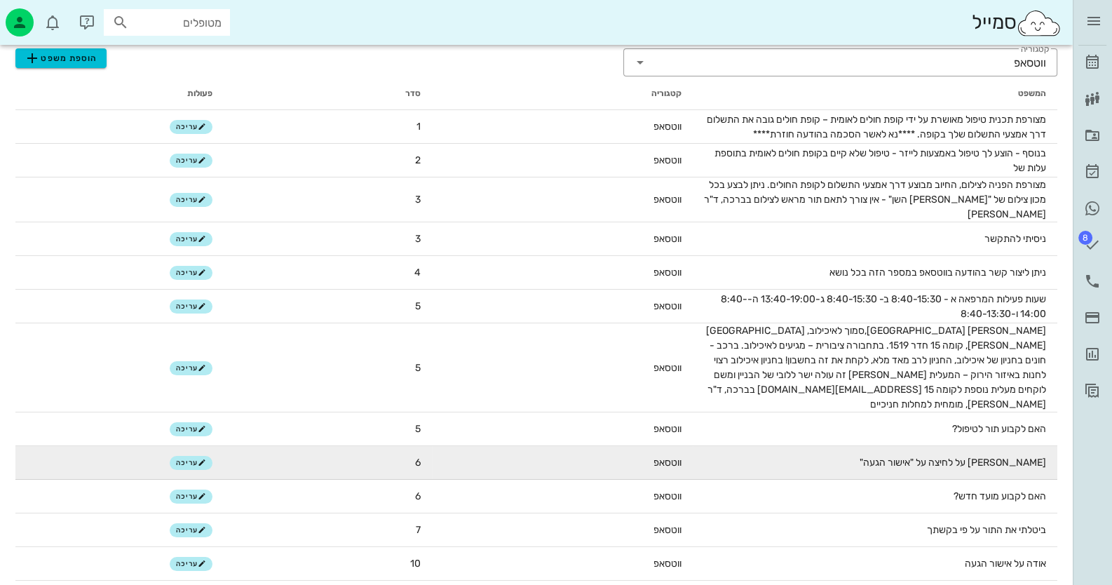
scroll to position [104, 0]
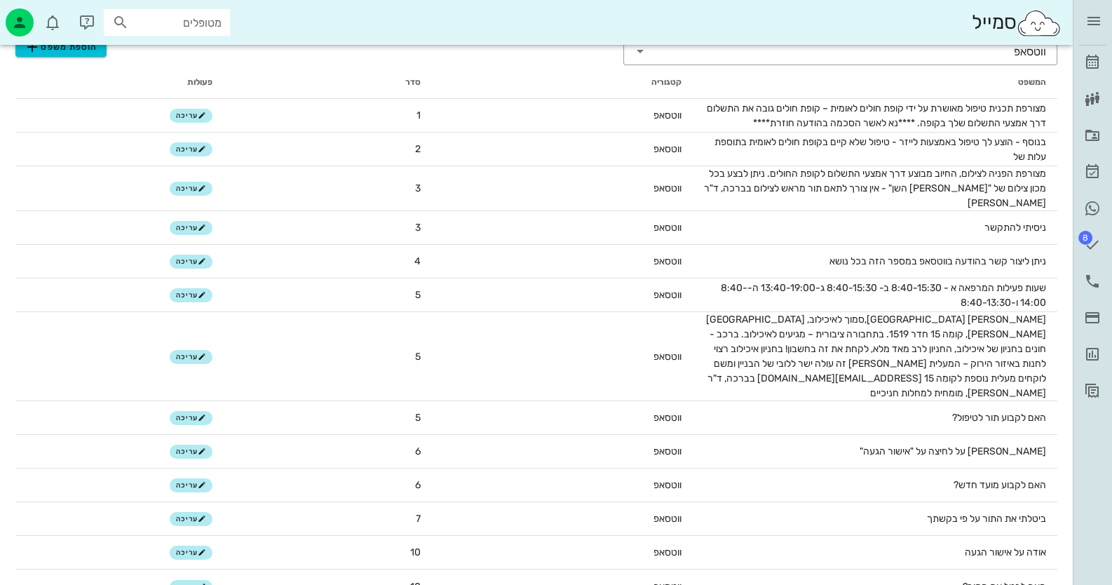
click at [1101, 410] on div "ד״ר חיה מאיר יומן מרפאה רשימת המתנה תיקים רפואיים אישורי הגעה היסטוריית וואטסאפ…" at bounding box center [1092, 292] width 39 height 585
click at [1096, 304] on link "עסקאות אשראי" at bounding box center [1092, 318] width 28 height 34
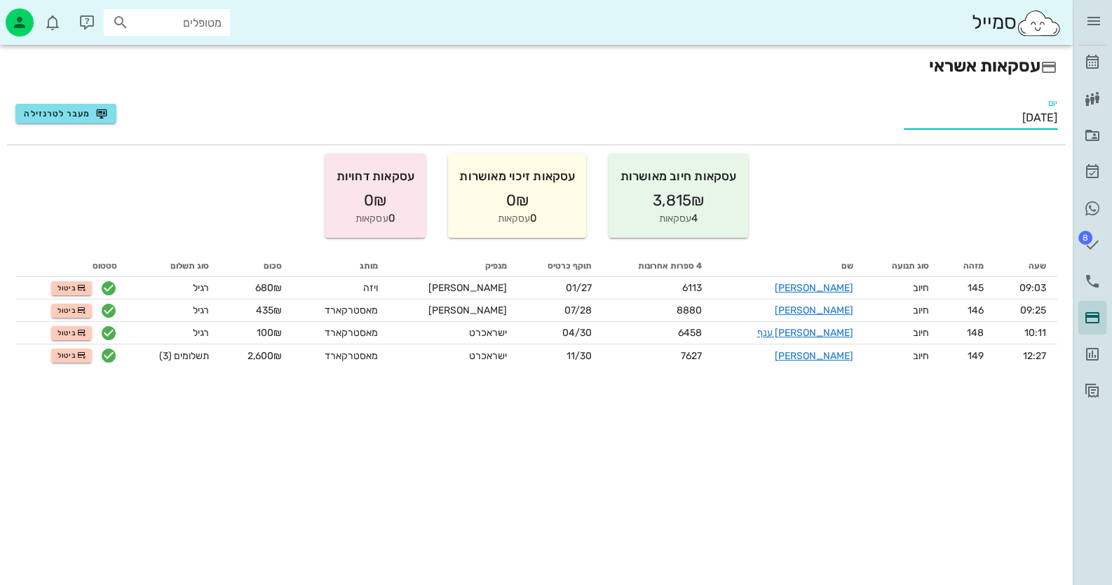
click at [1027, 122] on input "[DATE]" at bounding box center [981, 118] width 154 height 22
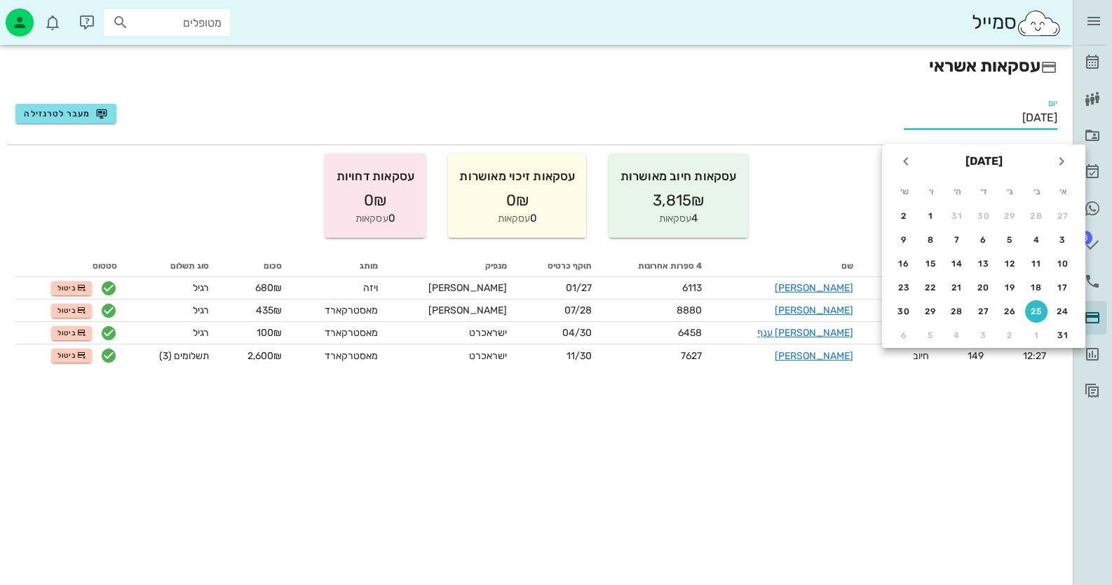
click at [1027, 122] on input "[DATE]" at bounding box center [981, 118] width 154 height 22
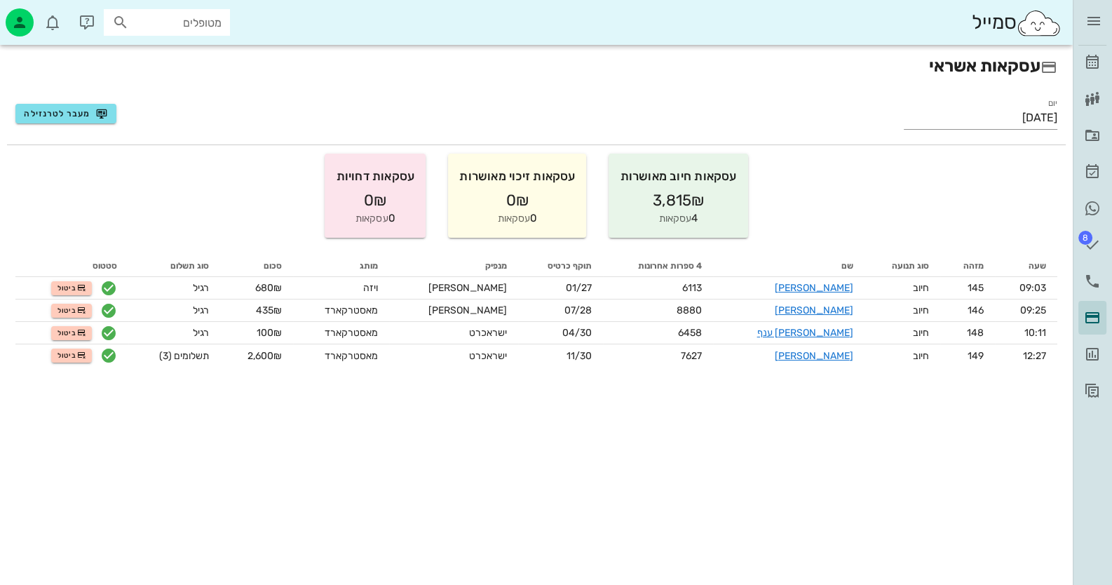
click at [766, 480] on div "עסקאות אשראי יום 25/08/2025 מעבר לטרנזילה עסקאות חיוב מאושרות 3,815₪ 4 עסקאות ע…" at bounding box center [536, 315] width 1073 height 540
click at [195, 21] on input "text" at bounding box center [177, 22] width 90 height 18
paste input "0508224047"
type input "0508224047"
click at [1098, 62] on icon at bounding box center [1092, 62] width 17 height 17
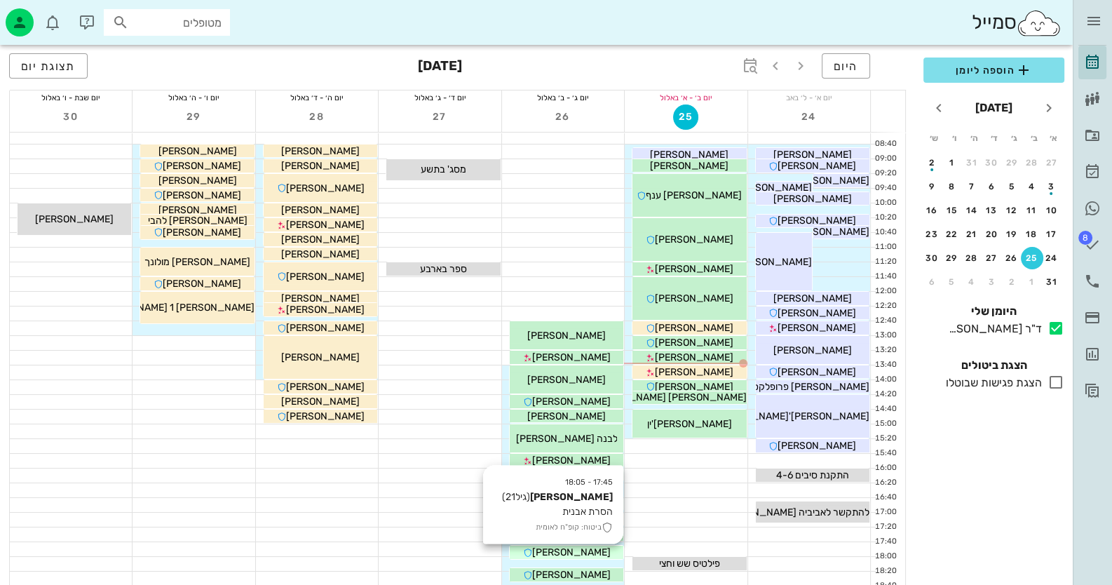
scroll to position [140, 0]
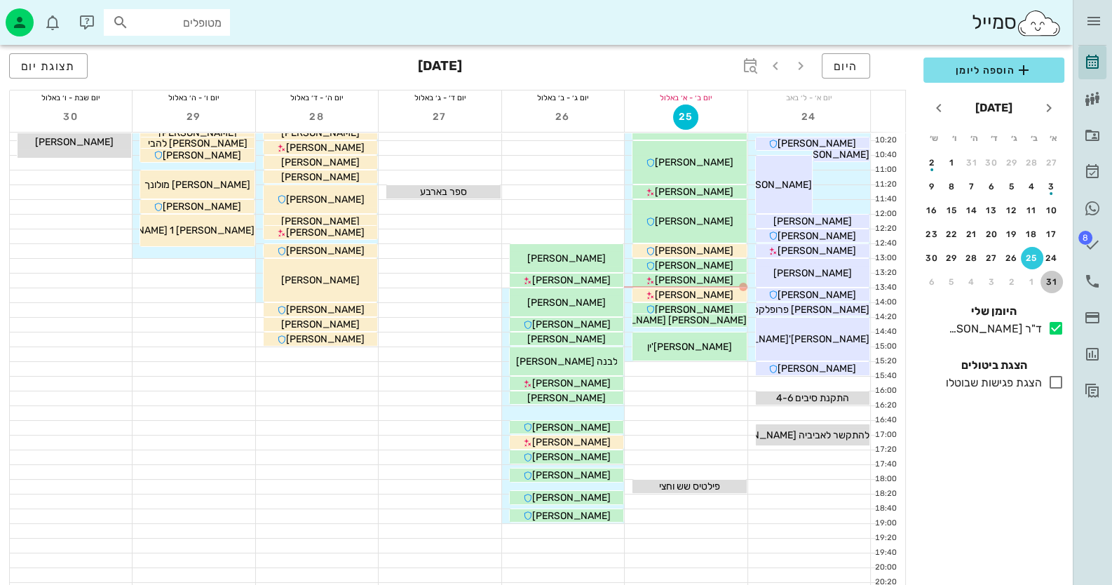
click at [1044, 283] on div "31" at bounding box center [1051, 282] width 22 height 10
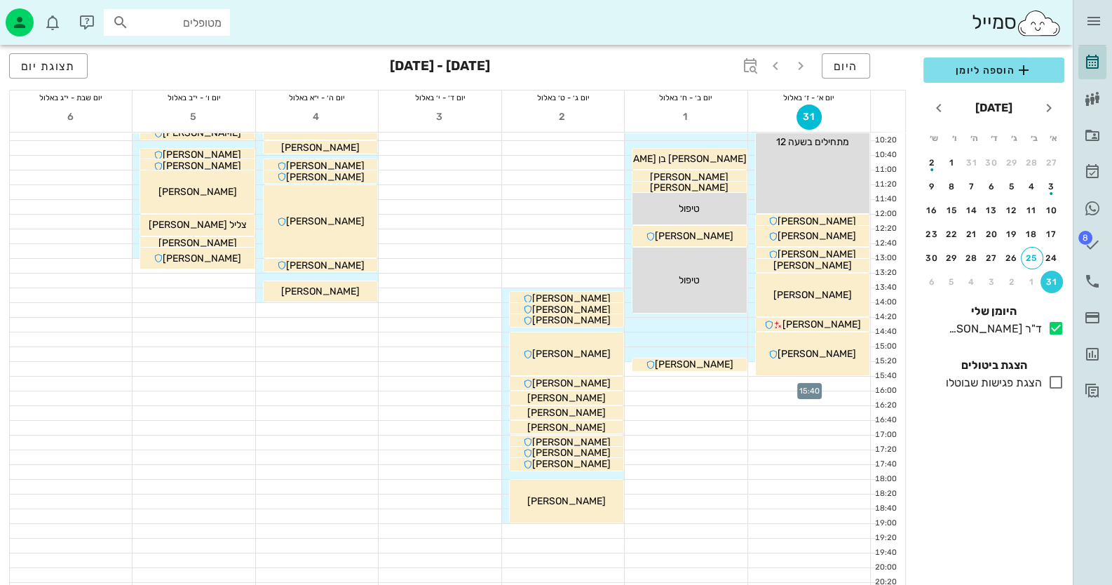
click at [843, 384] on div at bounding box center [809, 384] width 122 height 14
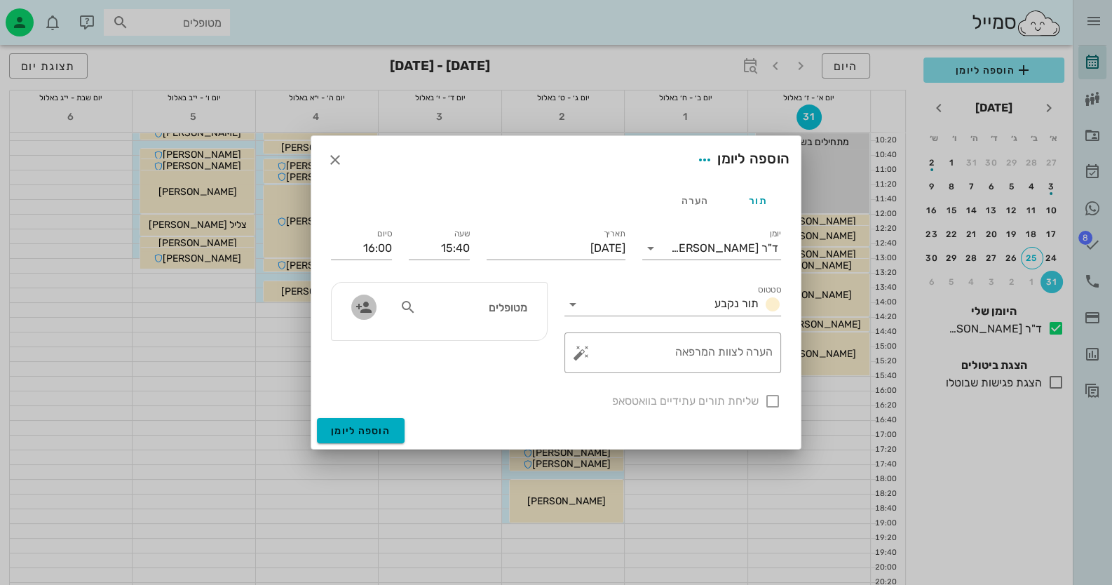
click at [370, 309] on icon "button" at bounding box center [363, 307] width 17 height 17
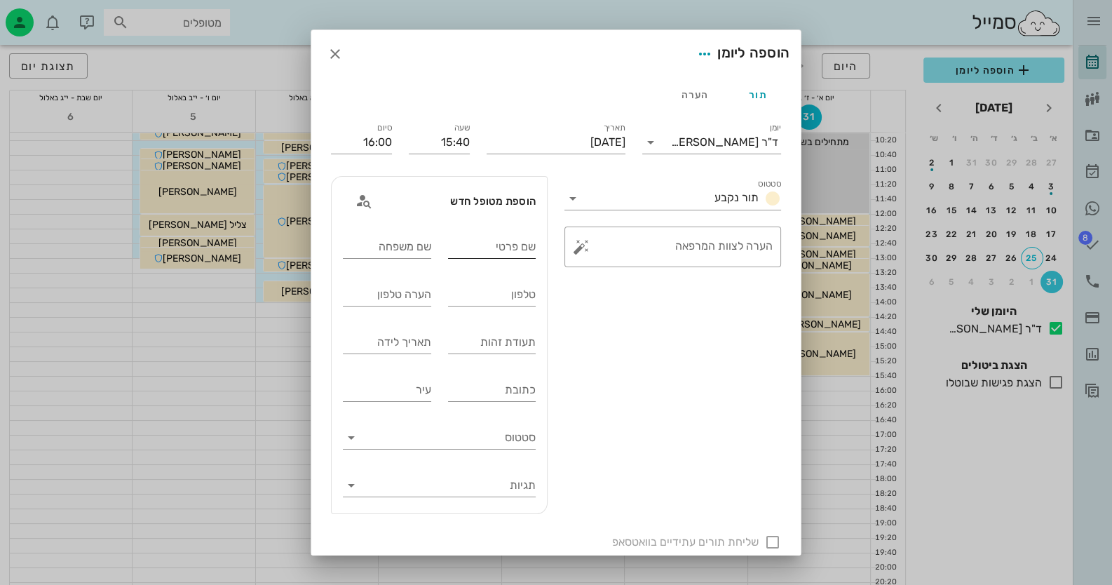
click at [500, 255] on input "שם פרטי" at bounding box center [492, 247] width 88 height 22
type input "ח"
type input "ברכה"
type input "חממי"
click at [502, 343] on input "תעודת זהות" at bounding box center [492, 342] width 88 height 22
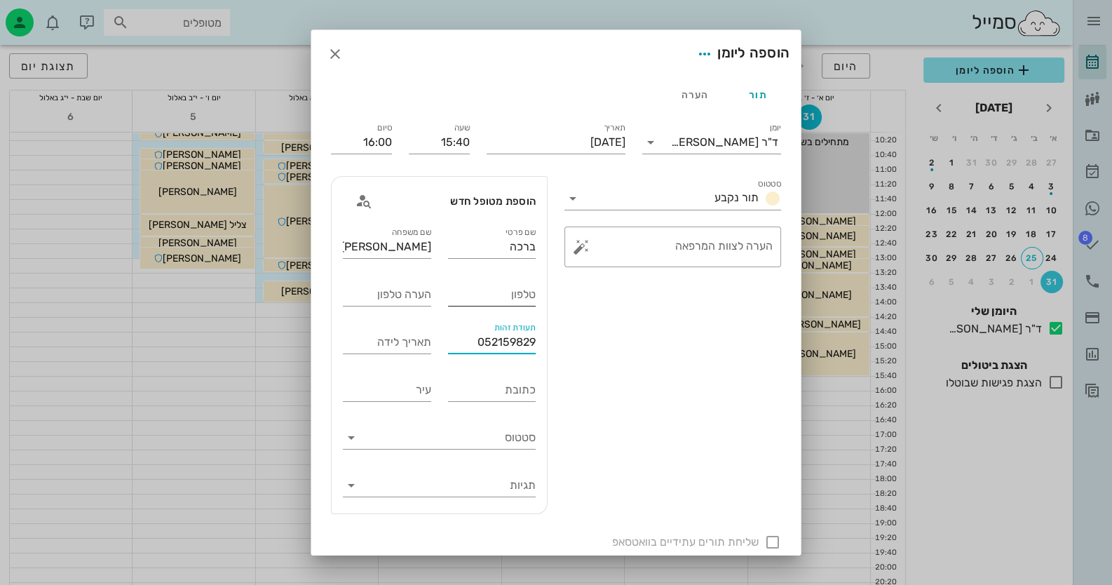
type input "052159829"
click at [501, 297] on input "טלפון" at bounding box center [492, 294] width 88 height 22
type input "0508224047"
click at [769, 539] on div at bounding box center [773, 542] width 24 height 24
checkbox input "true"
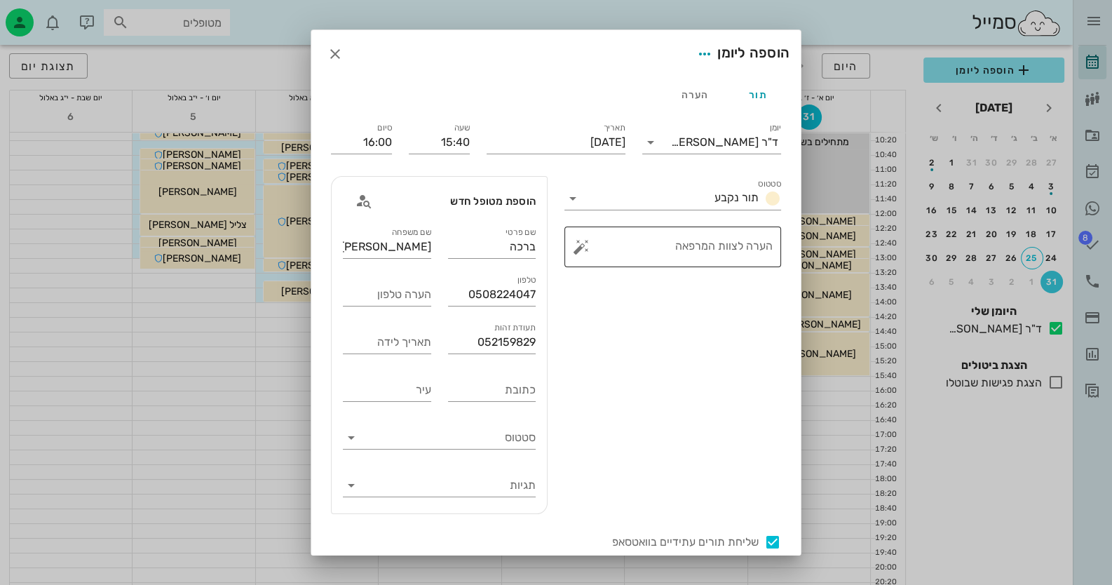
click at [585, 249] on button "button" at bounding box center [581, 246] width 17 height 17
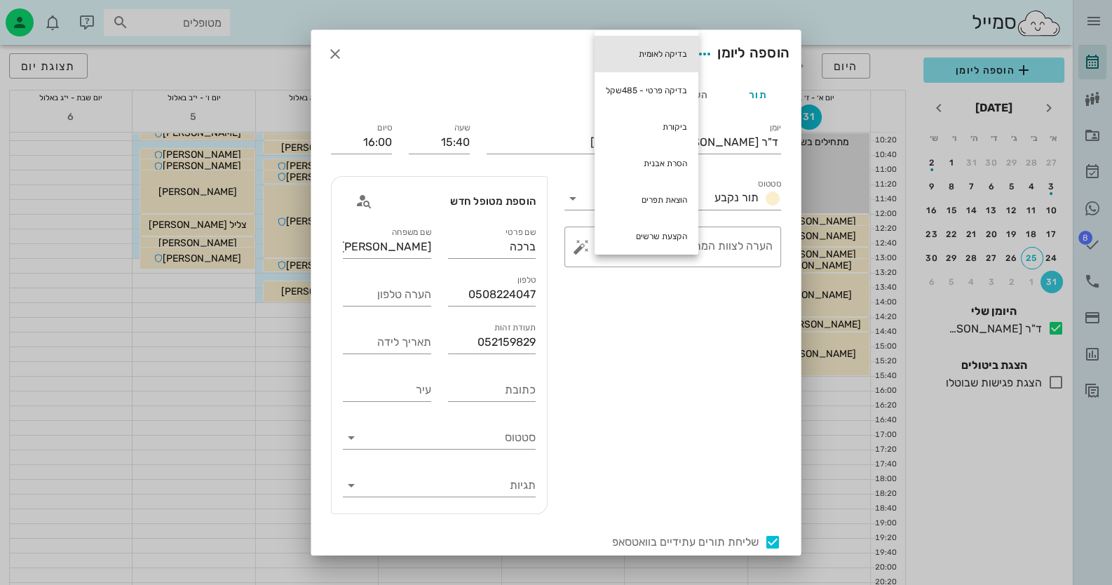
click at [689, 60] on div "בדיקה לאומית" at bounding box center [647, 54] width 104 height 36
type textarea "בדיקה לאומית"
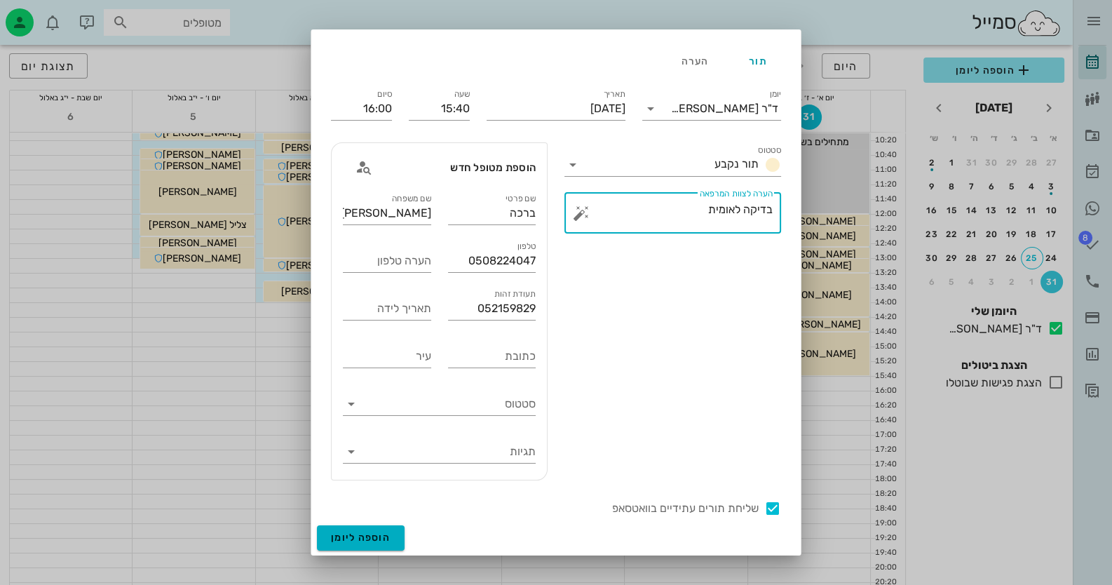
scroll to position [165, 0]
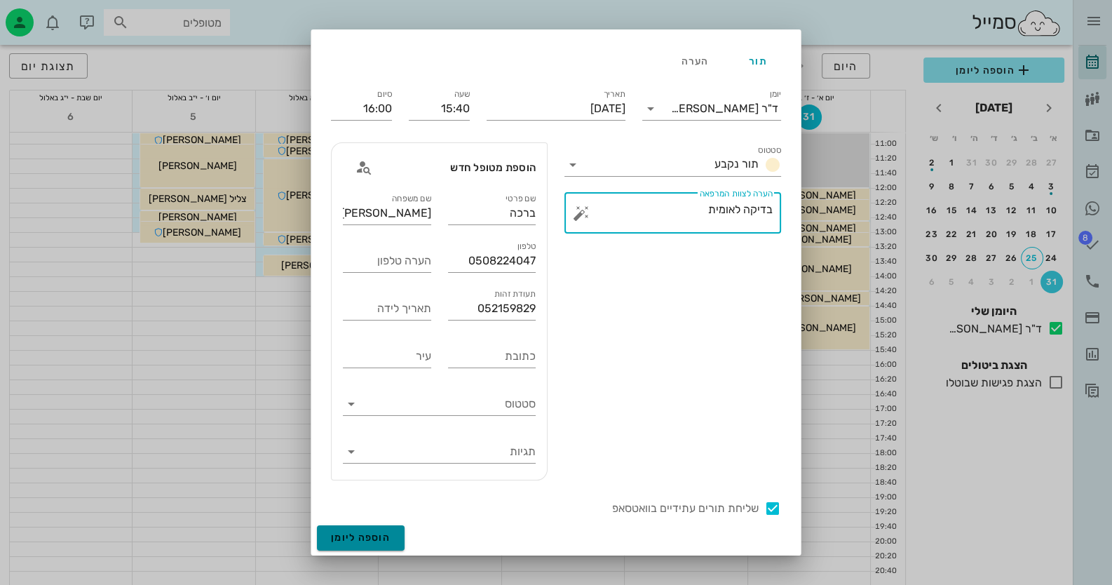
click at [384, 543] on button "הוספה ליומן" at bounding box center [361, 537] width 88 height 25
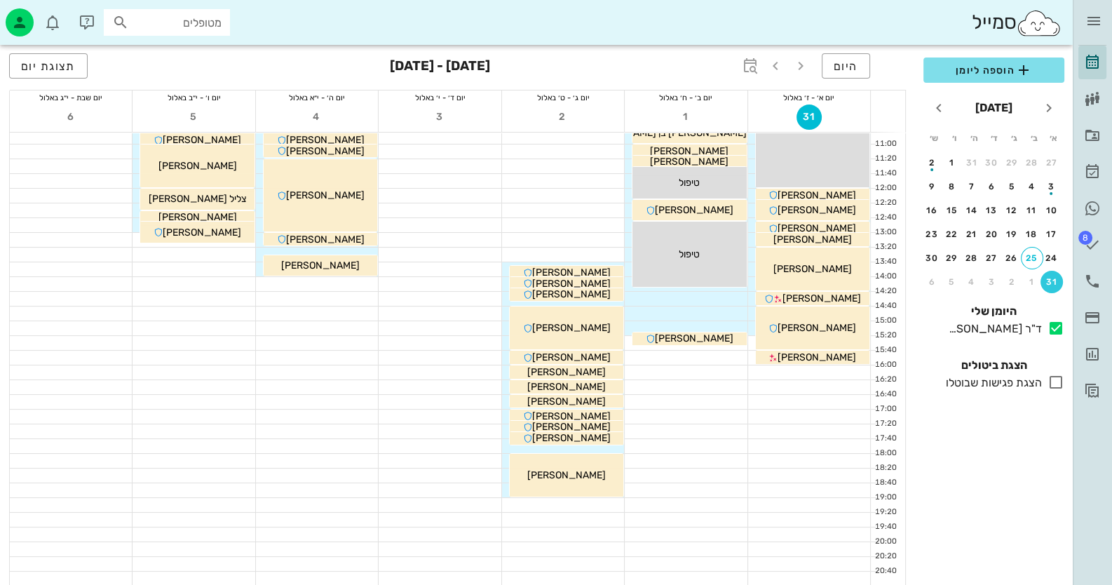
click at [194, 24] on input "מטופלים" at bounding box center [177, 22] width 90 height 18
click at [166, 27] on input "text" at bounding box center [177, 22] width 90 height 18
type input "0506455756"
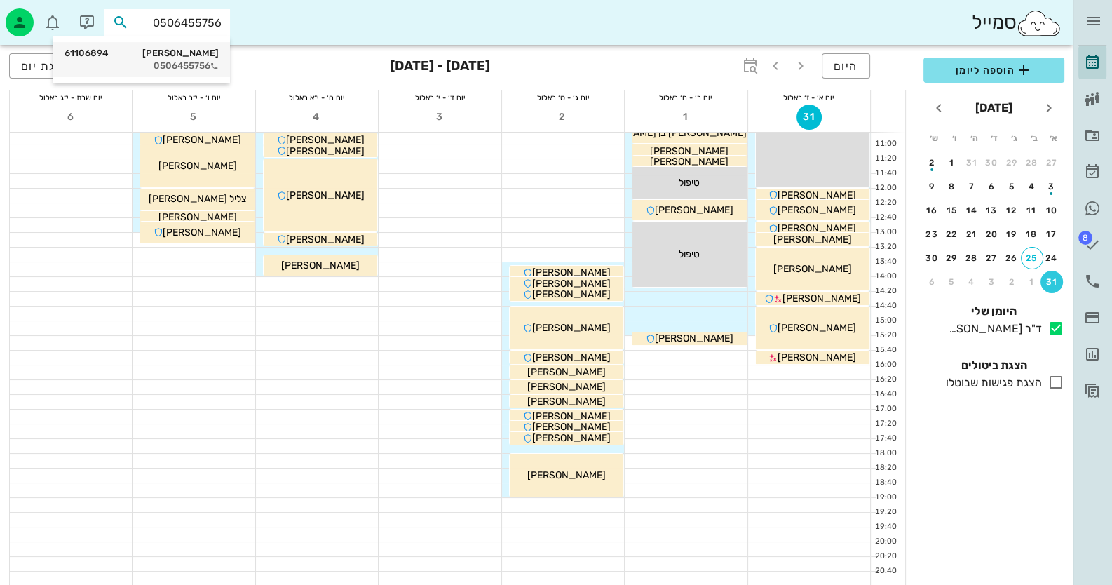
click at [194, 54] on div "שלומית קראוס 61106894" at bounding box center [142, 53] width 154 height 11
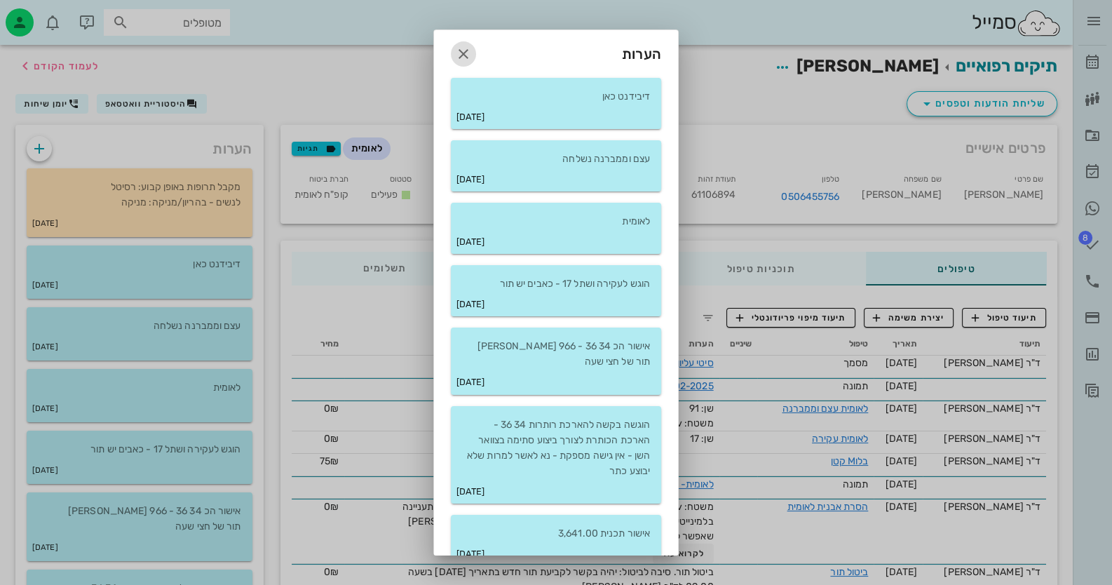
click at [472, 47] on icon "button" at bounding box center [463, 54] width 17 height 17
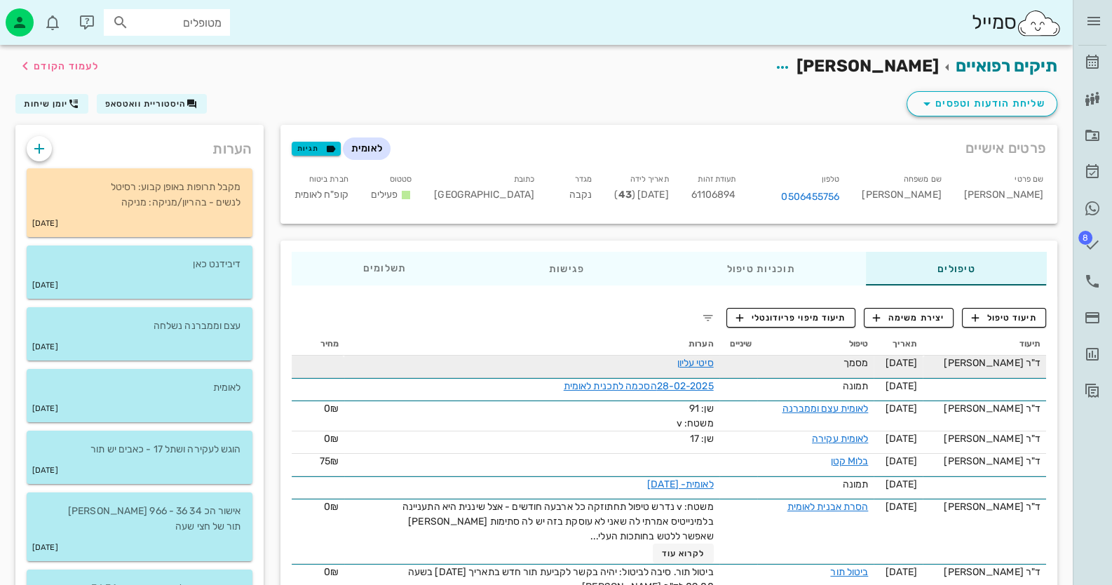
click at [702, 370] on td "סיטי עליון" at bounding box center [531, 366] width 374 height 22
click at [703, 367] on link "סיטי עליון" at bounding box center [695, 363] width 36 height 12
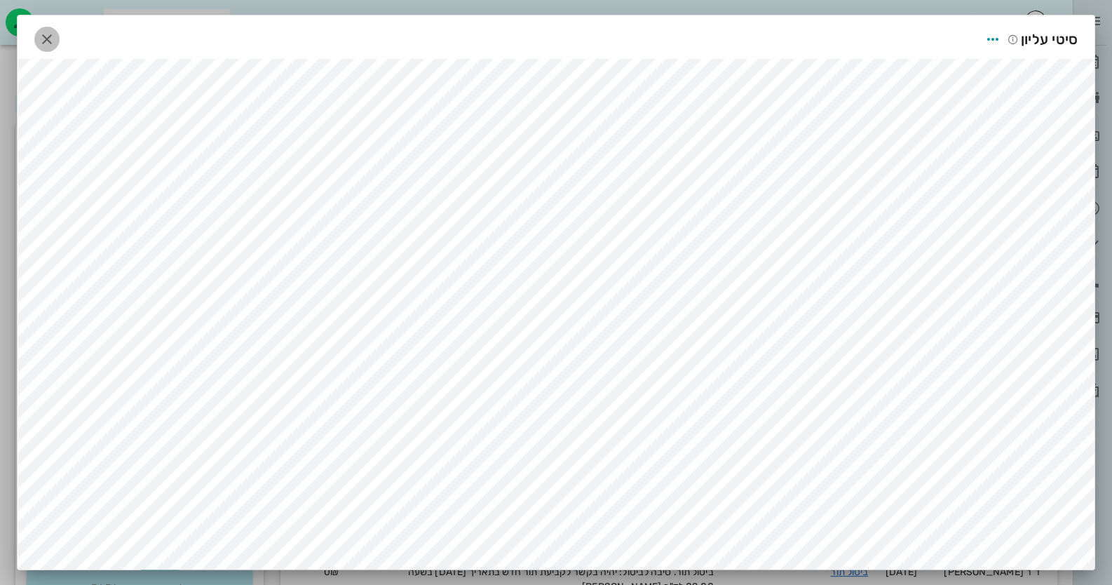
click at [55, 41] on icon "button" at bounding box center [47, 39] width 17 height 17
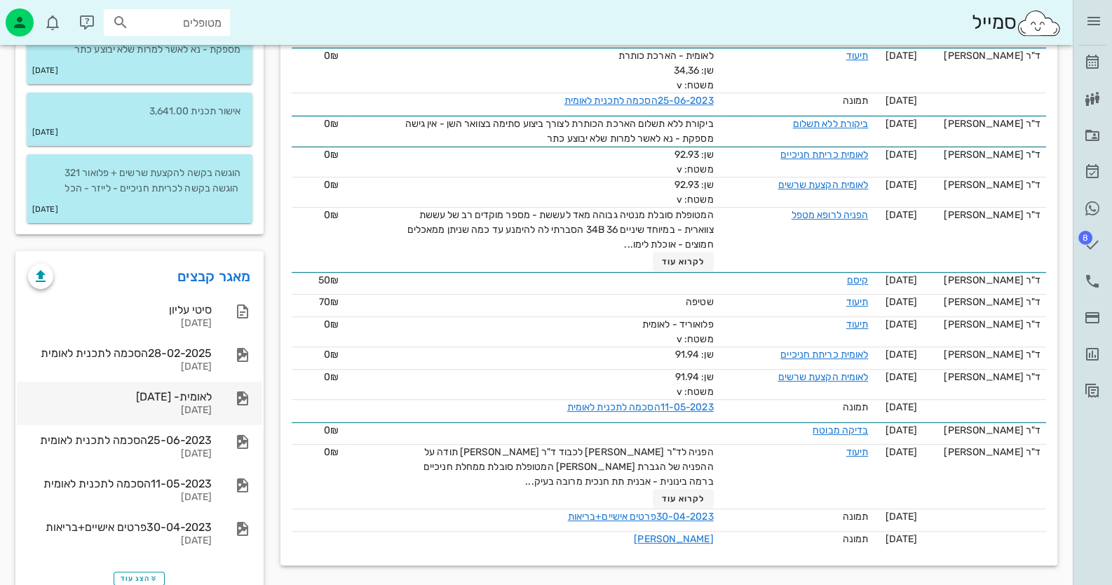
scroll to position [602, 0]
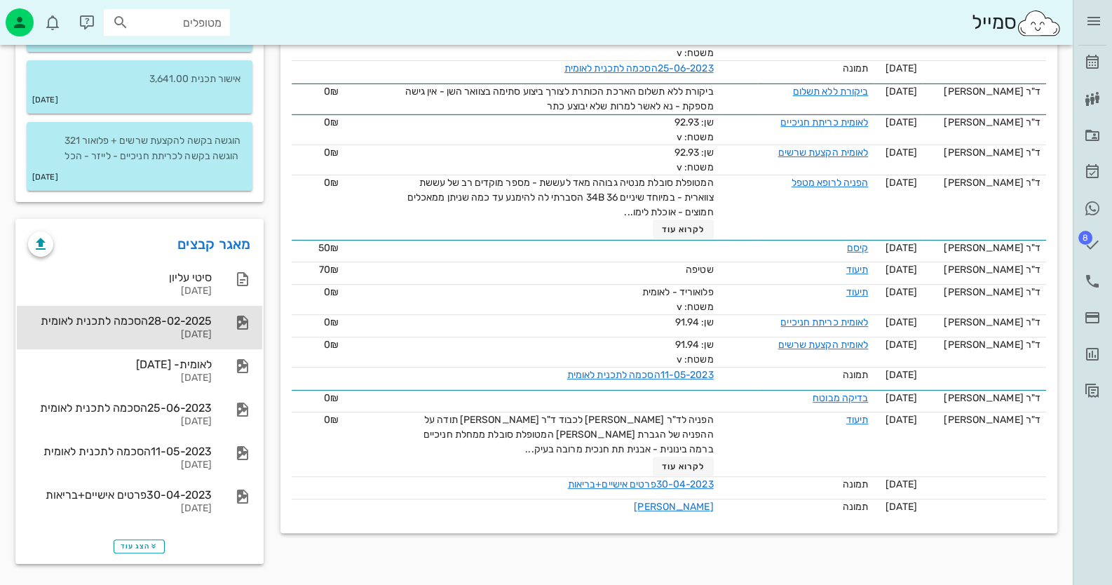
click at [202, 333] on div "28-02-2025" at bounding box center [120, 335] width 184 height 12
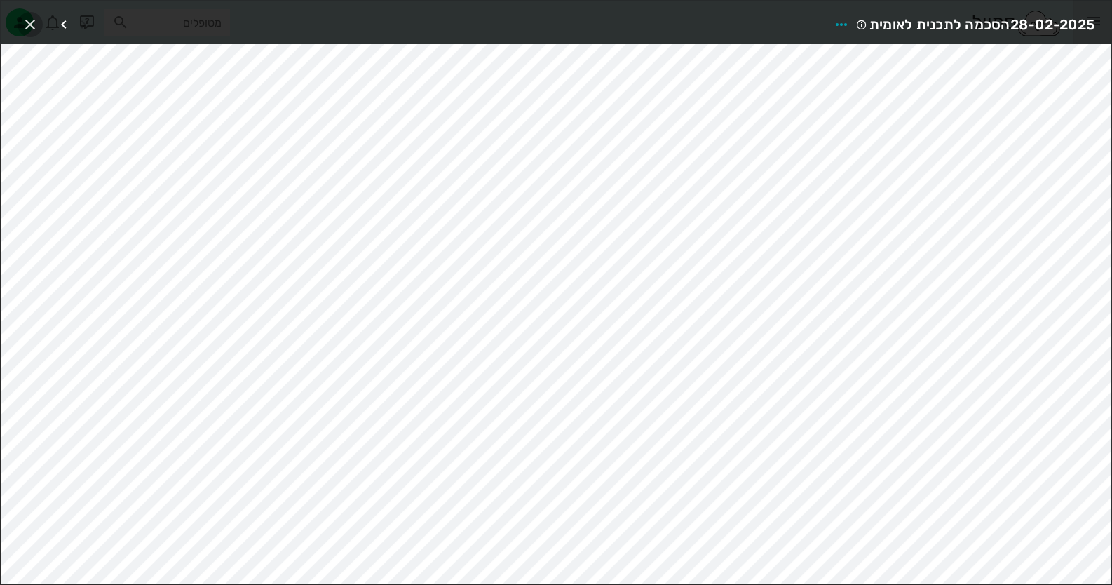
click at [36, 22] on icon "button" at bounding box center [30, 24] width 17 height 17
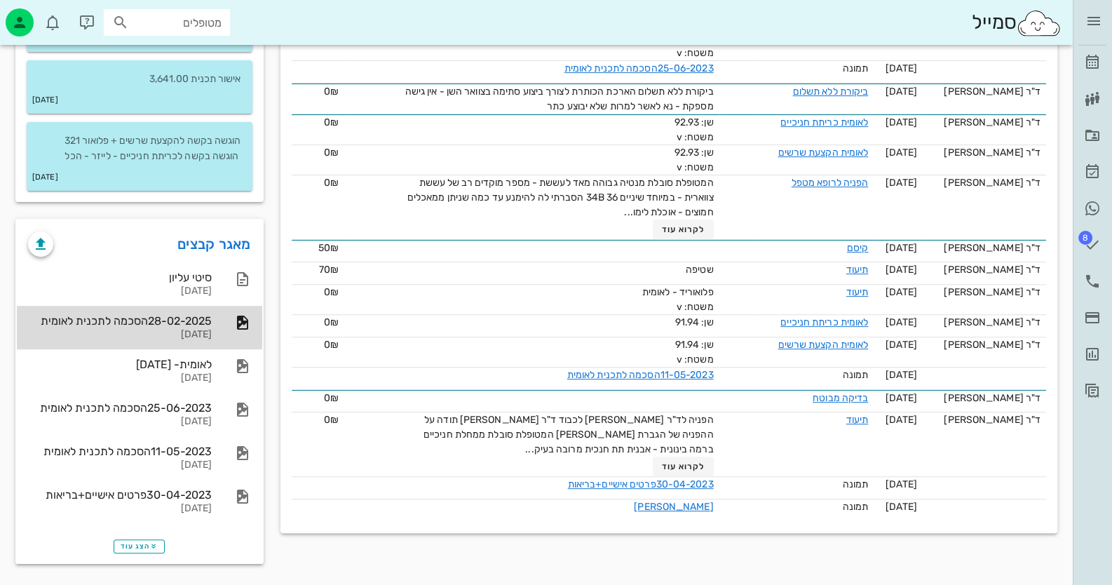
click at [180, 329] on div "28-02-2025" at bounding box center [120, 335] width 184 height 12
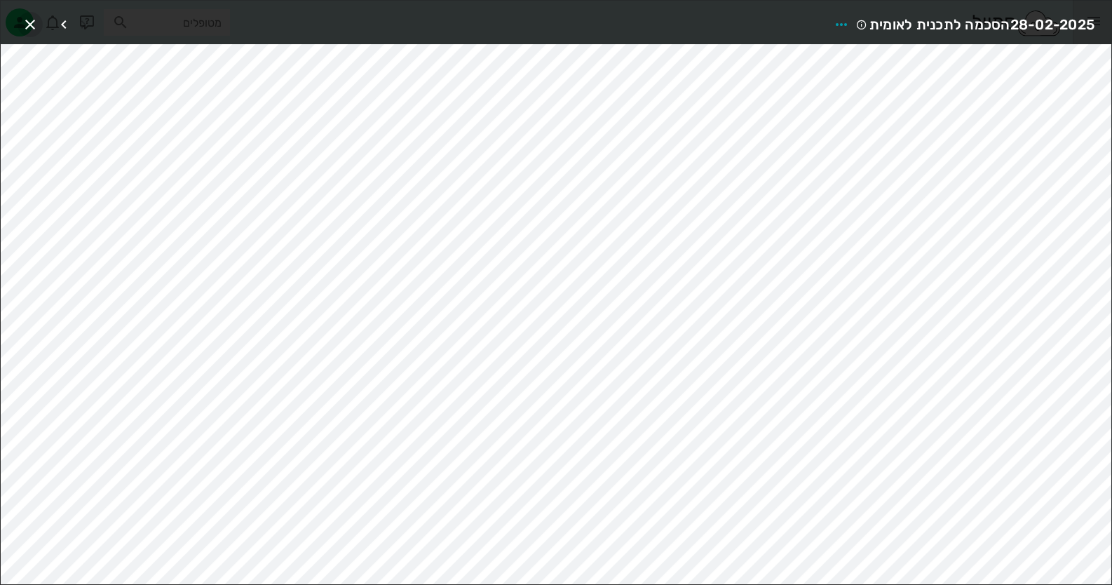
click at [28, 23] on icon "button" at bounding box center [30, 24] width 17 height 17
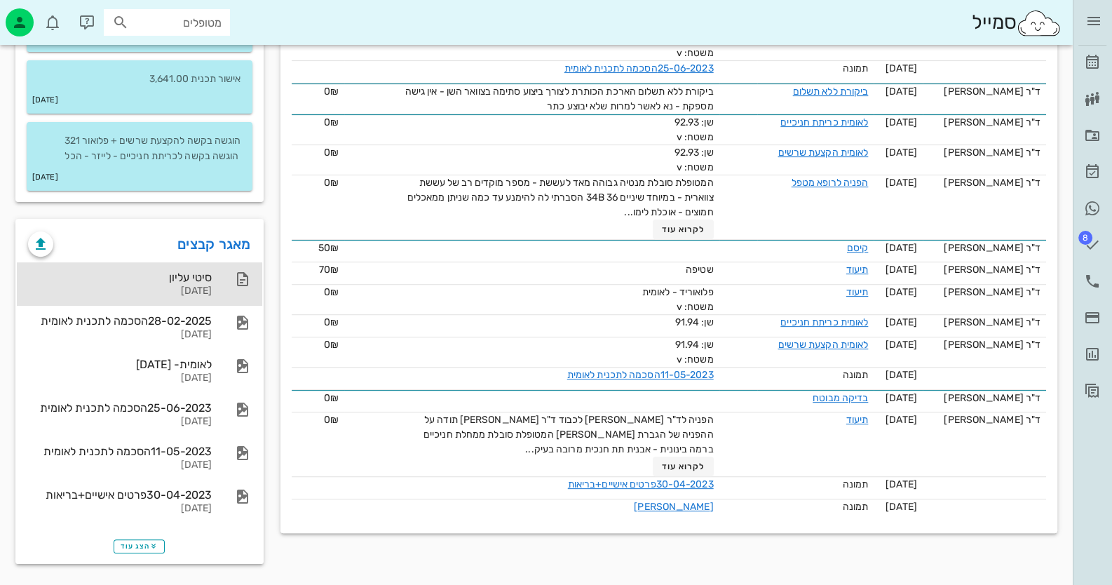
click at [214, 284] on div "סיטי עליון 06-08-2025" at bounding box center [139, 283] width 245 height 43
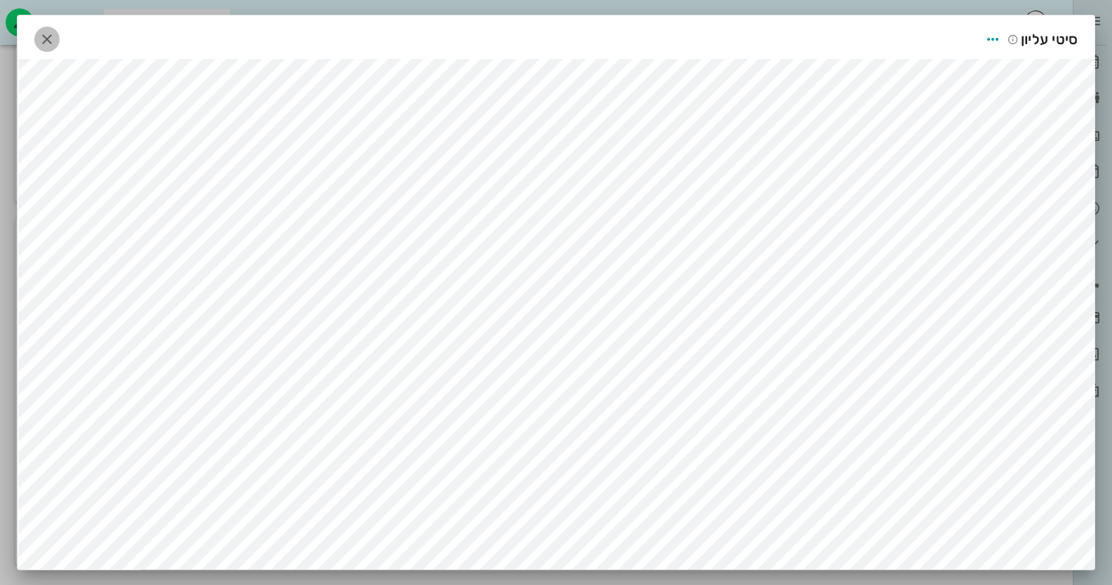
click at [55, 32] on icon "button" at bounding box center [47, 39] width 17 height 17
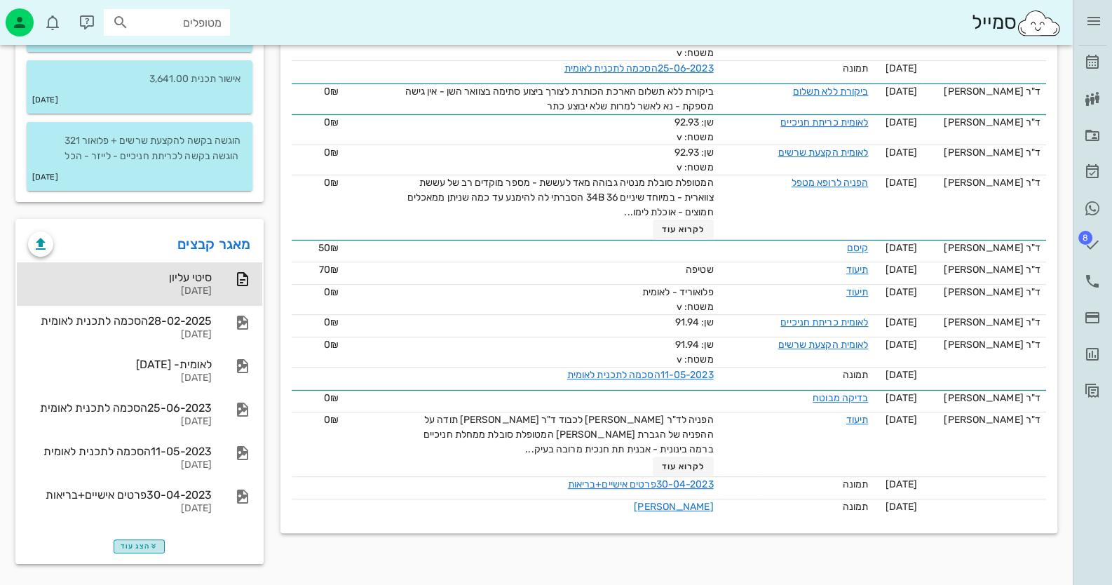
click at [142, 547] on span "הצג עוד" at bounding box center [139, 546] width 37 height 8
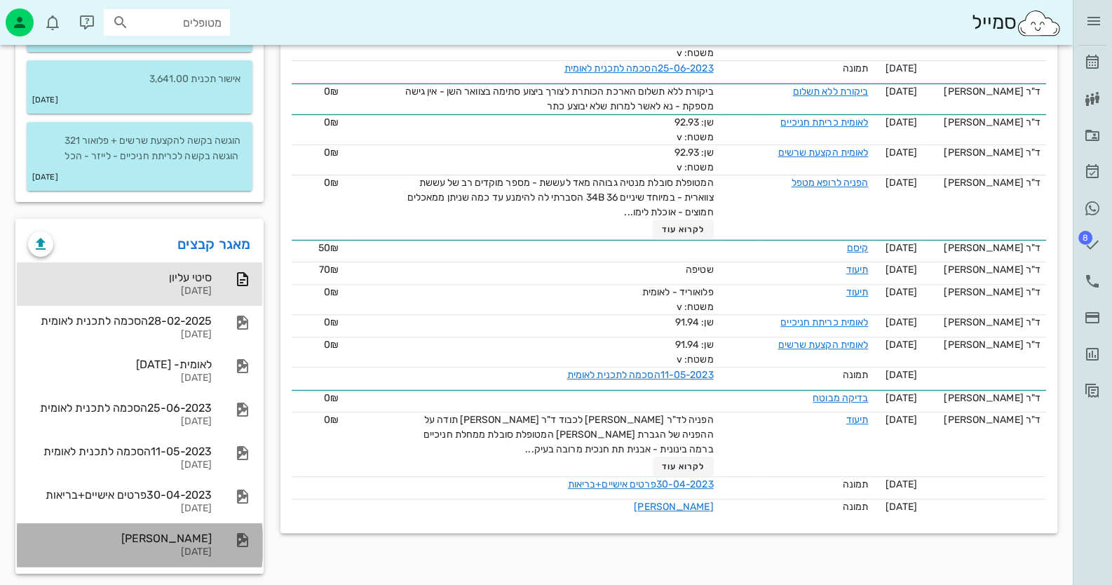
click at [144, 546] on div "[DATE]" at bounding box center [120, 552] width 184 height 12
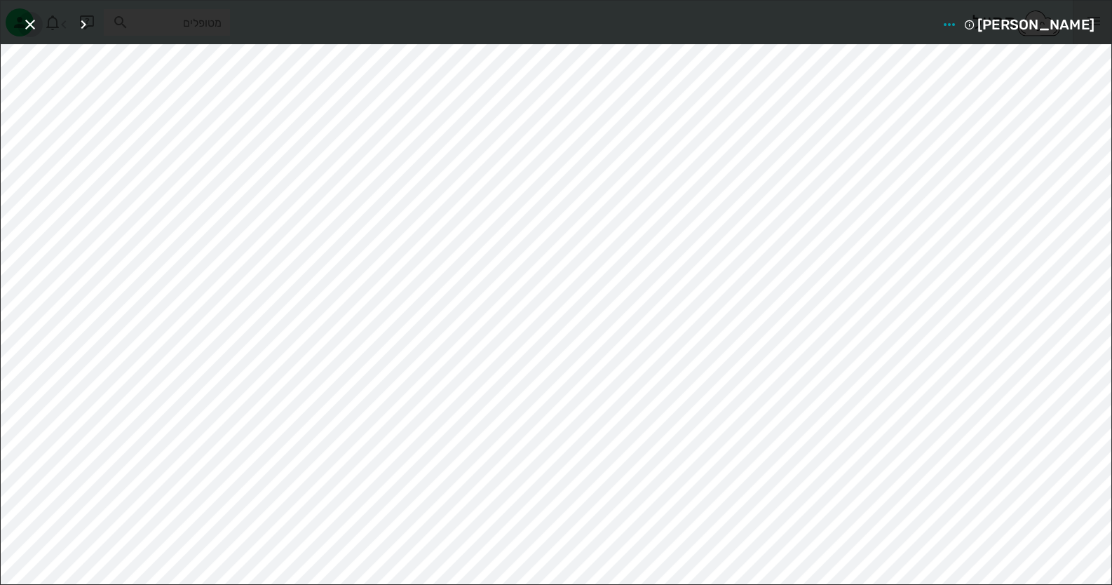
click at [29, 18] on icon "button" at bounding box center [30, 24] width 17 height 17
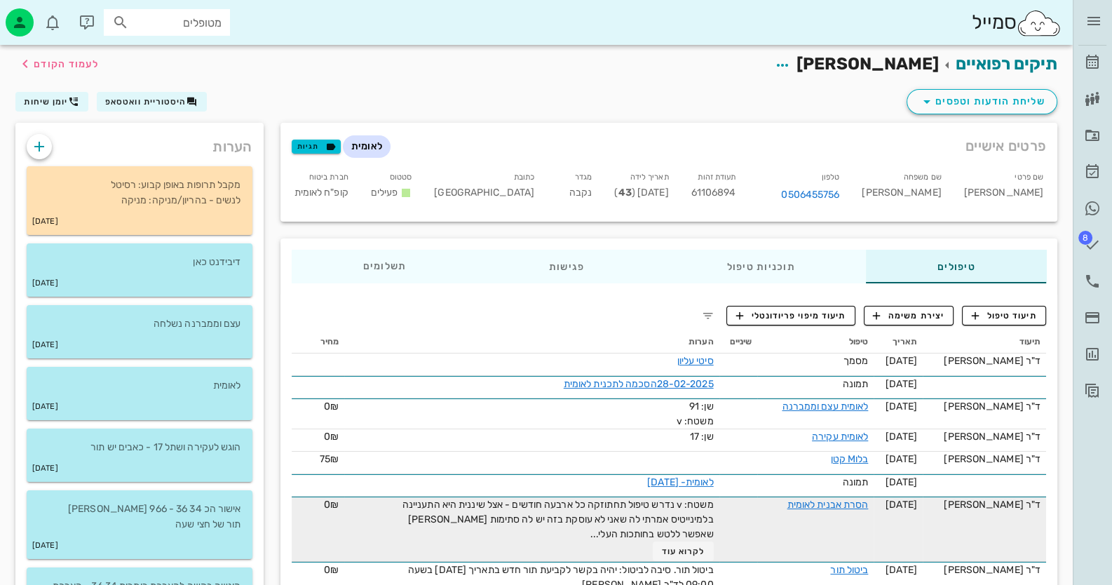
scroll to position [0, 0]
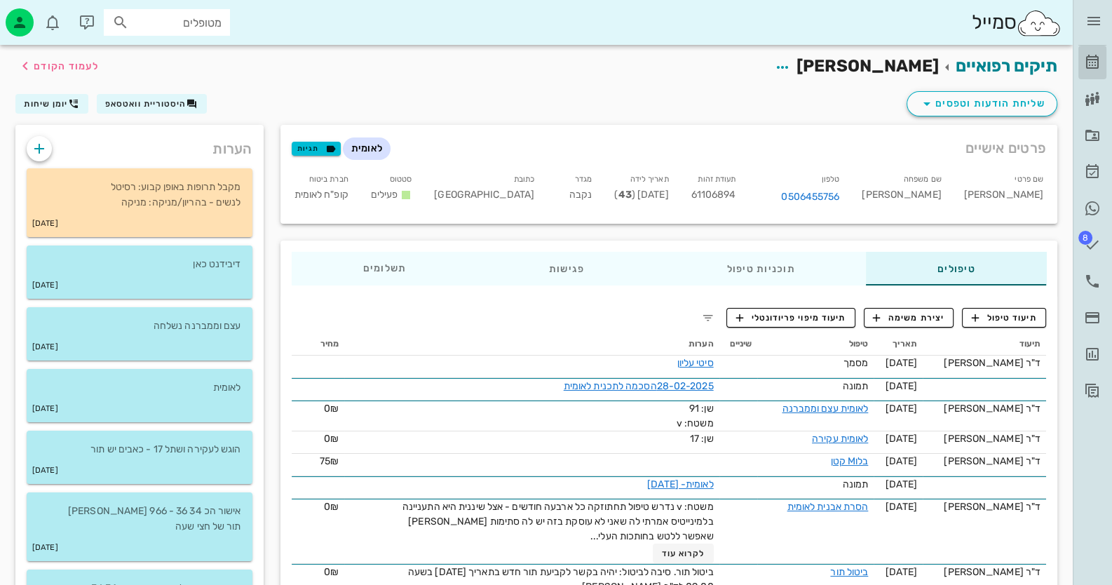
click at [1098, 58] on icon at bounding box center [1092, 62] width 17 height 17
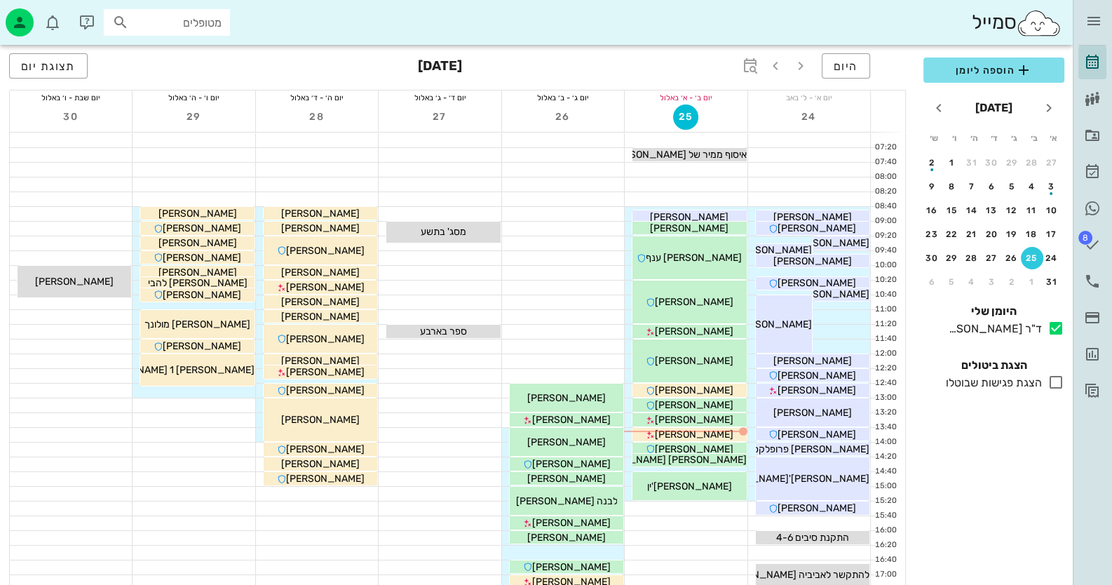
click at [213, 18] on input "מטופלים" at bounding box center [177, 22] width 90 height 18
click at [217, 23] on input "text" at bounding box center [177, 22] width 90 height 18
type input "קראוס"
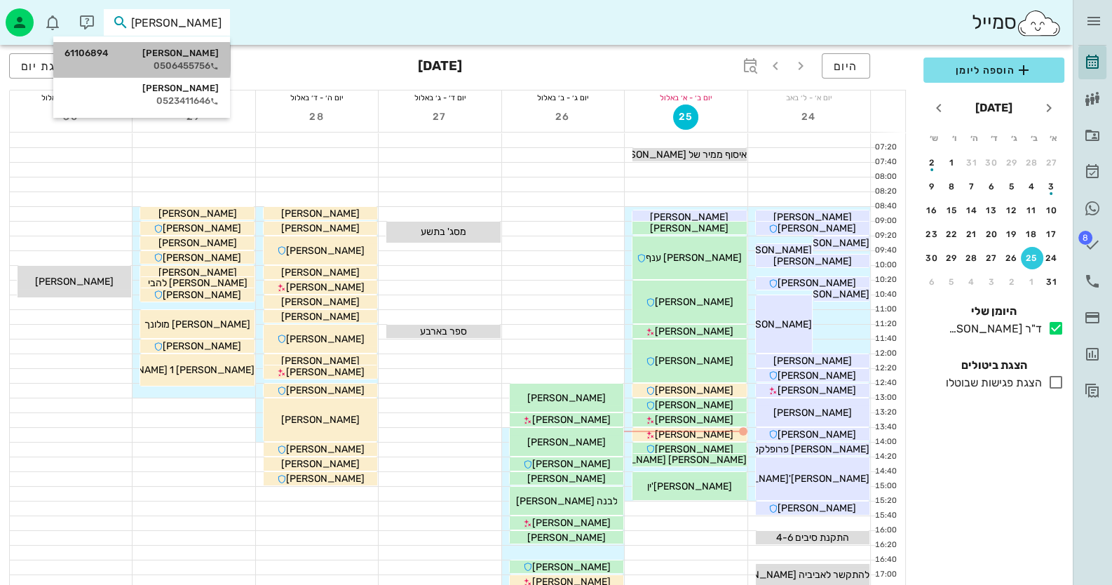
click at [201, 52] on div "שלומית קראוס 61106894" at bounding box center [142, 53] width 154 height 11
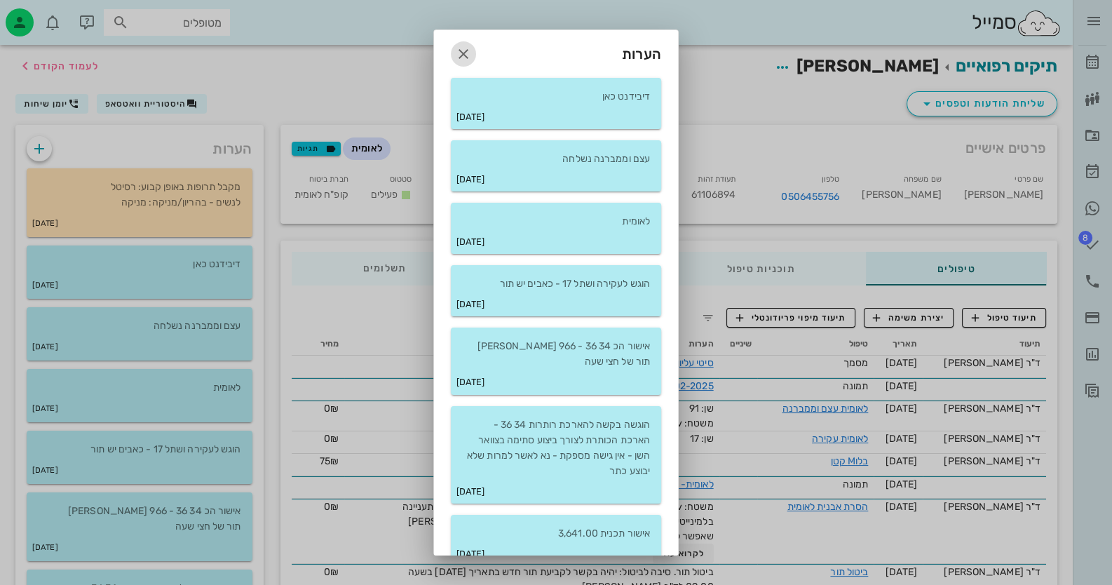
click at [466, 53] on icon "button" at bounding box center [463, 54] width 17 height 17
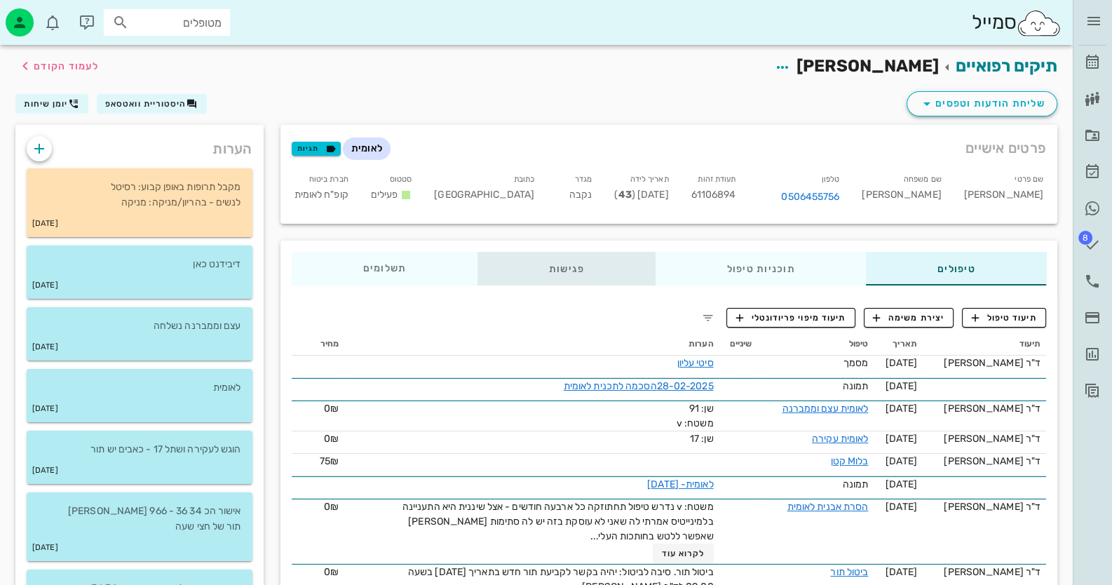
click at [567, 273] on div "פגישות" at bounding box center [566, 269] width 178 height 34
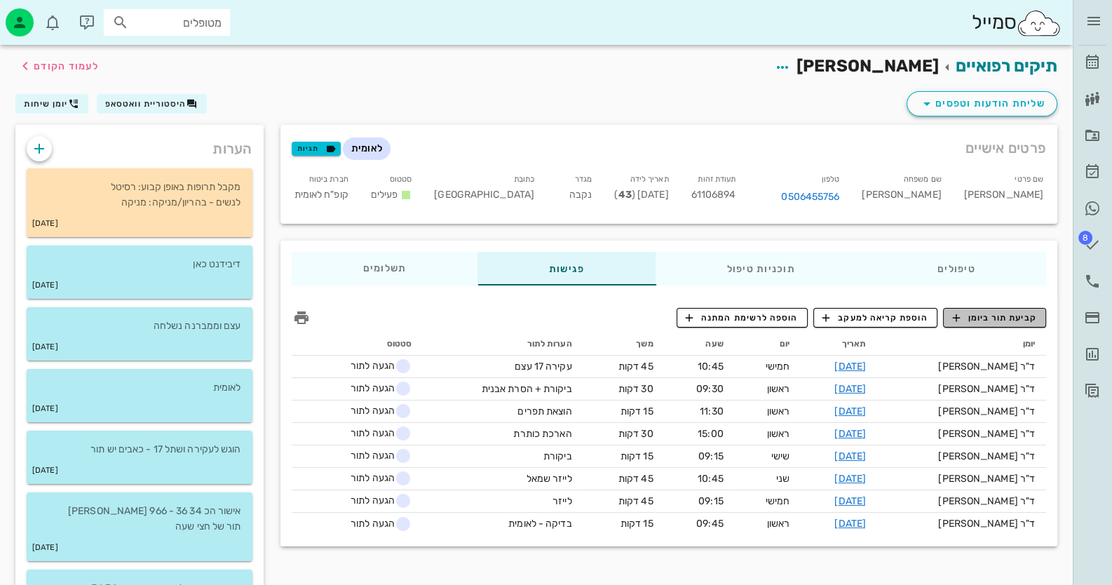
click at [994, 311] on span "קביעת תור ביומן" at bounding box center [994, 317] width 84 height 13
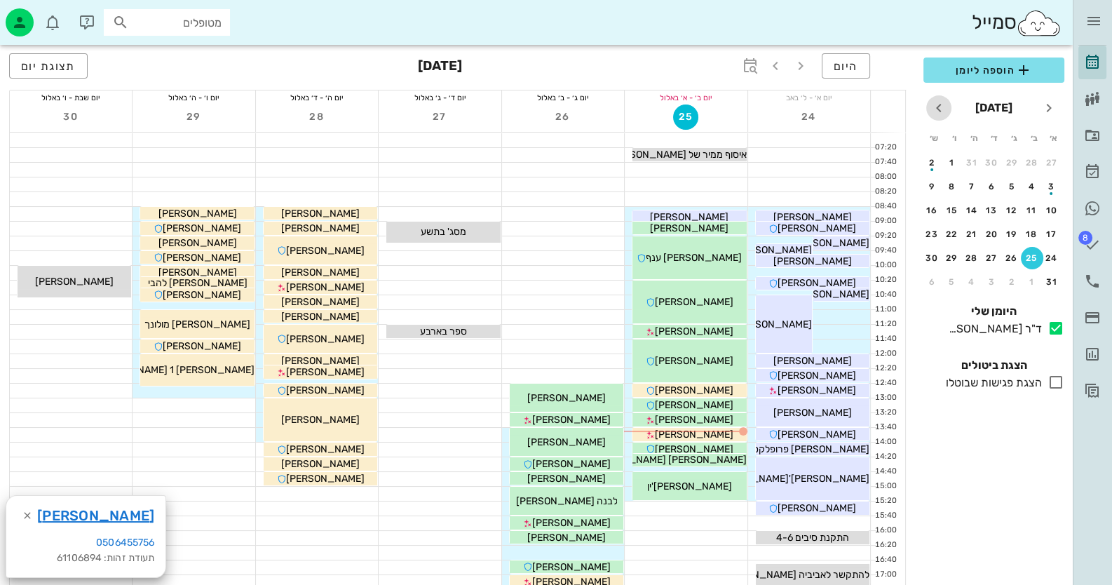
click at [940, 111] on icon "חודש הבא" at bounding box center [938, 108] width 17 height 17
click at [1038, 160] on div "1" at bounding box center [1032, 163] width 22 height 10
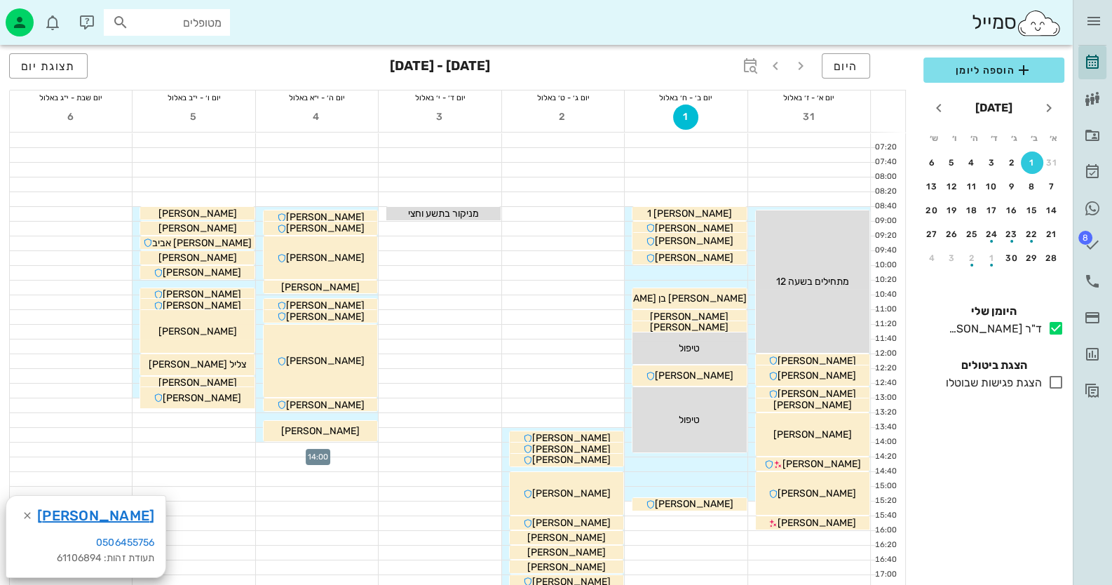
click at [341, 450] on div at bounding box center [317, 449] width 122 height 14
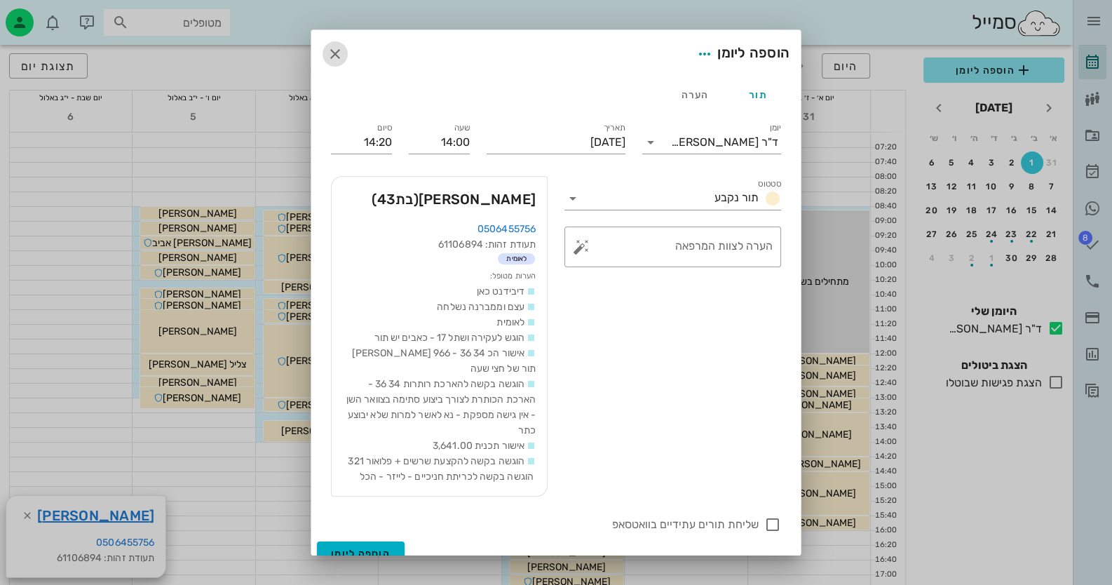
click at [344, 55] on icon "button" at bounding box center [335, 54] width 17 height 17
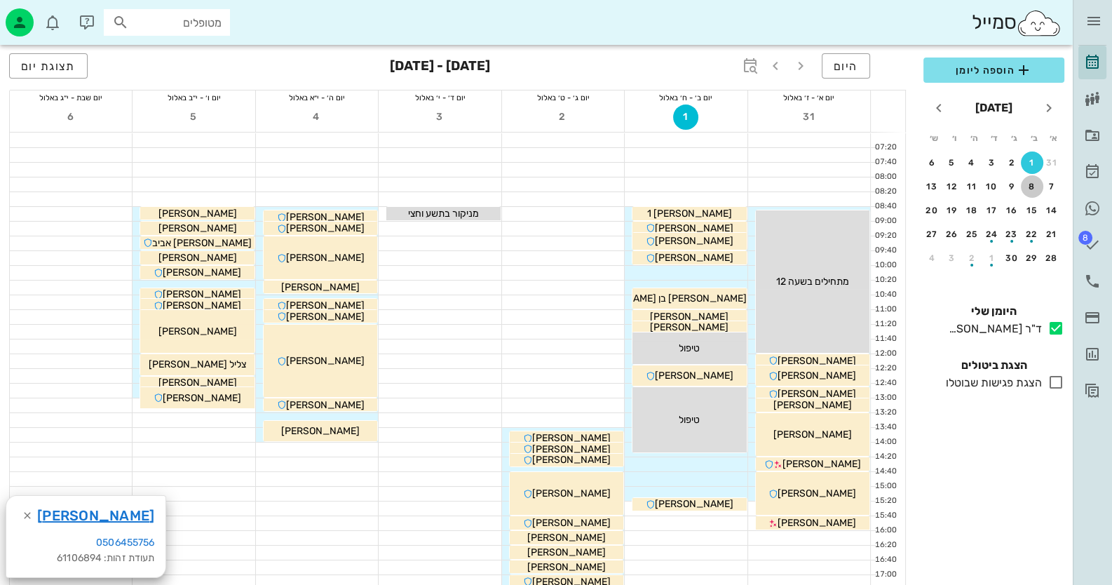
click at [1028, 182] on div "8" at bounding box center [1032, 187] width 22 height 10
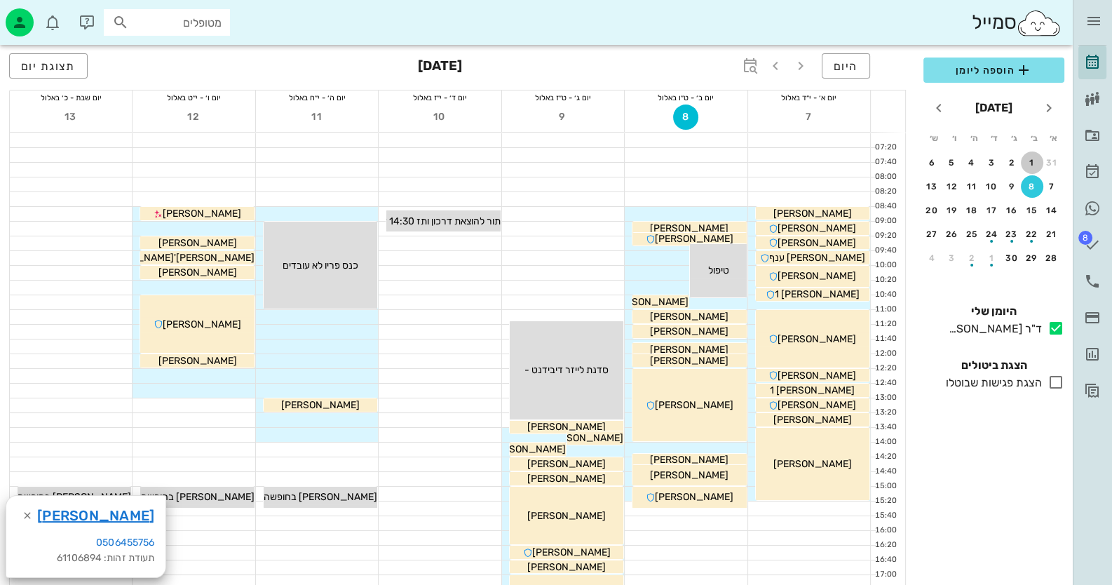
click at [1031, 165] on div "1" at bounding box center [1032, 163] width 22 height 10
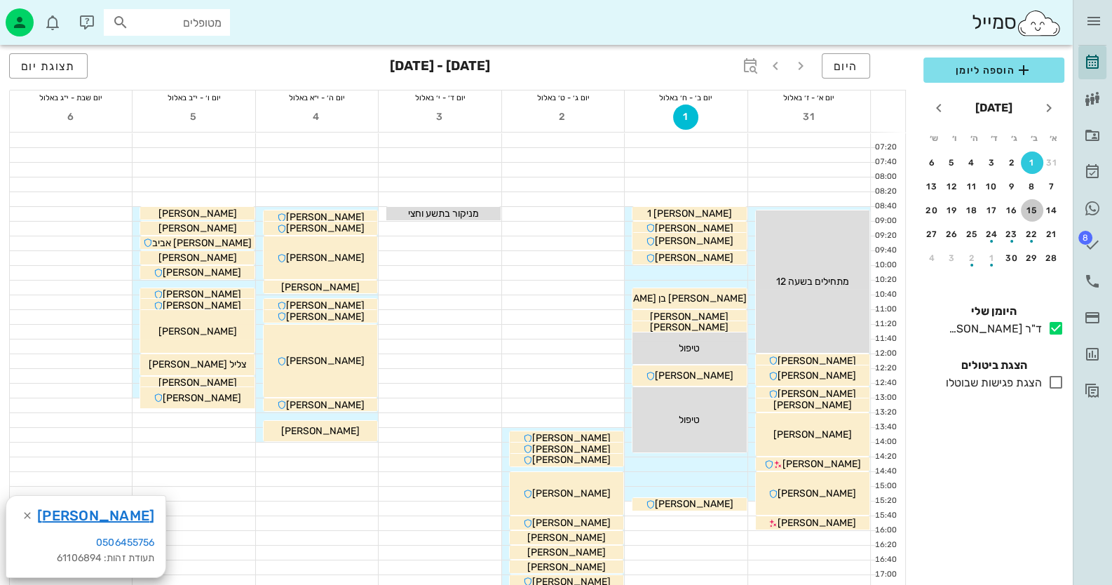
click at [1031, 209] on div "15" at bounding box center [1032, 210] width 22 height 10
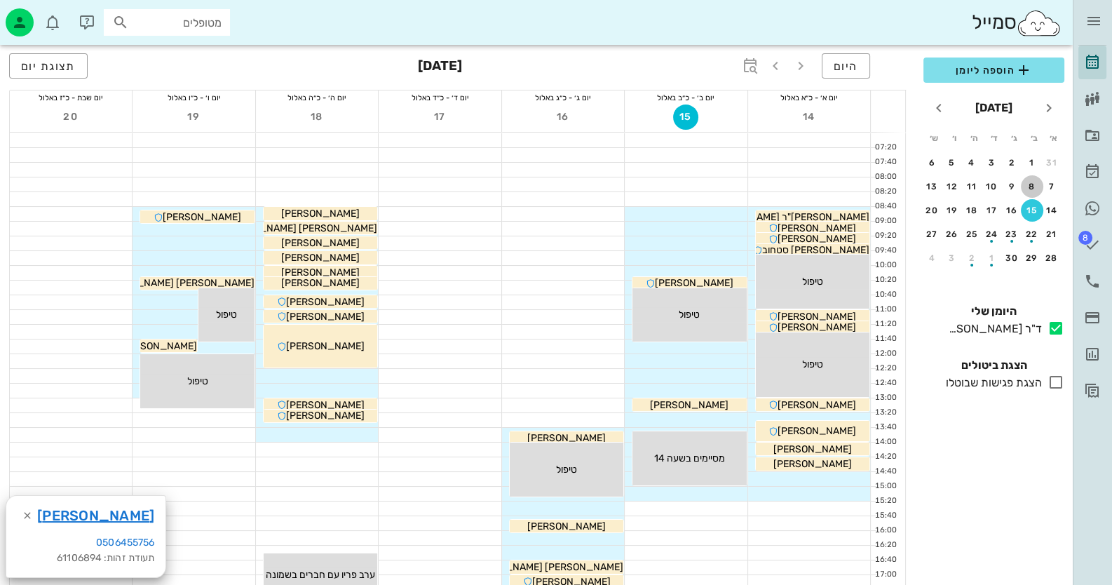
click at [1033, 188] on div "8" at bounding box center [1032, 187] width 22 height 10
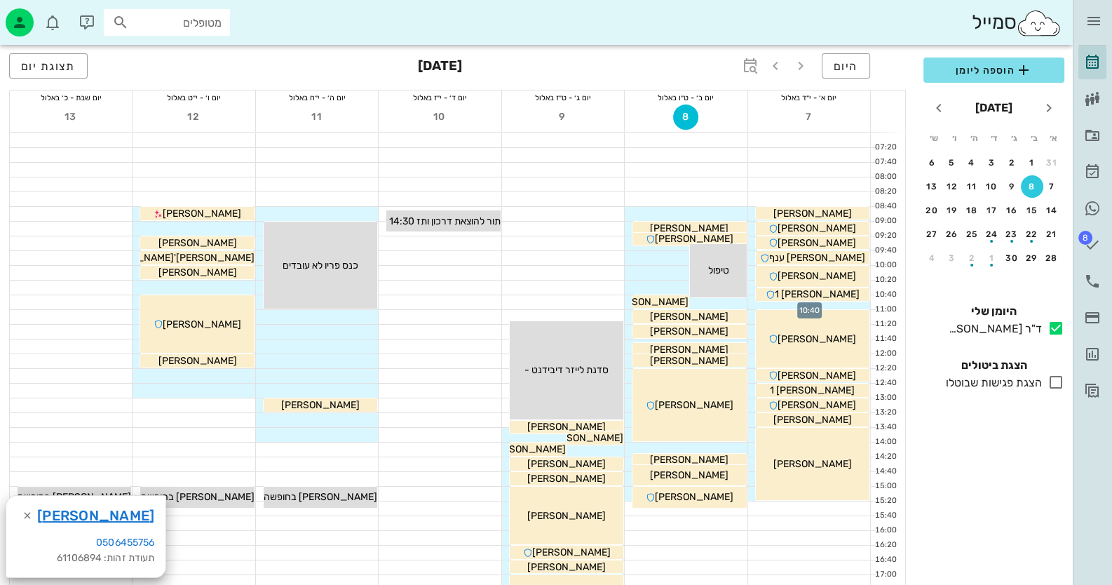
click at [859, 304] on div at bounding box center [809, 302] width 122 height 14
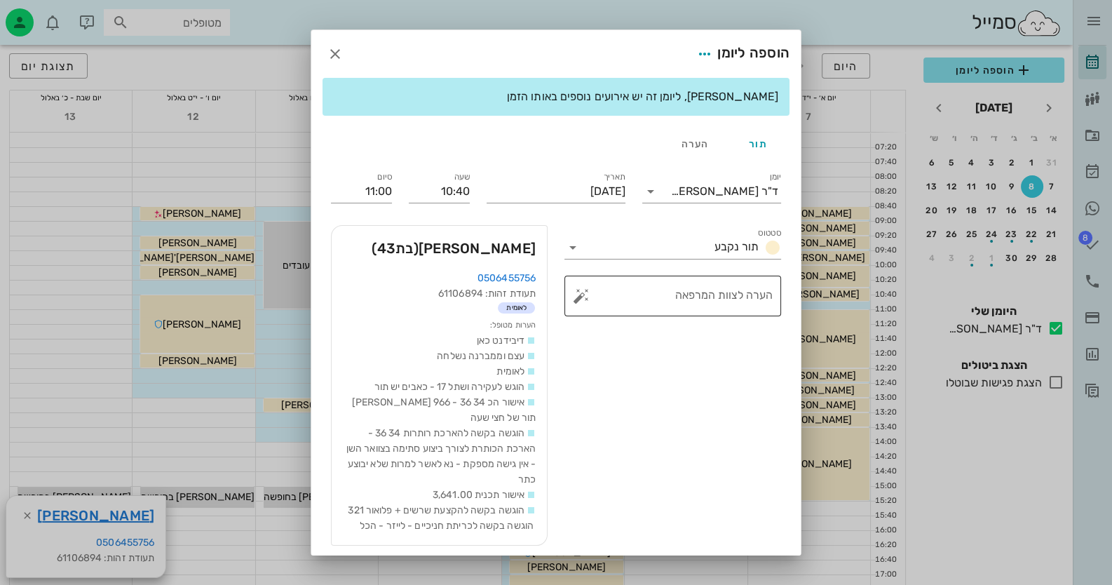
click at [721, 298] on textarea "הערה לצוות המרפאה" at bounding box center [678, 300] width 189 height 34
click at [579, 297] on button "button" at bounding box center [581, 295] width 17 height 17
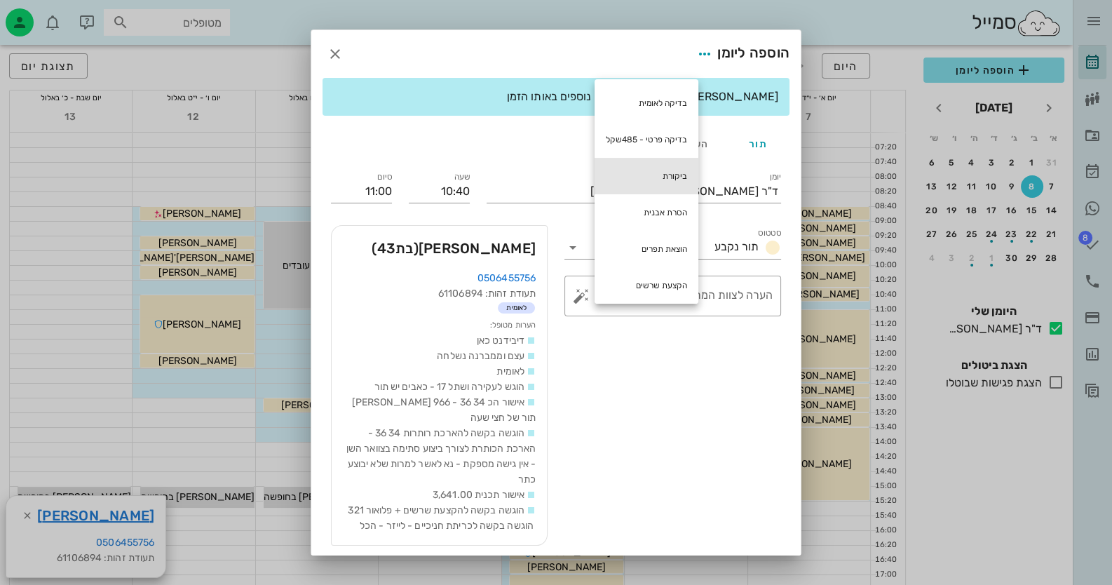
click at [652, 170] on div "ביקורת" at bounding box center [647, 176] width 104 height 36
type textarea "ביקורת"
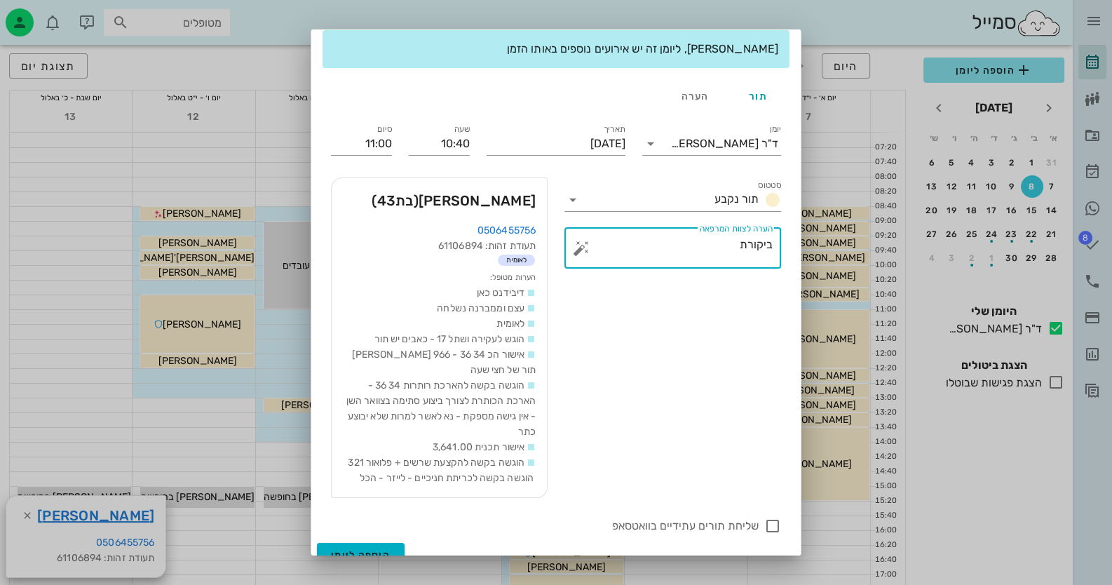
scroll to position [80, 0]
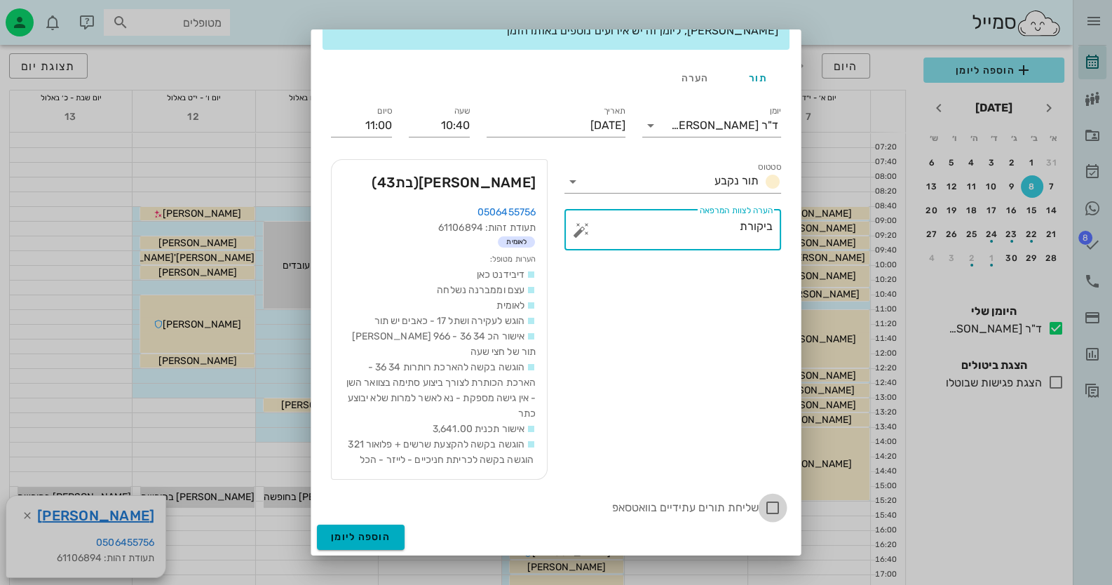
click at [768, 506] on div at bounding box center [773, 508] width 24 height 24
checkbox input "true"
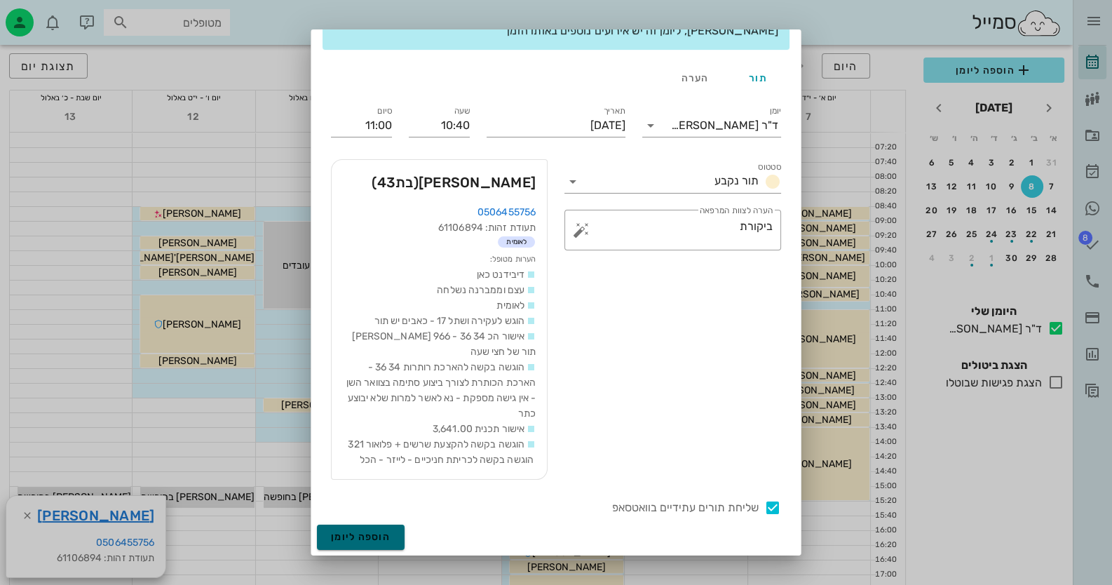
click at [368, 540] on span "הוספה ליומן" at bounding box center [361, 537] width 60 height 12
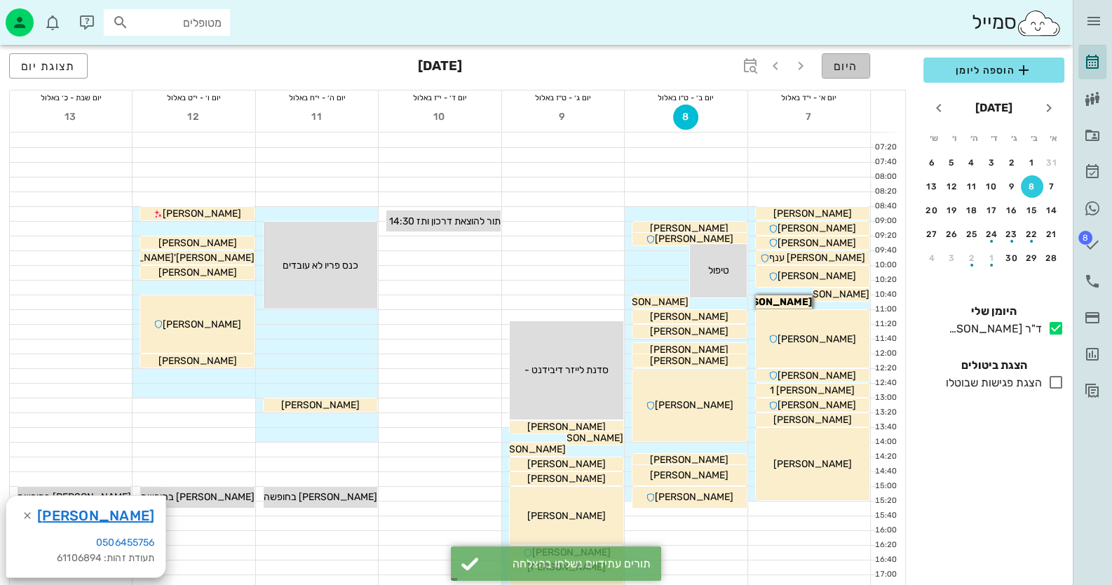
click at [841, 62] on span "היום" at bounding box center [846, 66] width 25 height 13
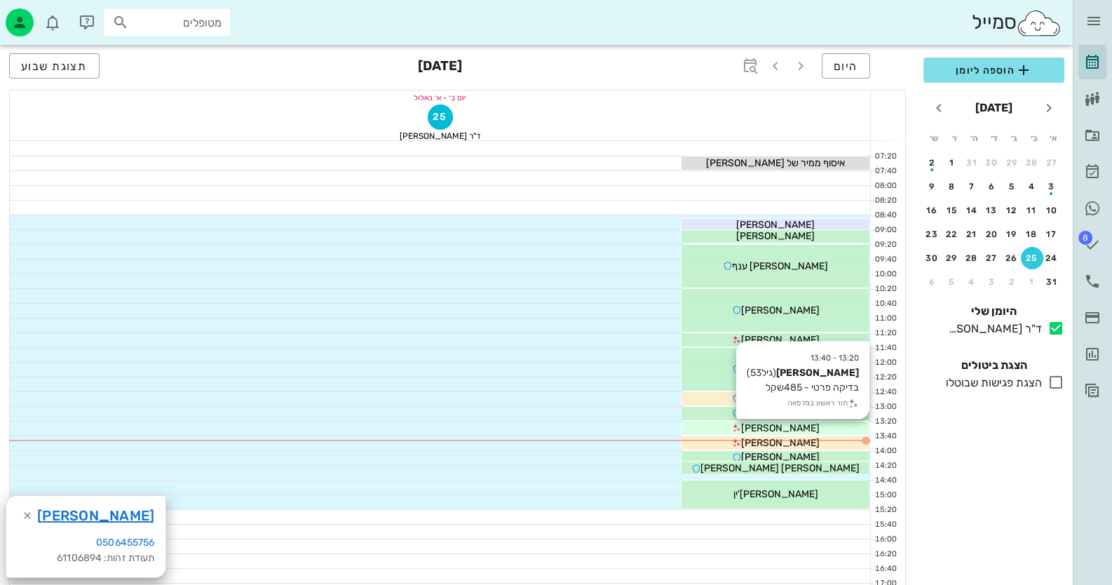
click at [829, 427] on div "[PERSON_NAME]" at bounding box center [776, 428] width 188 height 15
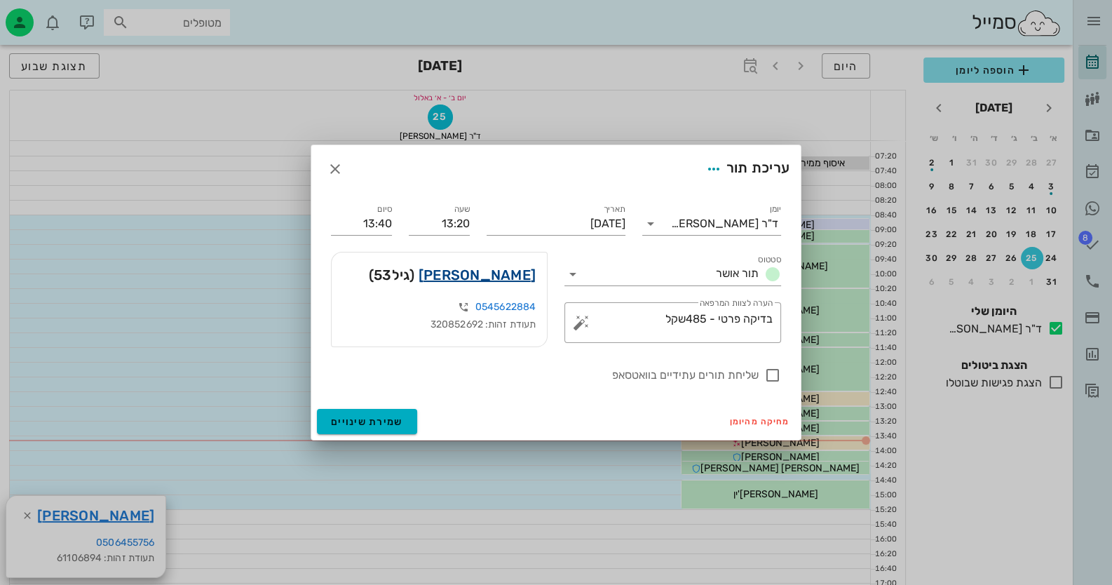
click at [477, 276] on link "ורוניקה בונקובסקי" at bounding box center [477, 275] width 117 height 22
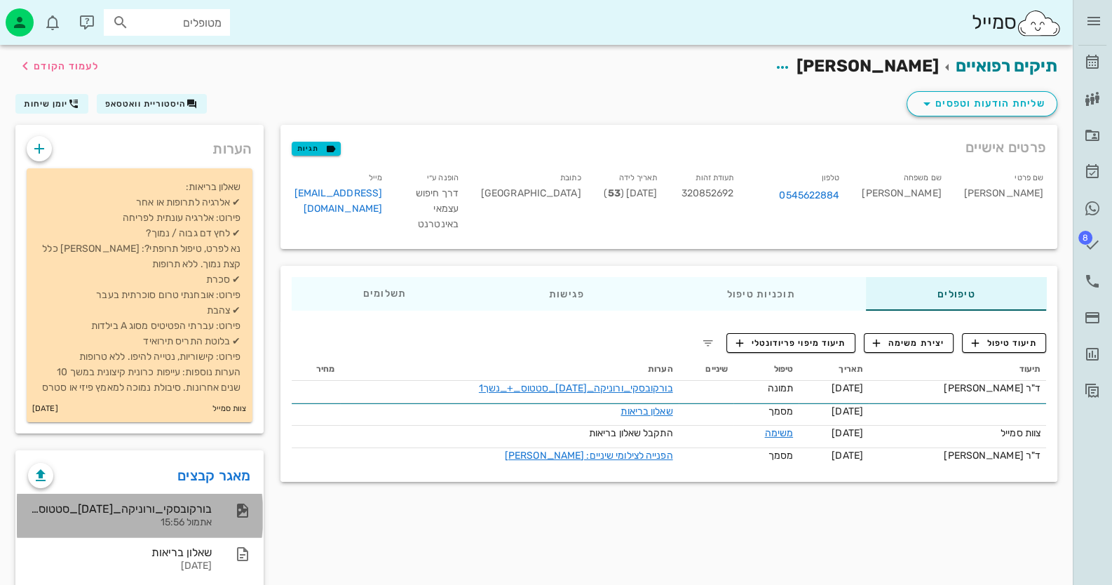
click at [182, 517] on div "אתמול 15:56" at bounding box center [120, 523] width 184 height 12
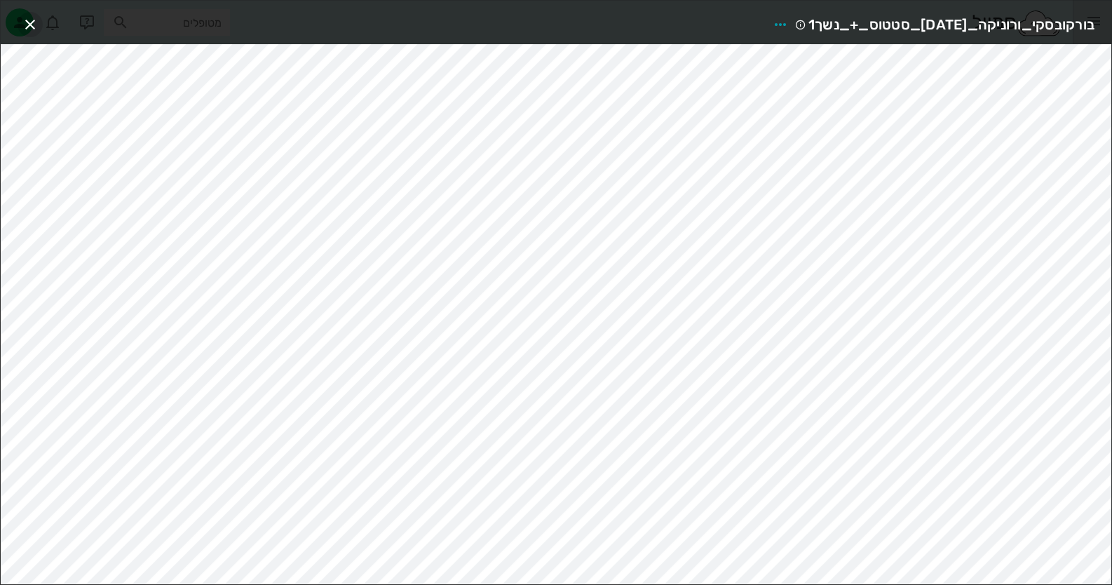
click at [29, 17] on icon "button" at bounding box center [30, 24] width 17 height 17
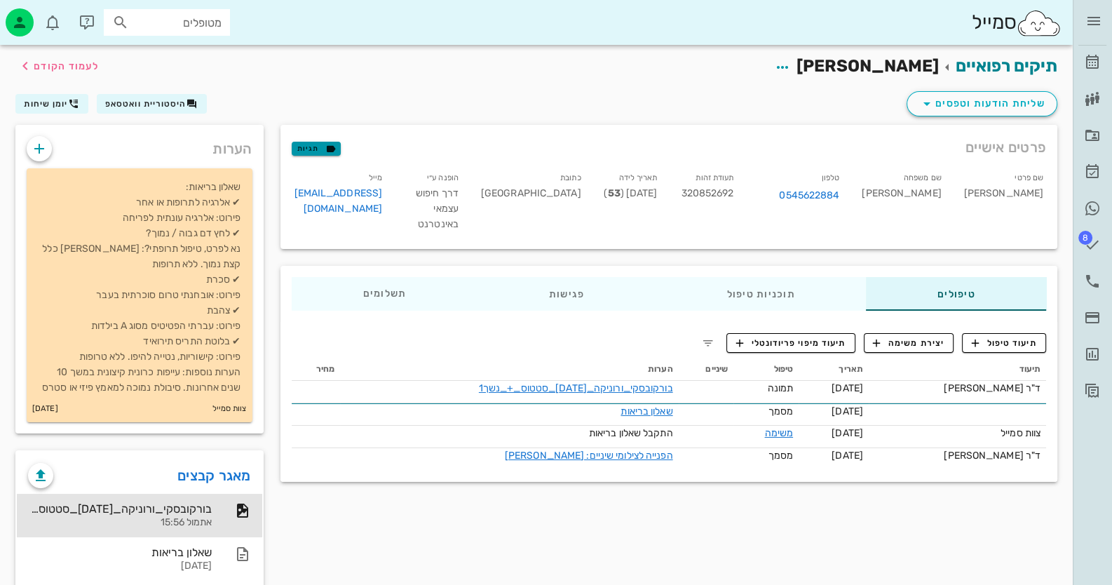
click at [313, 147] on span "תגיות" at bounding box center [315, 148] width 36 height 13
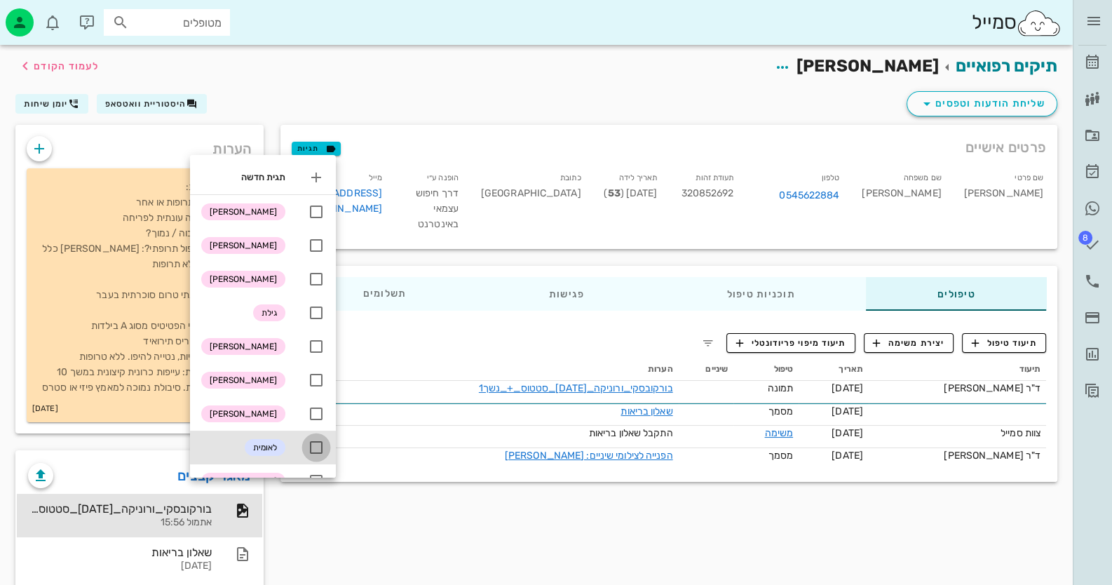
click at [316, 440] on div at bounding box center [316, 447] width 24 height 24
click at [379, 151] on div "פרטים אישיים תגיות" at bounding box center [669, 147] width 778 height 45
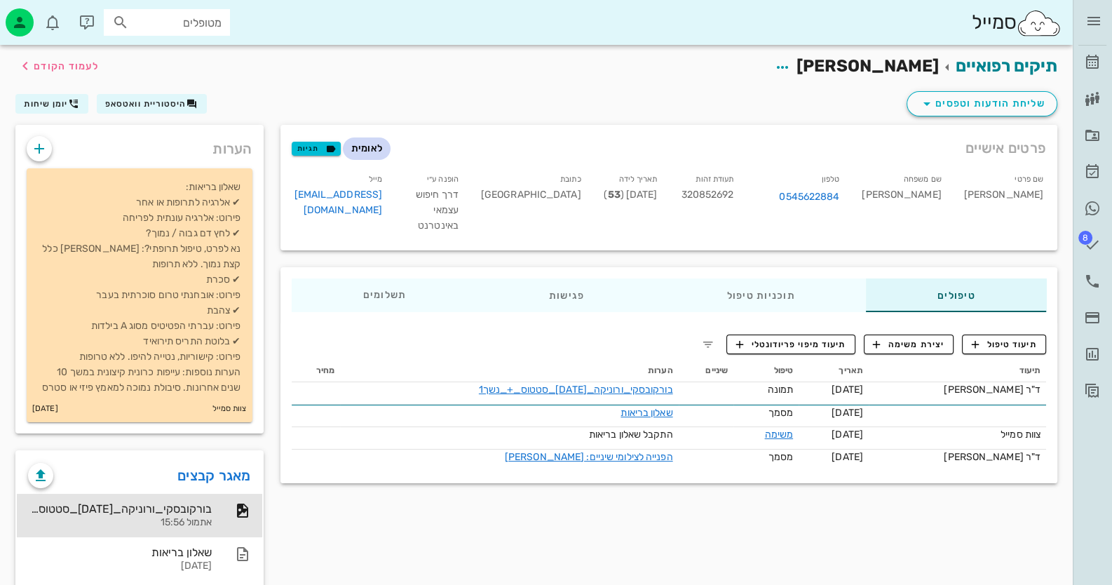
click at [372, 143] on span "לאומית" at bounding box center [367, 148] width 32 height 22
drag, startPoint x: 372, startPoint y: 143, endPoint x: 403, endPoint y: 161, distance: 36.1
click at [403, 161] on div "פרטים אישיים לאומית תגיות" at bounding box center [669, 148] width 778 height 46
click at [372, 149] on span "לאומית" at bounding box center [367, 148] width 32 height 22
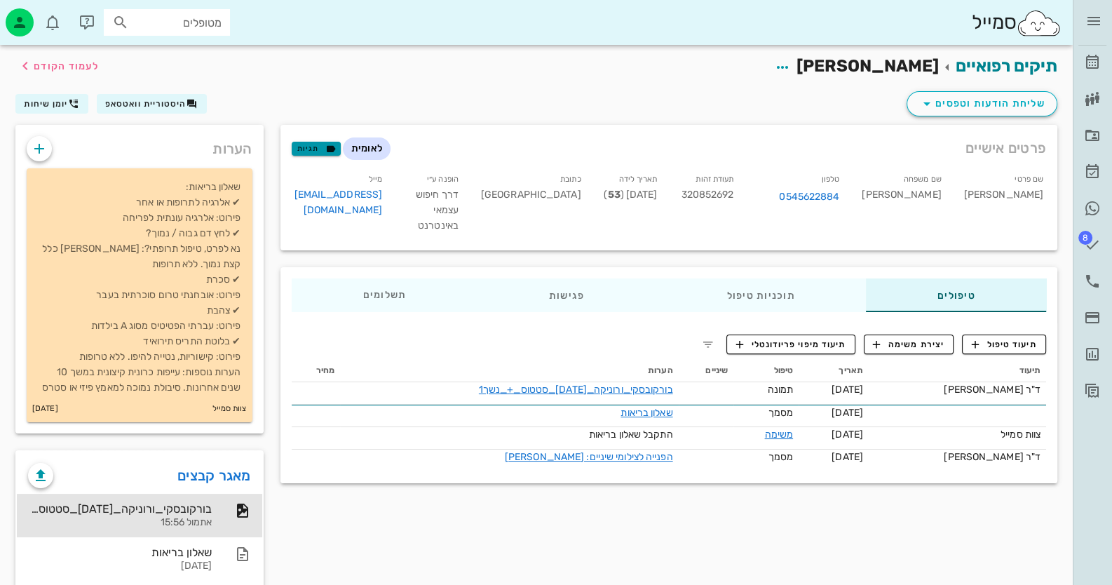
click at [337, 148] on button "תגיות" at bounding box center [316, 149] width 49 height 14
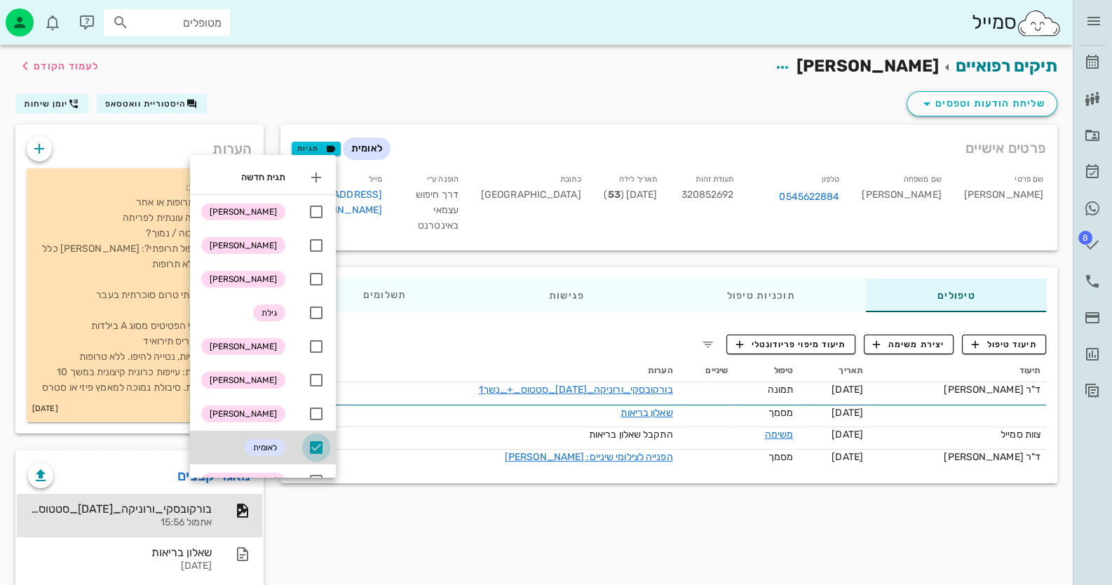
click at [316, 453] on div at bounding box center [316, 447] width 24 height 24
checkbox input "false"
click at [408, 69] on div "תיקים רפואיים ורוניקה בונקובסקי לעמוד הקודם" at bounding box center [536, 66] width 1059 height 43
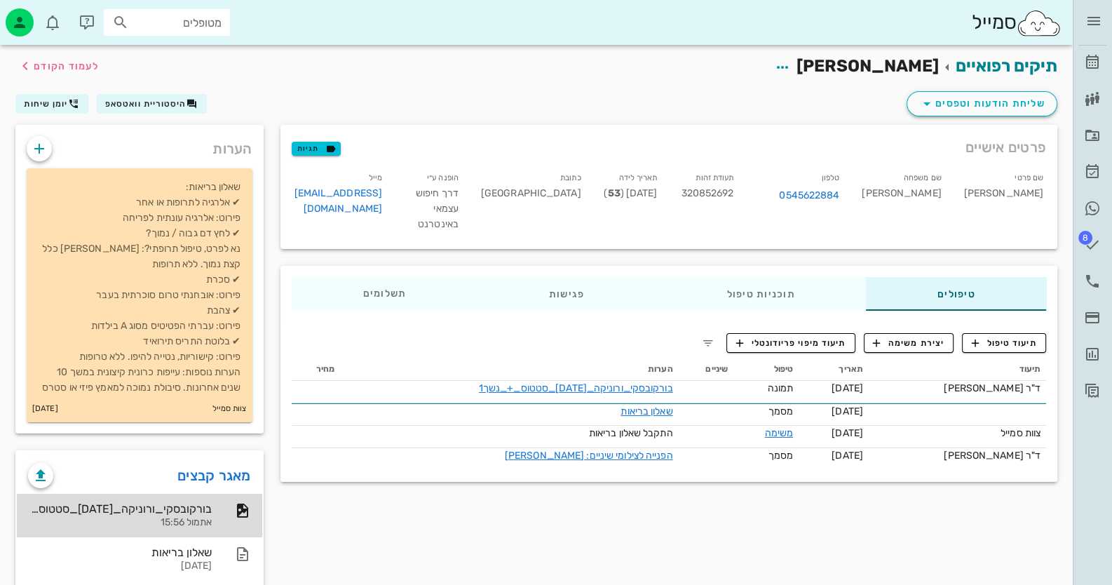
click at [247, 509] on icon at bounding box center [242, 510] width 17 height 17
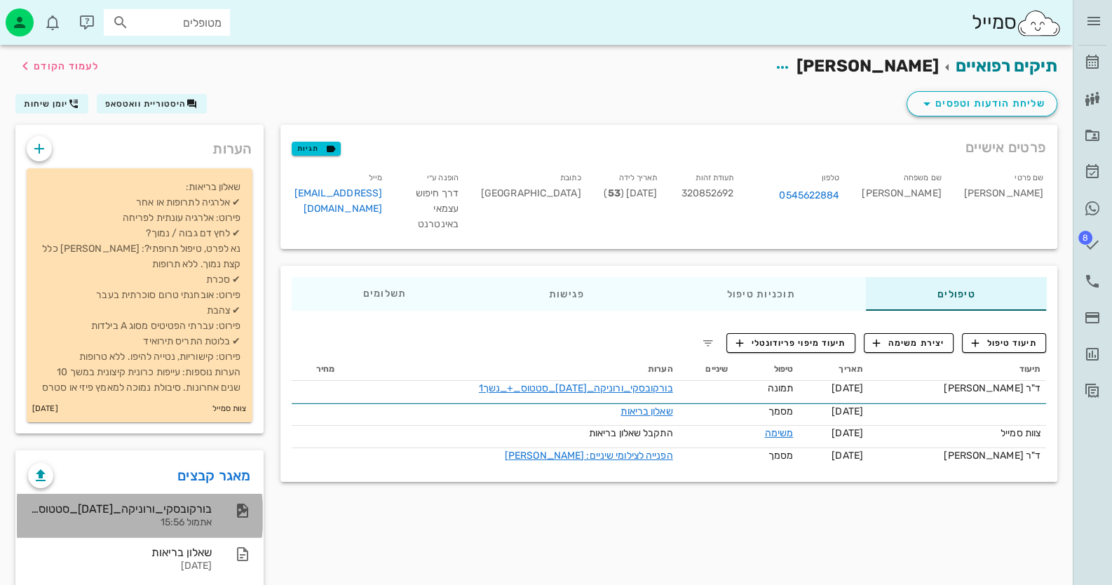
click at [182, 518] on div "אתמול 15:56" at bounding box center [120, 523] width 184 height 12
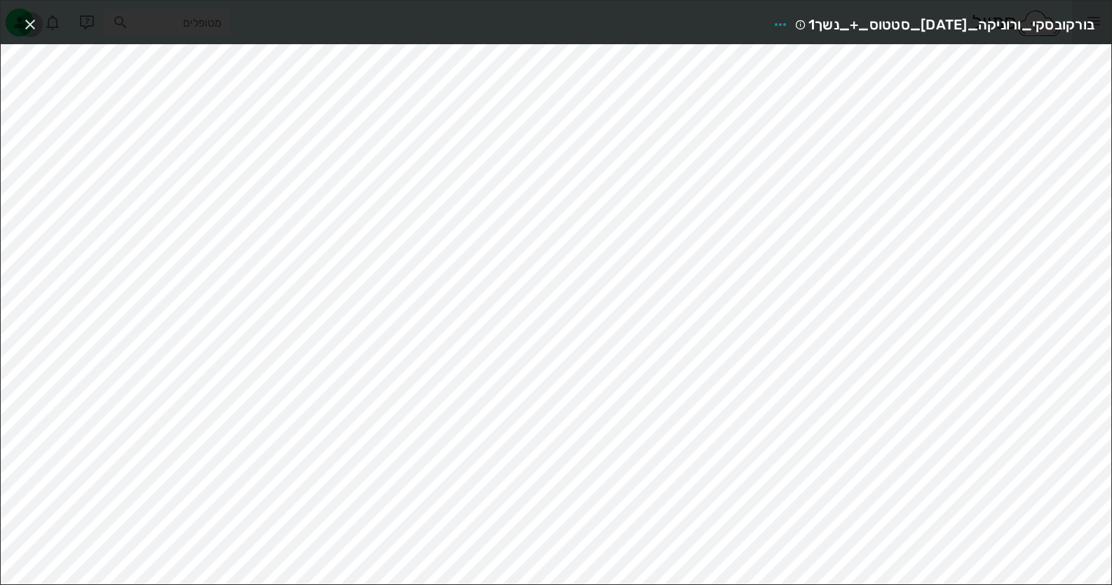
click at [22, 26] on icon "button" at bounding box center [30, 24] width 17 height 17
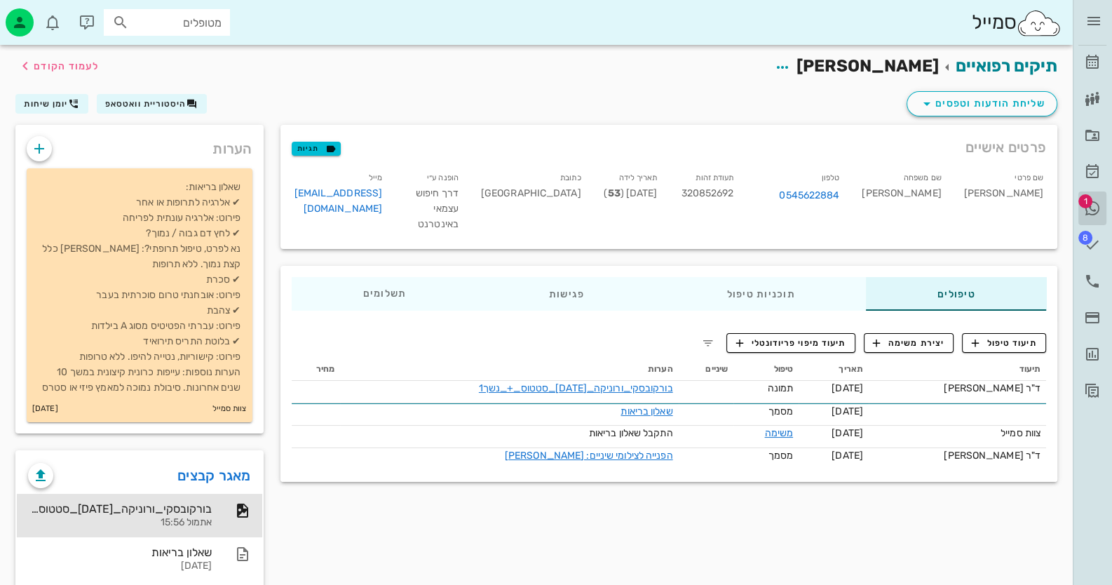
click at [1091, 203] on span "1" at bounding box center [1085, 201] width 14 height 14
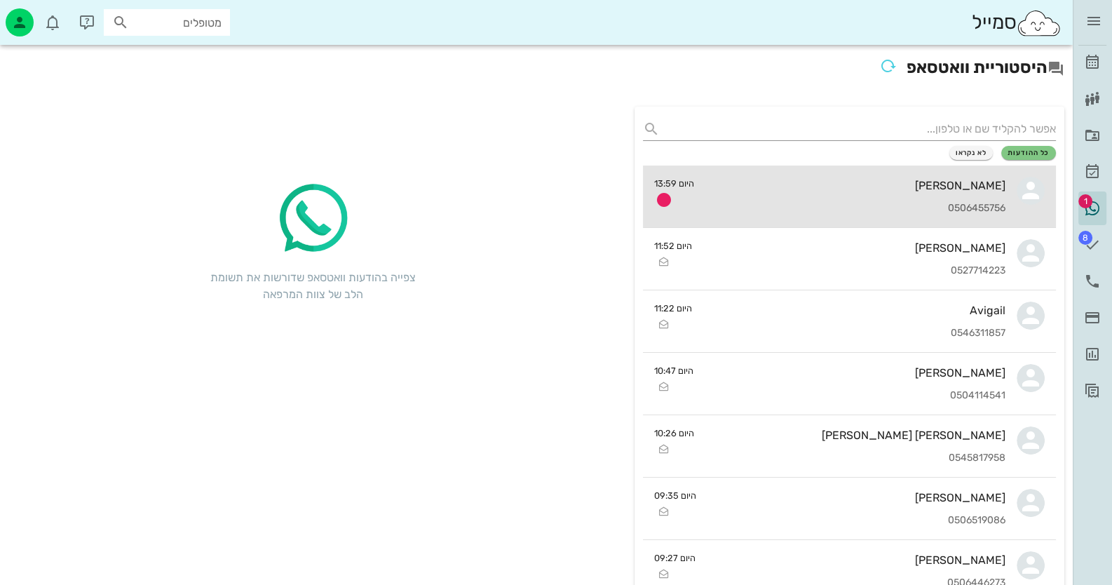
click at [747, 198] on div "שלומית קראוס 0506455756" at bounding box center [855, 196] width 301 height 62
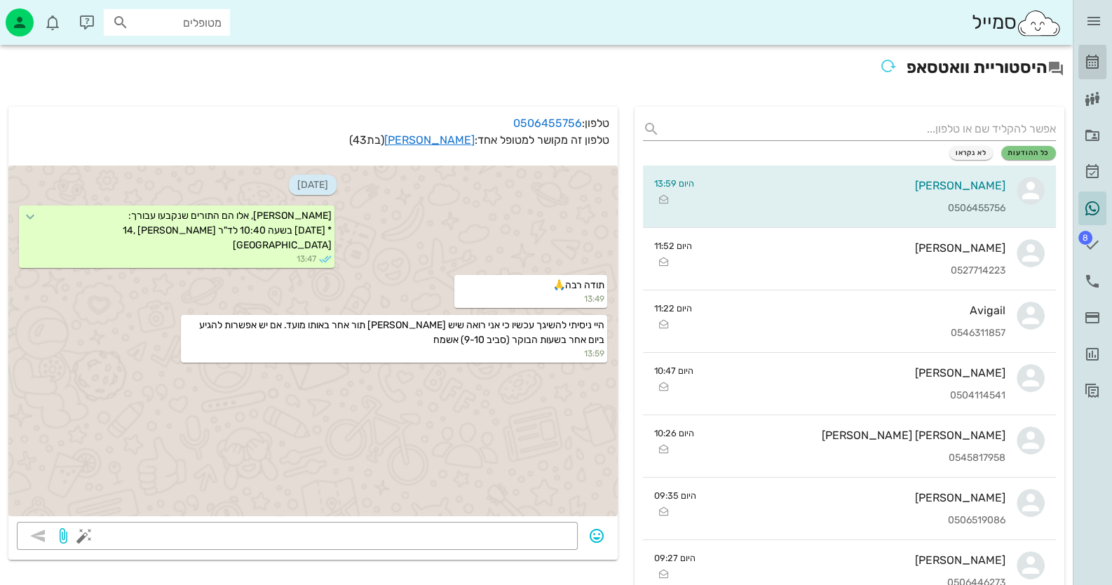
click at [1094, 64] on icon at bounding box center [1092, 62] width 17 height 17
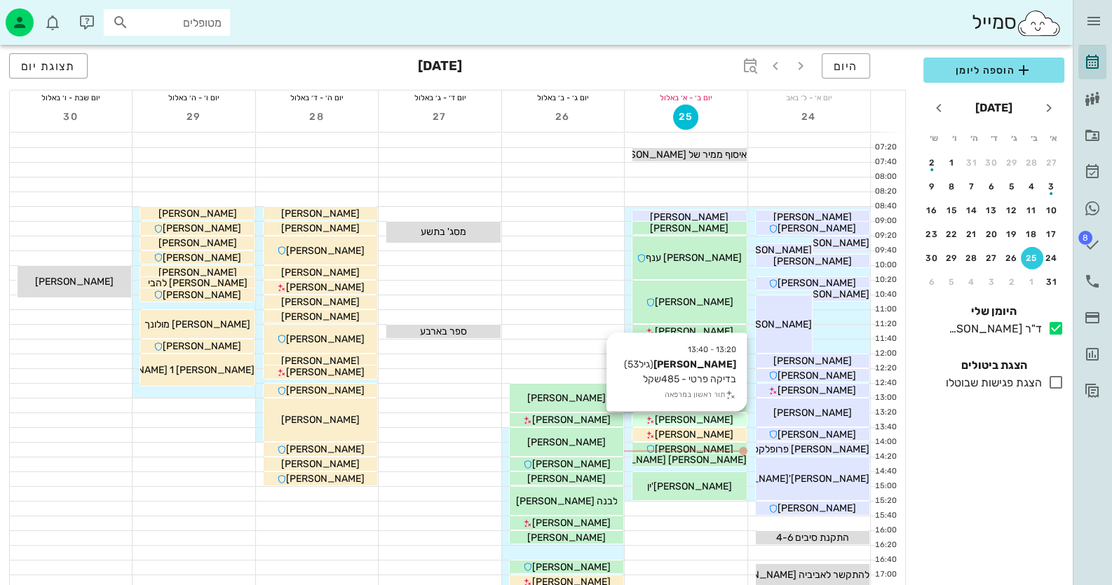
click at [704, 416] on span "[PERSON_NAME]" at bounding box center [694, 420] width 79 height 12
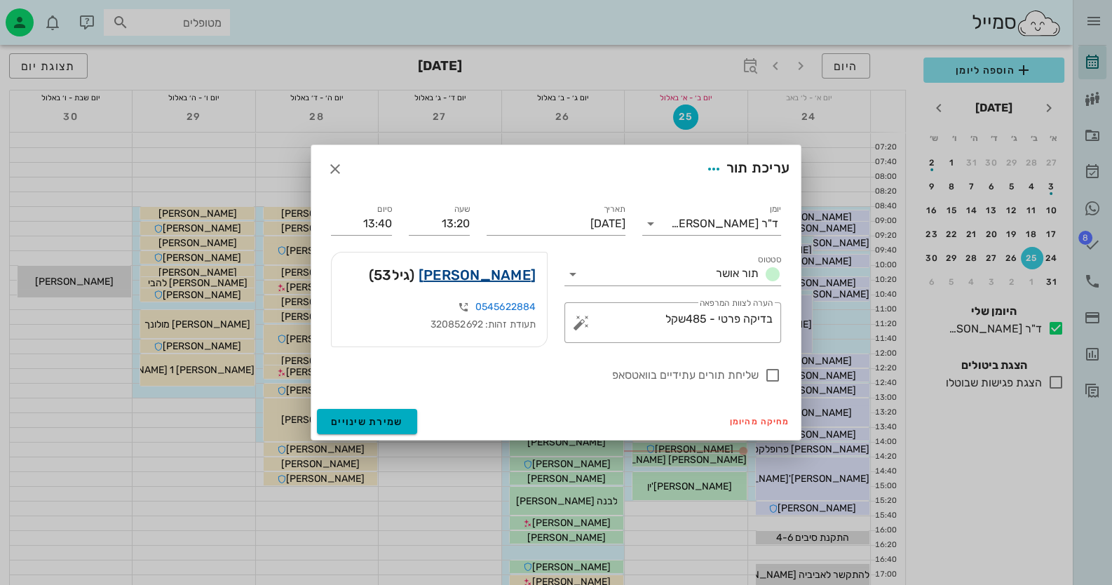
click at [491, 277] on link "ורוניקה בונקובסקי" at bounding box center [477, 275] width 117 height 22
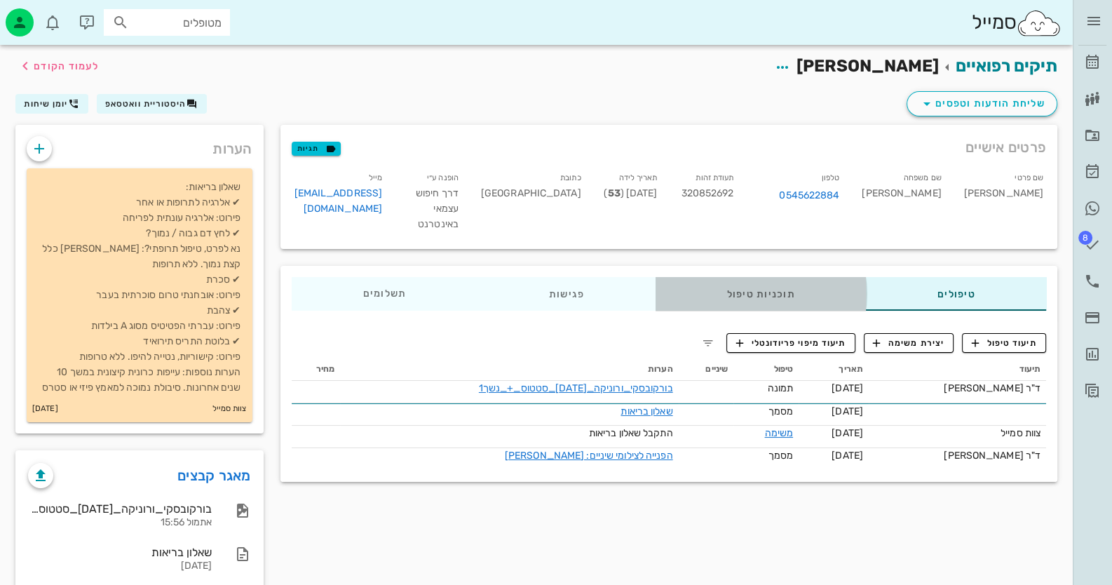
click at [733, 294] on div "תוכניות טיפול" at bounding box center [760, 294] width 211 height 34
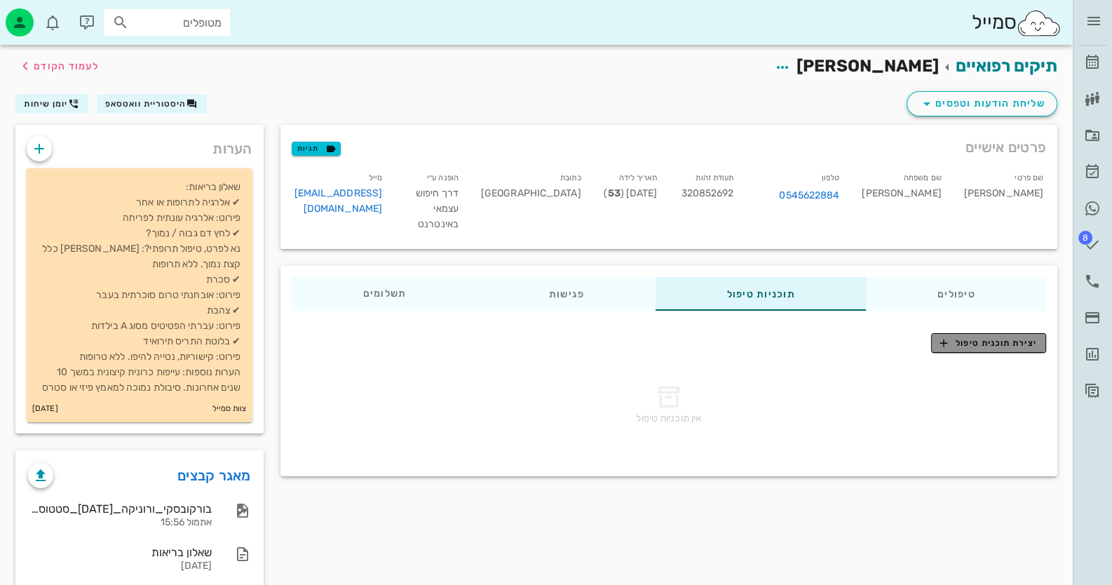
click at [1029, 338] on span "יצירת תוכנית טיפול" at bounding box center [988, 343] width 96 height 13
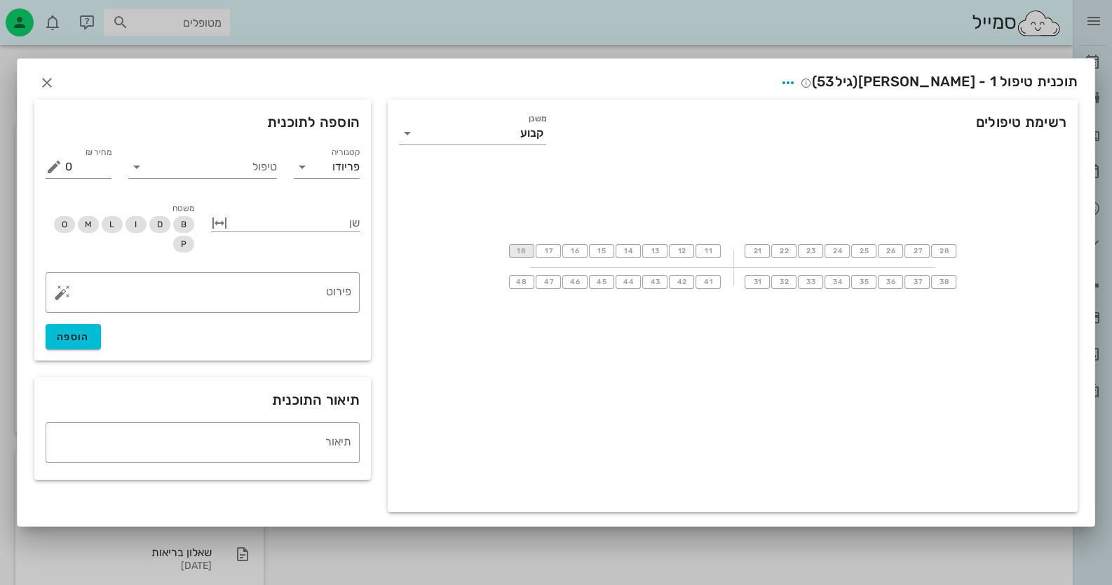
click at [522, 248] on span "18" at bounding box center [521, 251] width 11 height 8
click at [714, 249] on button "11" at bounding box center [708, 251] width 25 height 14
click at [256, 177] on input "טיפול" at bounding box center [212, 167] width 129 height 22
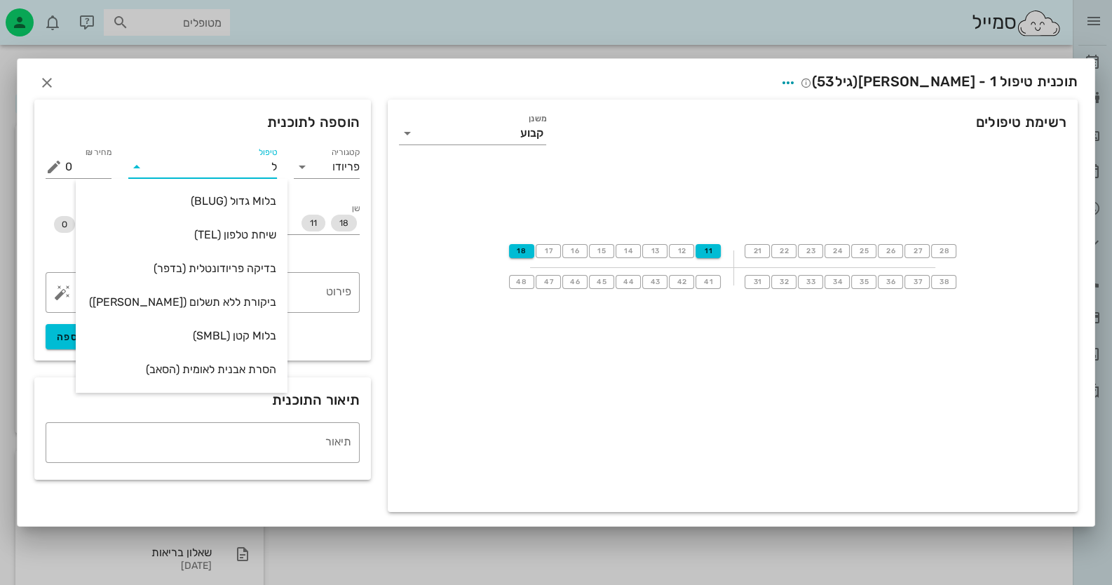
type input "לי"
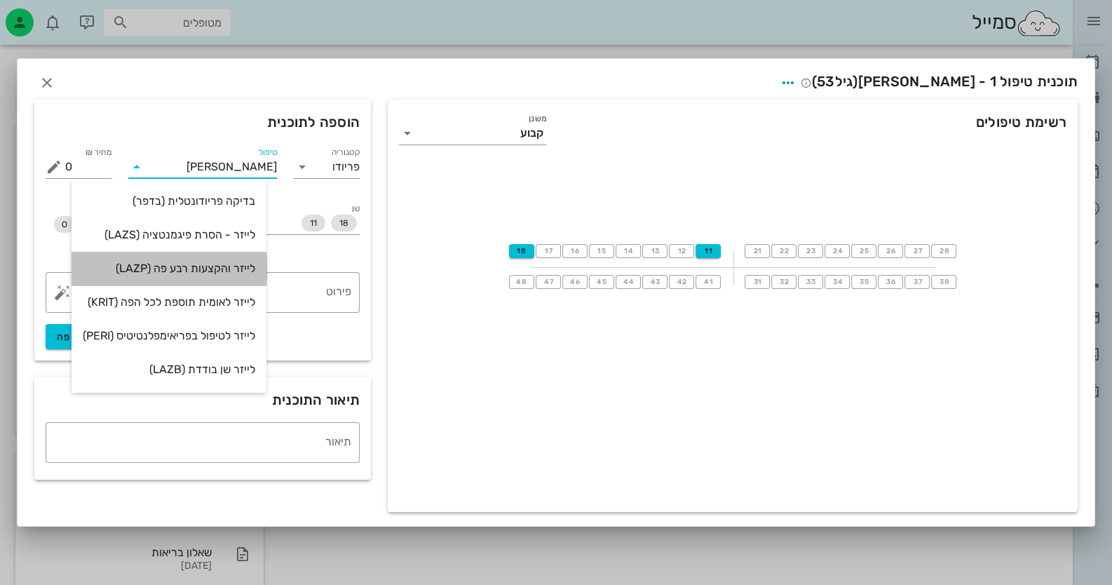
click at [218, 262] on div "לייזר והקצעות רבע פה (LAZP)" at bounding box center [169, 268] width 172 height 13
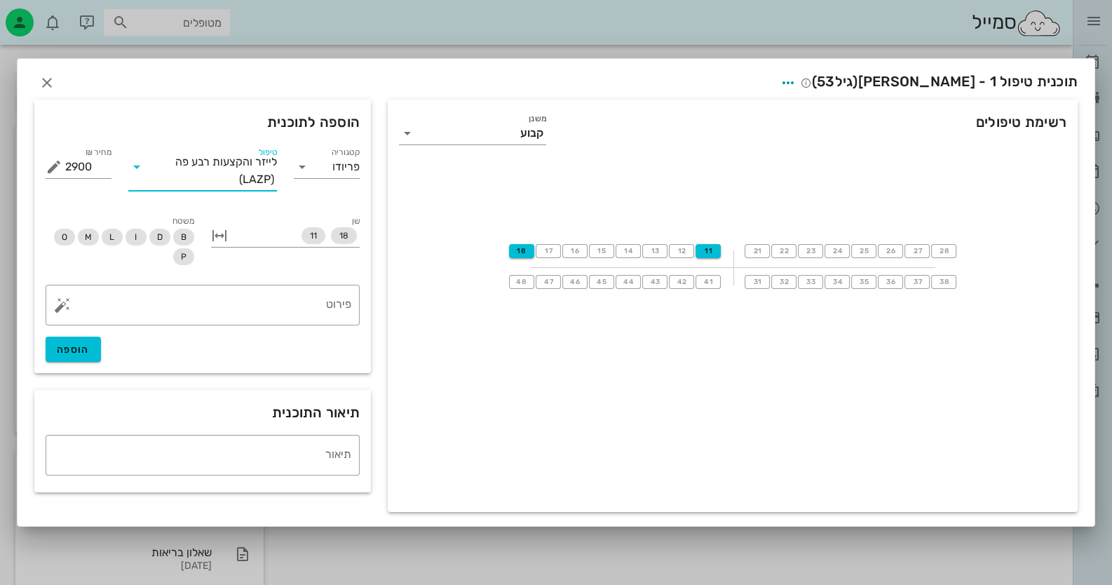
drag, startPoint x: 216, startPoint y: 178, endPoint x: 283, endPoint y: 161, distance: 69.4
click at [283, 161] on div "טיפול לייזר והקצעות רבע פה (LAZP)" at bounding box center [202, 170] width 165 height 69
click at [274, 159] on span "לייזר והקצעות רבע פה" at bounding box center [226, 162] width 102 height 13
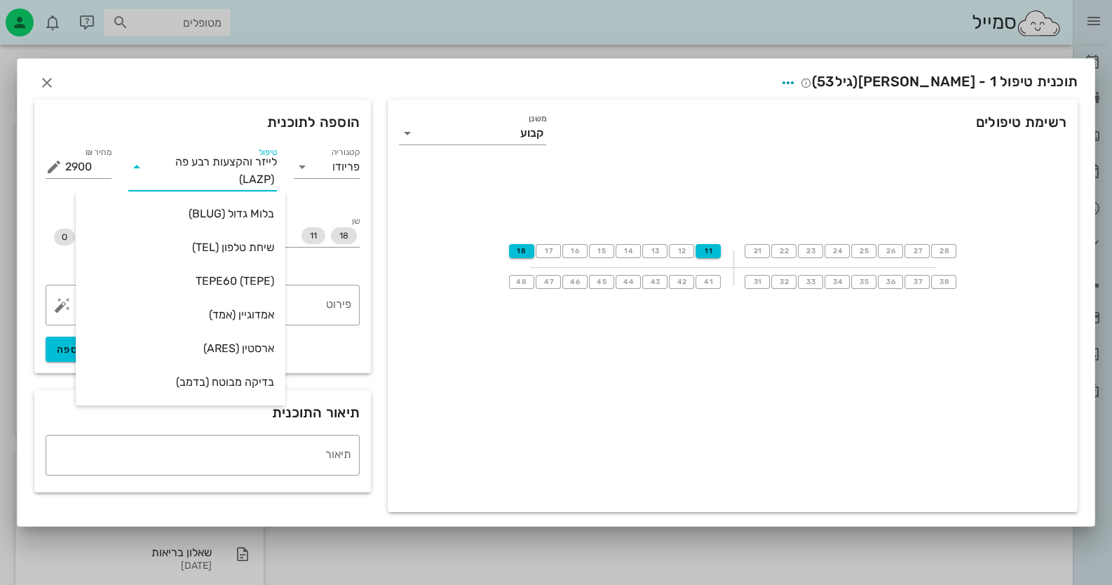
drag, startPoint x: 274, startPoint y: 159, endPoint x: 256, endPoint y: 161, distance: 18.4
click at [256, 161] on span "לייזר והקצעות רבע פה" at bounding box center [226, 162] width 102 height 13
click at [210, 175] on input "טיפול" at bounding box center [193, 179] width 91 height 22
click at [48, 206] on div "משטח B D I L M O P" at bounding box center [119, 241] width 165 height 72
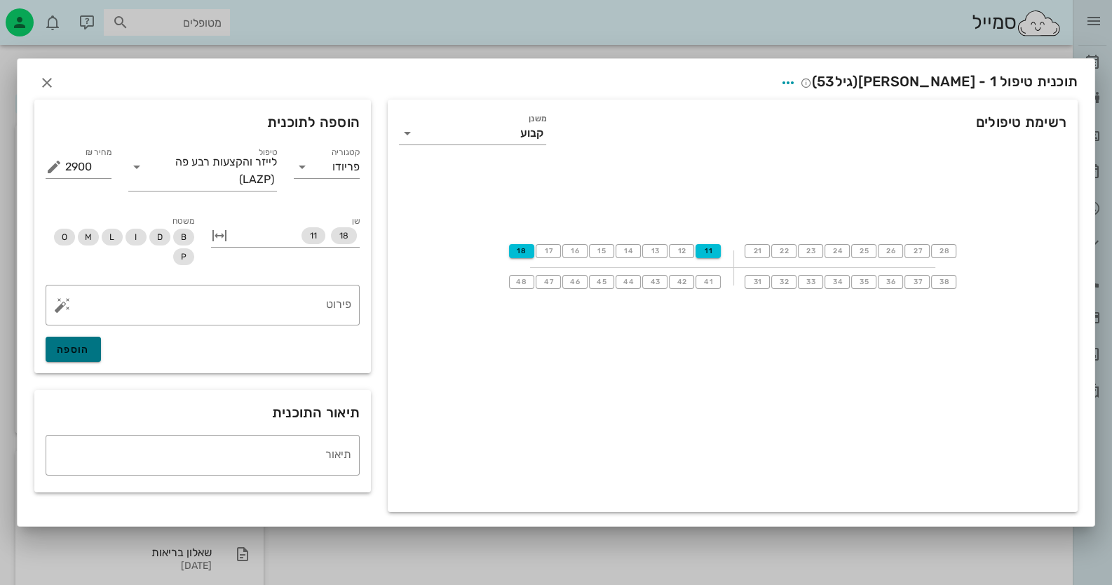
click at [77, 351] on span "הוספה" at bounding box center [73, 350] width 33 height 12
type input "0"
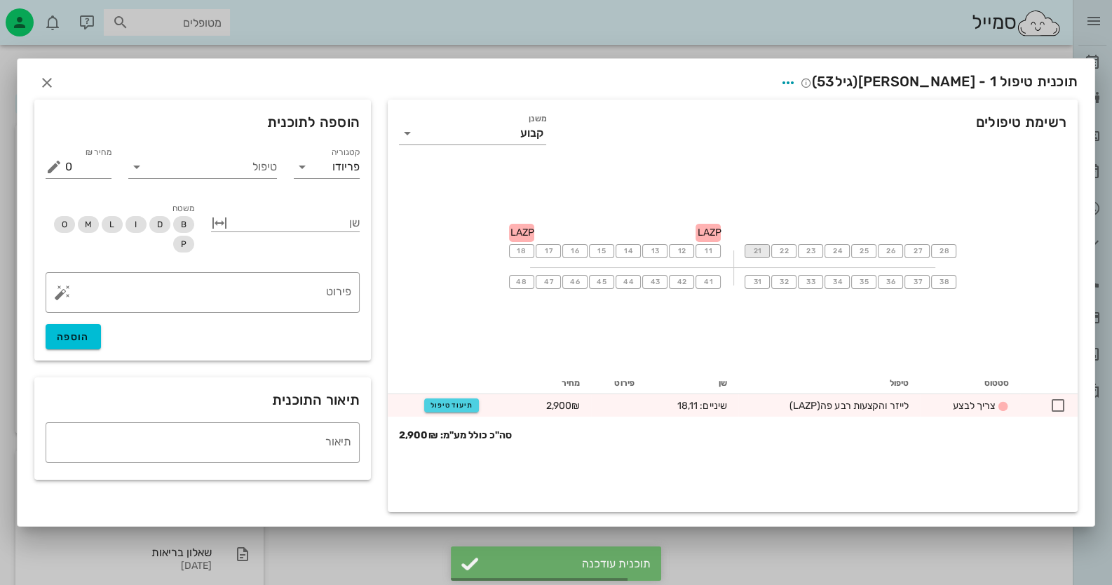
click at [754, 247] on button "21" at bounding box center [757, 251] width 25 height 14
click at [940, 252] on span "28" at bounding box center [943, 251] width 11 height 8
click at [242, 172] on input "טיפול" at bounding box center [212, 167] width 129 height 22
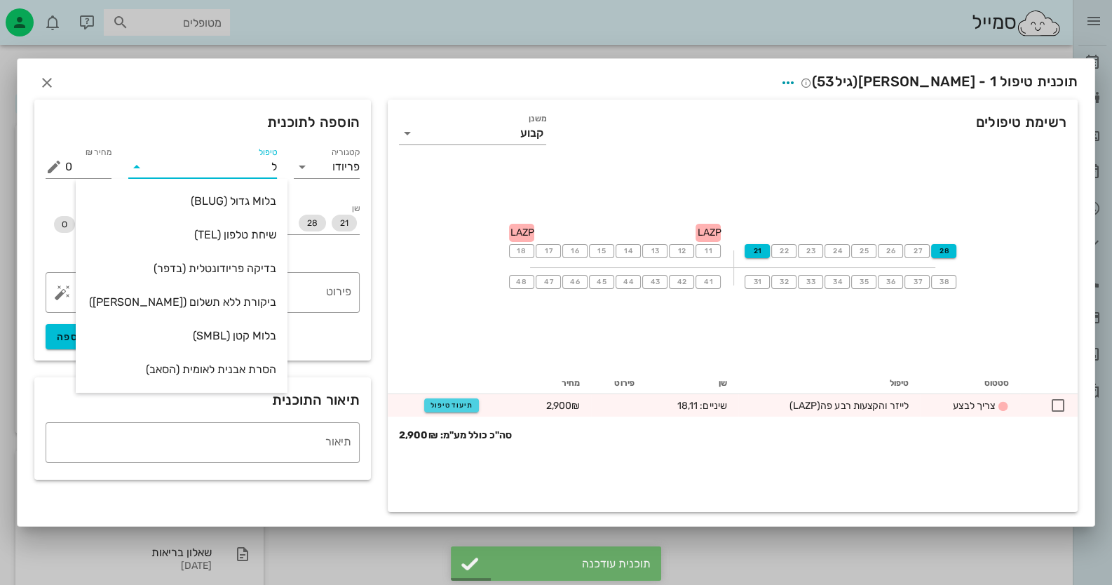
type input "לי"
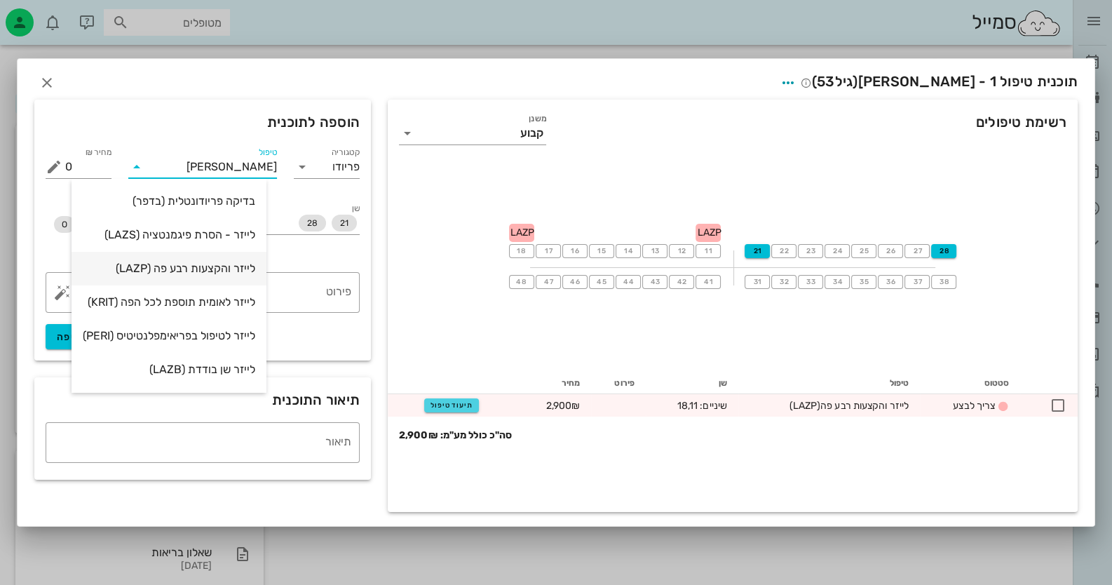
click at [226, 265] on div "לייזר והקצעות רבע פה (LAZP)" at bounding box center [169, 268] width 172 height 13
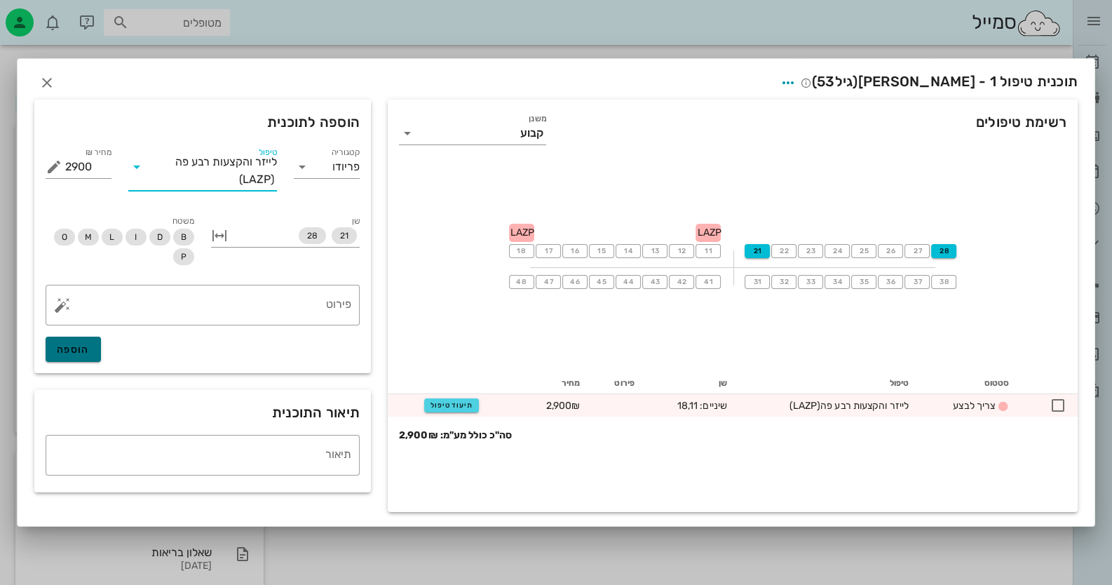
drag, startPoint x: 61, startPoint y: 346, endPoint x: 90, endPoint y: 350, distance: 29.7
click at [62, 346] on span "הוספה" at bounding box center [73, 350] width 33 height 12
type input "0"
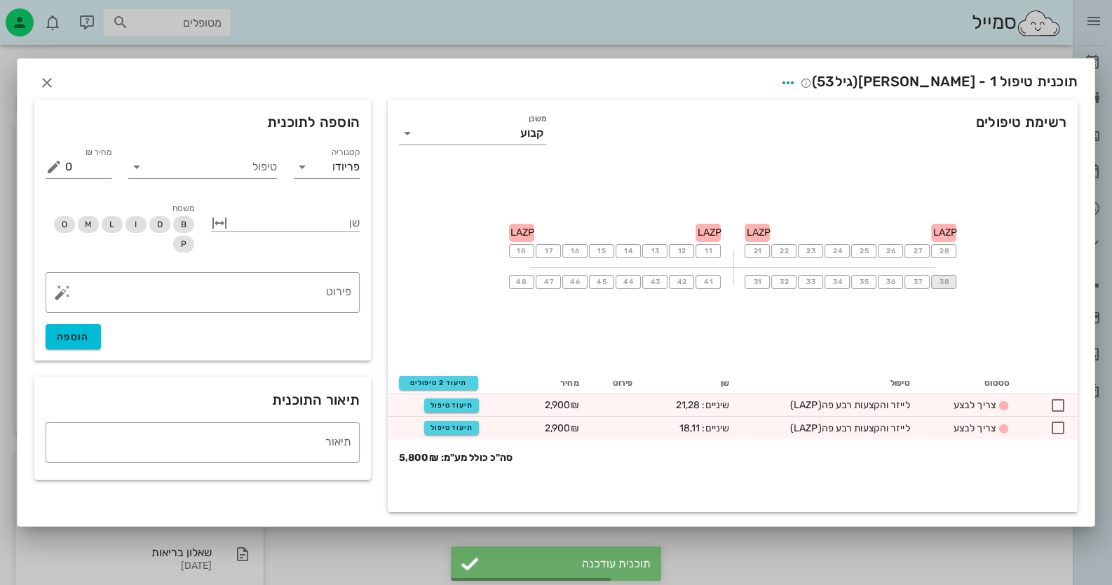
click at [949, 283] on button "38" at bounding box center [943, 282] width 25 height 14
click at [759, 280] on span "31" at bounding box center [757, 282] width 11 height 8
click at [248, 168] on input "טיפול" at bounding box center [212, 167] width 129 height 22
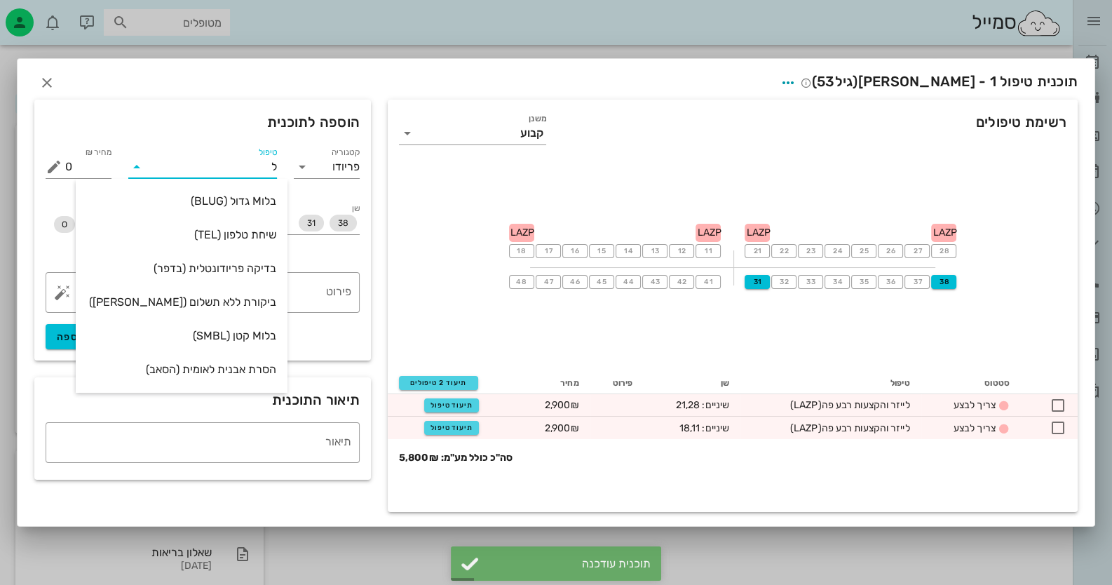
type input "לי"
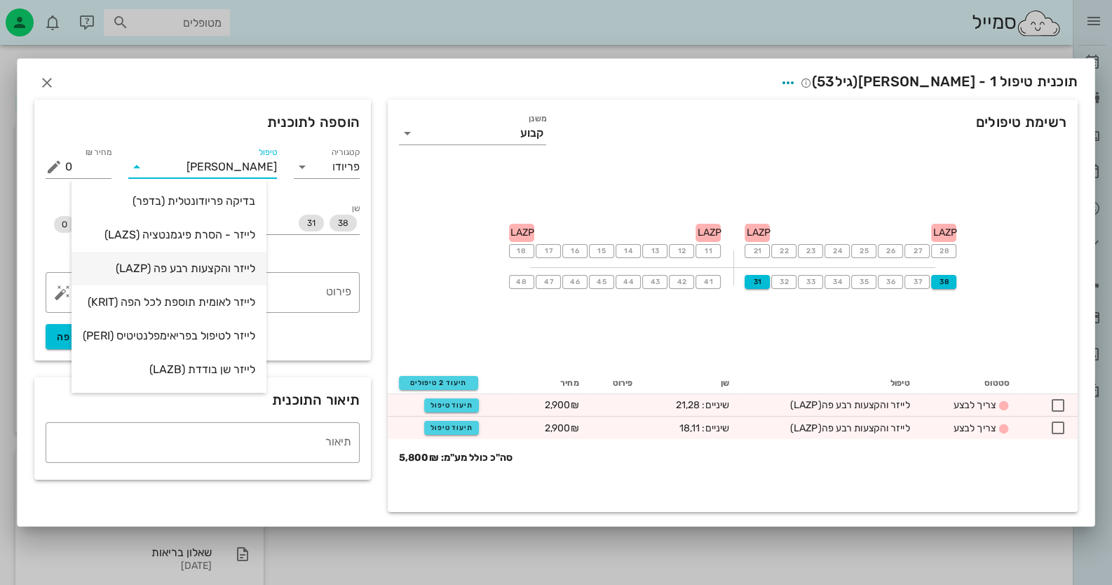
click at [222, 279] on div "לייזר והקצעות רבע פה (LAZP)" at bounding box center [169, 268] width 172 height 30
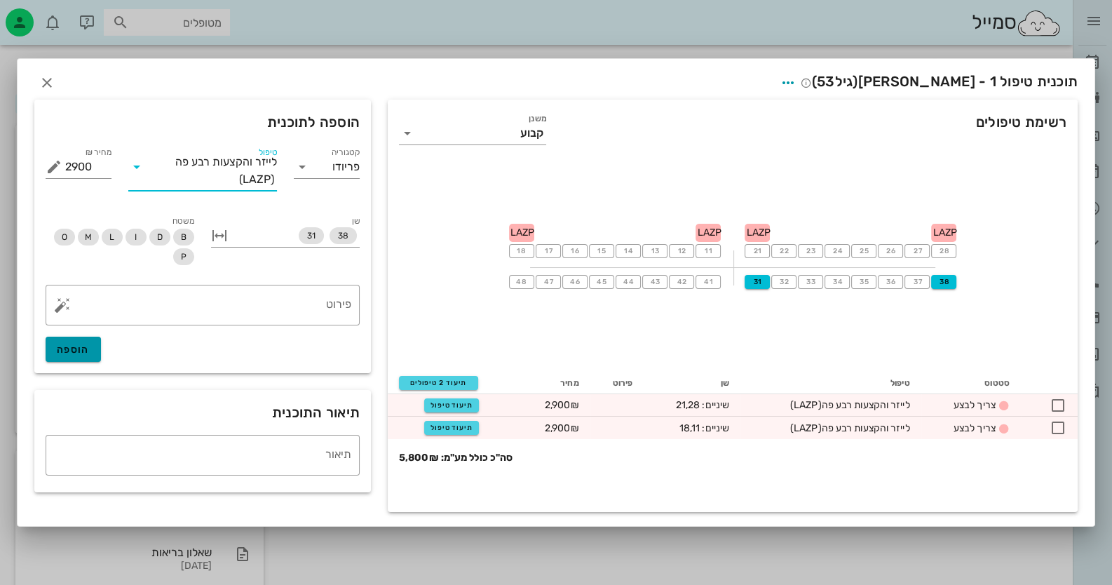
click at [63, 348] on span "הוספה" at bounding box center [73, 350] width 33 height 12
type input "0"
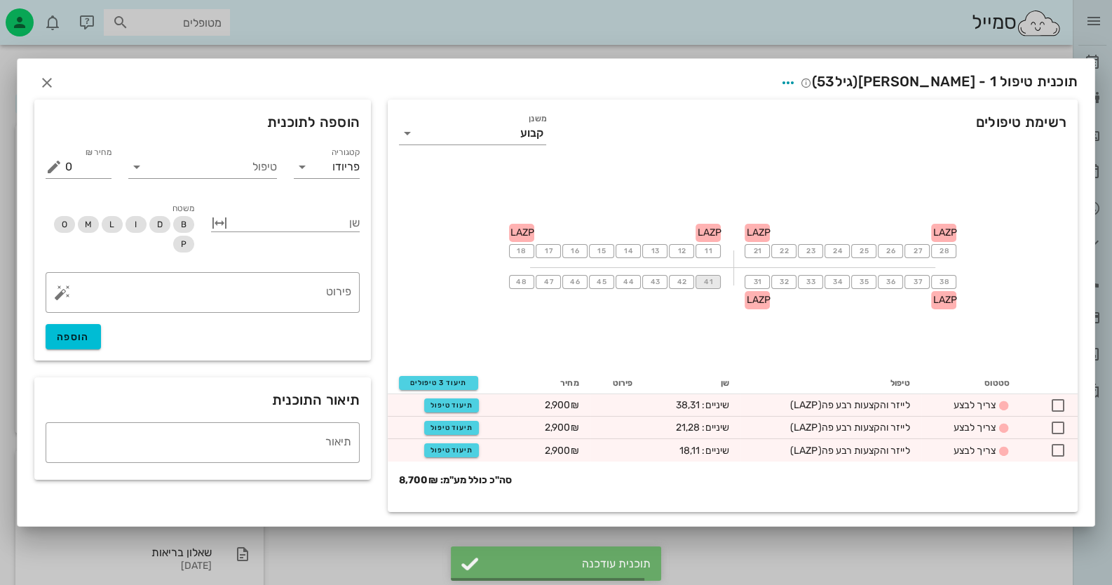
click at [705, 285] on span "41" at bounding box center [708, 282] width 11 height 8
click at [520, 284] on span "48" at bounding box center [521, 282] width 12 height 8
click at [237, 172] on input "טיפול" at bounding box center [212, 167] width 129 height 22
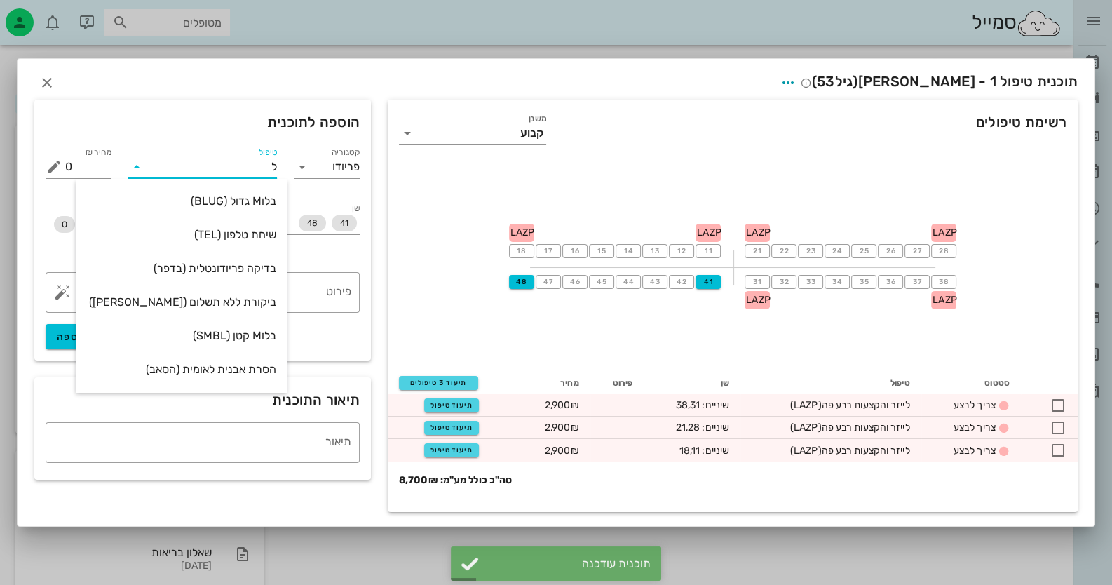
type input "לי"
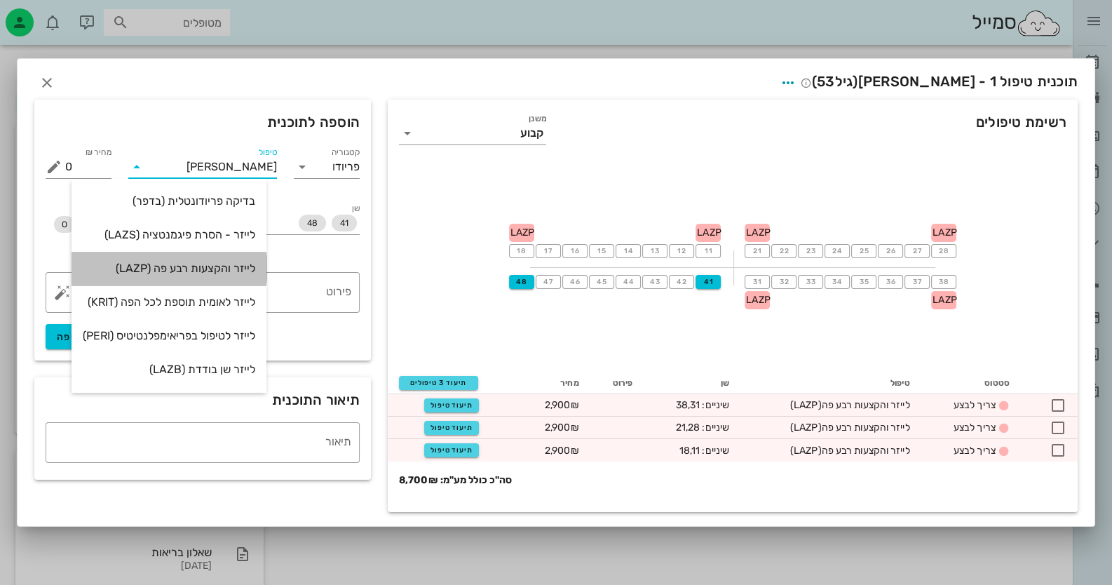
click at [227, 273] on div "לייזר והקצעות רבע פה (LAZP)" at bounding box center [169, 268] width 172 height 13
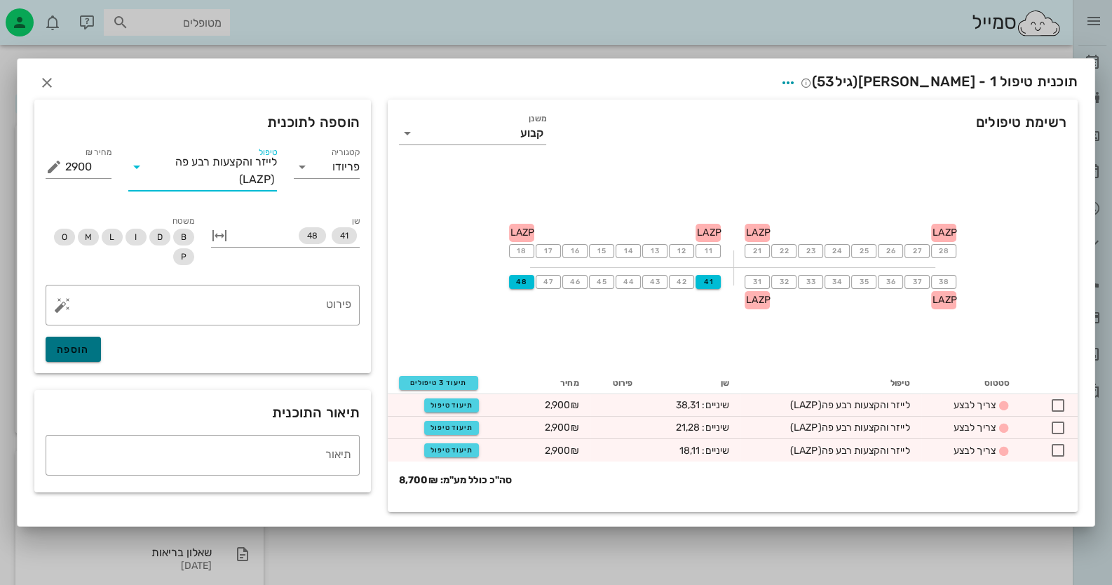
click at [85, 349] on span "הוספה" at bounding box center [73, 350] width 33 height 12
type input "0"
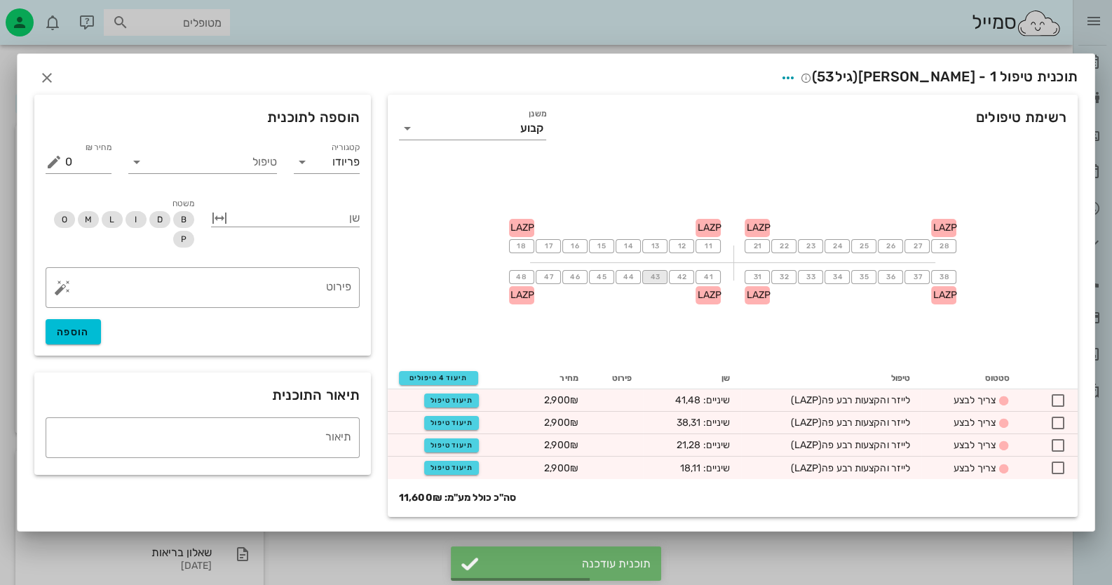
click at [660, 277] on span "43" at bounding box center [654, 277] width 11 height 8
click at [810, 278] on span "33" at bounding box center [810, 277] width 11 height 8
click at [325, 283] on textarea "פירוט" at bounding box center [208, 291] width 286 height 34
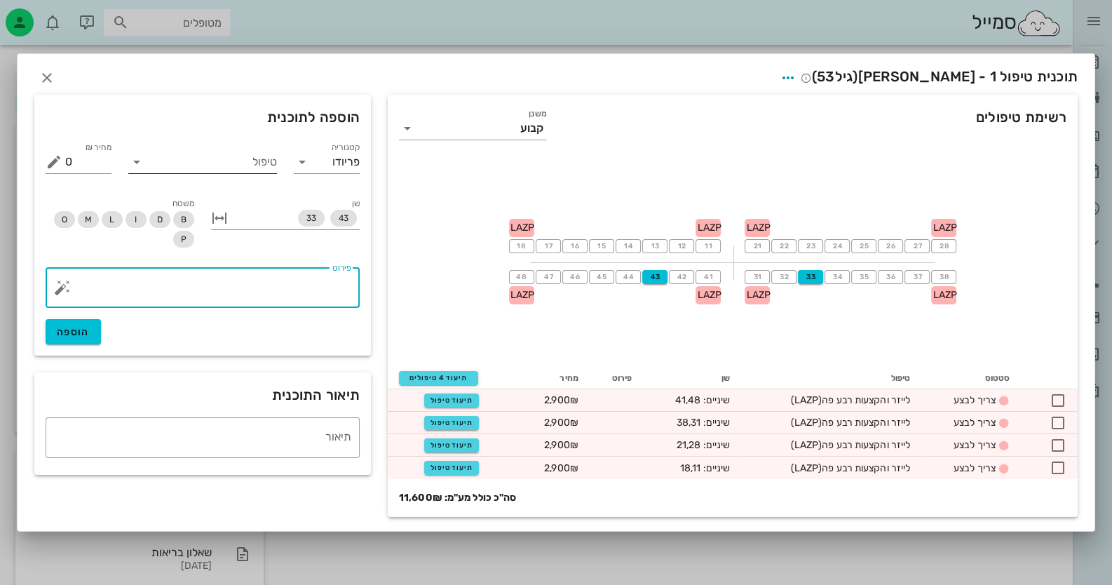
click at [244, 167] on input "טיפול" at bounding box center [212, 162] width 129 height 22
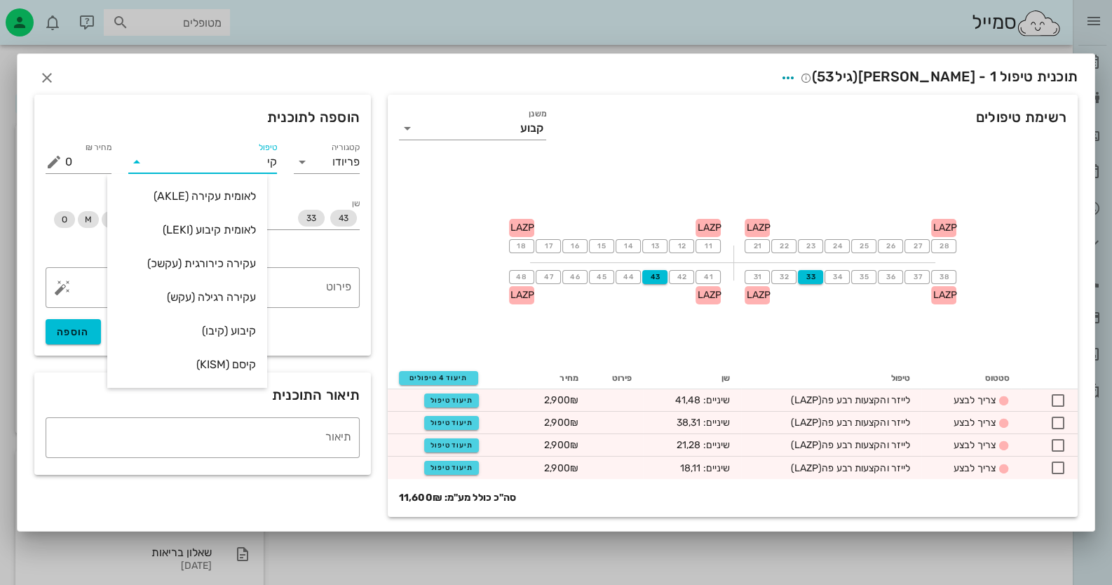
type input "קיב"
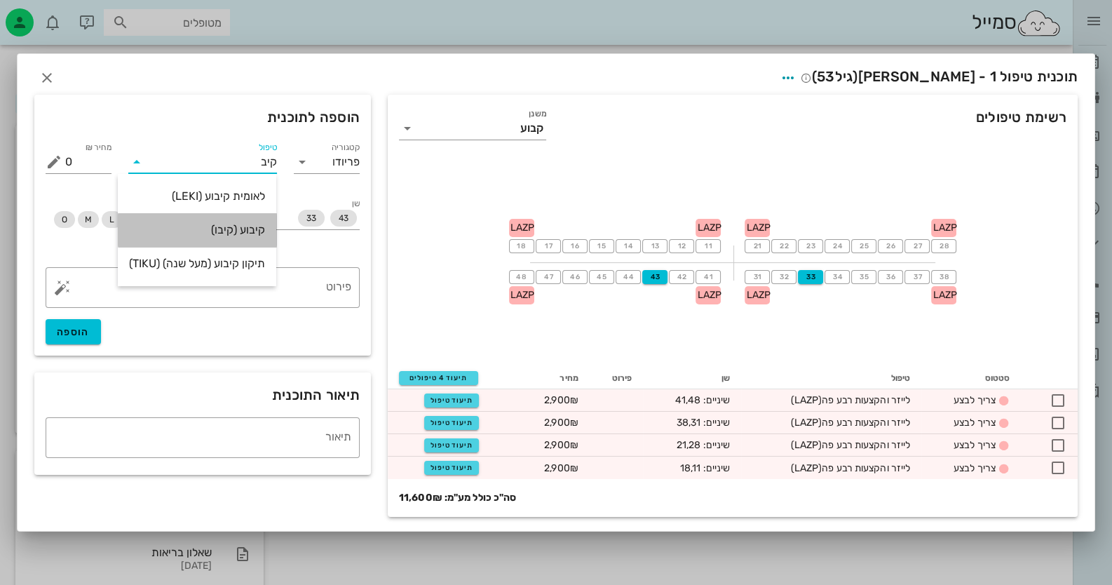
click at [229, 240] on div "קיבוע (קיבו)" at bounding box center [197, 230] width 136 height 30
type input "2730"
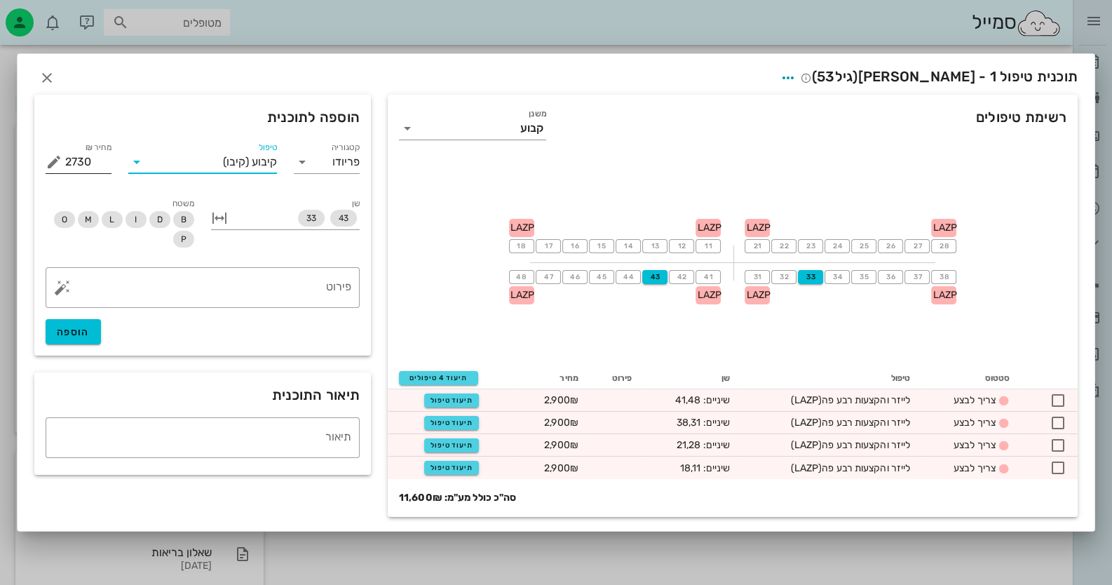
click at [53, 161] on button "מחיר ₪ appended action" at bounding box center [54, 162] width 17 height 17
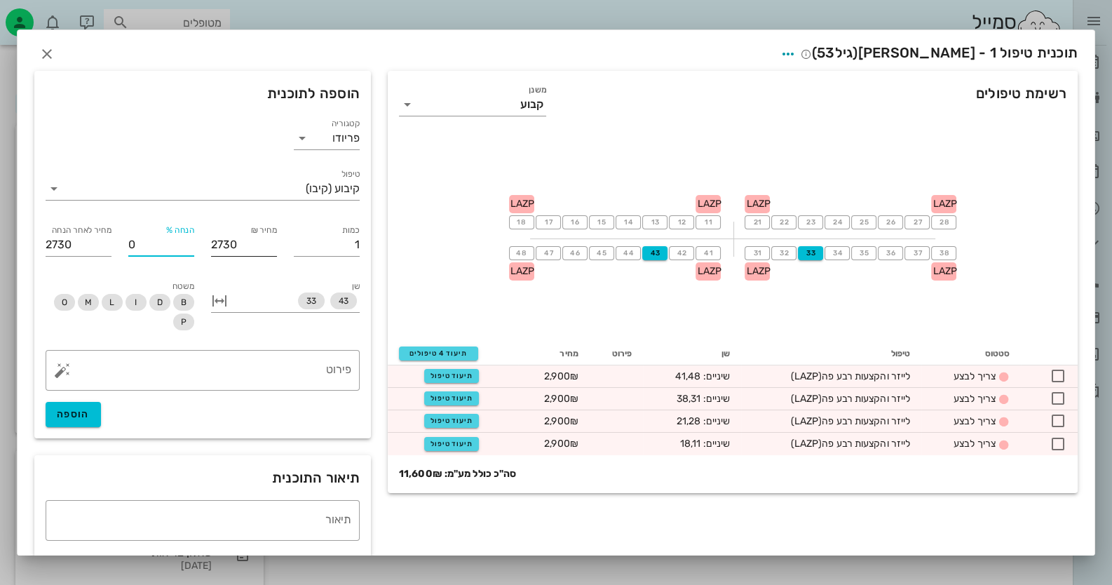
drag, startPoint x: 151, startPoint y: 241, endPoint x: 132, endPoint y: 242, distance: 18.9
click at [132, 242] on div "% הנחה 0" at bounding box center [161, 242] width 83 height 56
type input "5"
type input "2594"
type input "50"
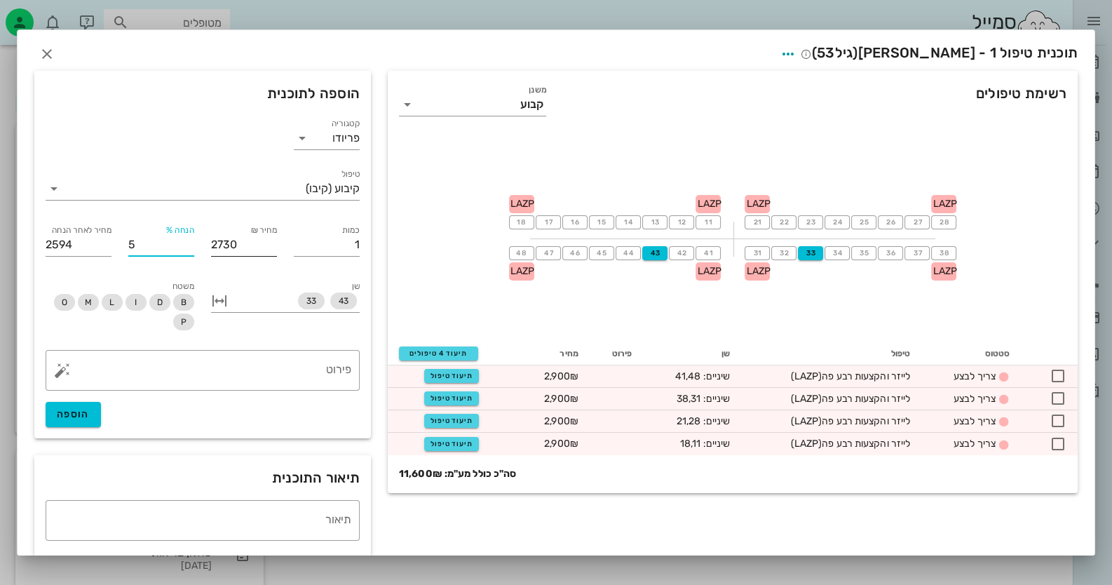
type input "1365"
type input "50"
click at [90, 416] on span "הוספה" at bounding box center [73, 414] width 33 height 12
type input "0"
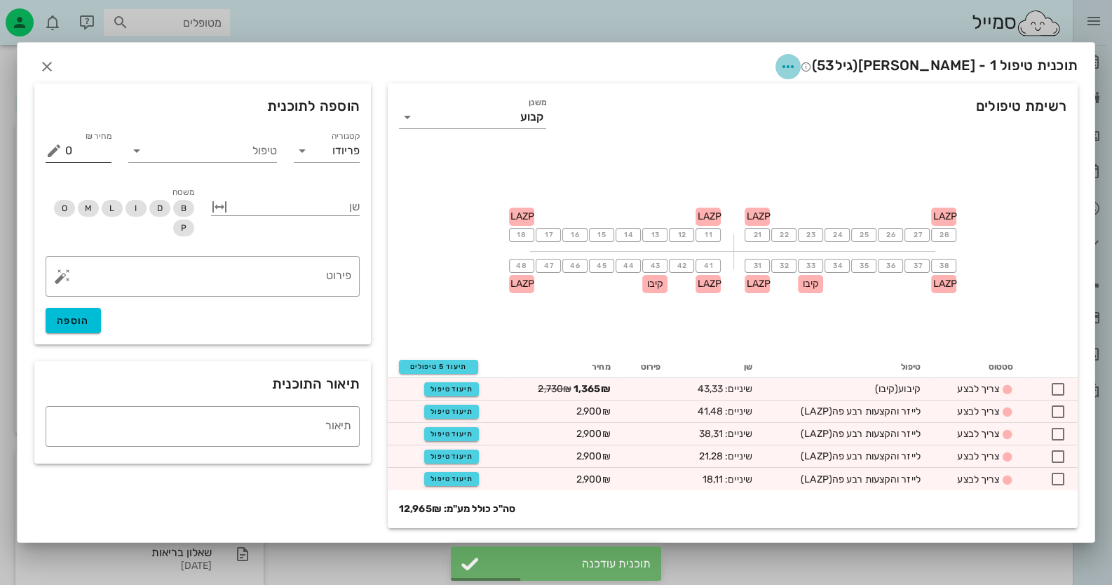
click at [780, 64] on icon "button" at bounding box center [788, 66] width 17 height 17
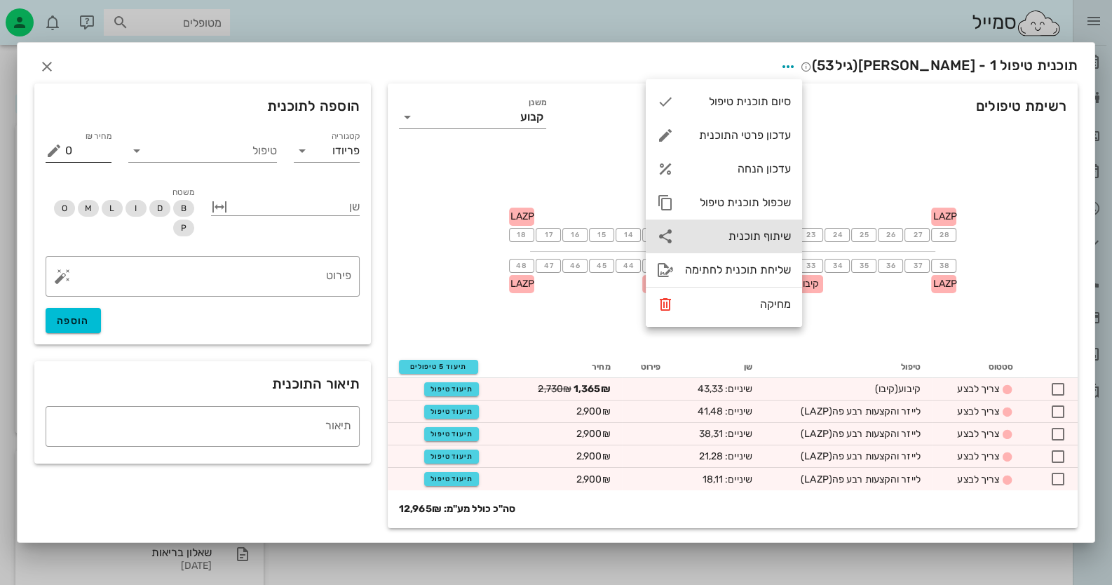
click at [764, 241] on div "שיתוף תוכנית" at bounding box center [738, 235] width 106 height 13
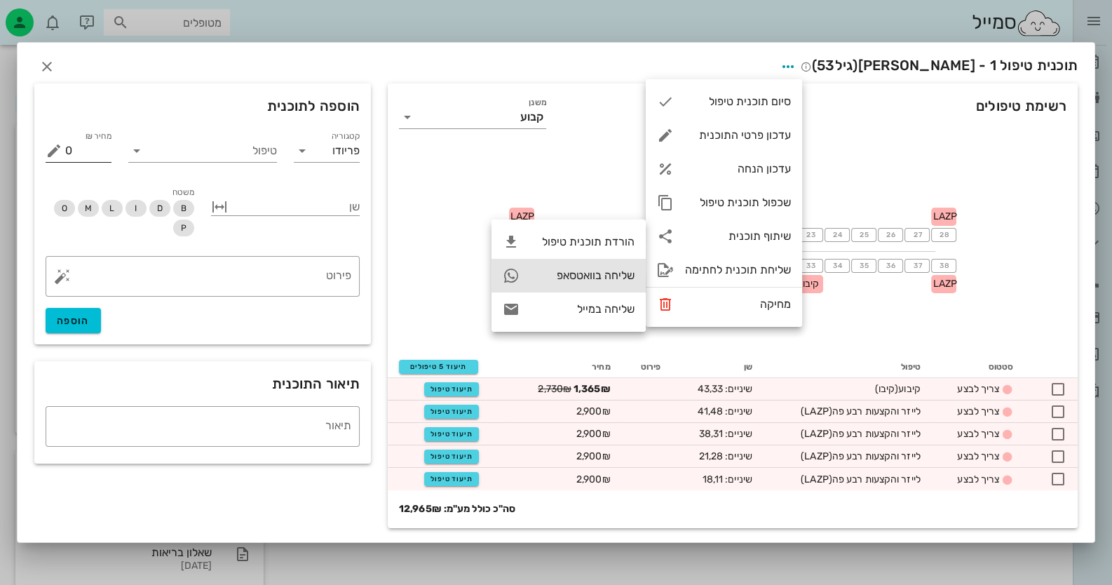
click at [591, 278] on div "שליחה בוואטסאפ" at bounding box center [583, 275] width 104 height 13
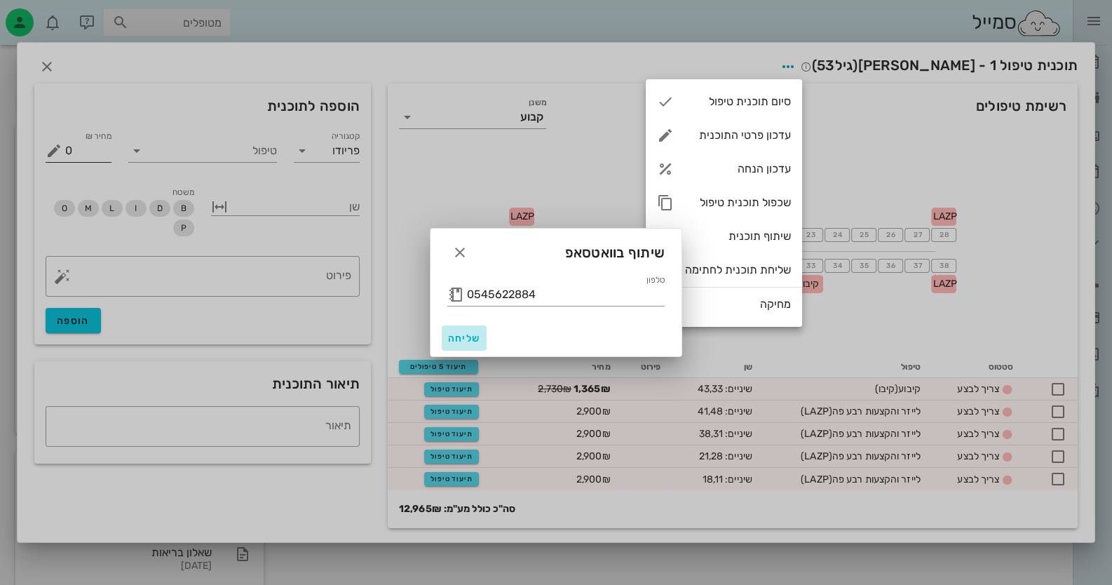
click at [452, 335] on span "שליחה" at bounding box center [464, 338] width 34 height 12
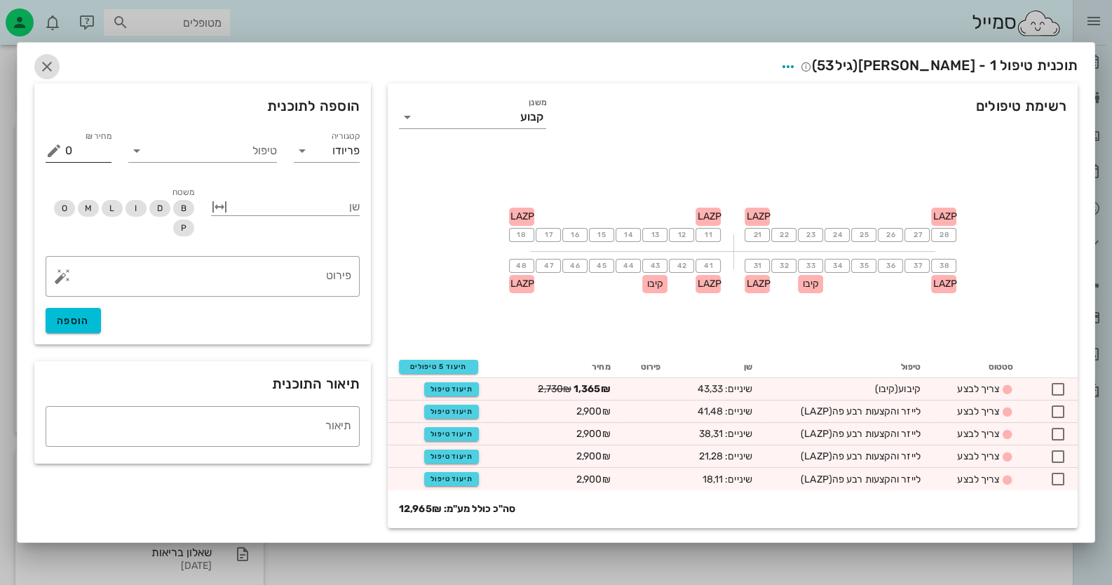
click at [53, 65] on icon "button" at bounding box center [47, 66] width 17 height 17
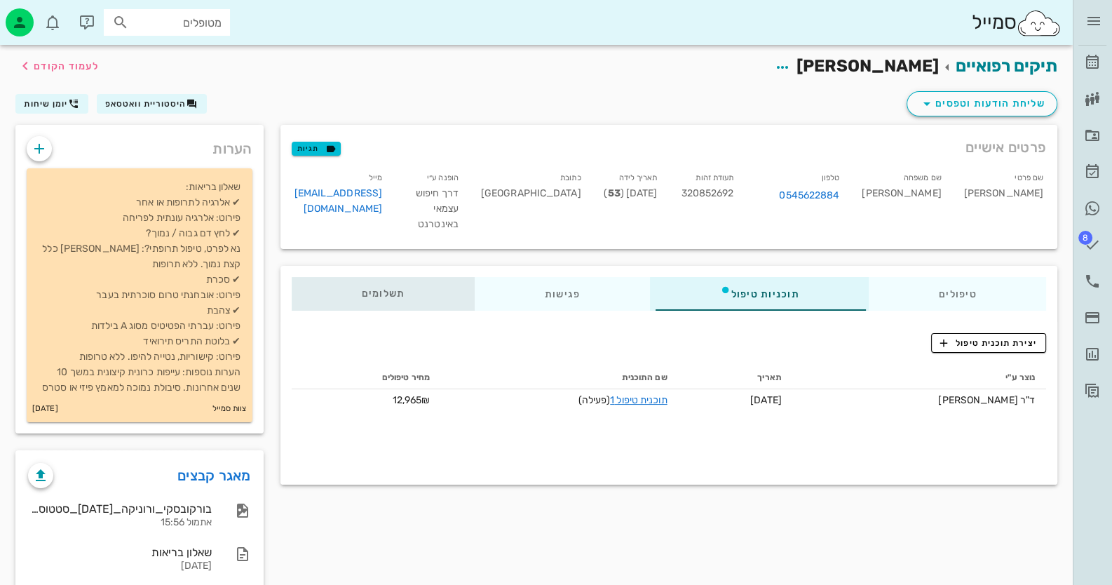
click at [407, 290] on div "תשלומים 0₪" at bounding box center [383, 294] width 183 height 34
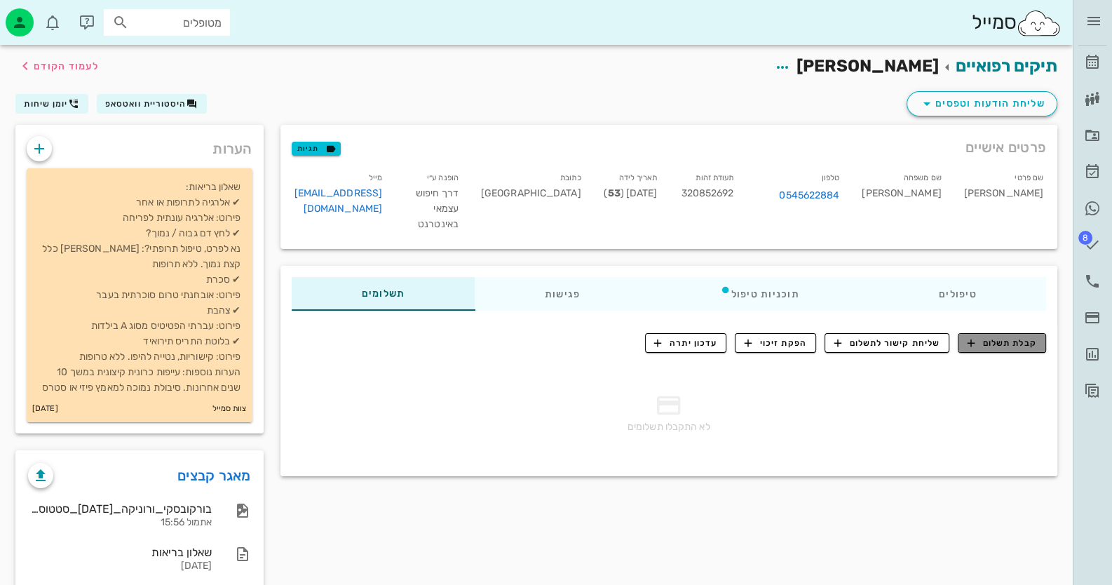
click at [999, 340] on span "קבלת תשלום" at bounding box center [1002, 343] width 69 height 13
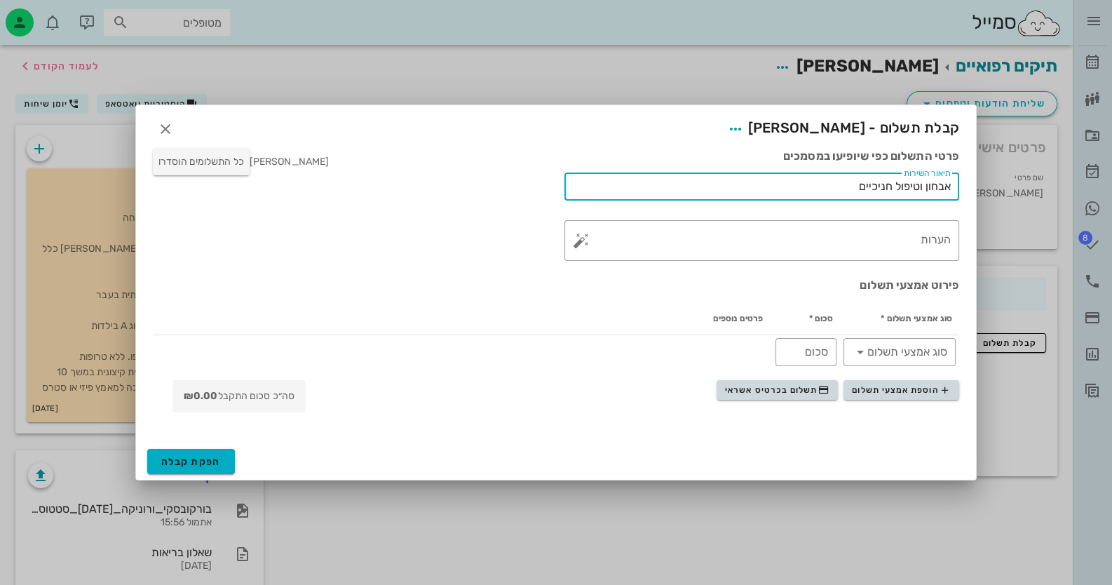
click at [832, 186] on input "אבחון וטיפול חניכיים" at bounding box center [762, 186] width 378 height 22
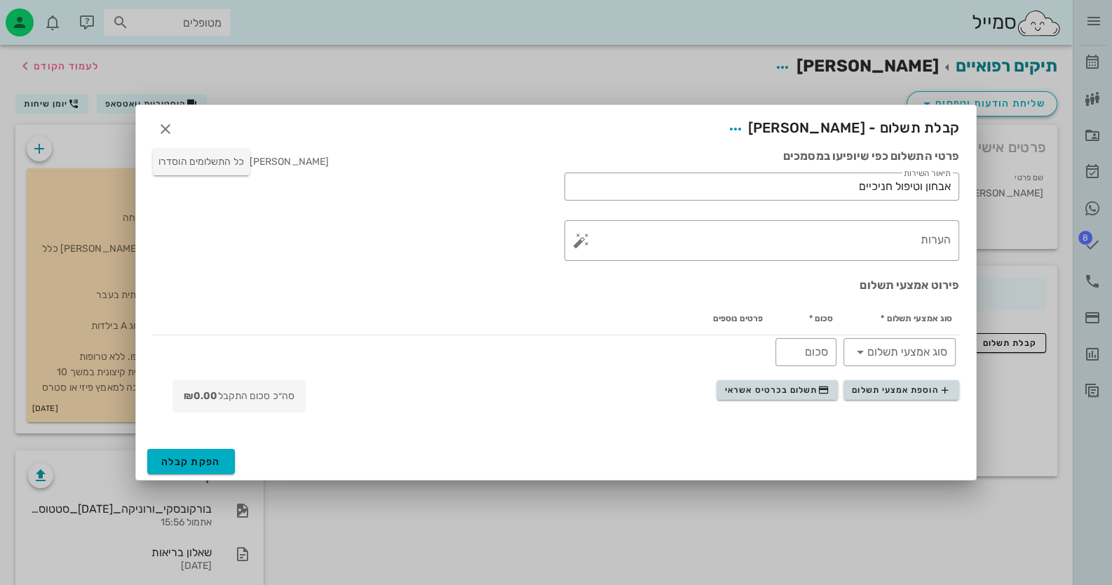
click at [503, 289] on h3 "פירוט אמצעי תשלום" at bounding box center [556, 285] width 806 height 15
click at [805, 389] on span "תשלום בכרטיס אשראי" at bounding box center [777, 389] width 104 height 11
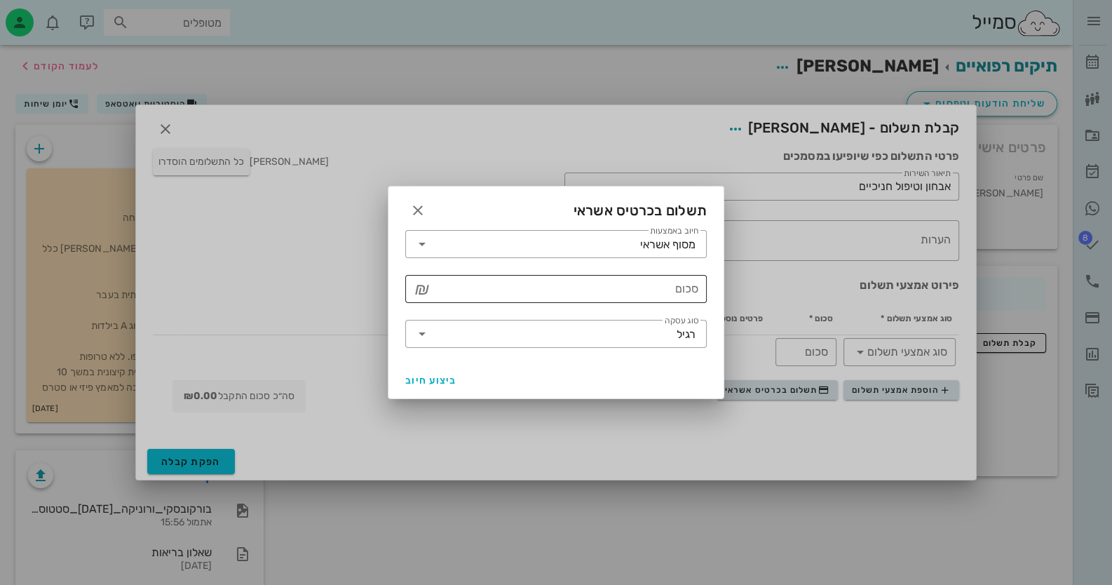
click at [635, 293] on input "סכום" at bounding box center [565, 289] width 265 height 22
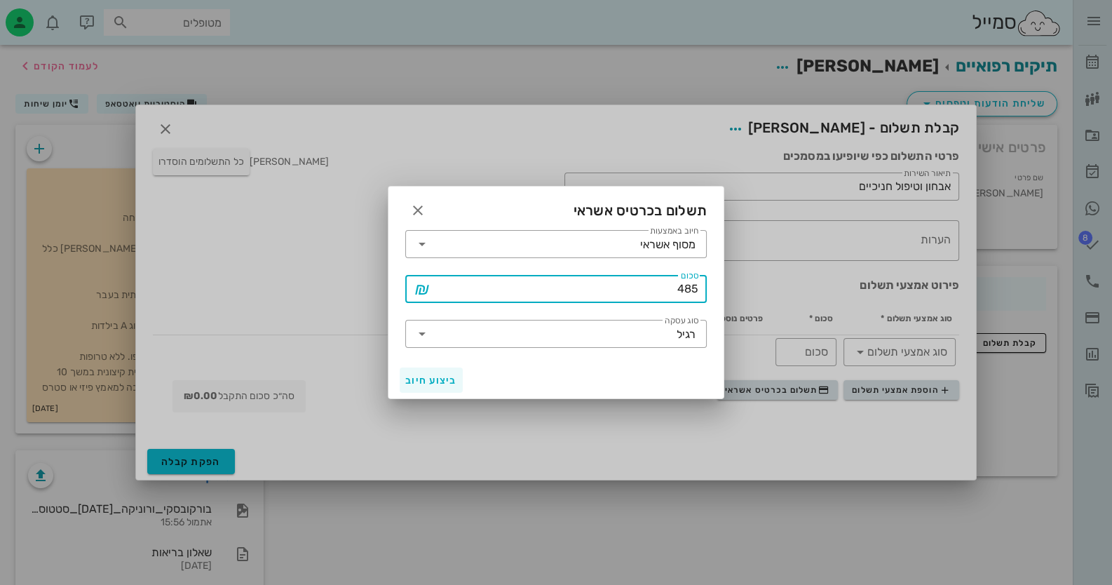
type input "485"
click at [447, 378] on span "ביצוע חיוב" at bounding box center [431, 380] width 52 height 12
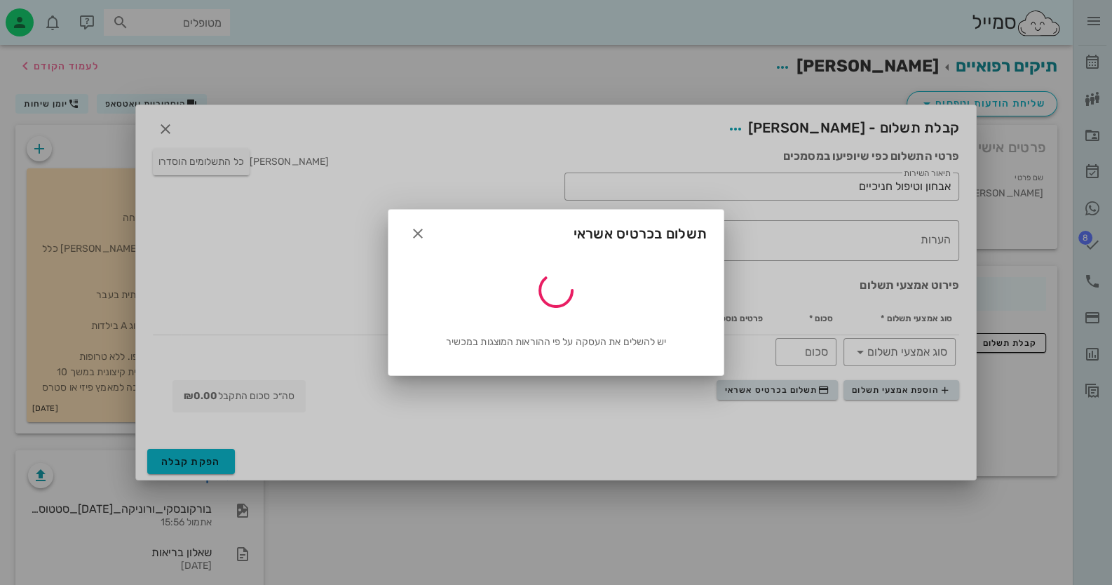
type input "485"
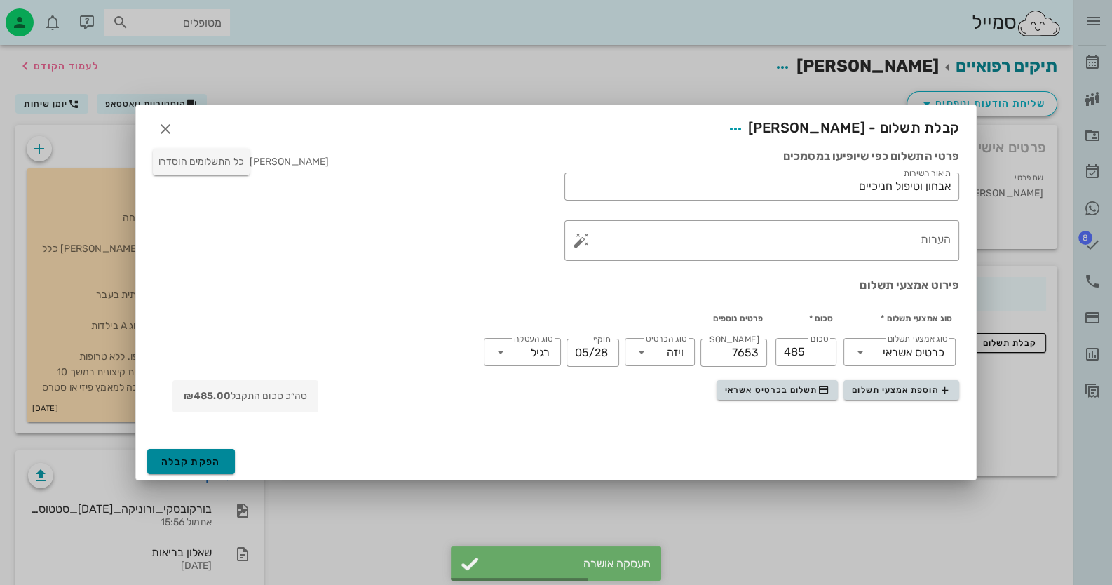
drag, startPoint x: 198, startPoint y: 459, endPoint x: 207, endPoint y: 459, distance: 9.1
click at [201, 459] on span "הפקת קבלה" at bounding box center [191, 462] width 60 height 12
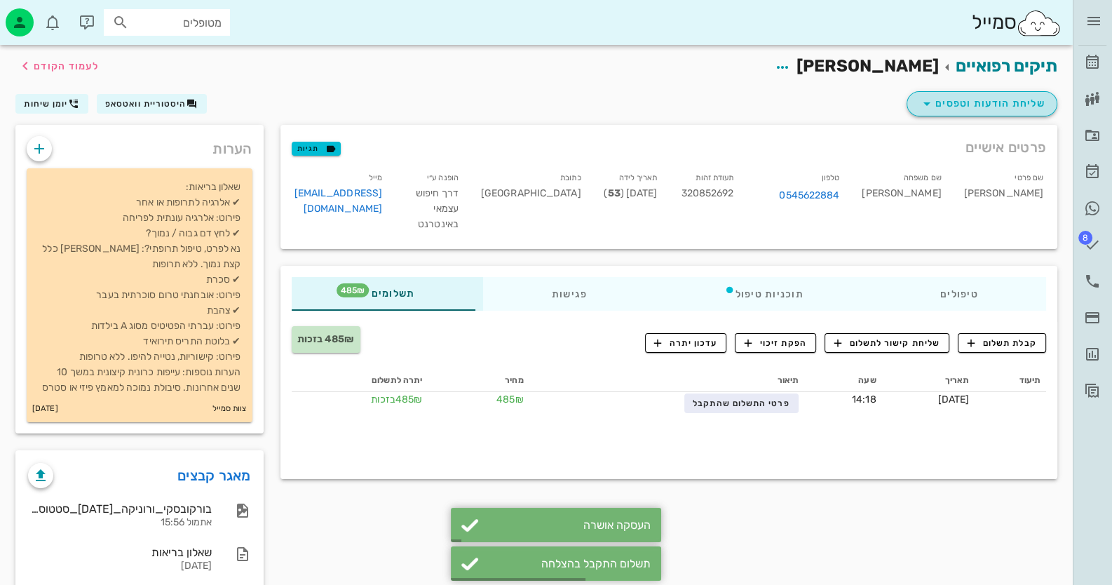
click at [928, 104] on icon "button" at bounding box center [926, 103] width 17 height 17
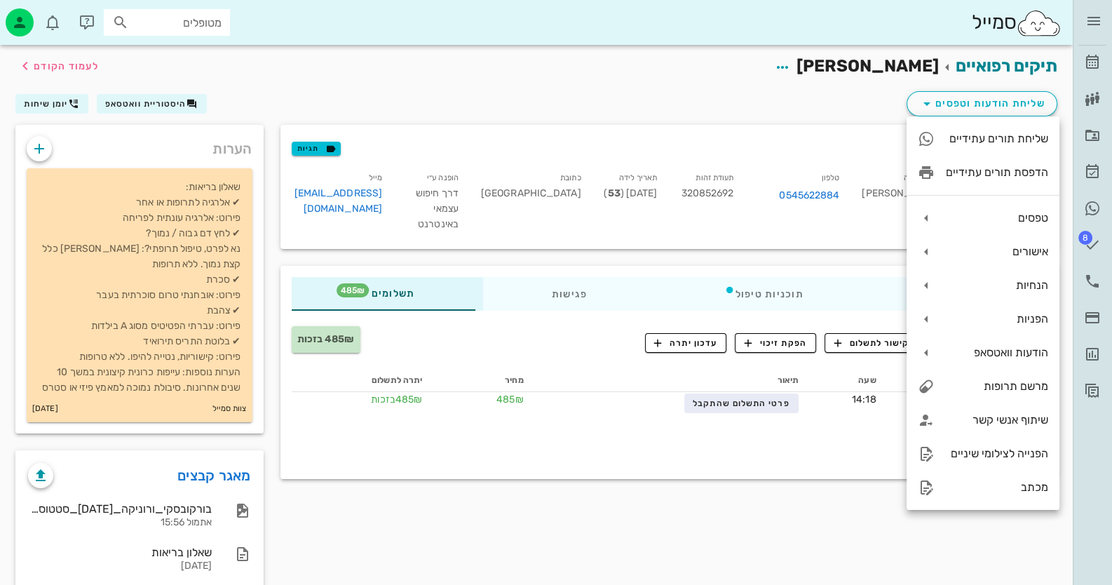
click at [872, 96] on div "שליחת הודעות וטפסים היסטוריית וואטסאפ יומן שיחות" at bounding box center [536, 106] width 1059 height 36
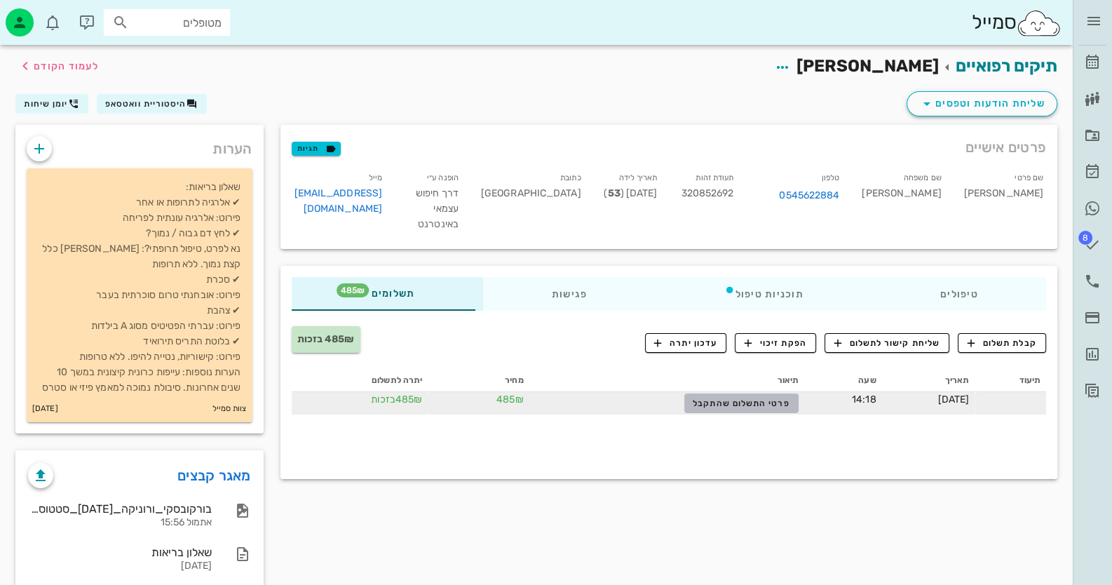
click at [729, 403] on span "פרטי התשלום שהתקבל" at bounding box center [741, 403] width 97 height 10
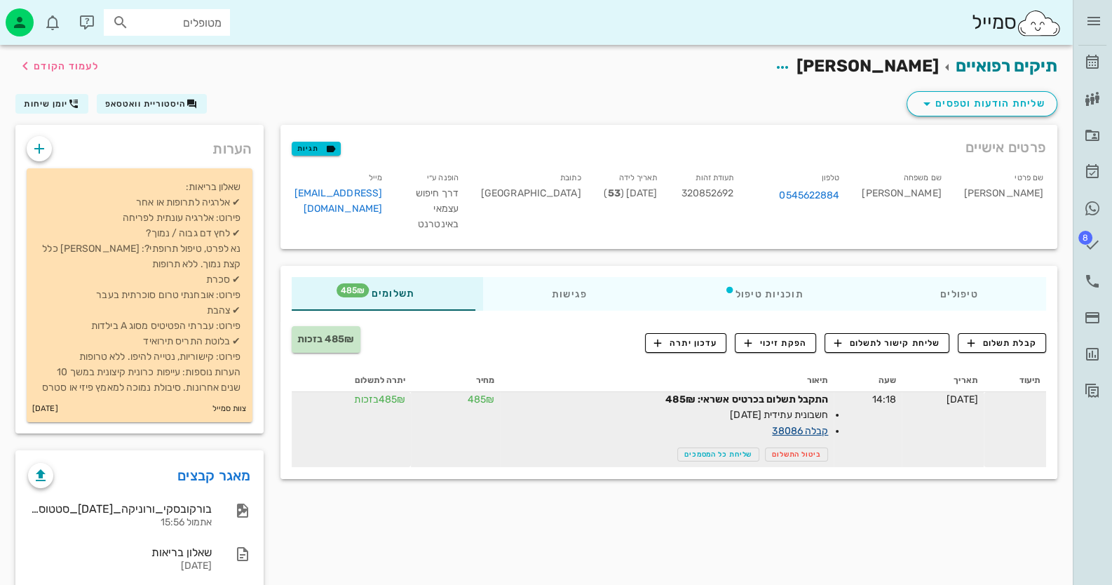
click at [774, 428] on link "קבלה 38086" at bounding box center [800, 431] width 56 height 12
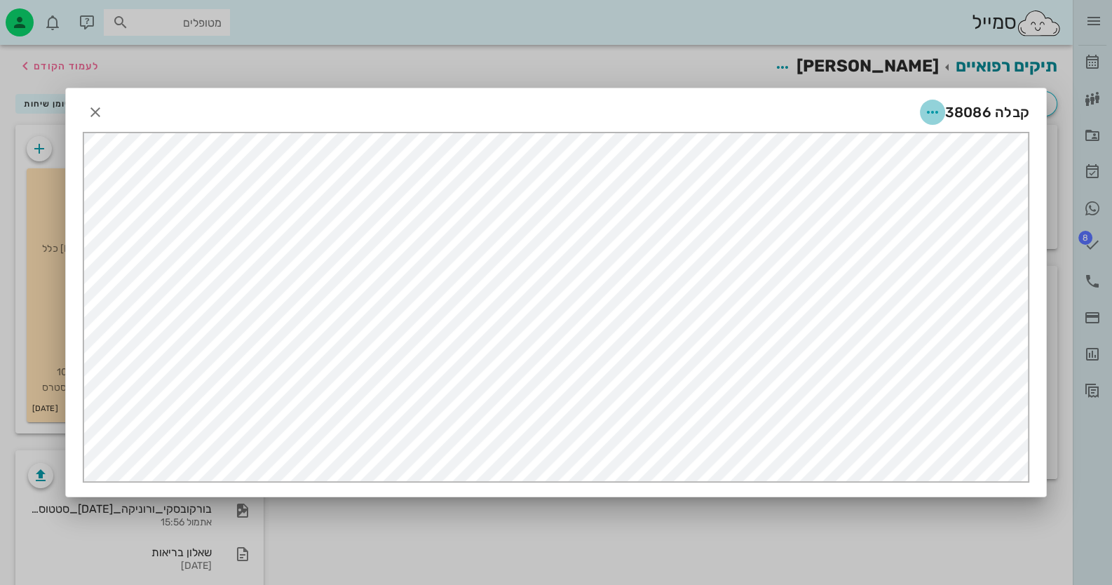
click at [928, 108] on icon "button" at bounding box center [932, 112] width 17 height 17
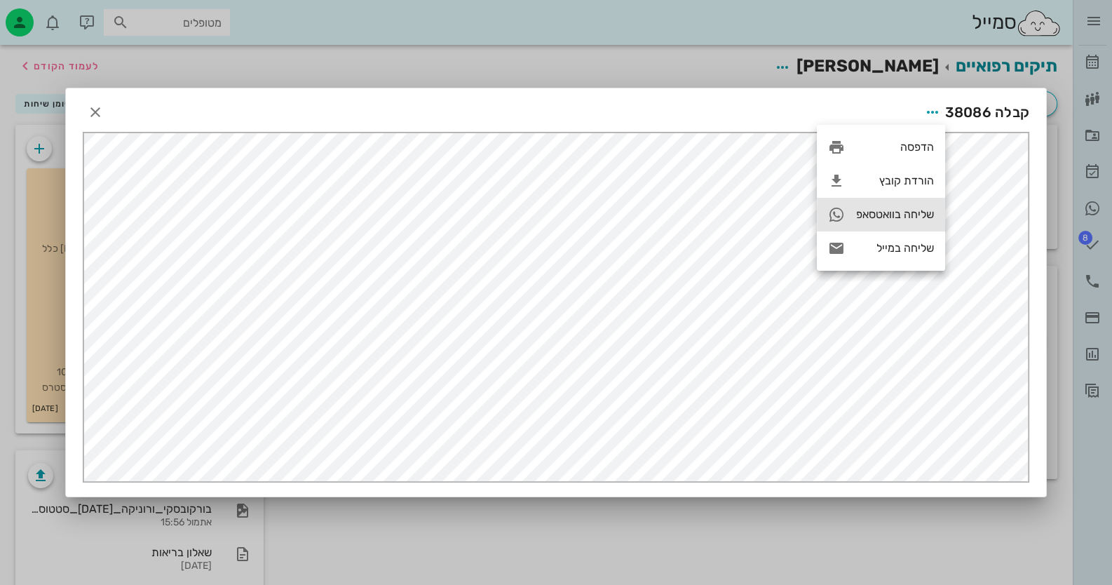
click at [897, 215] on div "שליחה בוואטסאפ" at bounding box center [895, 214] width 78 height 13
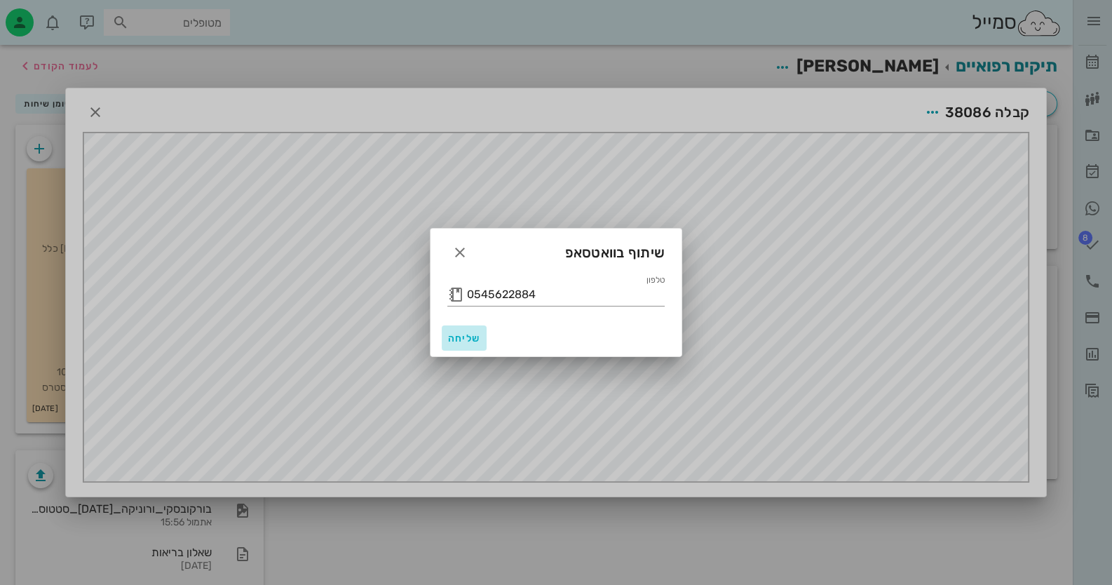
click at [470, 332] on span "שליחה" at bounding box center [464, 338] width 34 height 12
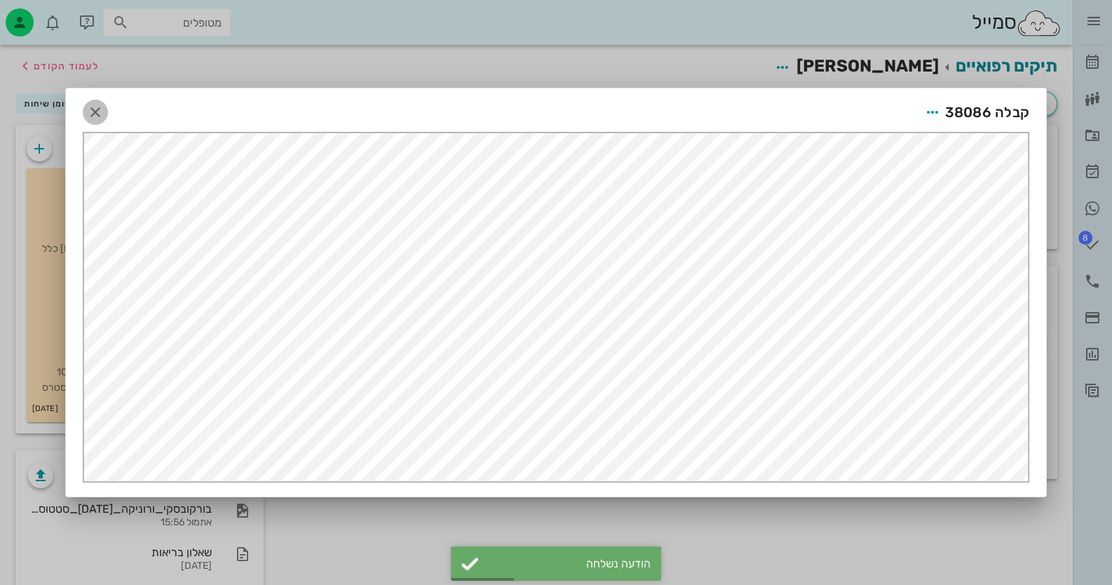
click at [97, 109] on icon "button" at bounding box center [95, 112] width 17 height 17
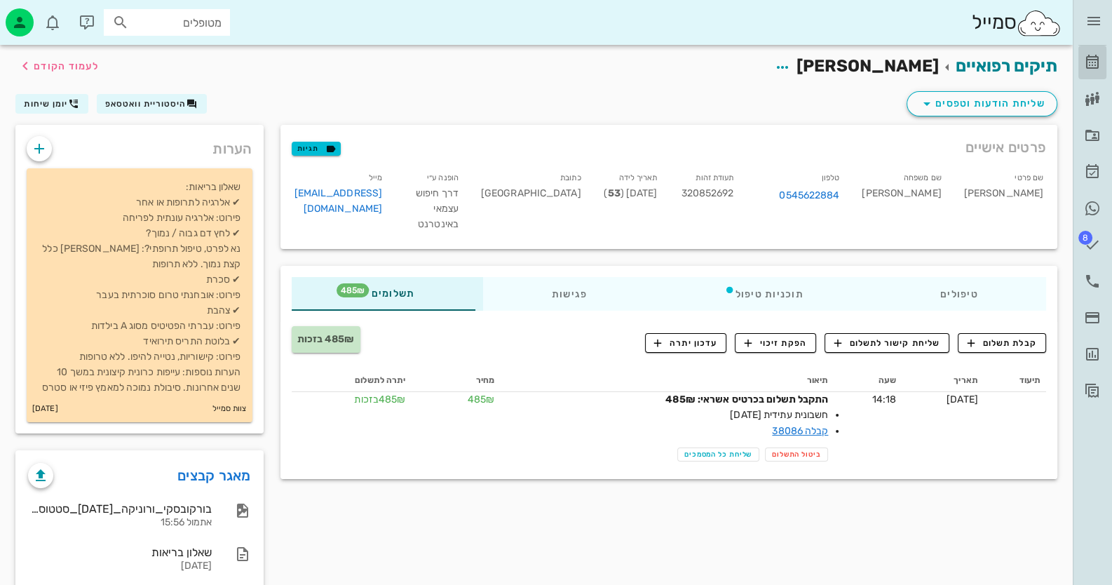
click at [1100, 62] on icon at bounding box center [1092, 62] width 17 height 17
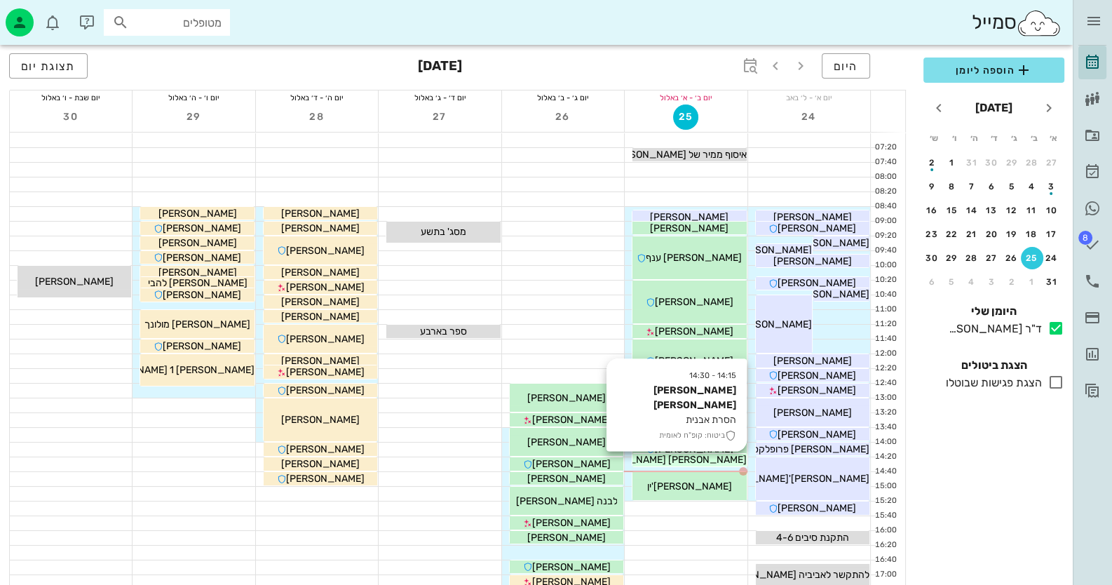
click at [701, 462] on span "[PERSON_NAME] [PERSON_NAME]" at bounding box center [667, 460] width 159 height 12
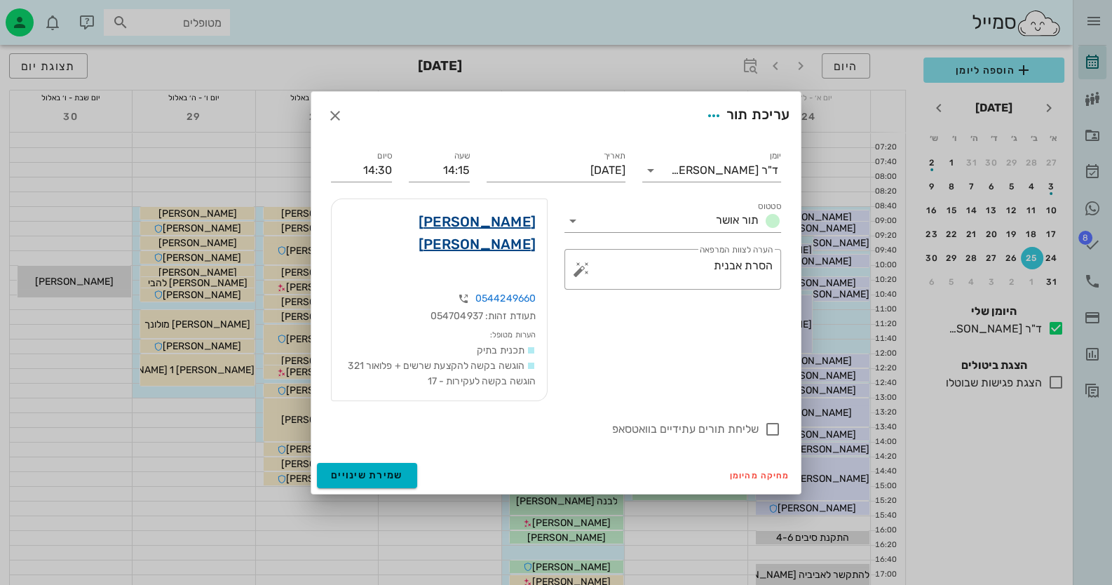
click at [524, 243] on link "יפה ברק" at bounding box center [439, 232] width 193 height 45
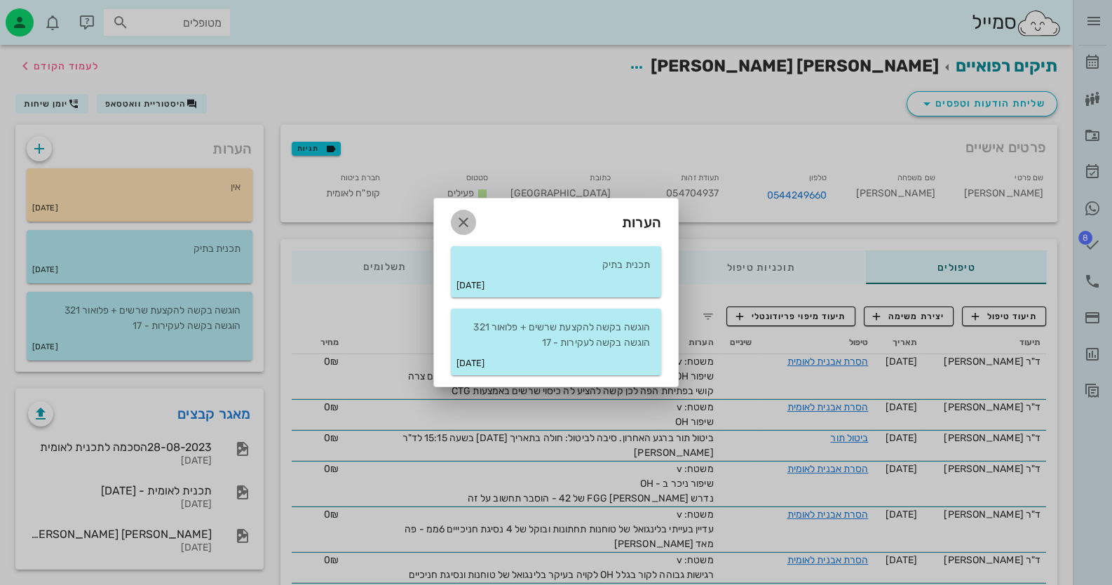
click at [456, 219] on icon "button" at bounding box center [463, 222] width 17 height 17
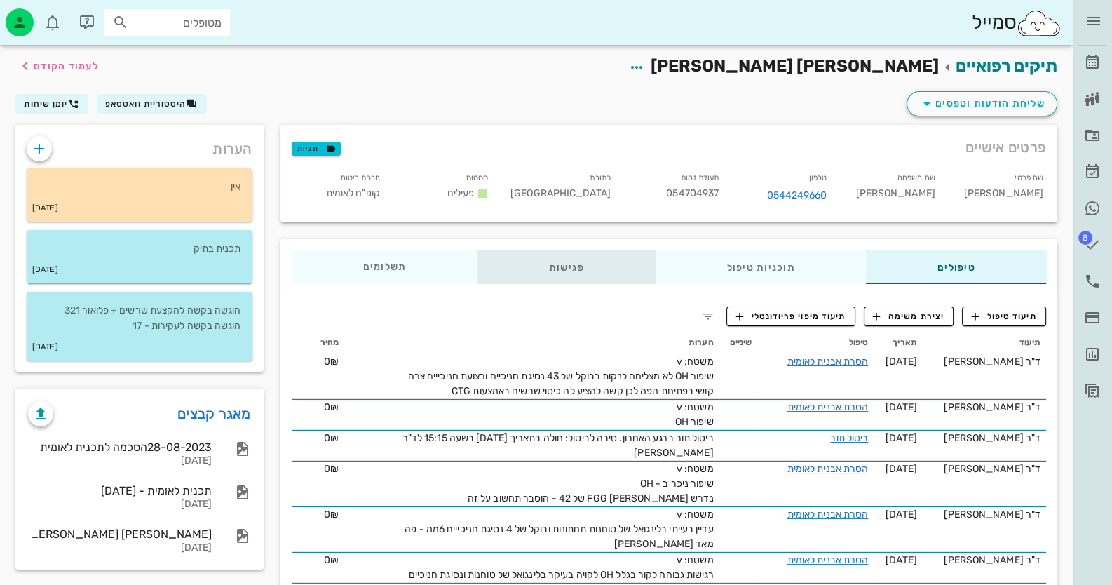
click at [552, 276] on div "פגישות" at bounding box center [566, 267] width 178 height 34
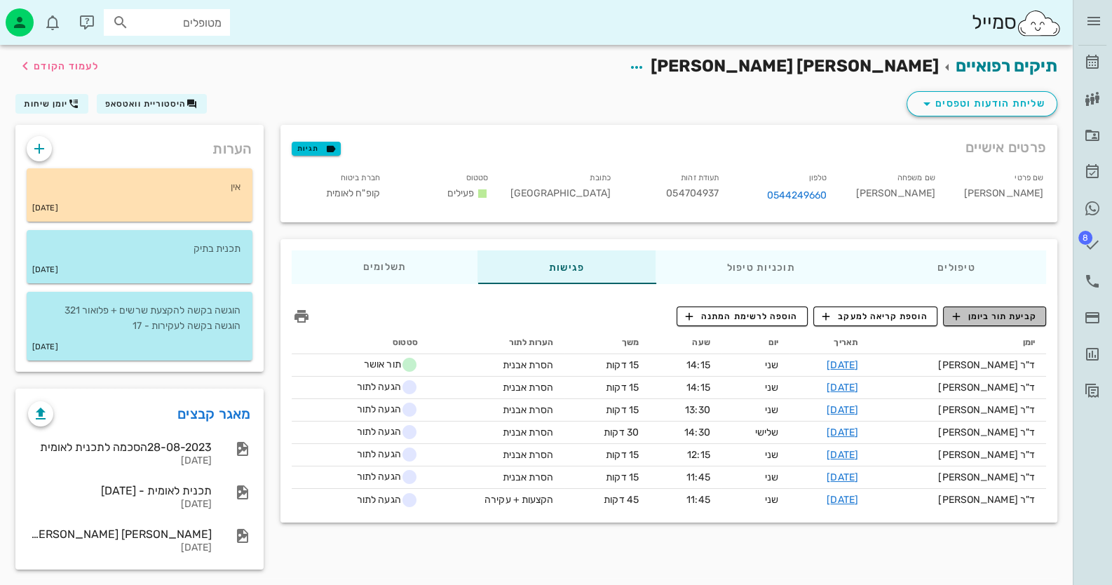
click at [1018, 320] on span "קביעת תור ביומן" at bounding box center [994, 316] width 84 height 13
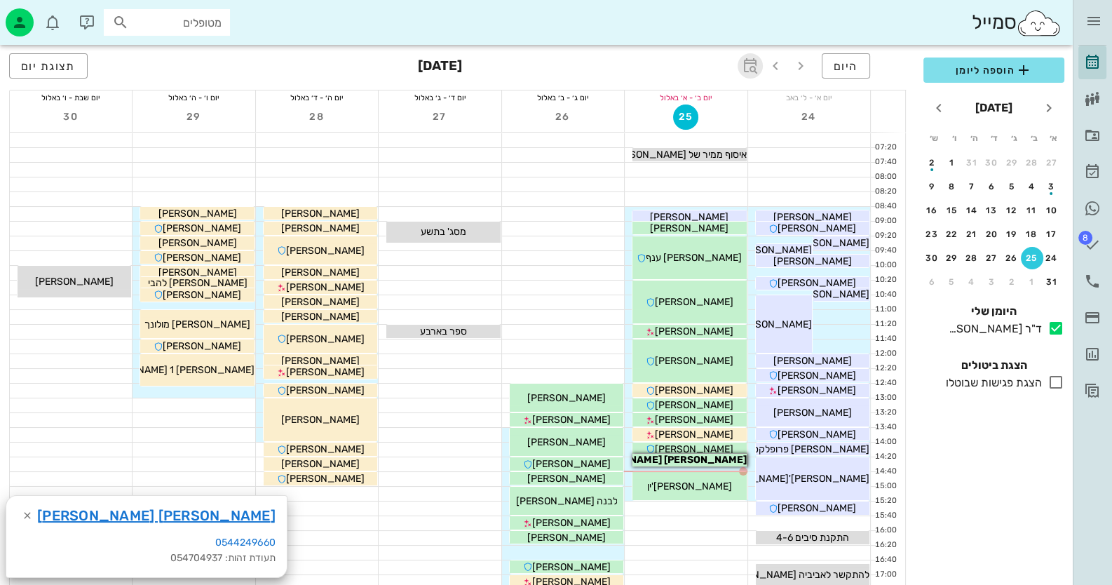
click at [752, 66] on icon "button" at bounding box center [750, 65] width 17 height 17
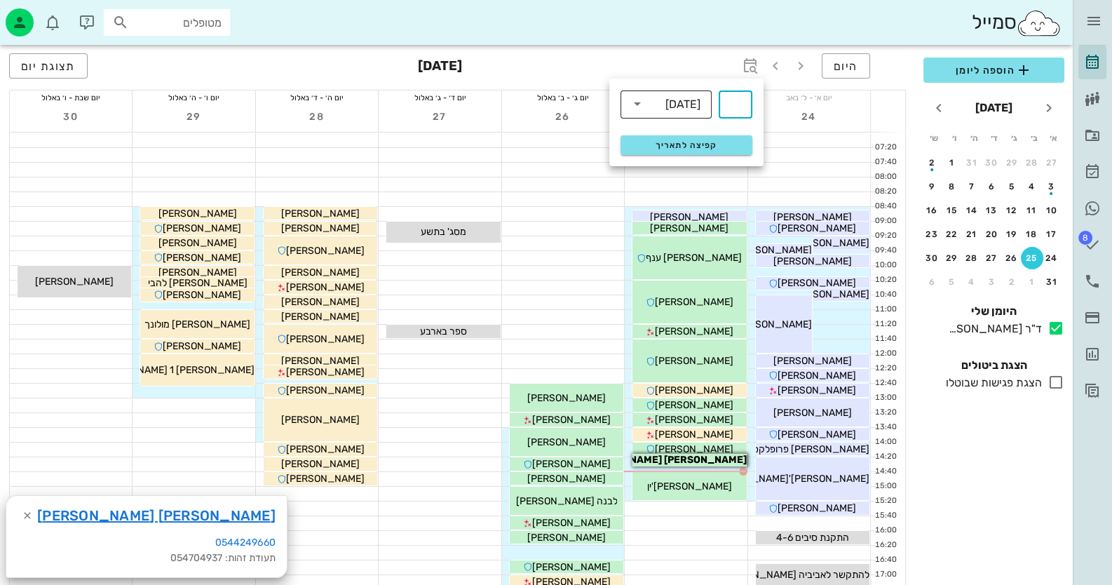
click at [681, 109] on div "שבועות" at bounding box center [682, 104] width 35 height 13
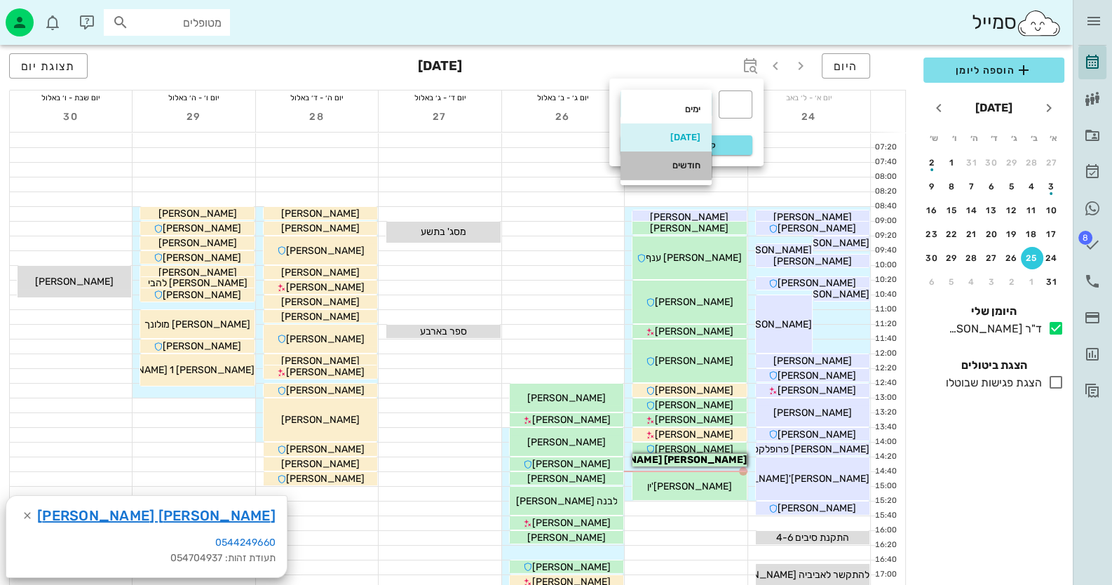
click at [670, 165] on div "חודשים" at bounding box center [666, 165] width 69 height 11
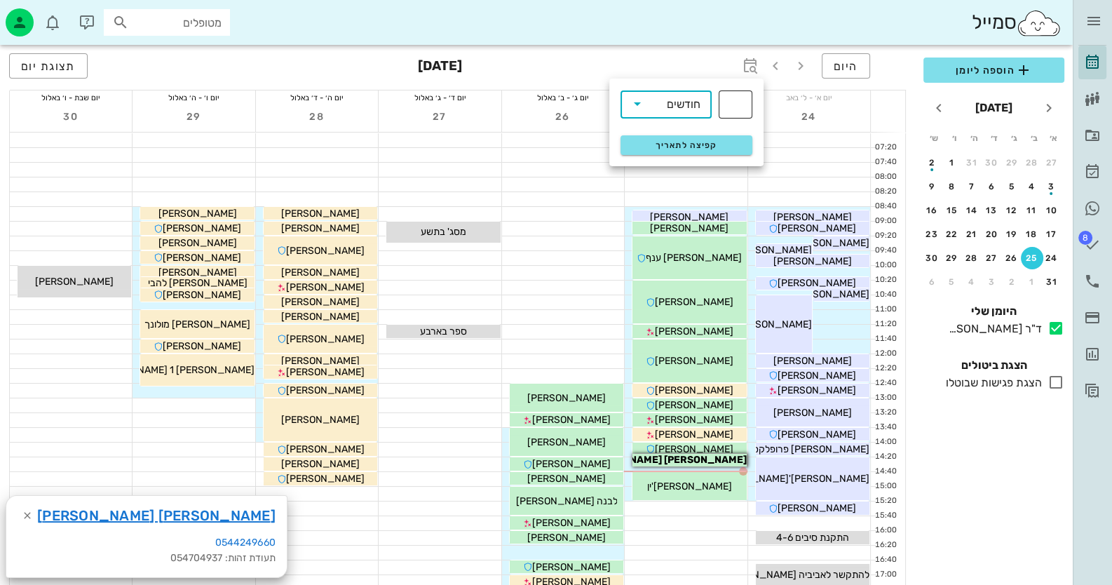
click at [735, 96] on input "text" at bounding box center [735, 104] width 17 height 22
type input "3"
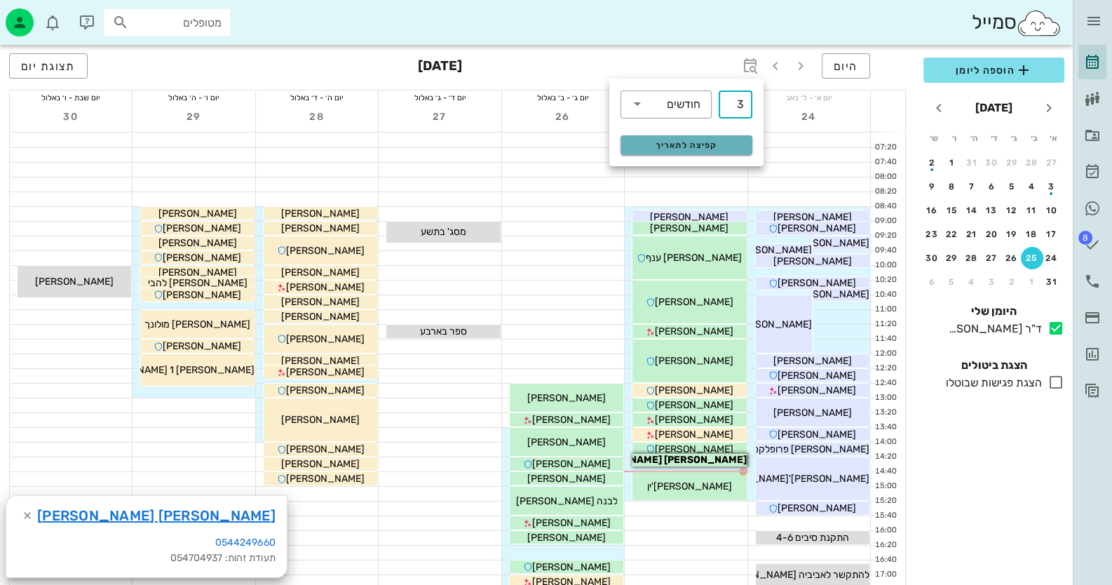
click at [723, 137] on button "קפיצה לתאריך" at bounding box center [687, 145] width 132 height 20
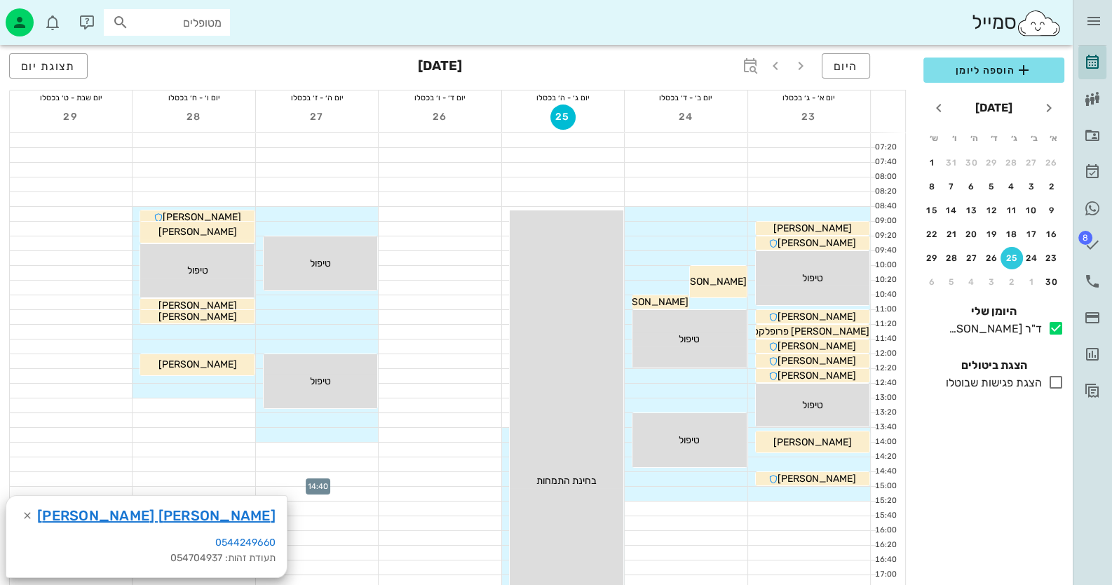
click at [297, 483] on div at bounding box center [317, 479] width 122 height 14
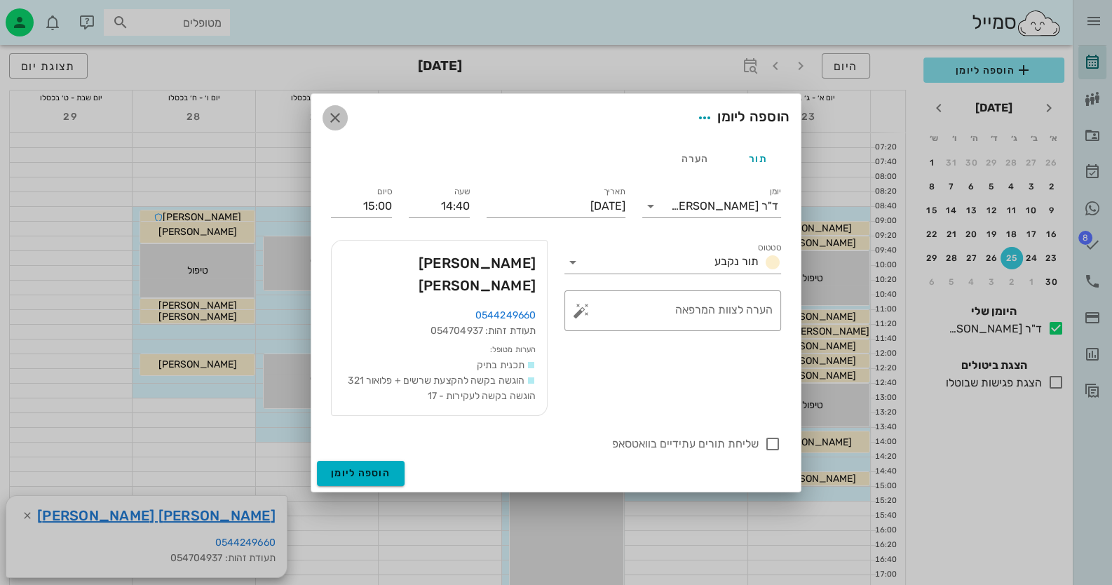
click at [330, 130] on button "button" at bounding box center [335, 117] width 25 height 25
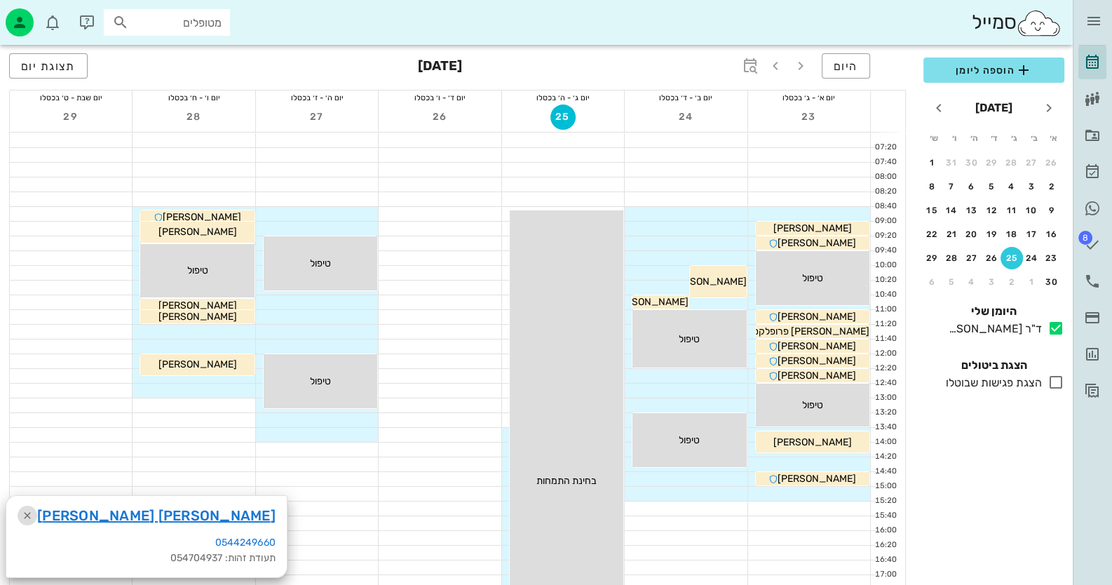
click at [26, 511] on icon "button" at bounding box center [27, 515] width 17 height 17
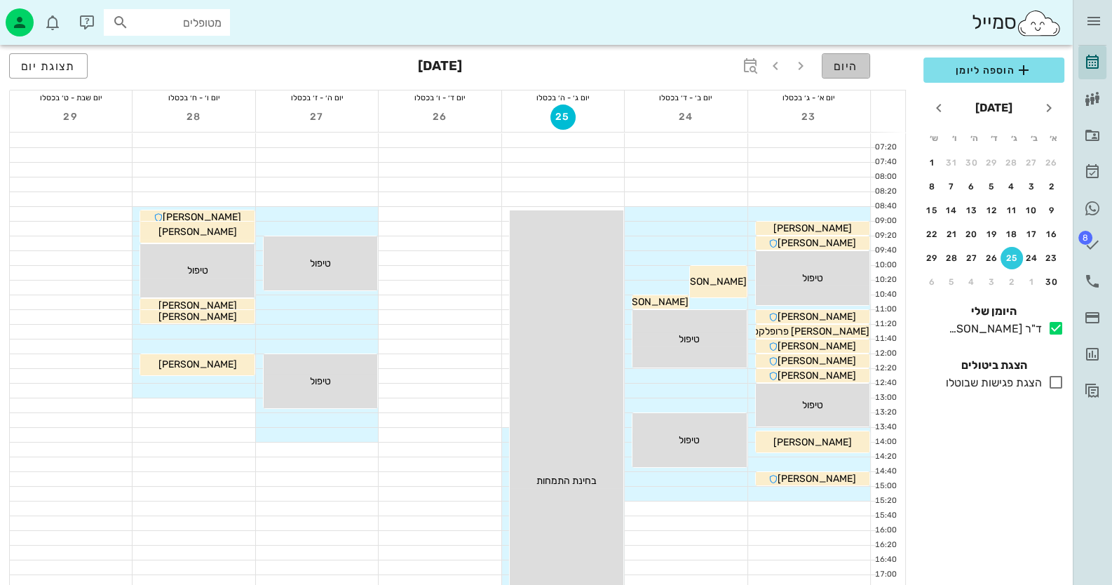
click at [831, 65] on button "היום" at bounding box center [846, 65] width 48 height 25
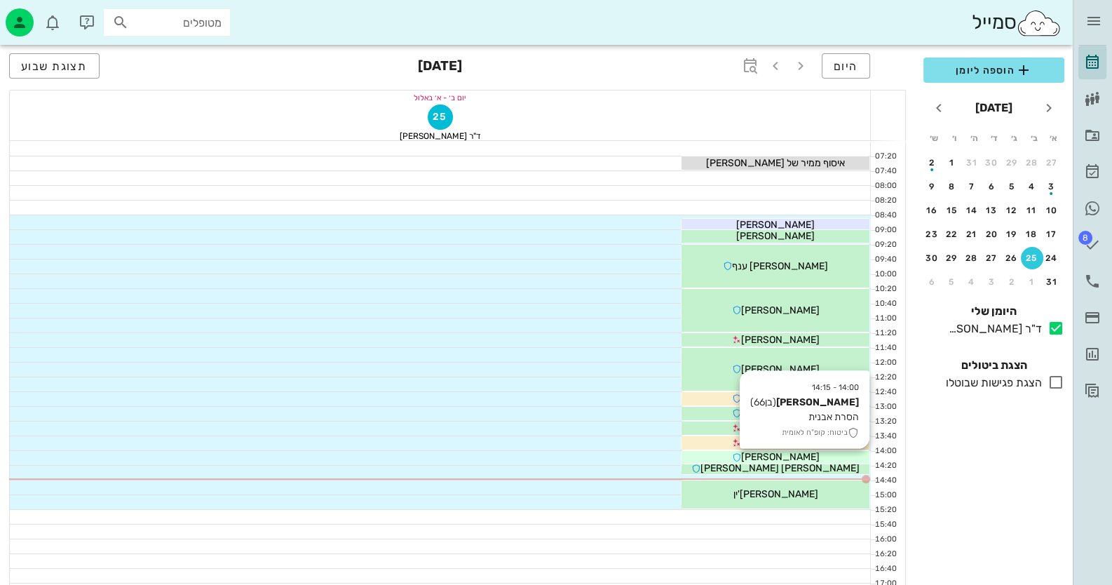
click at [813, 456] on div "[PERSON_NAME]" at bounding box center [776, 456] width 188 height 15
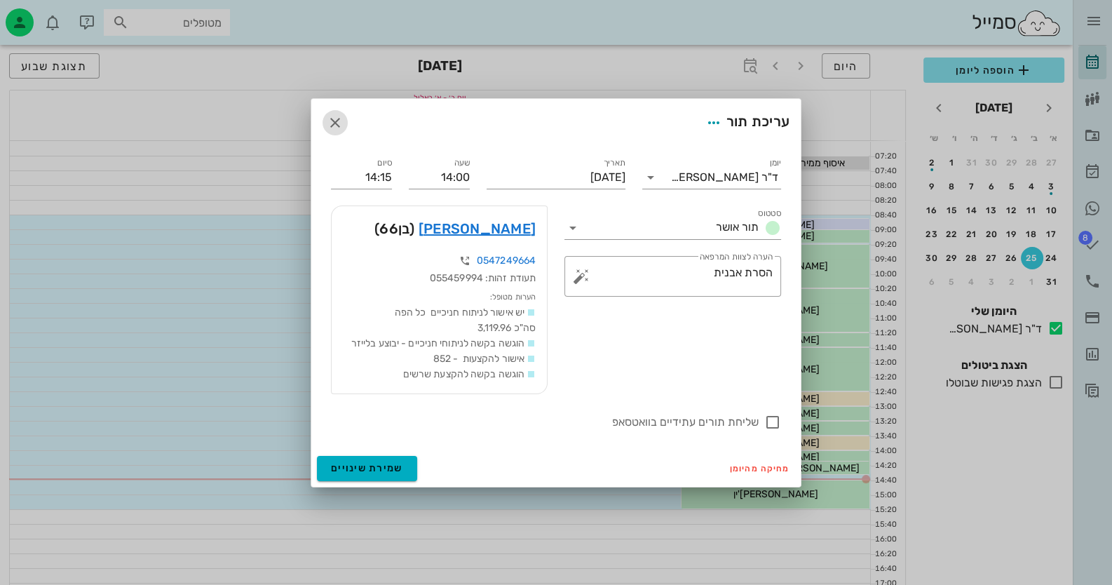
click at [332, 123] on icon "button" at bounding box center [335, 122] width 17 height 17
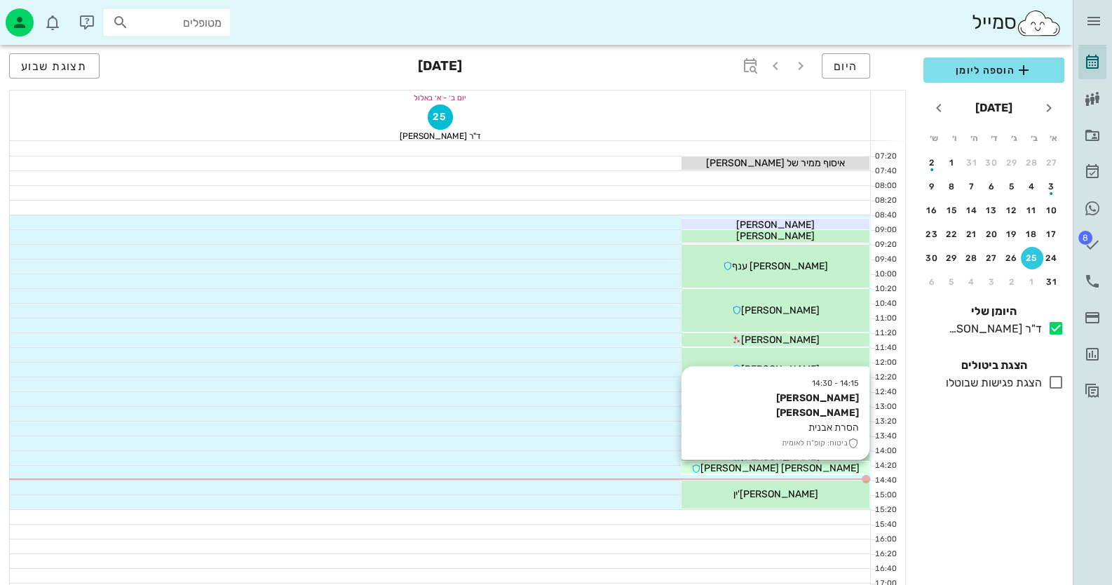
click at [820, 462] on div "[PERSON_NAME] [PERSON_NAME]" at bounding box center [776, 468] width 188 height 15
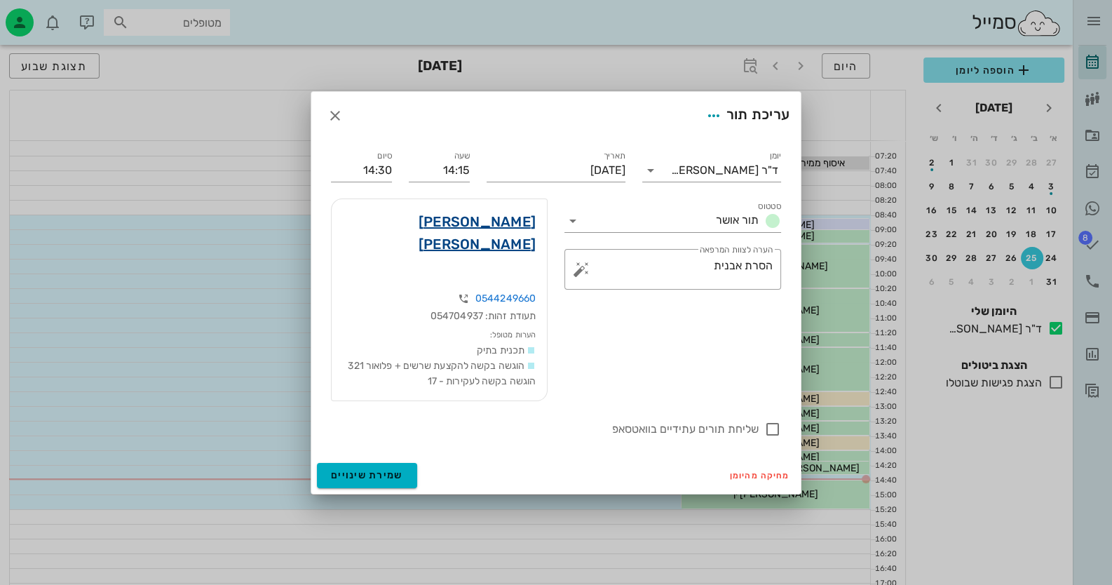
click at [495, 243] on link "יפה ברק" at bounding box center [439, 232] width 193 height 45
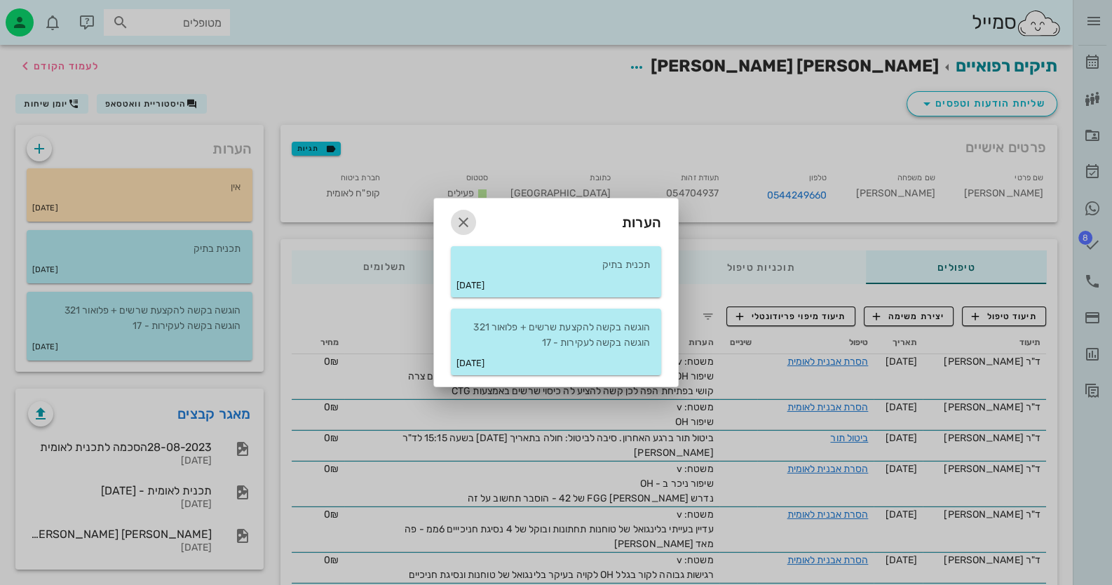
click at [463, 226] on icon "button" at bounding box center [463, 222] width 17 height 17
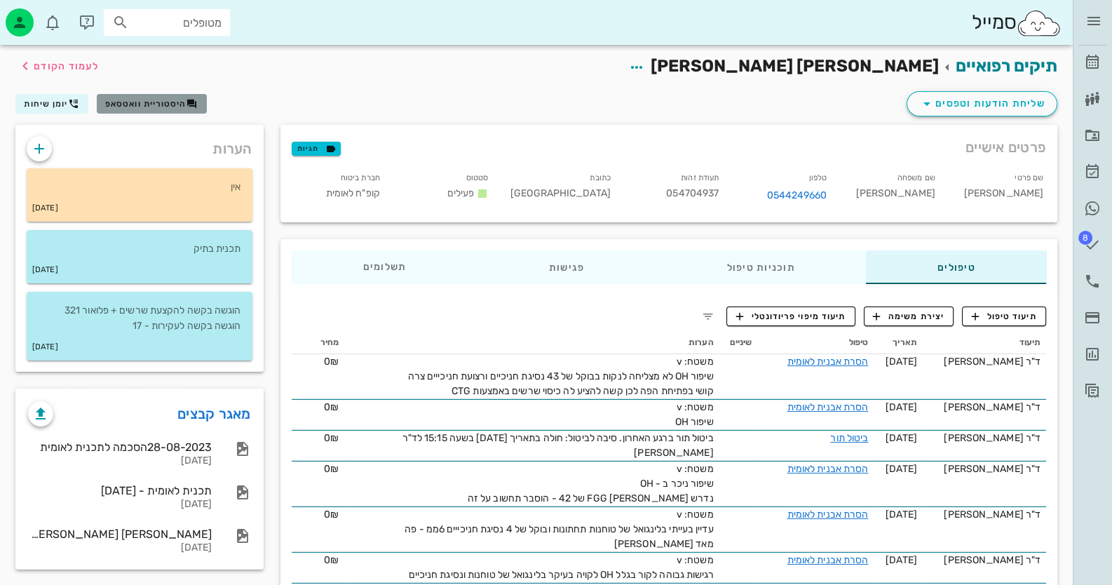
click at [132, 107] on span "היסטוריית וואטסאפ" at bounding box center [145, 104] width 81 height 10
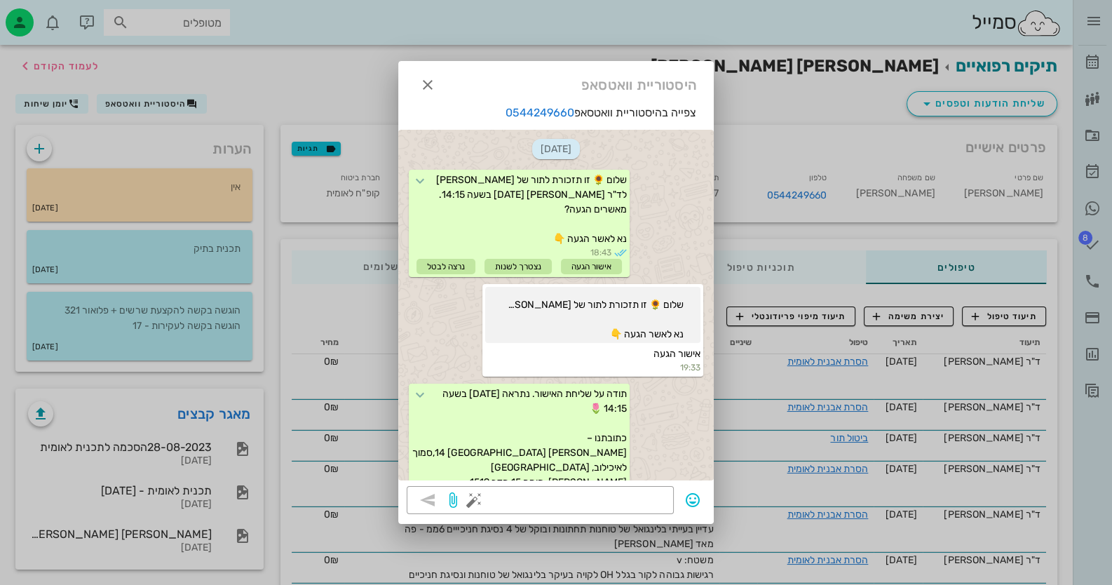
scroll to position [88, 0]
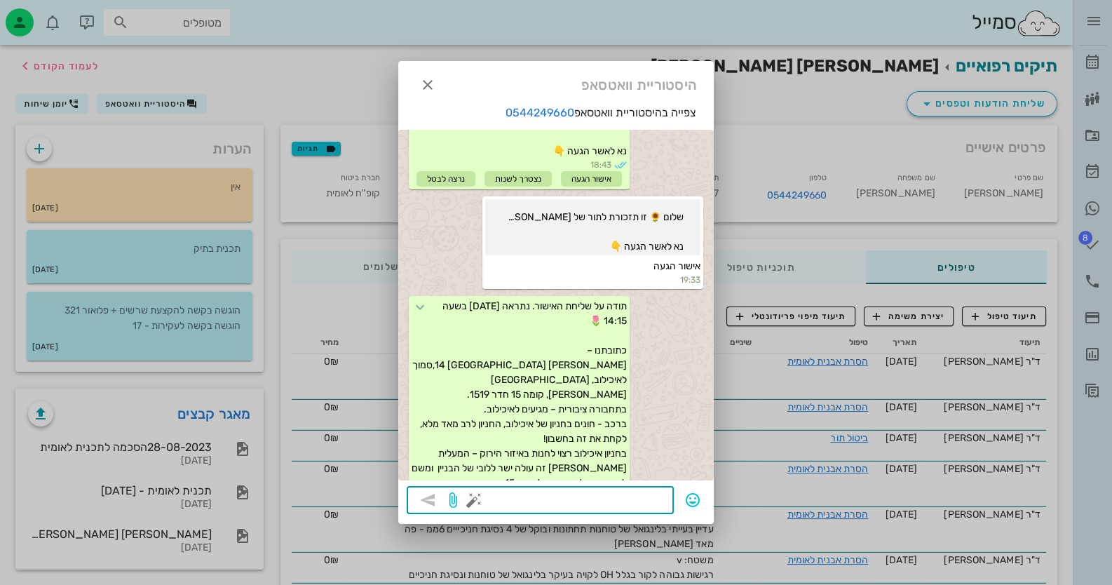
click at [613, 497] on textarea at bounding box center [571, 501] width 189 height 22
type textarea "חיה"
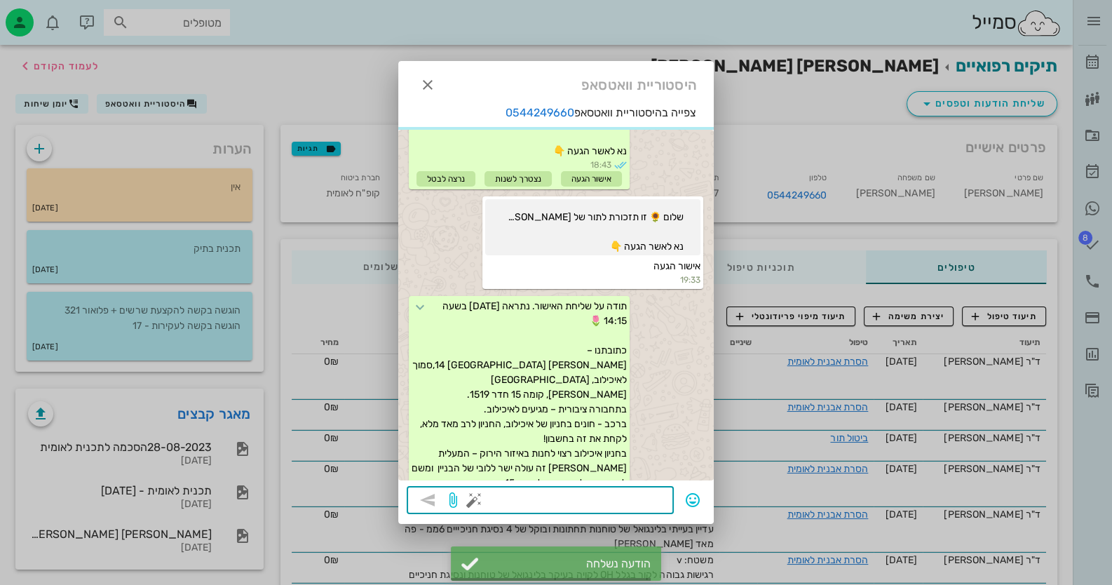
scroll to position [195, 0]
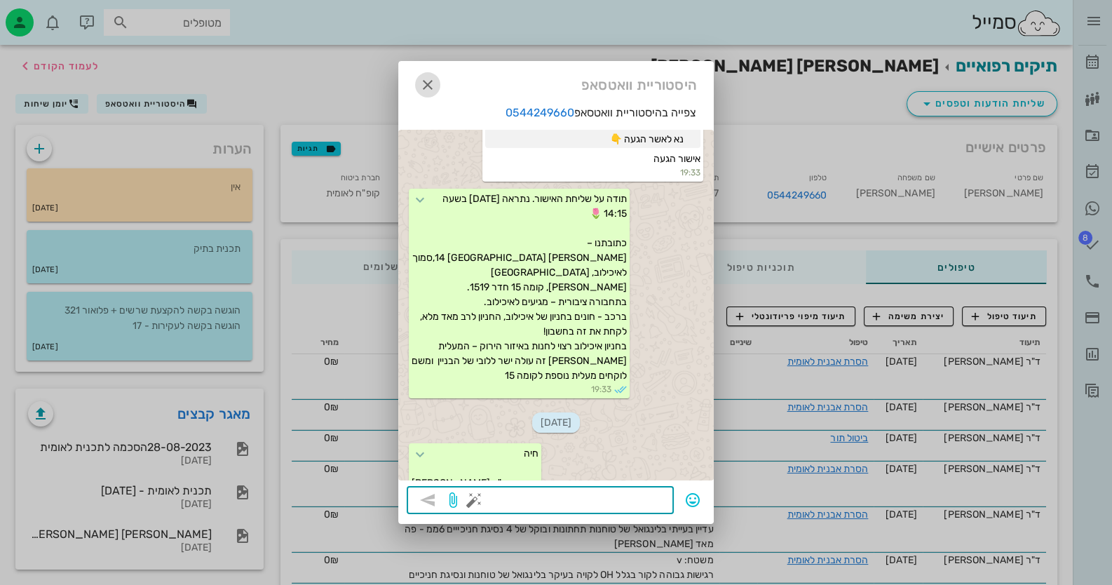
click at [423, 81] on icon "button" at bounding box center [427, 84] width 17 height 17
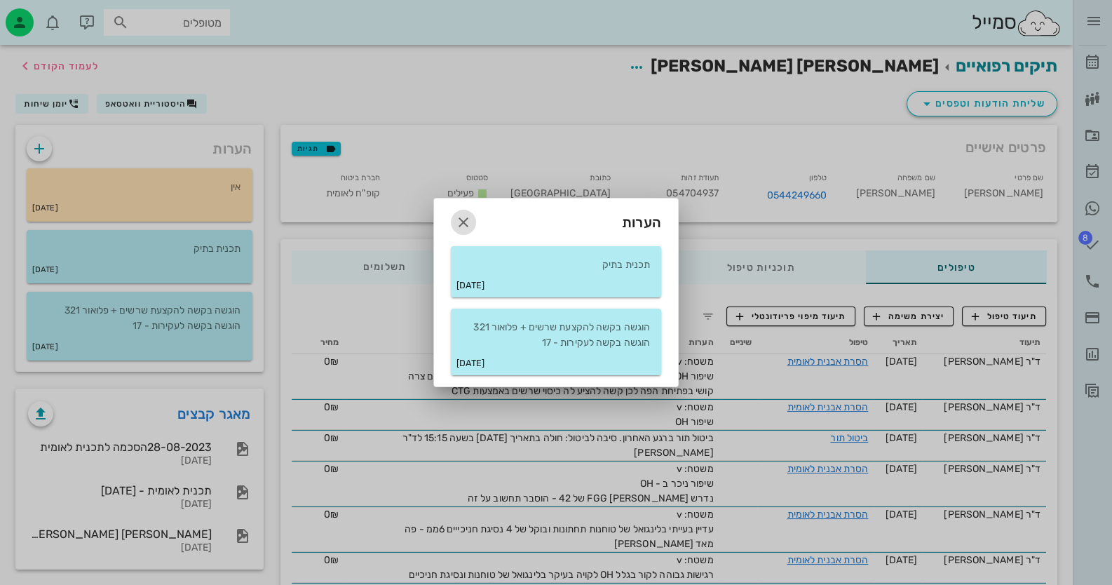
click at [459, 229] on icon "button" at bounding box center [463, 222] width 17 height 17
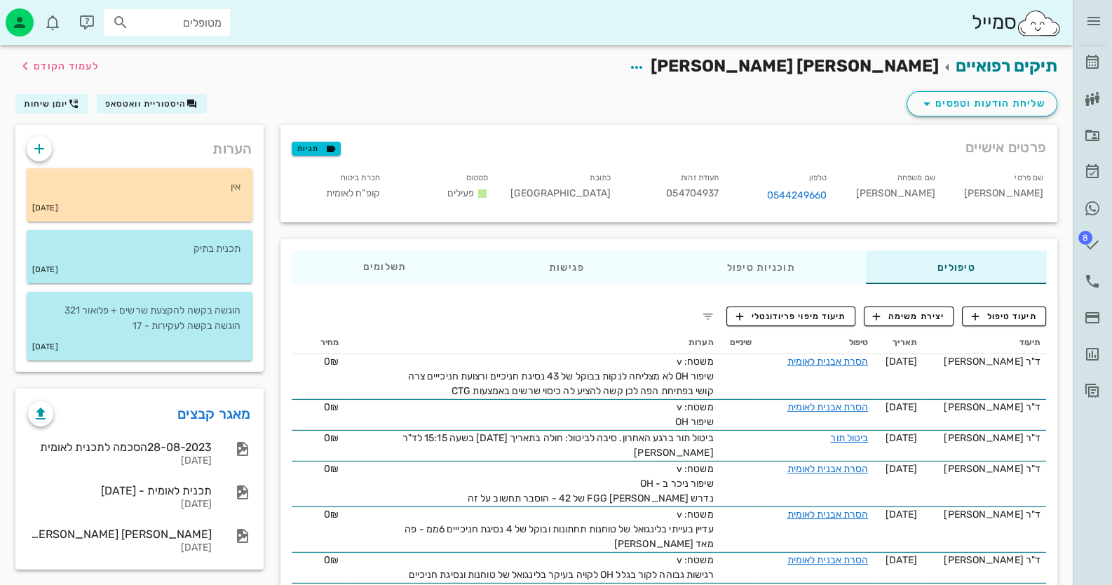
click at [847, 9] on div "סמייל מטופלים" at bounding box center [536, 22] width 1073 height 45
click at [207, 24] on input "מטופלים" at bounding box center [177, 22] width 90 height 18
type input "055272"
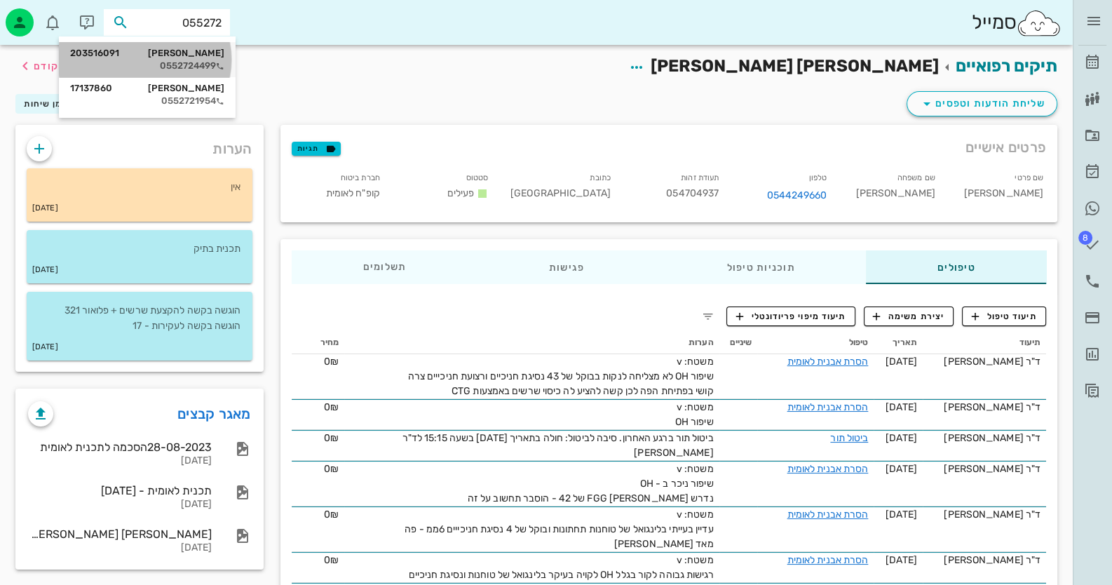
click at [194, 50] on div "[PERSON_NAME] 203516091" at bounding box center [147, 53] width 154 height 11
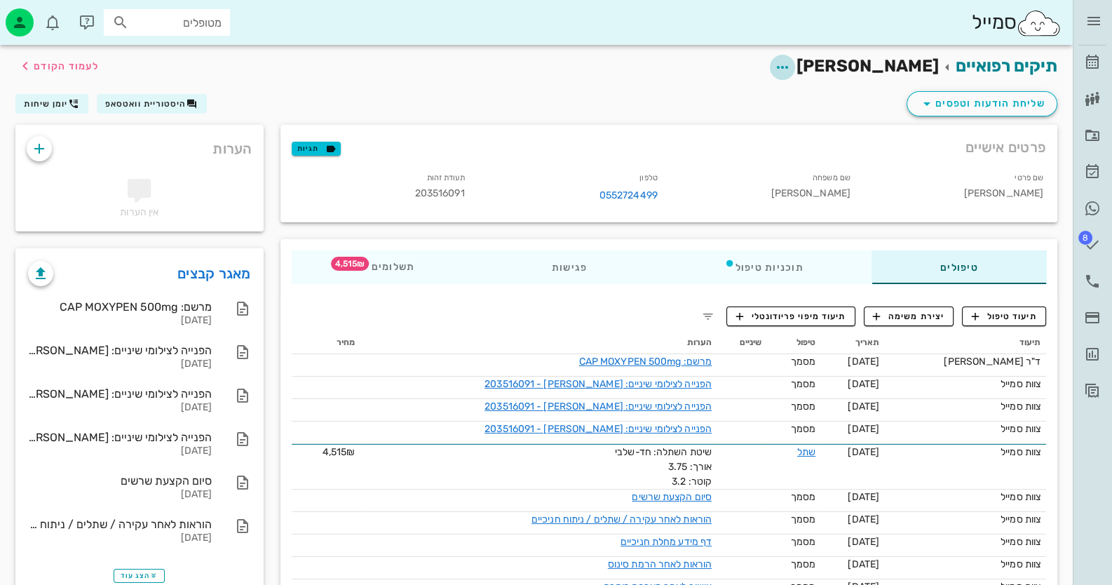
click at [791, 66] on icon "button" at bounding box center [782, 67] width 17 height 17
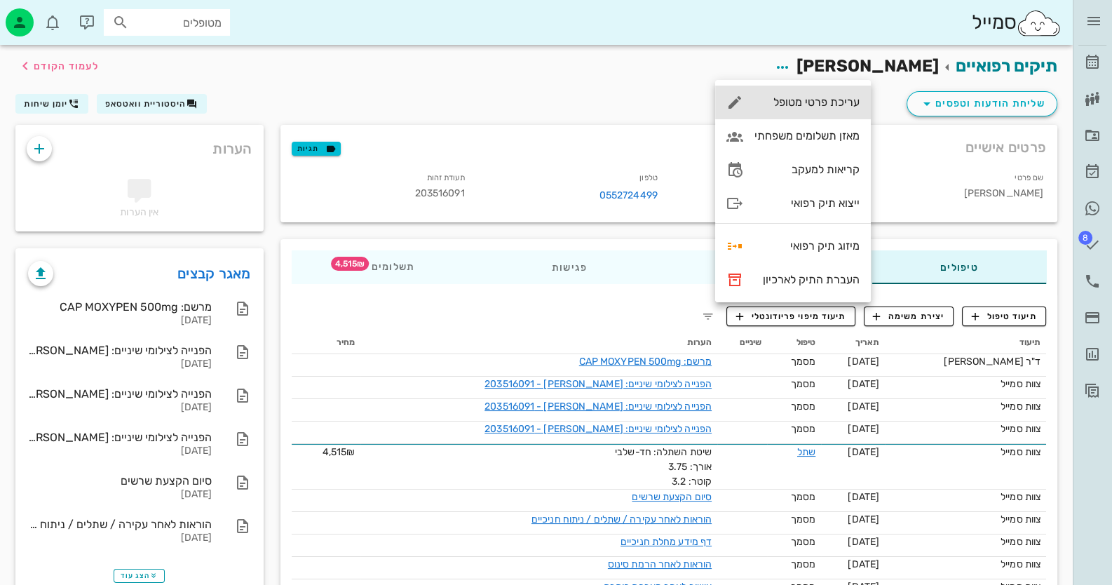
click at [845, 102] on div "עריכת פרטי מטופל" at bounding box center [806, 101] width 105 height 13
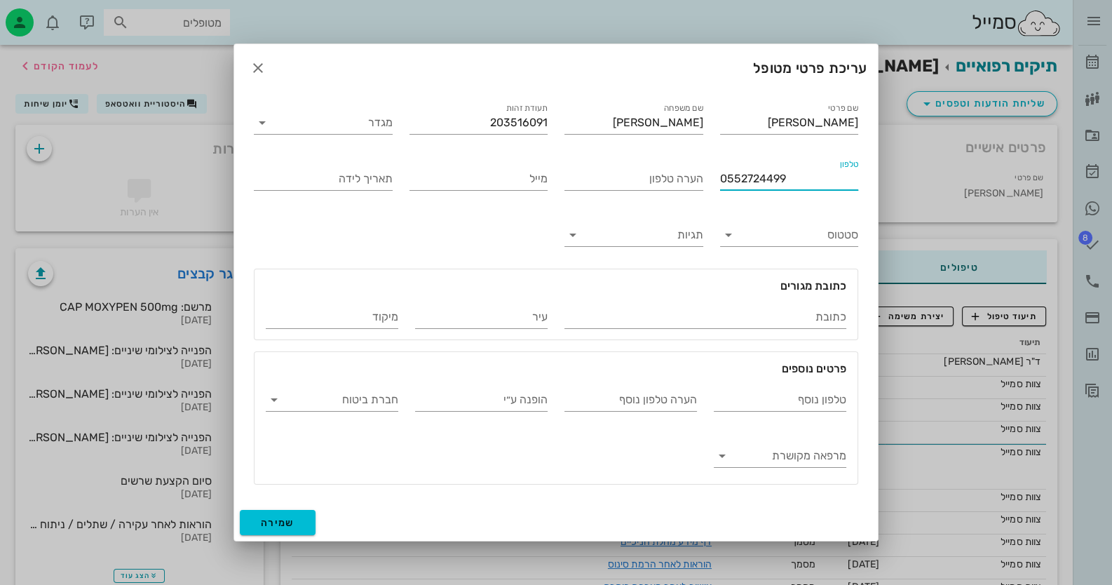
click at [775, 173] on input "0552724499" at bounding box center [789, 179] width 139 height 22
type input "093301600"
click at [257, 520] on button "שמירה" at bounding box center [278, 522] width 76 height 25
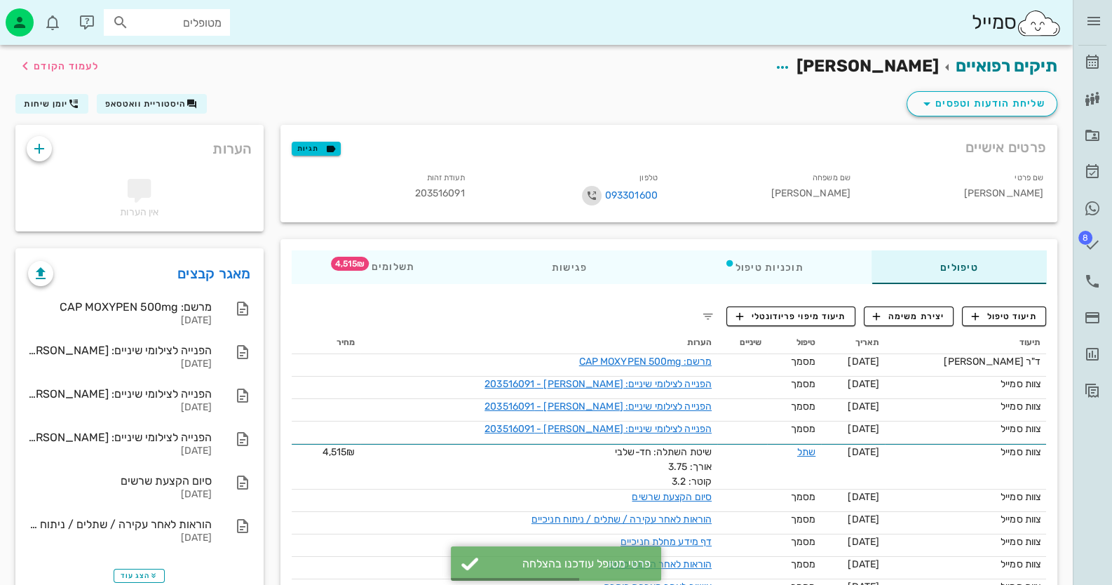
click at [590, 194] on icon "button" at bounding box center [591, 195] width 17 height 17
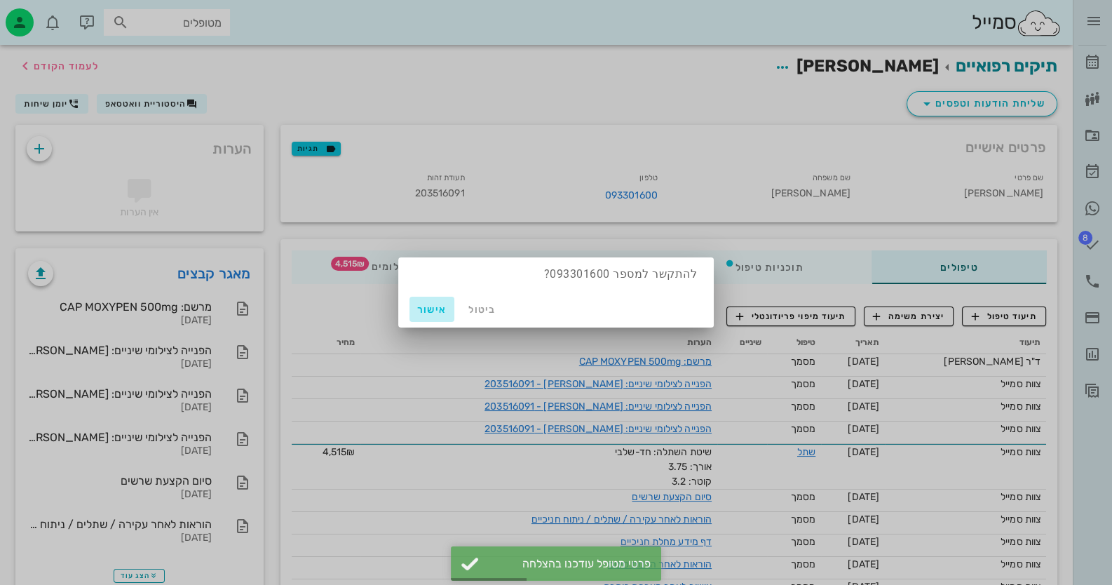
click at [435, 308] on span "אישור" at bounding box center [432, 310] width 34 height 12
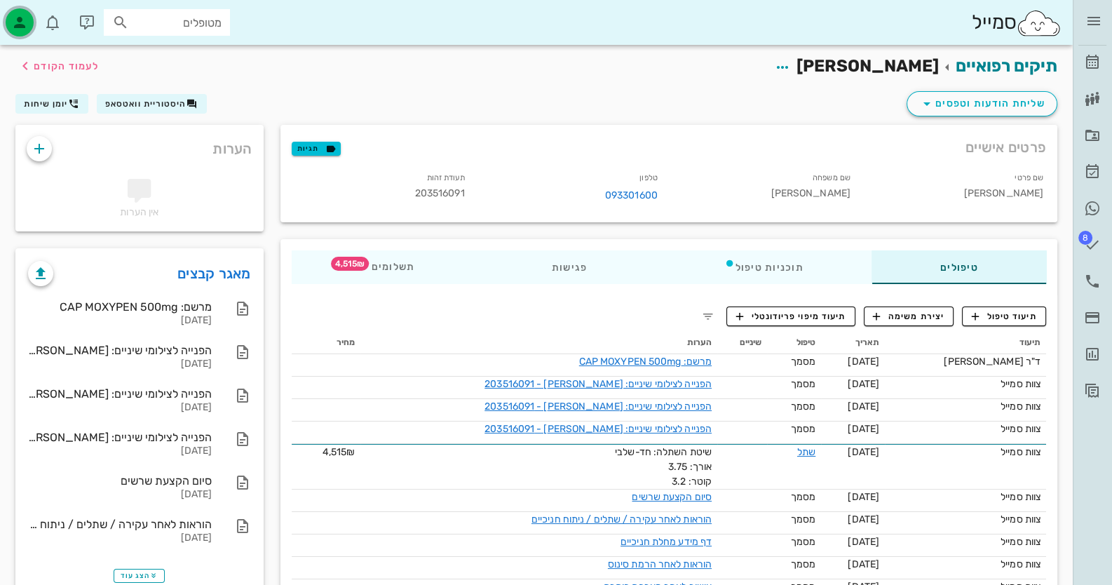
click at [15, 21] on icon "button" at bounding box center [19, 22] width 17 height 17
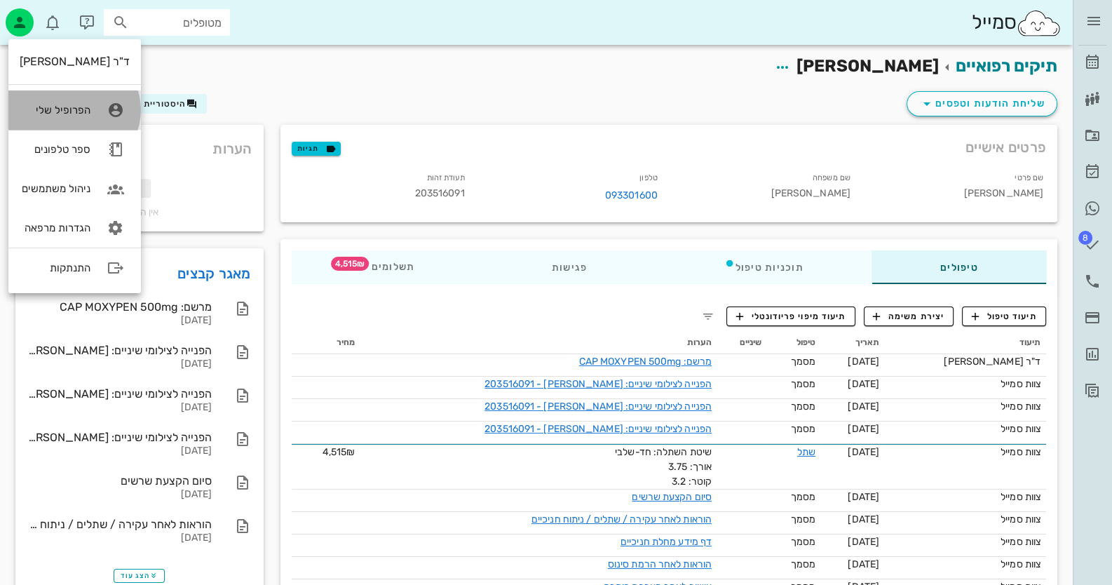
click at [51, 104] on div "הפרופיל שלי" at bounding box center [55, 110] width 71 height 13
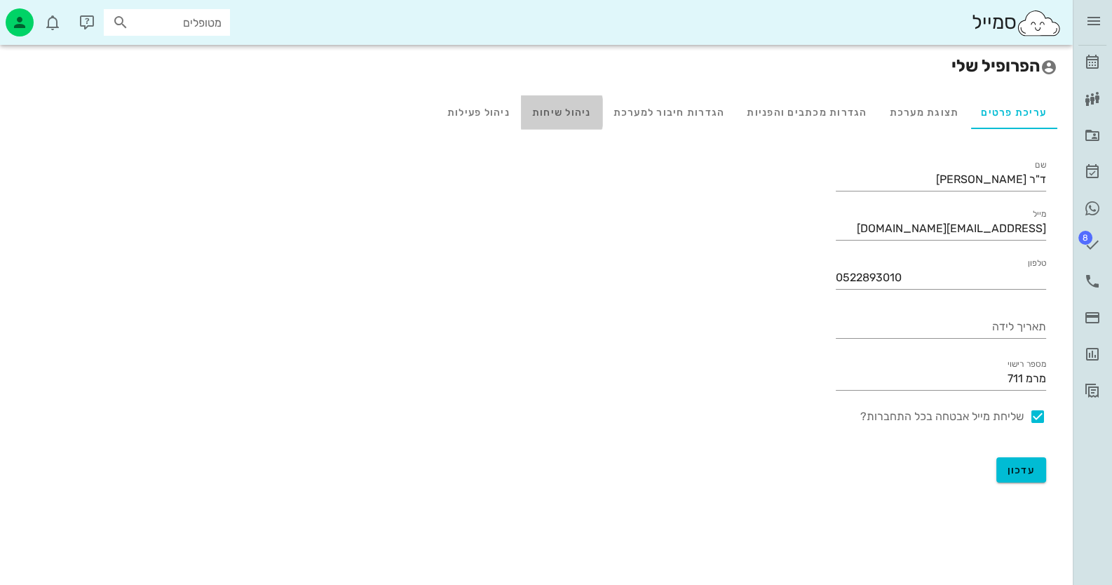
click at [554, 109] on div "ניהול שיחות" at bounding box center [561, 112] width 81 height 34
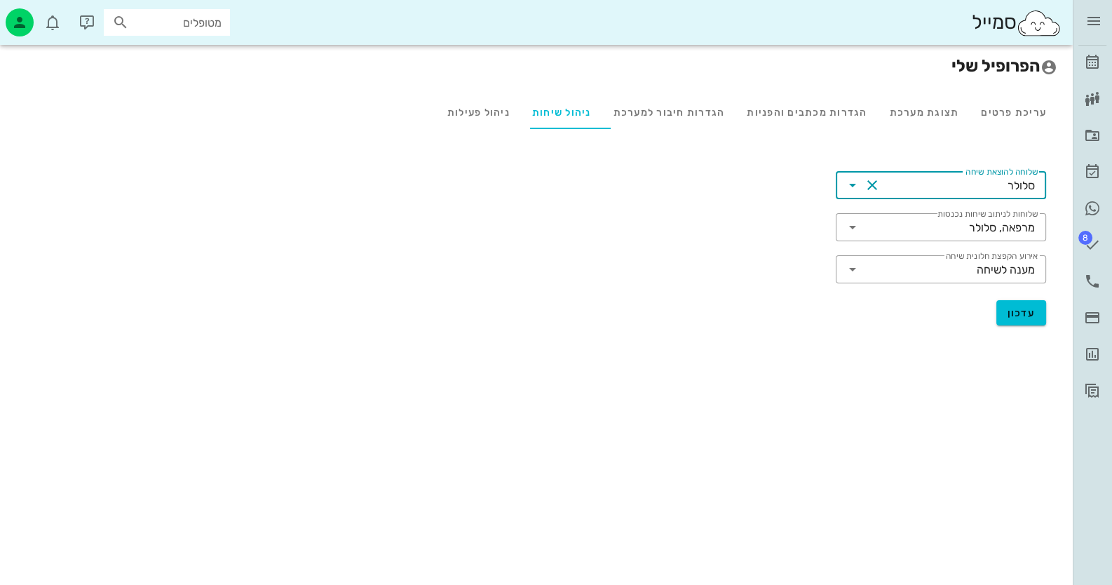
click at [927, 187] on input "שלוחה להוצאת שיחה" at bounding box center [945, 185] width 124 height 22
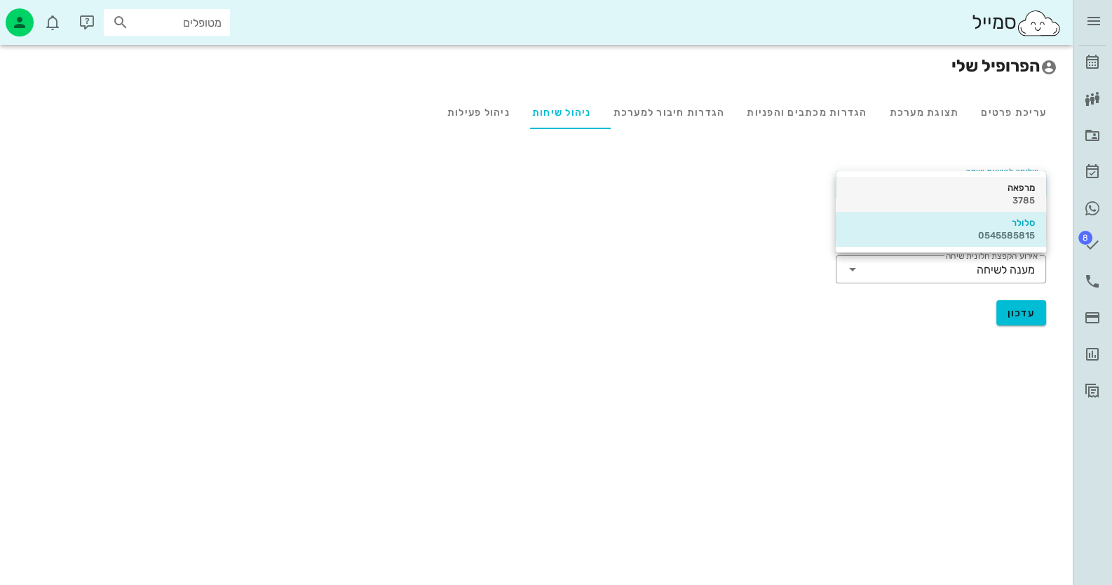
click at [927, 195] on div "3785" at bounding box center [941, 200] width 188 height 11
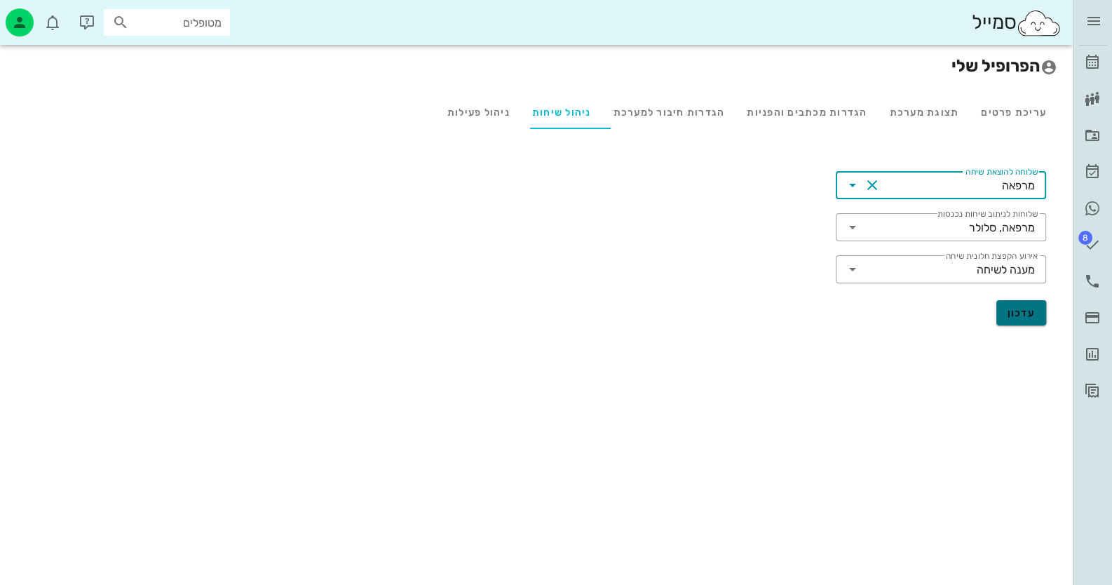
click at [1037, 315] on button "עדכון" at bounding box center [1021, 312] width 50 height 25
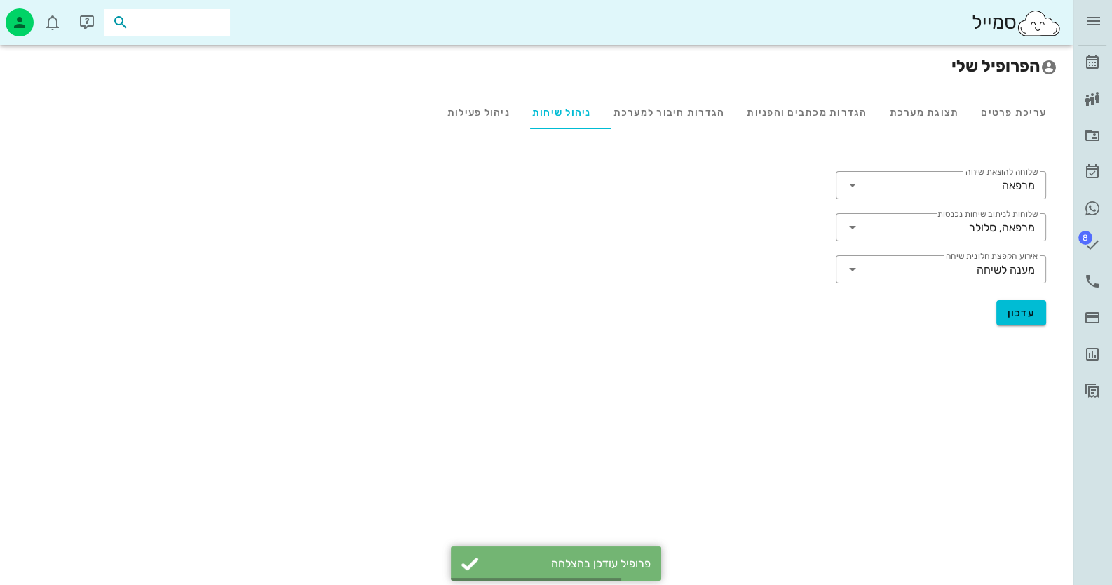
click at [197, 24] on input "text" at bounding box center [177, 22] width 90 height 18
type input "09330"
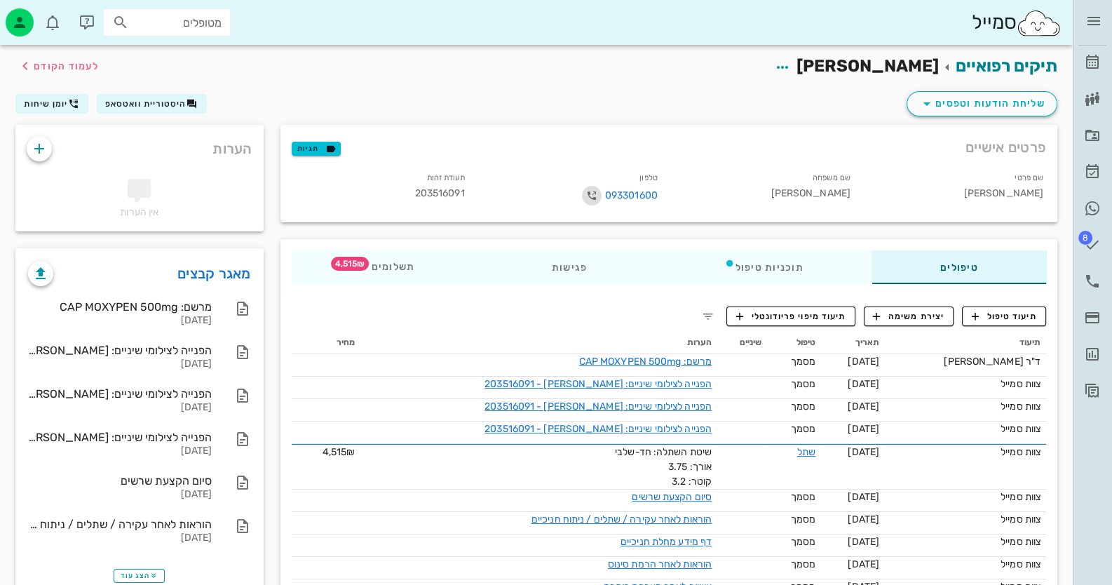
click at [590, 199] on icon "button" at bounding box center [591, 195] width 17 height 17
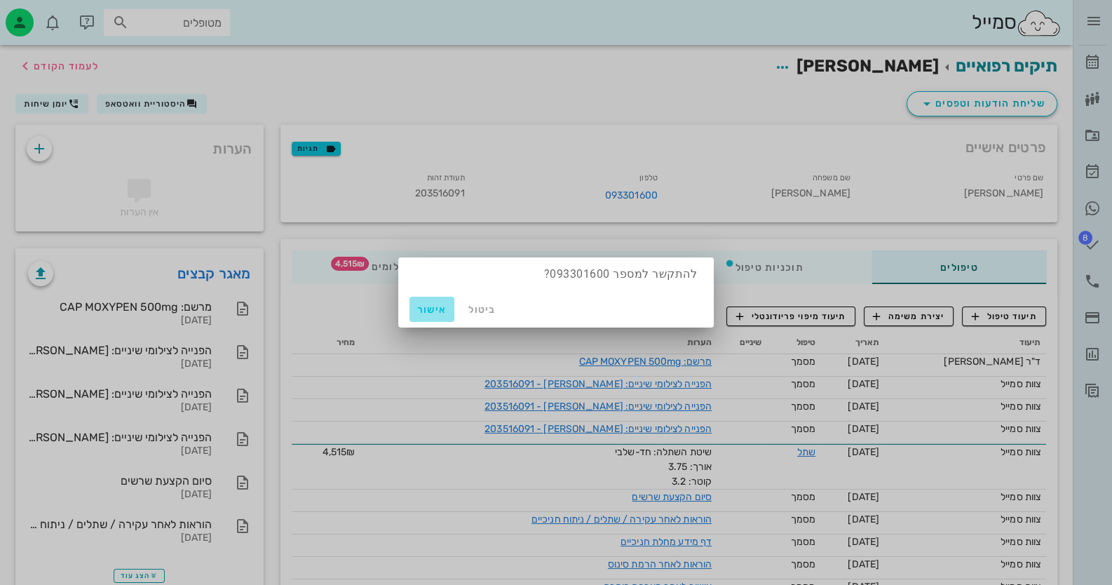
click at [433, 306] on span "אישור" at bounding box center [432, 310] width 34 height 12
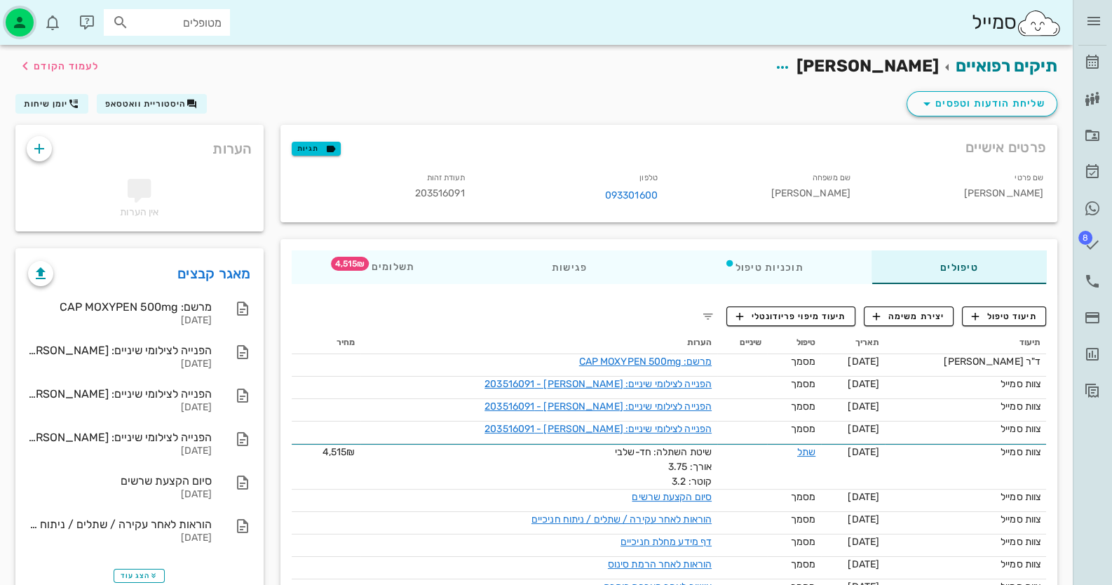
click at [26, 20] on icon "button" at bounding box center [19, 22] width 17 height 17
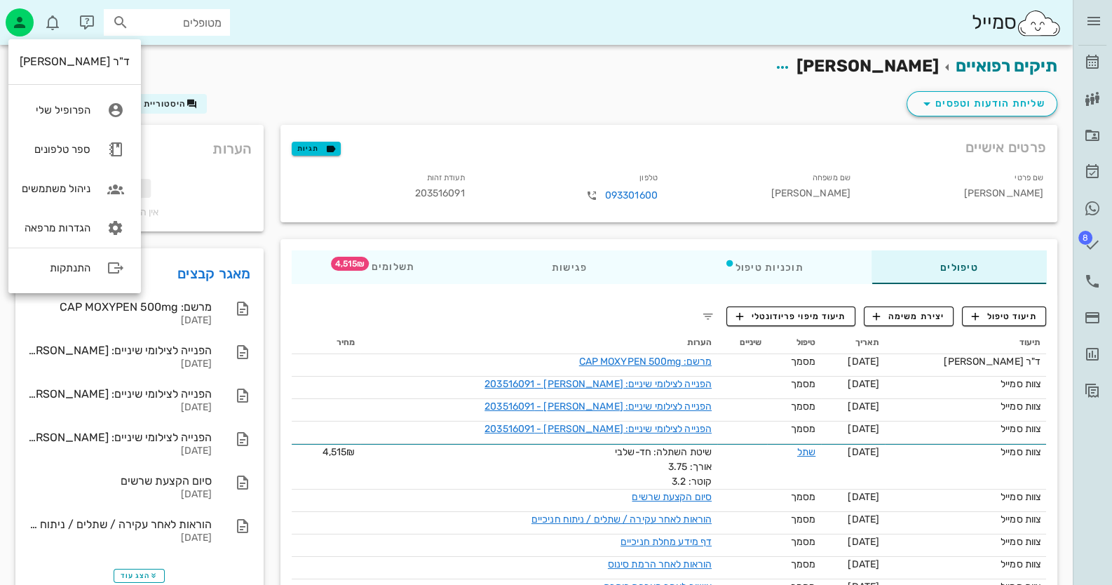
click at [521, 187] on div "093301600" at bounding box center [572, 196] width 170 height 20
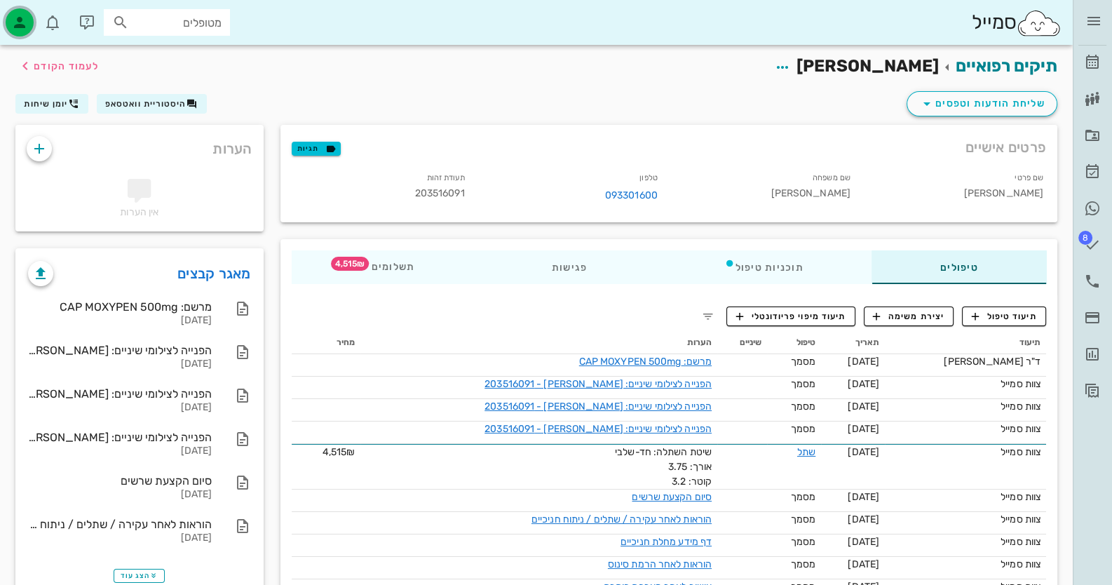
click at [29, 22] on div "button" at bounding box center [20, 22] width 28 height 28
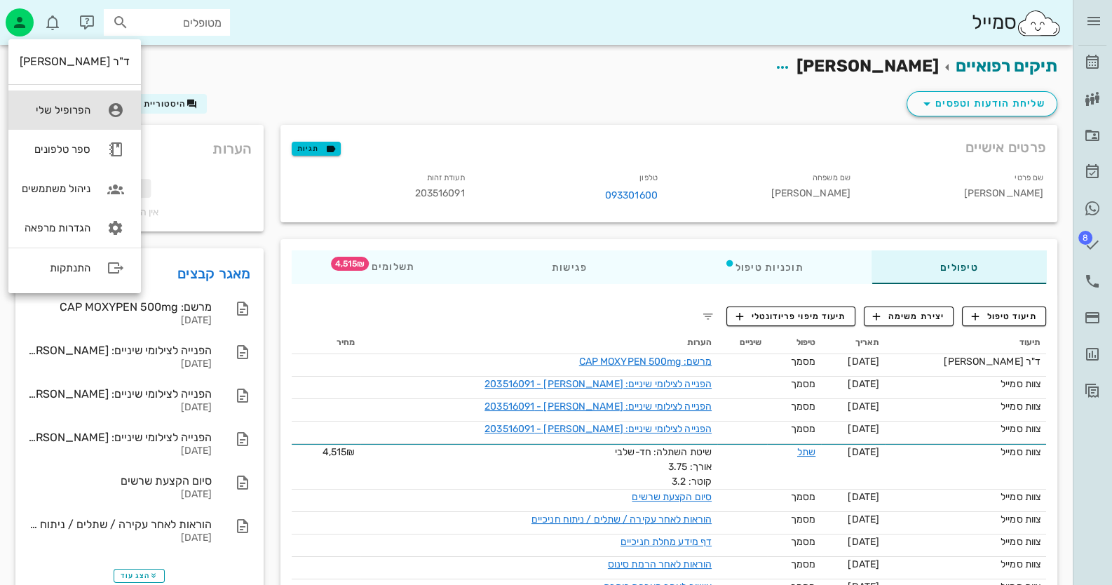
click at [46, 102] on link "הפרופיל שלי" at bounding box center [74, 109] width 133 height 39
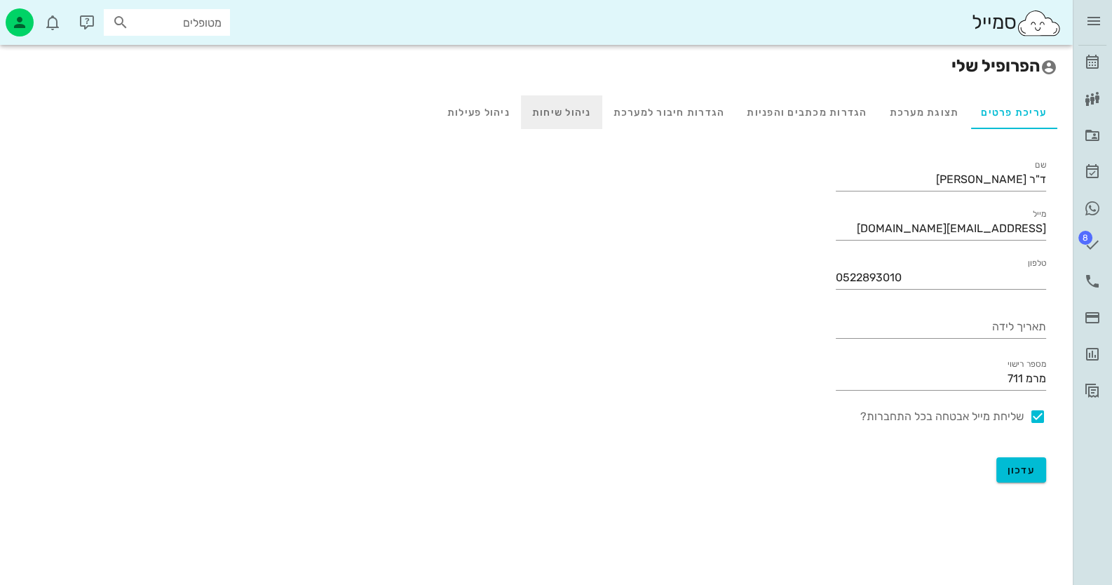
click at [562, 120] on div "ניהול שיחות" at bounding box center [561, 112] width 81 height 34
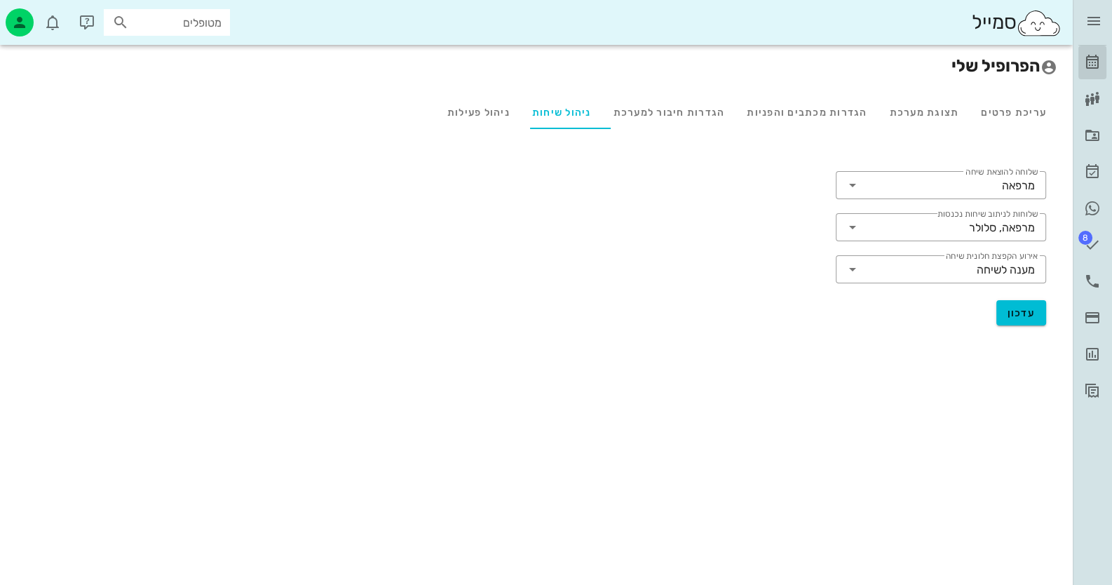
click at [1086, 68] on icon at bounding box center [1092, 62] width 17 height 17
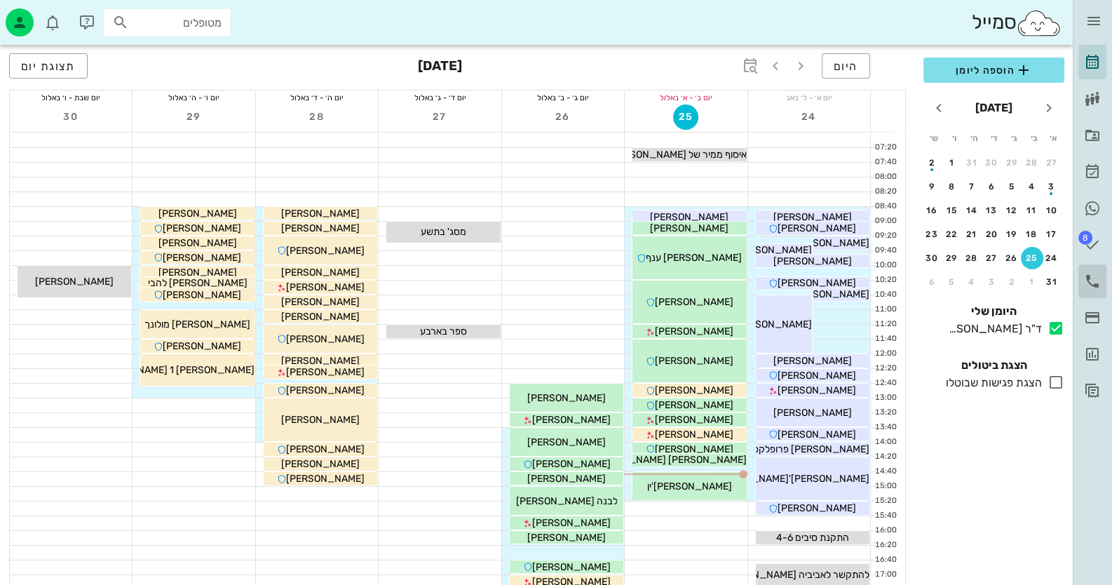
click at [1097, 280] on icon at bounding box center [1092, 281] width 17 height 17
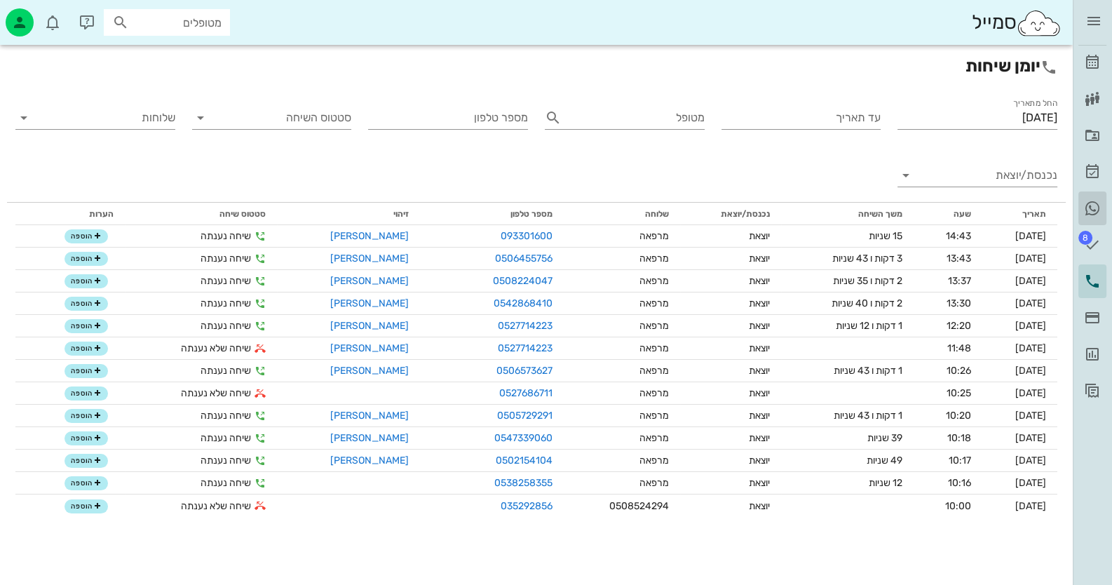
click at [1090, 212] on icon at bounding box center [1092, 208] width 17 height 17
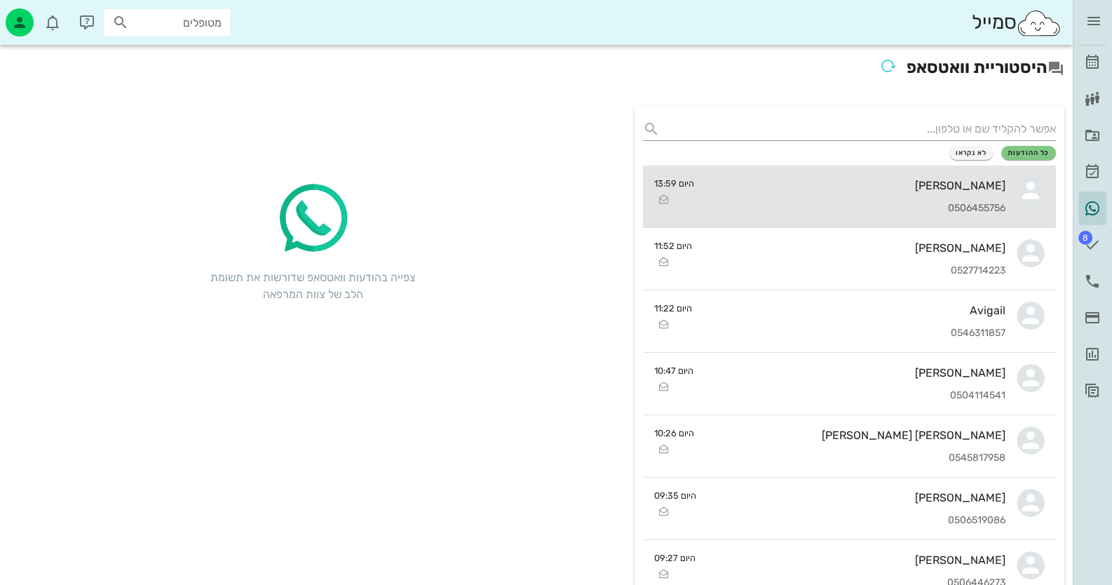
click at [869, 189] on div "[PERSON_NAME]" at bounding box center [855, 185] width 301 height 13
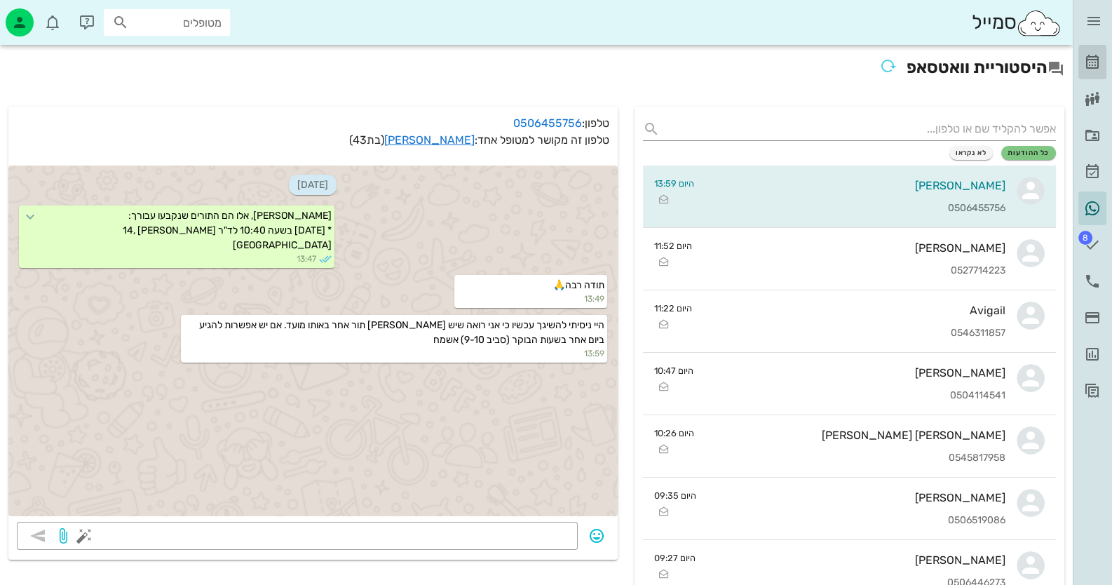
click at [1097, 57] on icon at bounding box center [1092, 62] width 17 height 17
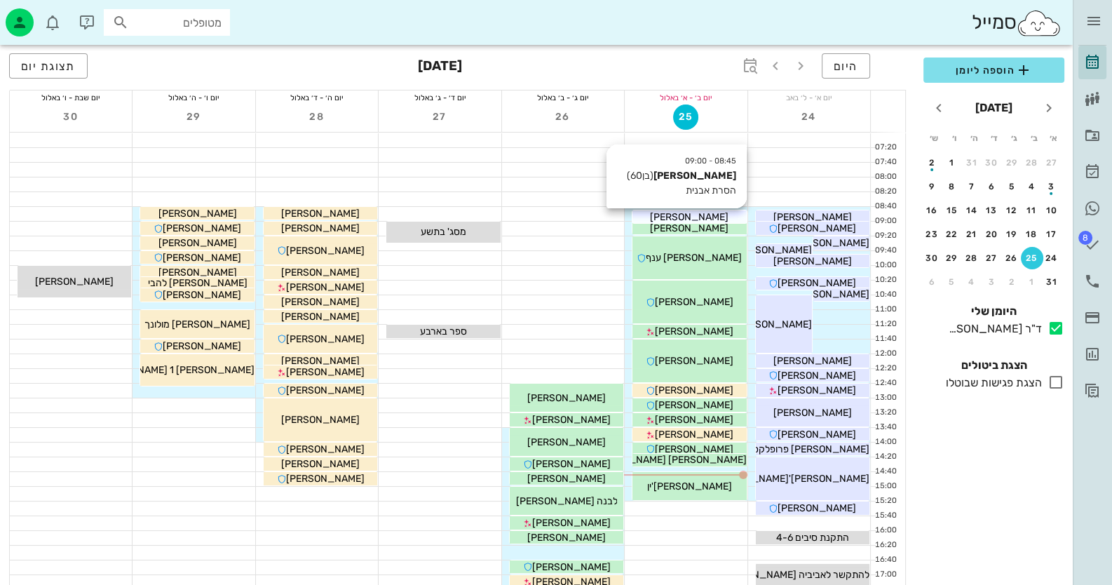
click at [720, 217] on div "[PERSON_NAME]" at bounding box center [689, 217] width 114 height 15
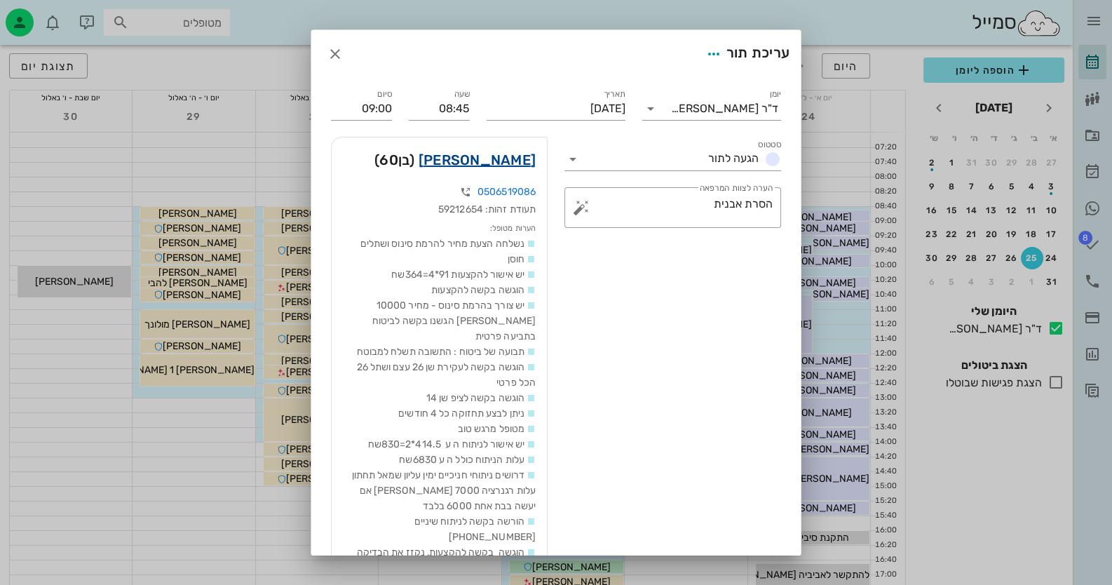
click at [506, 157] on link "[PERSON_NAME]" at bounding box center [477, 160] width 117 height 22
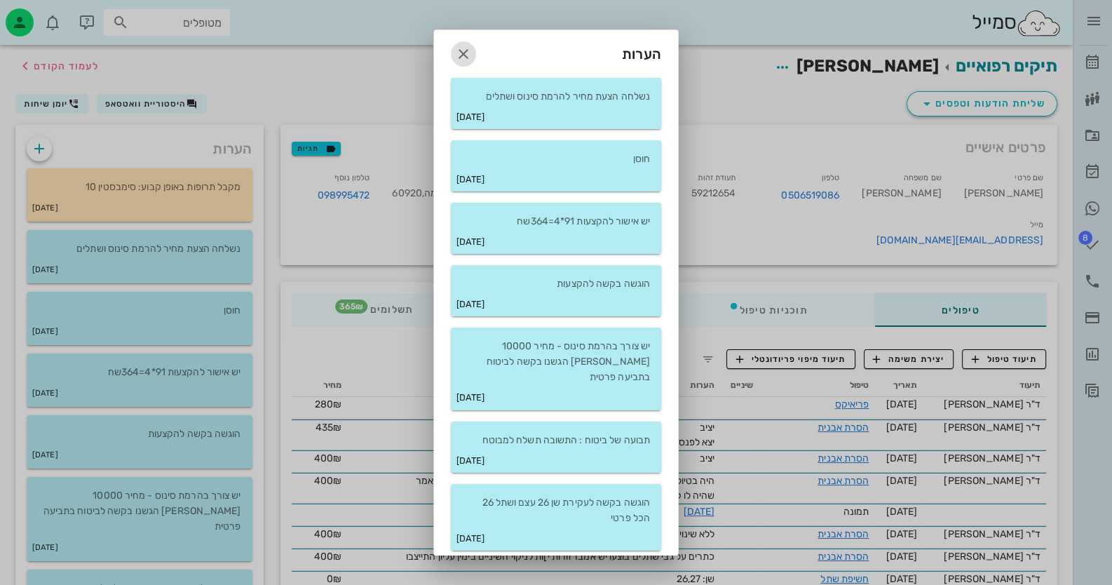
click at [465, 51] on icon "button" at bounding box center [463, 54] width 17 height 17
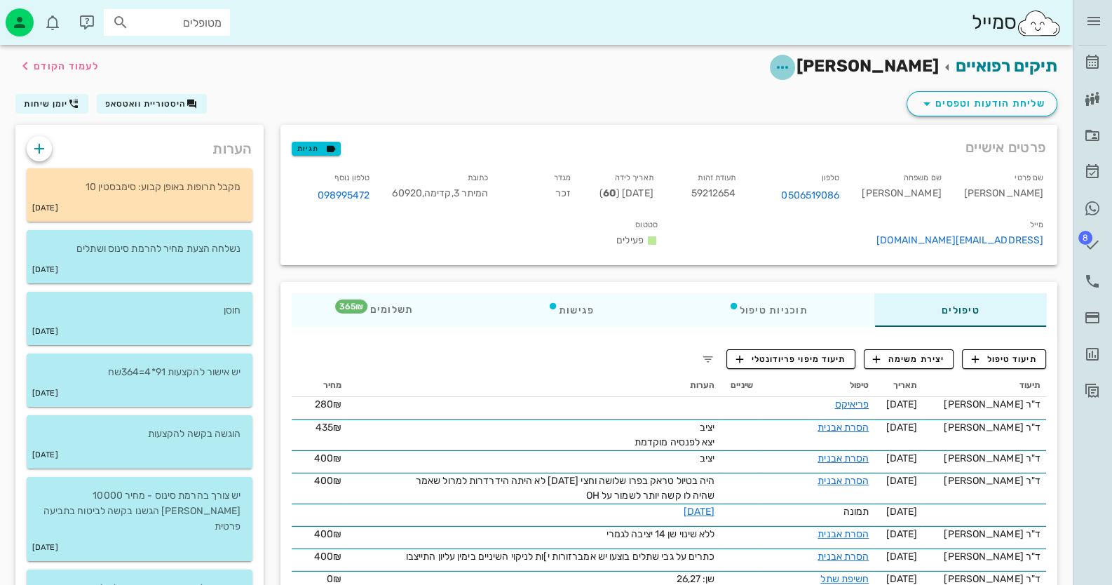
click at [791, 67] on icon "button" at bounding box center [782, 67] width 17 height 17
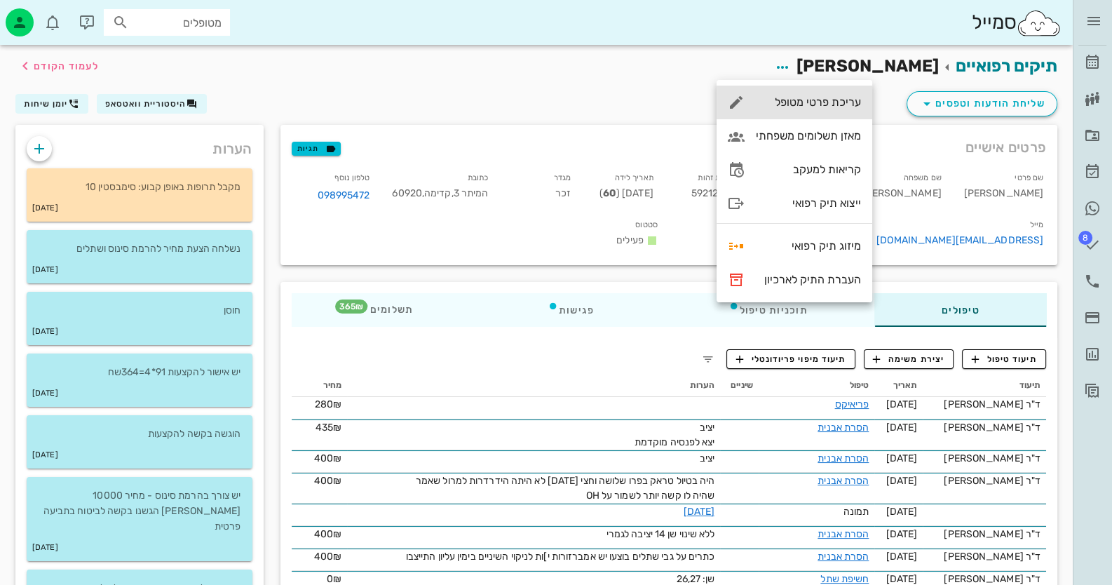
click at [838, 101] on div "עריכת פרטי מטופל" at bounding box center [808, 101] width 105 height 13
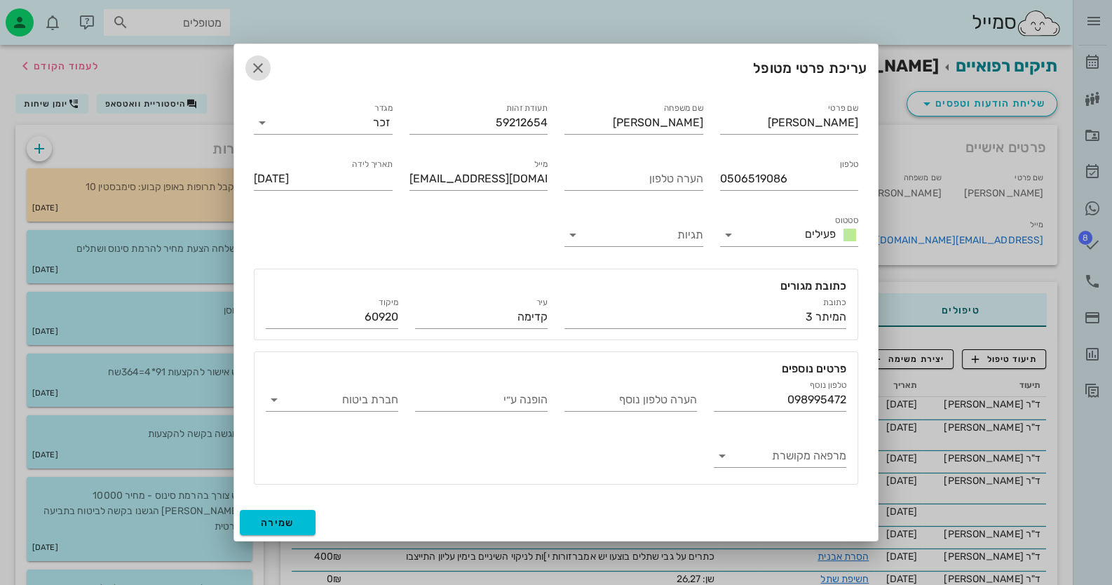
click at [256, 69] on icon "button" at bounding box center [258, 68] width 17 height 17
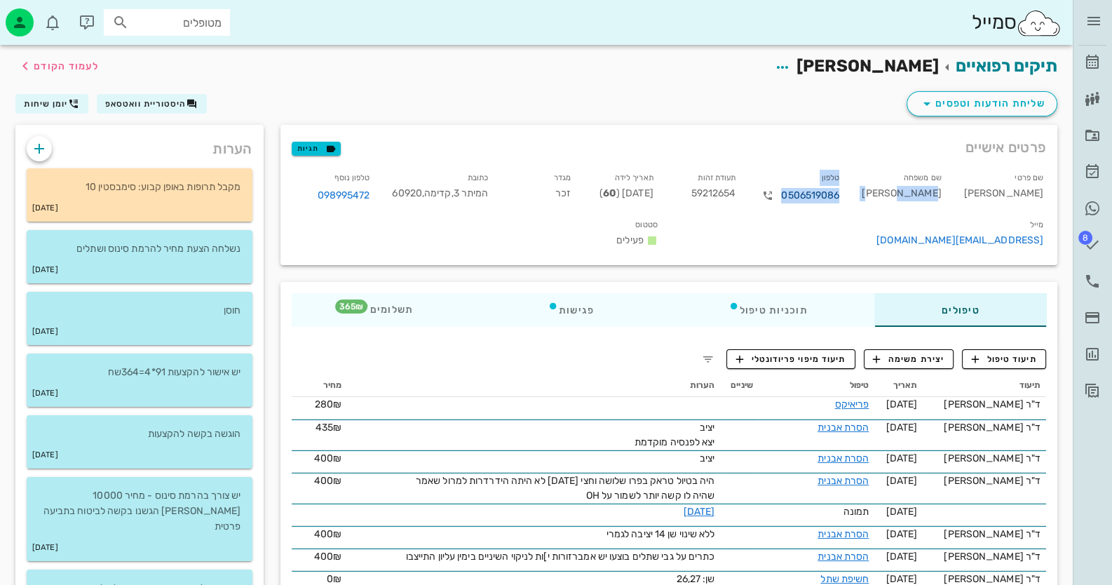
drag, startPoint x: 892, startPoint y: 199, endPoint x: 869, endPoint y: 196, distance: 22.6
click at [869, 196] on div "שם פרטי [PERSON_NAME] שם משפחה [PERSON_NAME] 0506519086 תעודת זהות 59212654 תאר…" at bounding box center [669, 211] width 772 height 101
click at [850, 194] on div "טלפון 0506519086" at bounding box center [799, 190] width 104 height 47
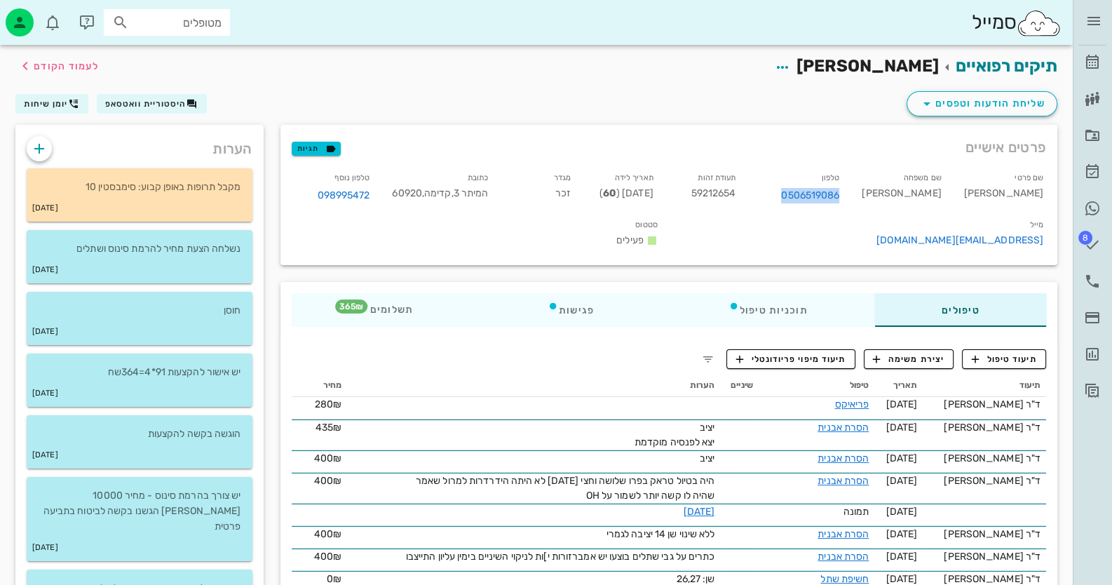
click at [850, 194] on div "טלפון 0506519086" at bounding box center [799, 190] width 104 height 47
click at [850, 196] on div "טלפון 0506519086" at bounding box center [799, 190] width 104 height 47
drag, startPoint x: 872, startPoint y: 199, endPoint x: 813, endPoint y: 196, distance: 59.0
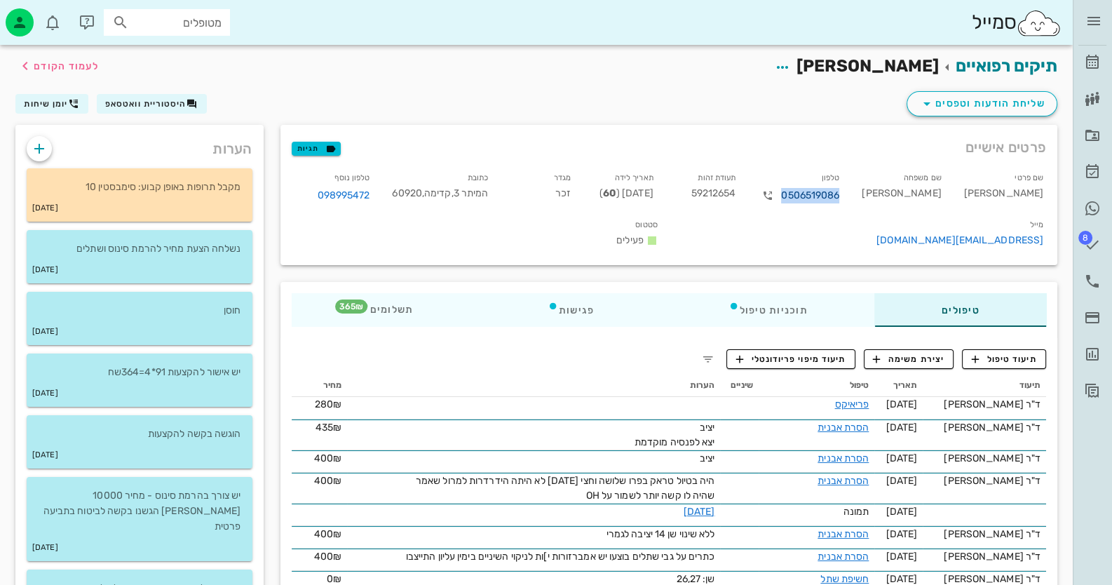
click at [813, 196] on div "טלפון 0506519086" at bounding box center [799, 190] width 104 height 47
click at [850, 195] on div "טלפון 0506519086" at bounding box center [799, 190] width 104 height 47
drag, startPoint x: 881, startPoint y: 195, endPoint x: 811, endPoint y: 194, distance: 70.1
click at [811, 194] on div "טלפון 0506519086" at bounding box center [799, 190] width 104 height 47
click at [833, 177] on div "טלפון 0506519086" at bounding box center [799, 190] width 104 height 47
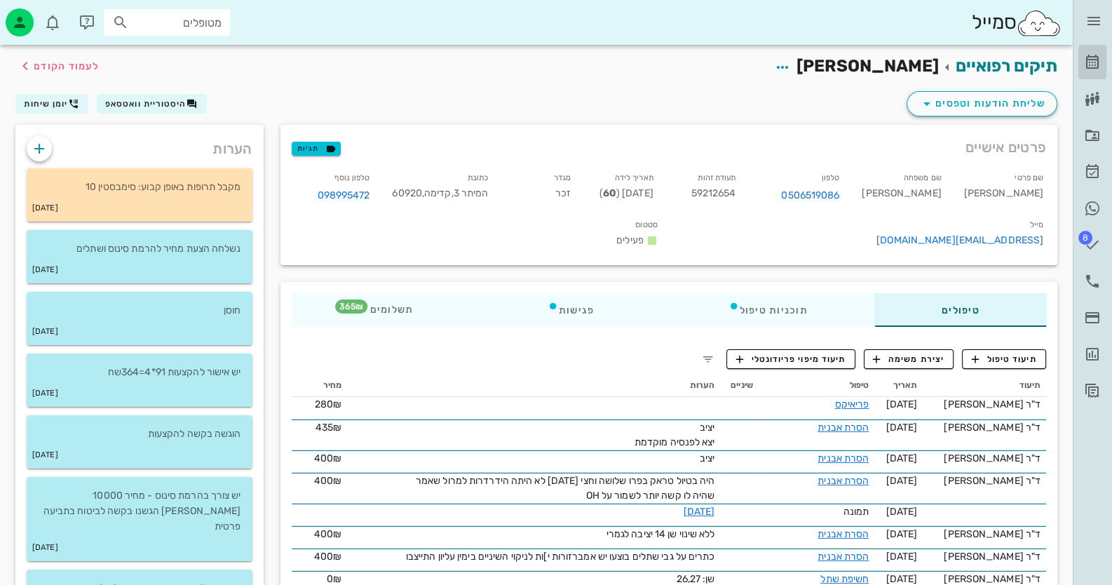
click at [1078, 60] on link "[PERSON_NAME]" at bounding box center [1092, 63] width 28 height 34
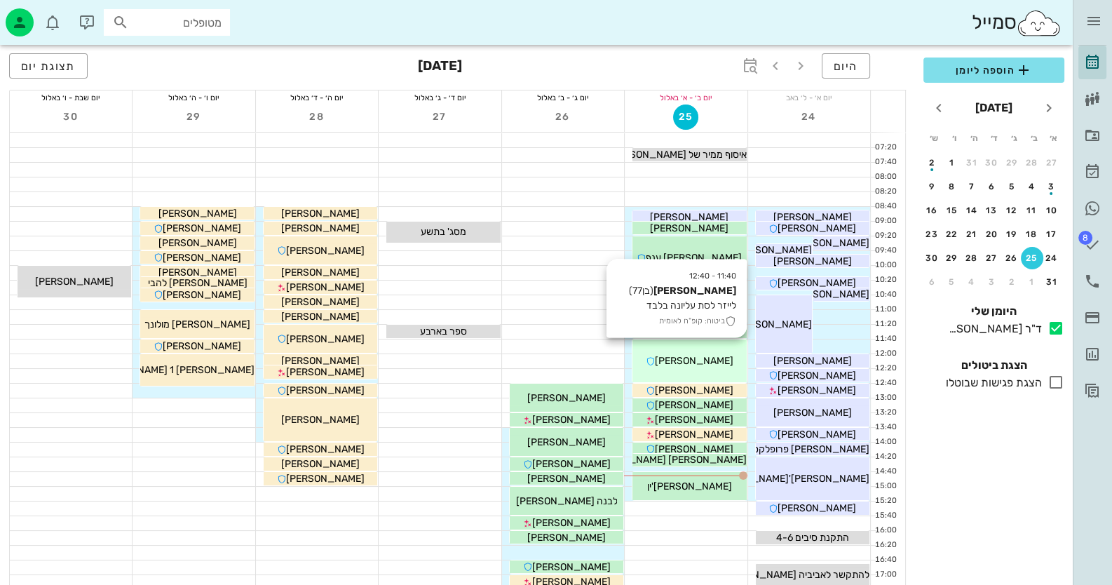
click at [680, 345] on div "11:40 - 12:40 [PERSON_NAME] (בן 77 ) [PERSON_NAME] לסת עליונה בלבד ביטוח: קופ"ח…" at bounding box center [689, 360] width 114 height 43
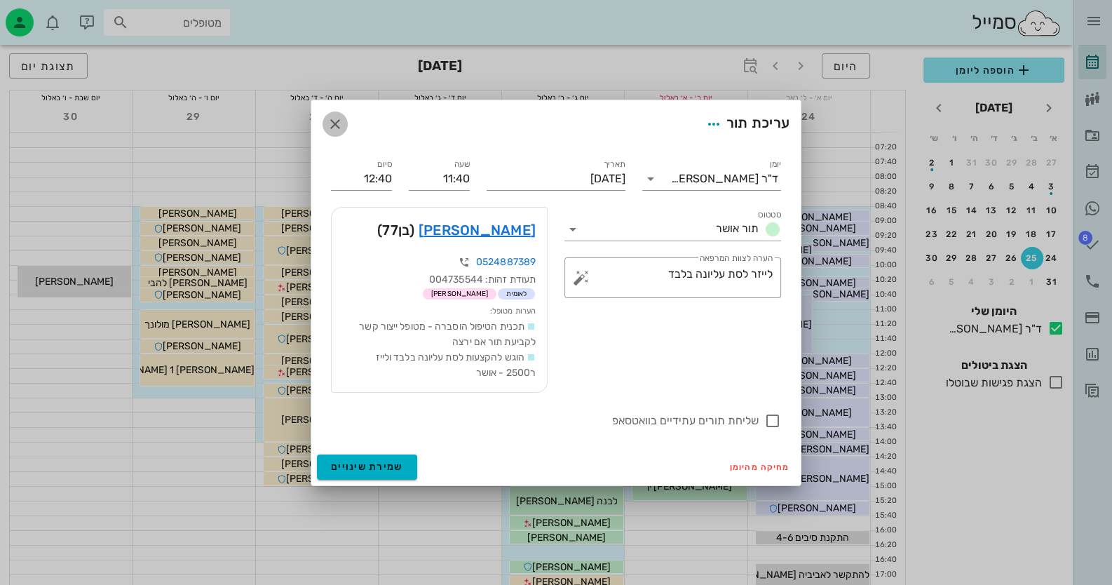
click at [334, 119] on icon "button" at bounding box center [335, 124] width 17 height 17
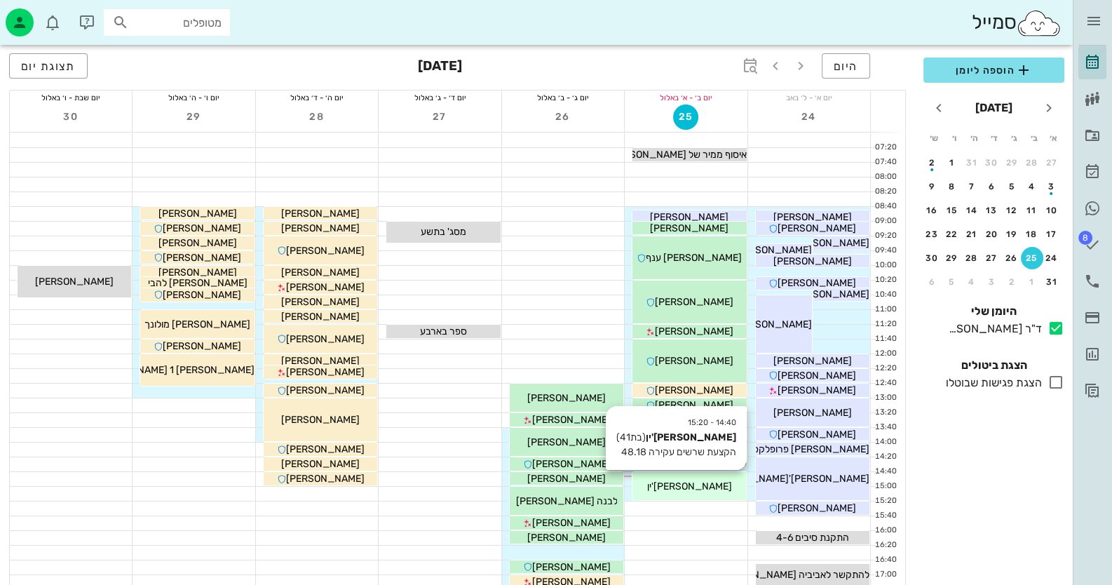
click at [721, 484] on div "[PERSON_NAME]'ין" at bounding box center [689, 486] width 114 height 15
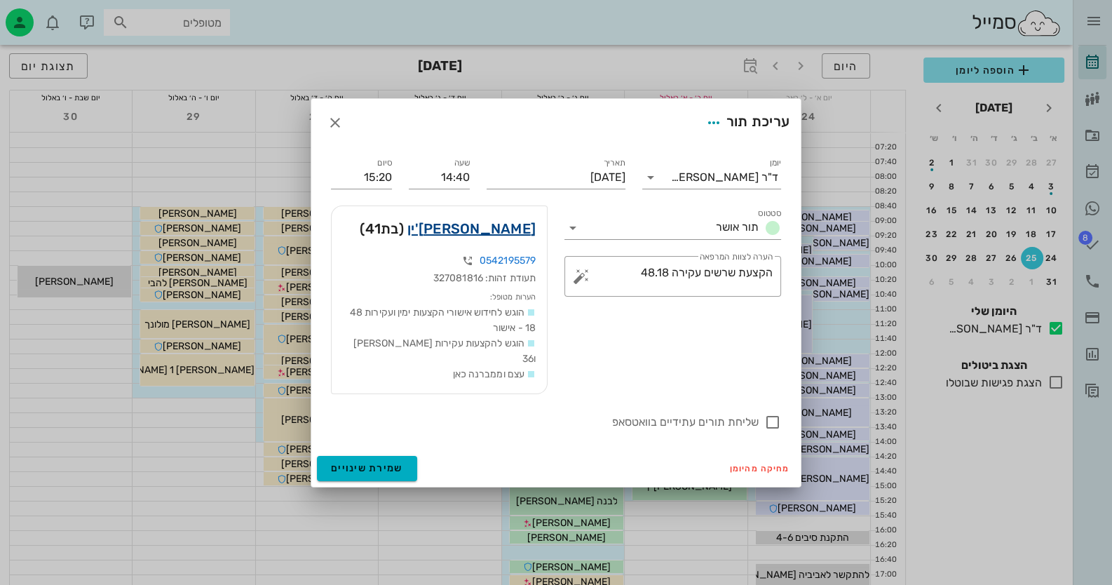
click at [515, 232] on link "[PERSON_NAME]'ין" at bounding box center [471, 228] width 128 height 22
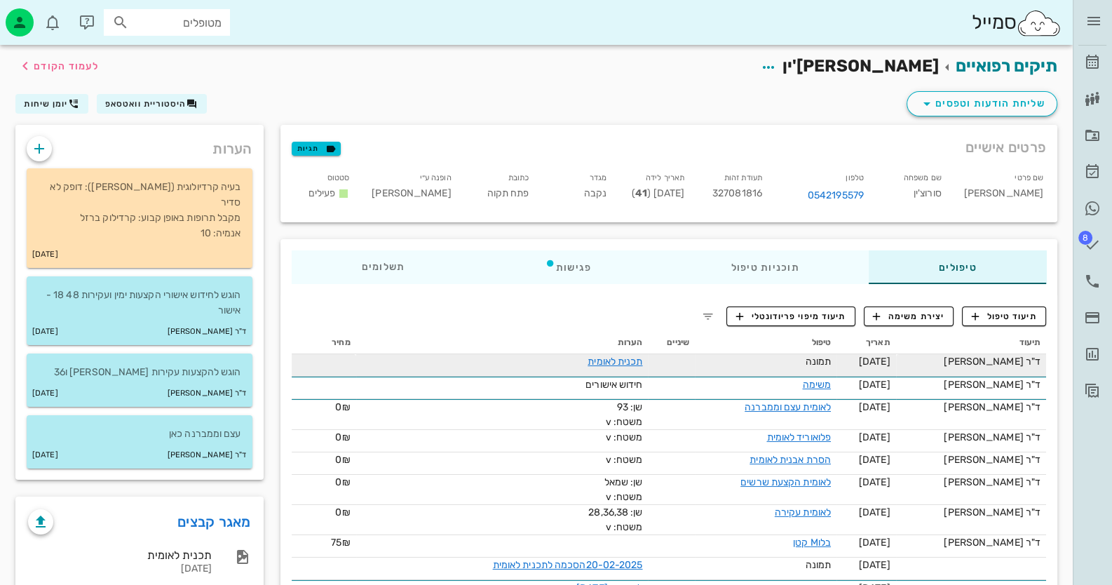
click at [639, 367] on div "תכנית לאומית" at bounding box center [502, 361] width 281 height 15
click at [642, 360] on link "תכנית לאומית" at bounding box center [615, 361] width 55 height 12
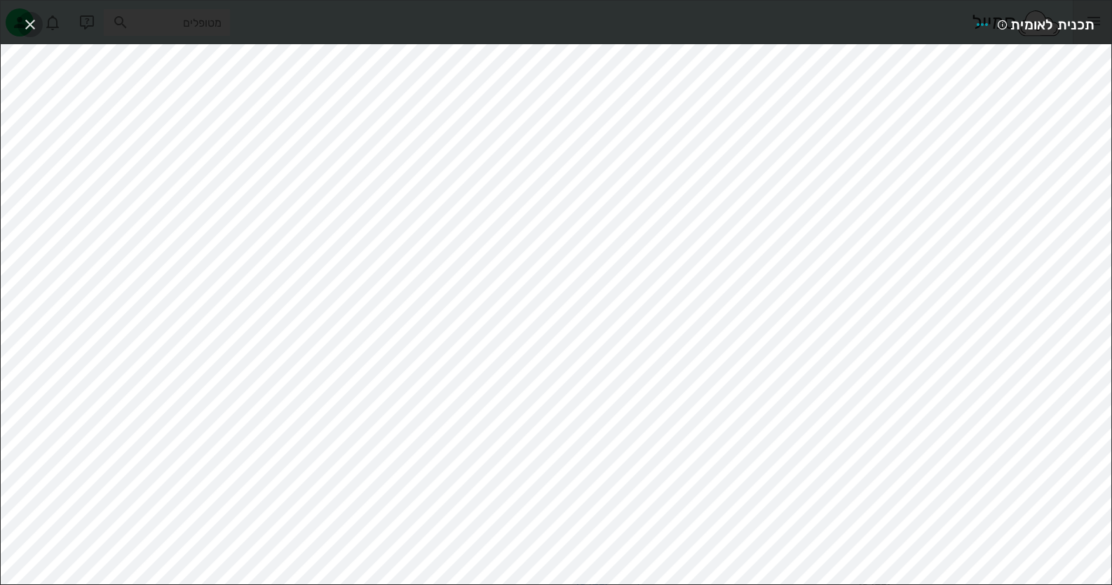
click at [35, 25] on icon "button" at bounding box center [30, 24] width 17 height 17
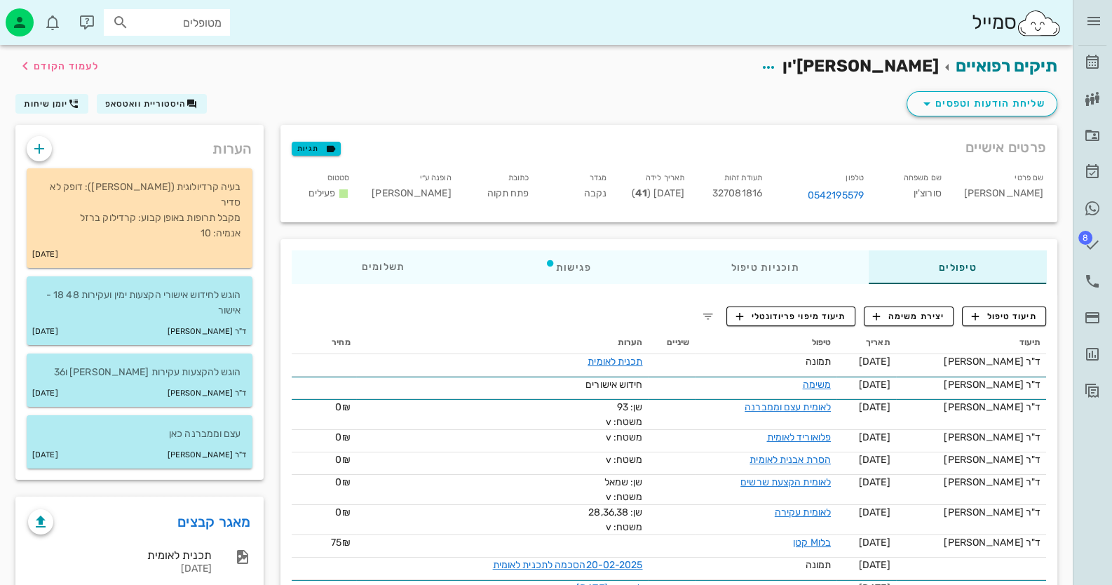
click at [140, 22] on input "מטופלים" at bounding box center [177, 22] width 90 height 18
type input "חיה מ"
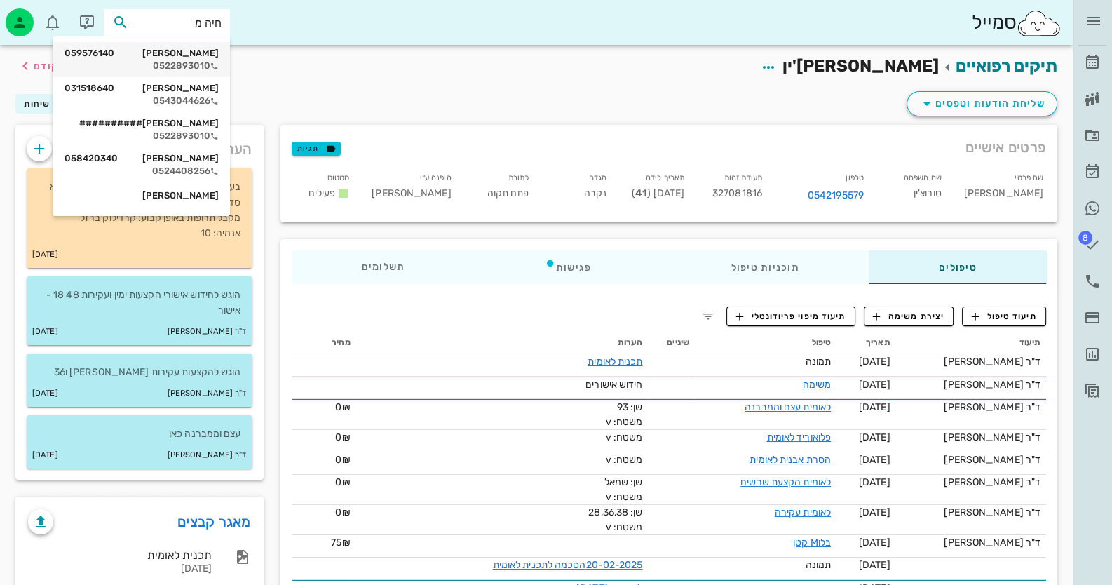
click at [171, 51] on div "[PERSON_NAME] 059576140" at bounding box center [142, 53] width 154 height 11
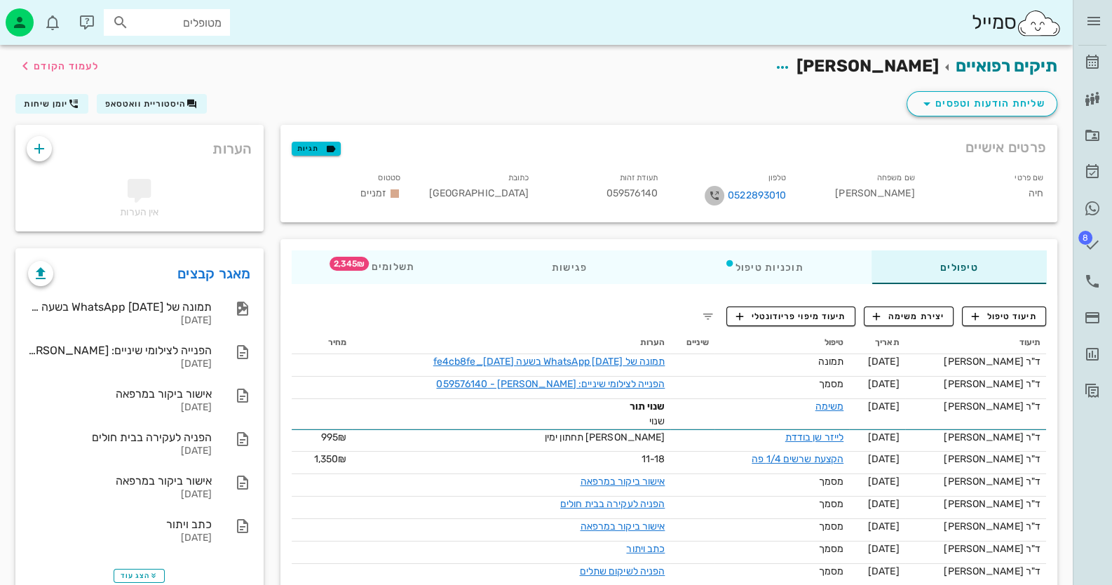
click at [711, 197] on icon "button" at bounding box center [714, 195] width 17 height 17
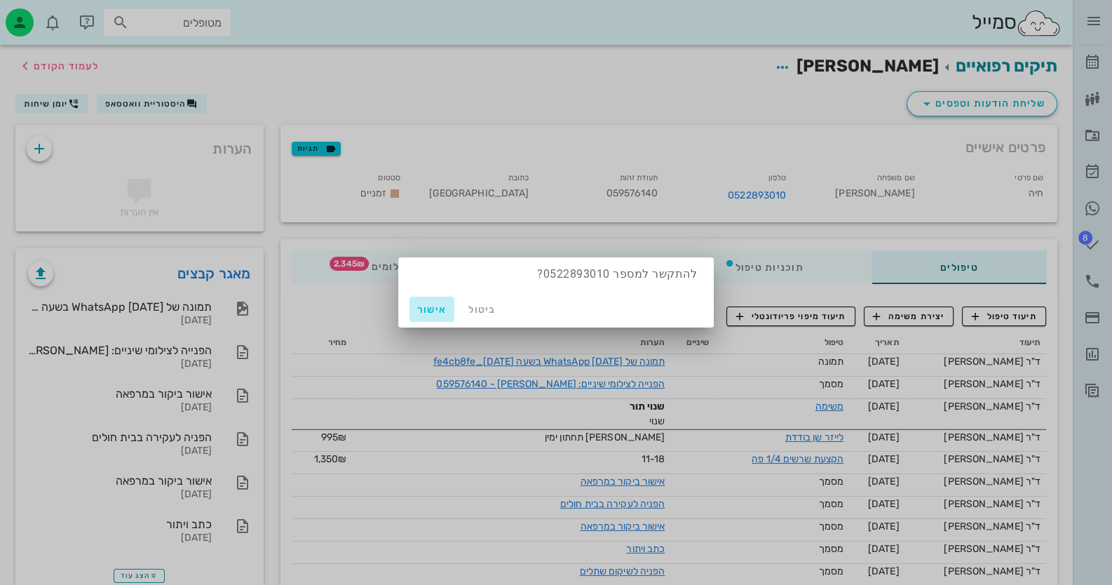
click at [426, 308] on span "אישור" at bounding box center [432, 310] width 34 height 12
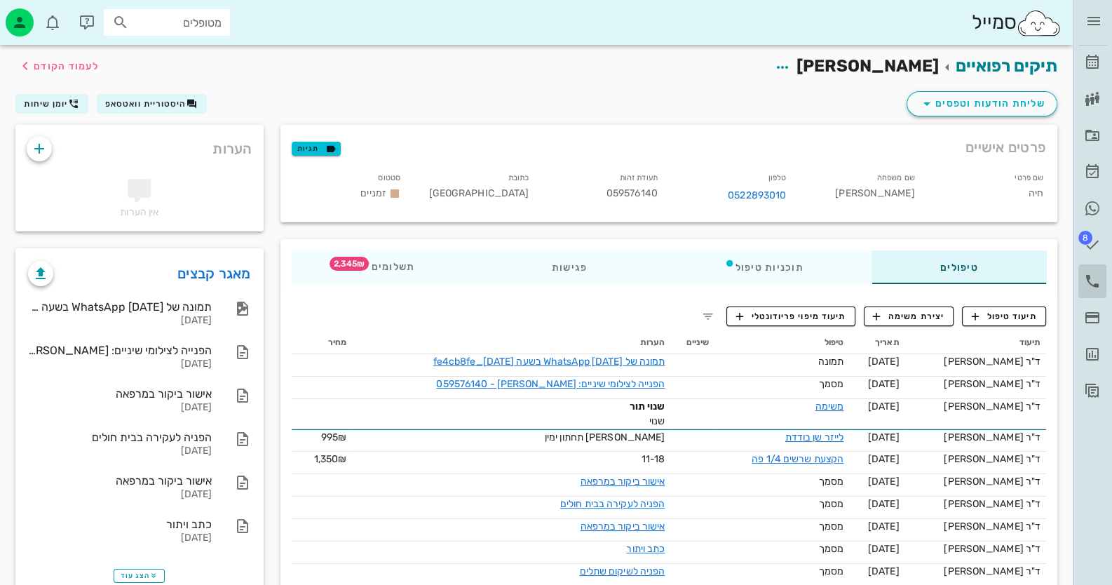
click at [1086, 282] on icon at bounding box center [1092, 281] width 17 height 17
